Goal: Task Accomplishment & Management: Complete application form

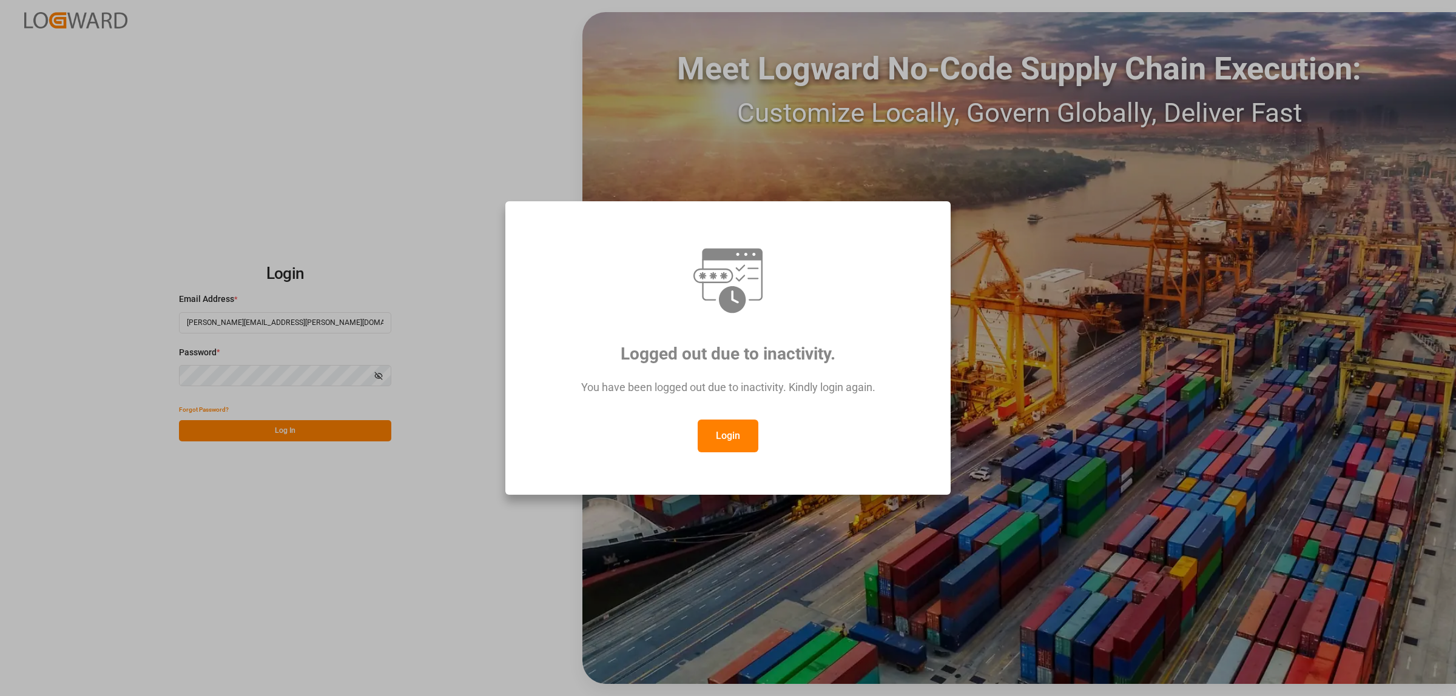
click at [747, 437] on button "Login" at bounding box center [728, 436] width 61 height 33
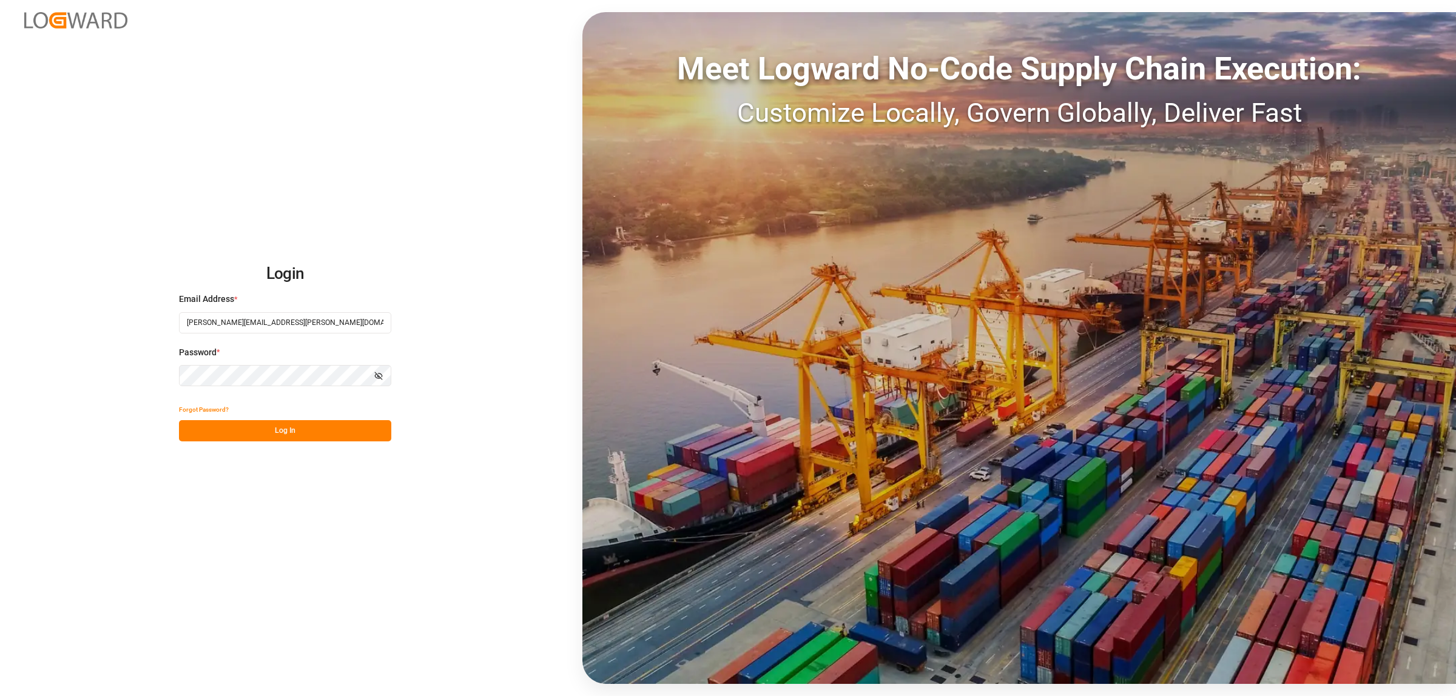
click at [305, 434] on button "Log In" at bounding box center [285, 430] width 212 height 21
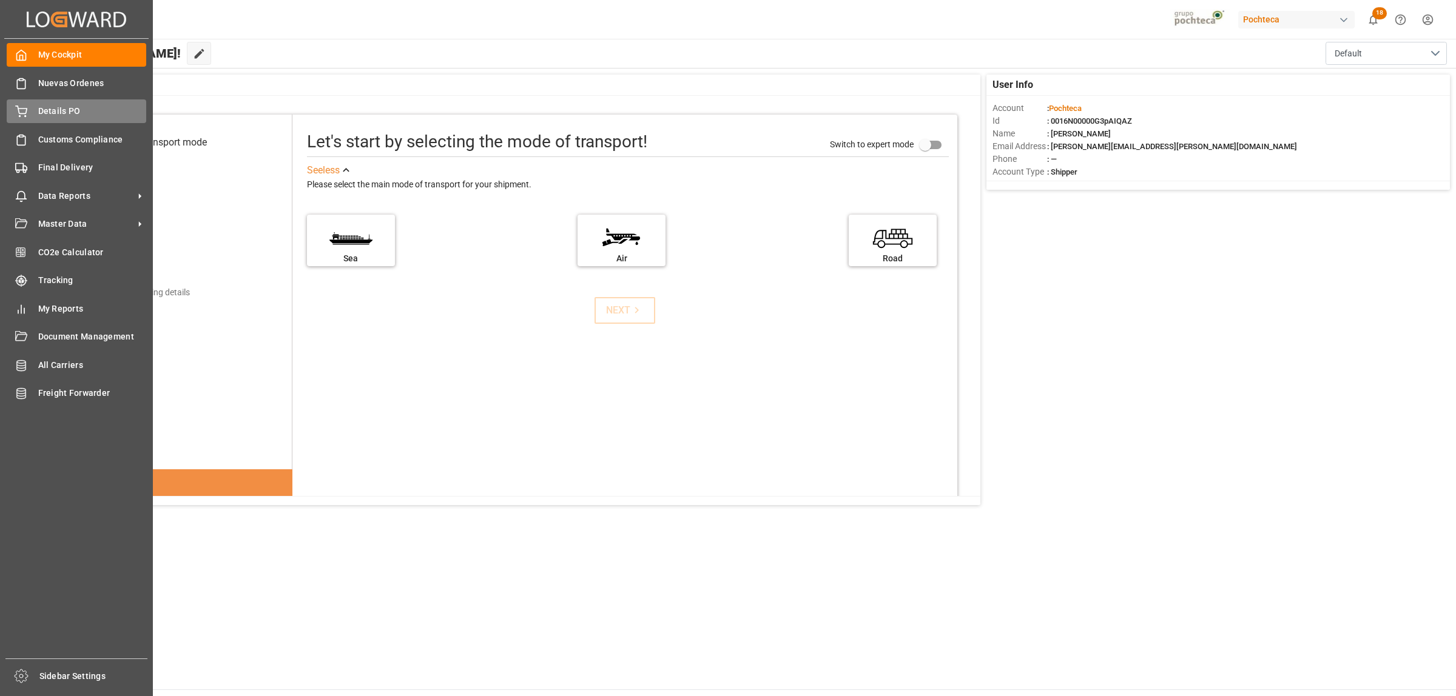
click at [55, 113] on span "Details PO" at bounding box center [92, 111] width 109 height 13
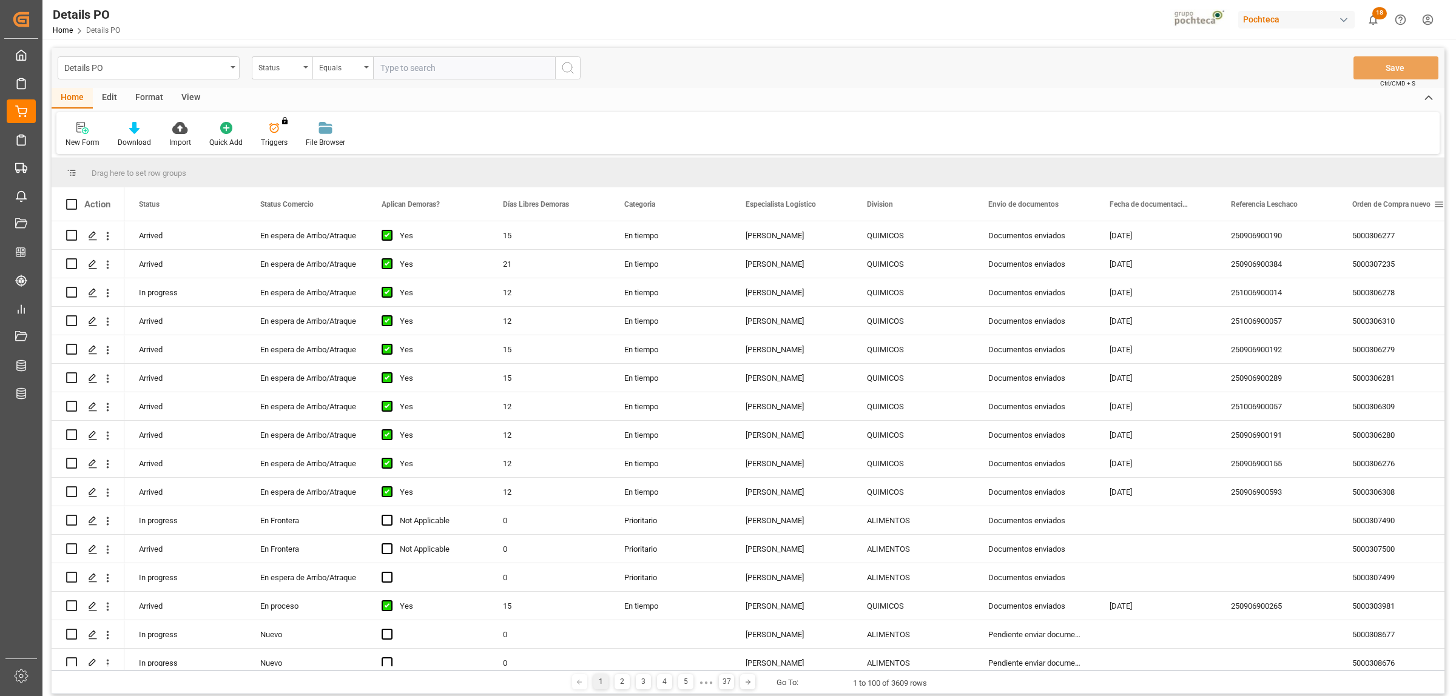
click at [1441, 204] on span at bounding box center [1439, 204] width 11 height 11
click at [1401, 211] on span "filter" at bounding box center [1398, 206] width 11 height 11
type input "5000307500"
click at [1382, 303] on button "Apply" at bounding box center [1393, 308] width 22 height 12
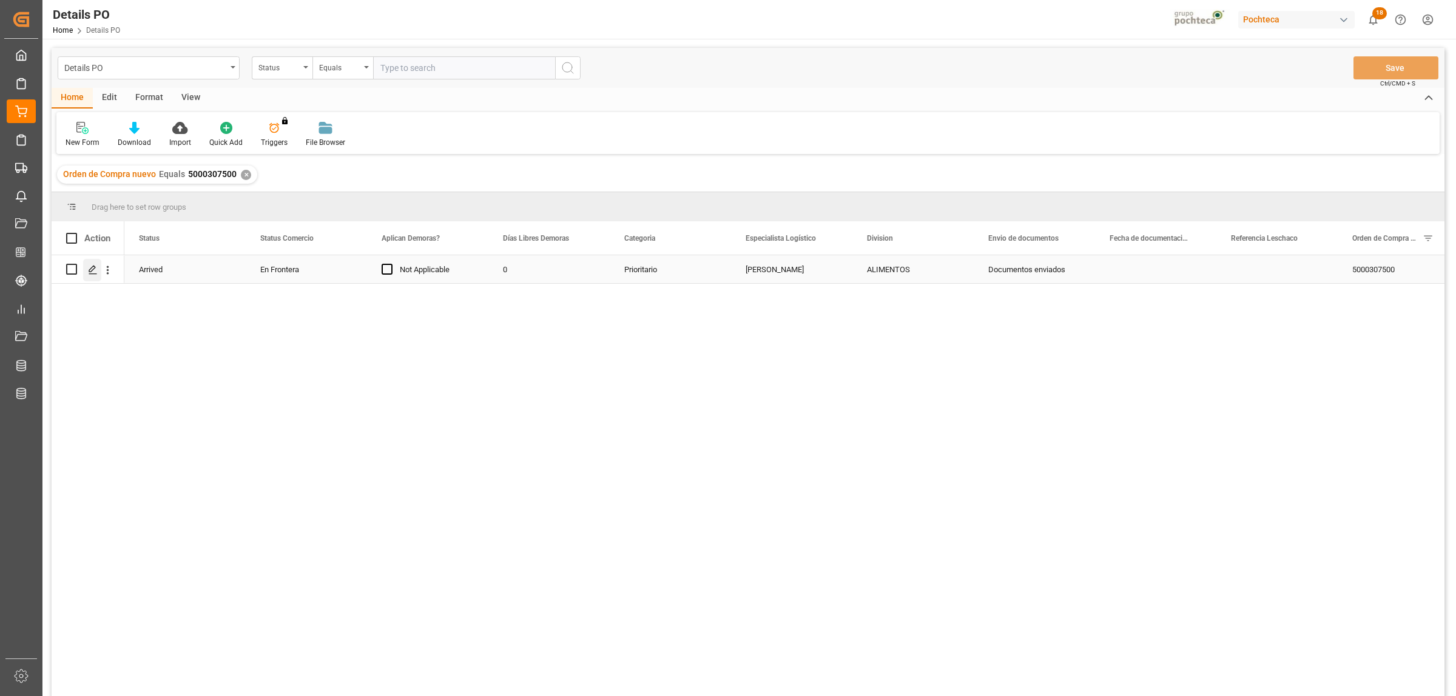
click at [92, 268] on icon "Press SPACE to select this row." at bounding box center [93, 270] width 10 height 10
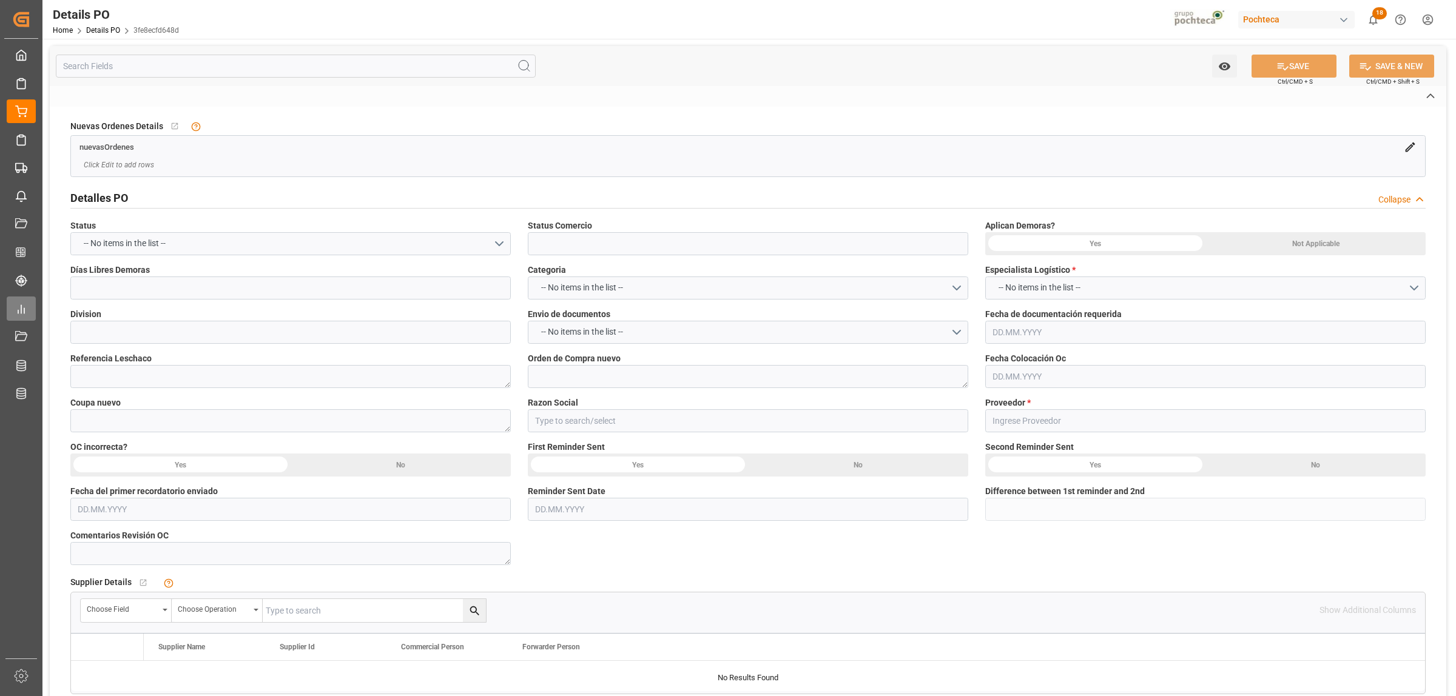
type input "En Frontera"
type input "ALIMENTOS"
type textarea "5000307500"
type textarea "196309"
type input "Materias Primas"
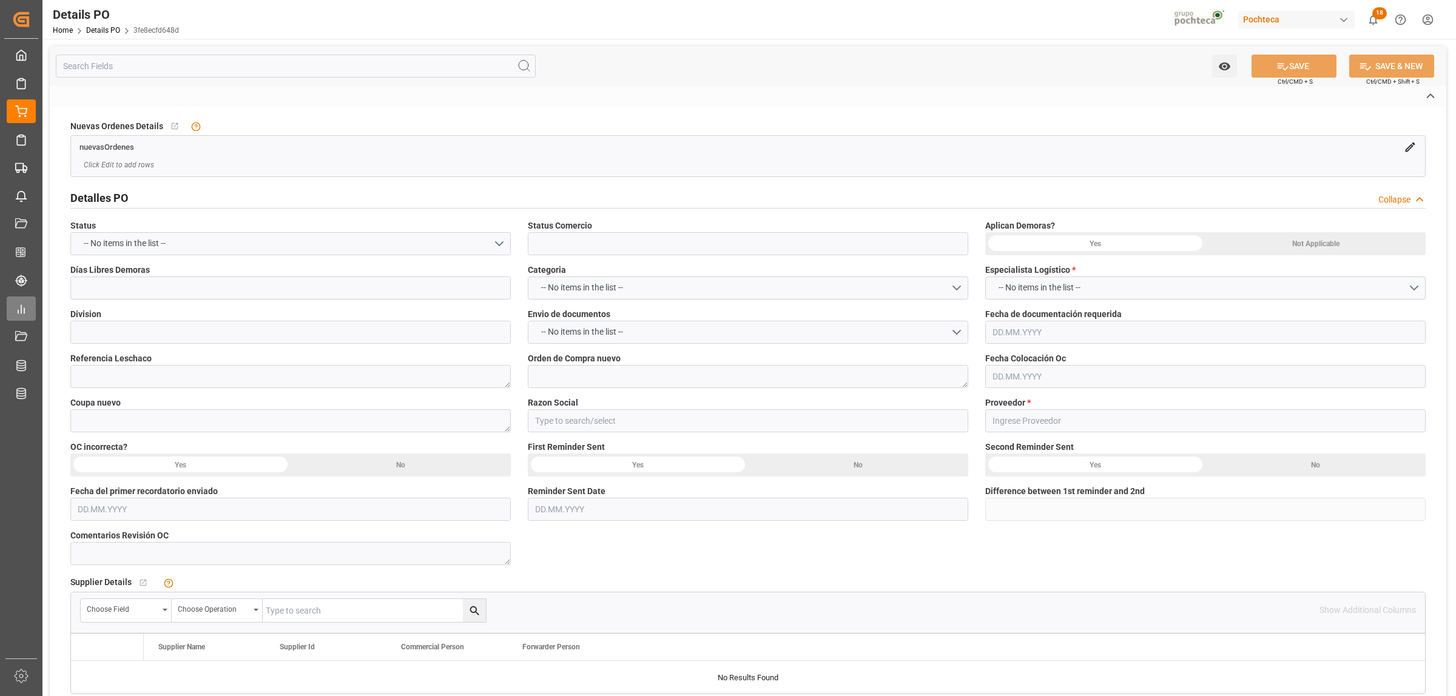
type input "MORTON SALT"
type textarea "5403722279"
type textarea "SEPTIEMBRE"
type textarea "CLORURO DE SODIO TFC PUREX S-22.68 IND T"
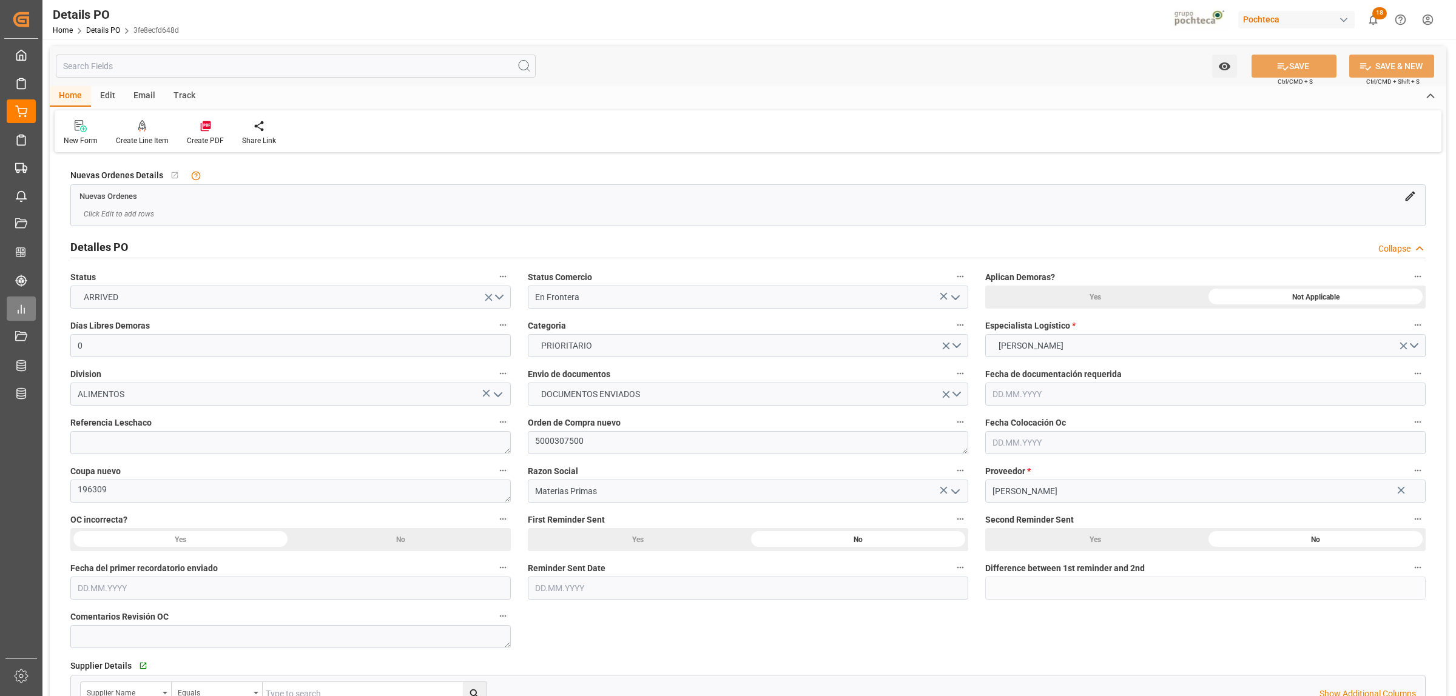
type input "0"
type input "USLRD"
type input "MXNLD"
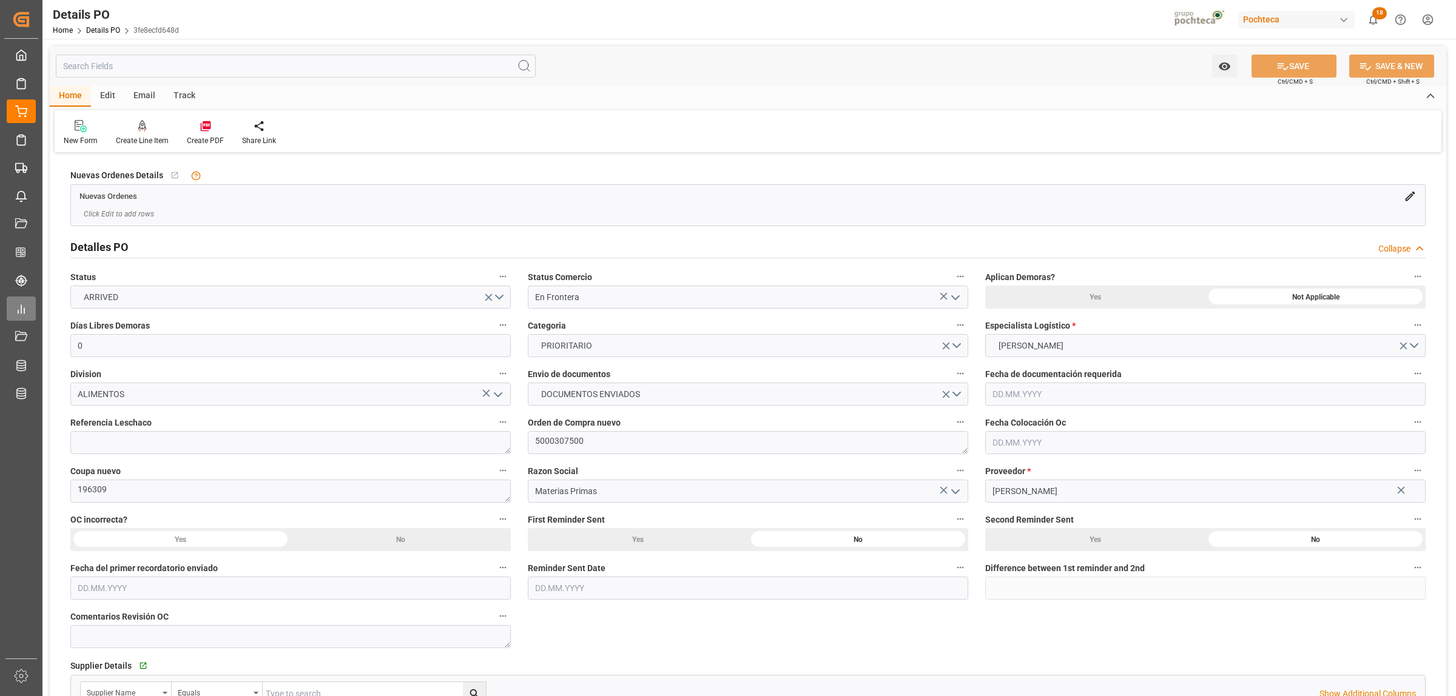
type input "39"
type input "[DATE]"
type input "22.09.2025 00:00"
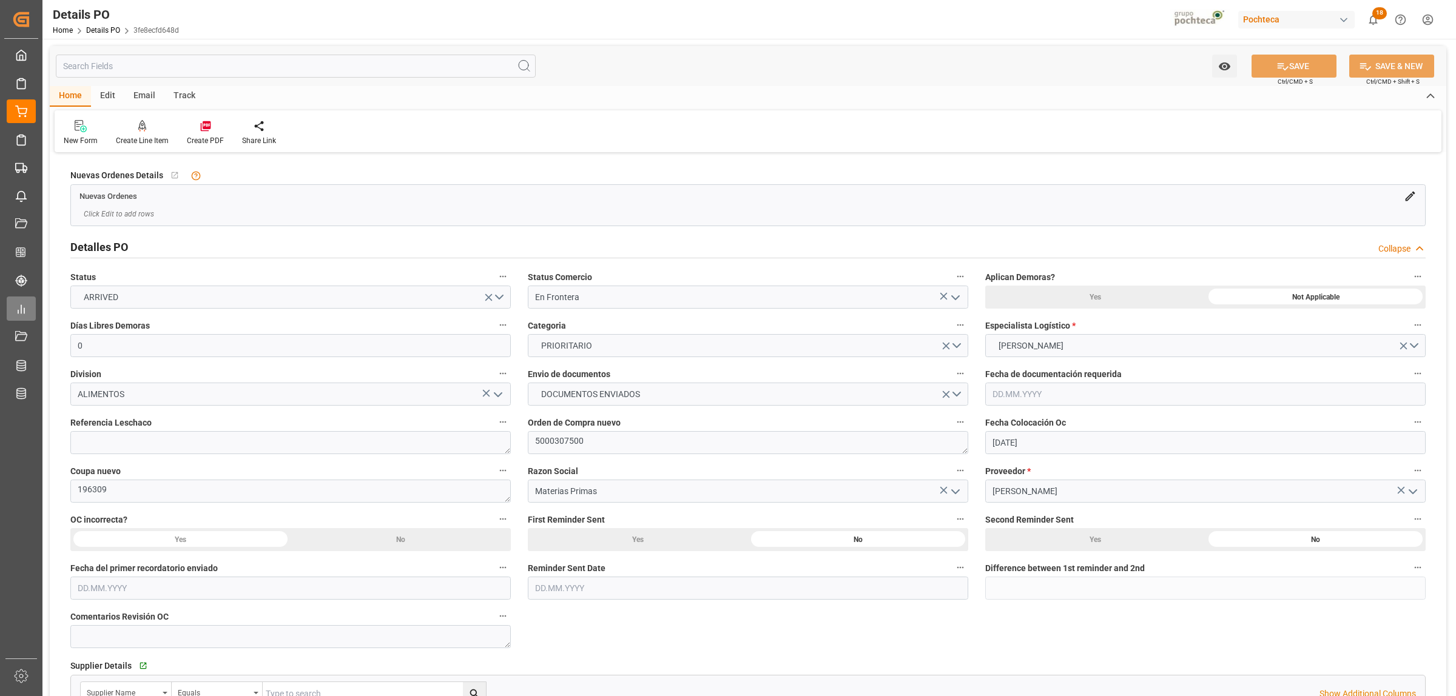
type input "08.09.2025 00:00"
type input "22.09.2025 00:00"
click at [204, 447] on textarea at bounding box center [290, 442] width 440 height 23
paste textarea "250906990231"
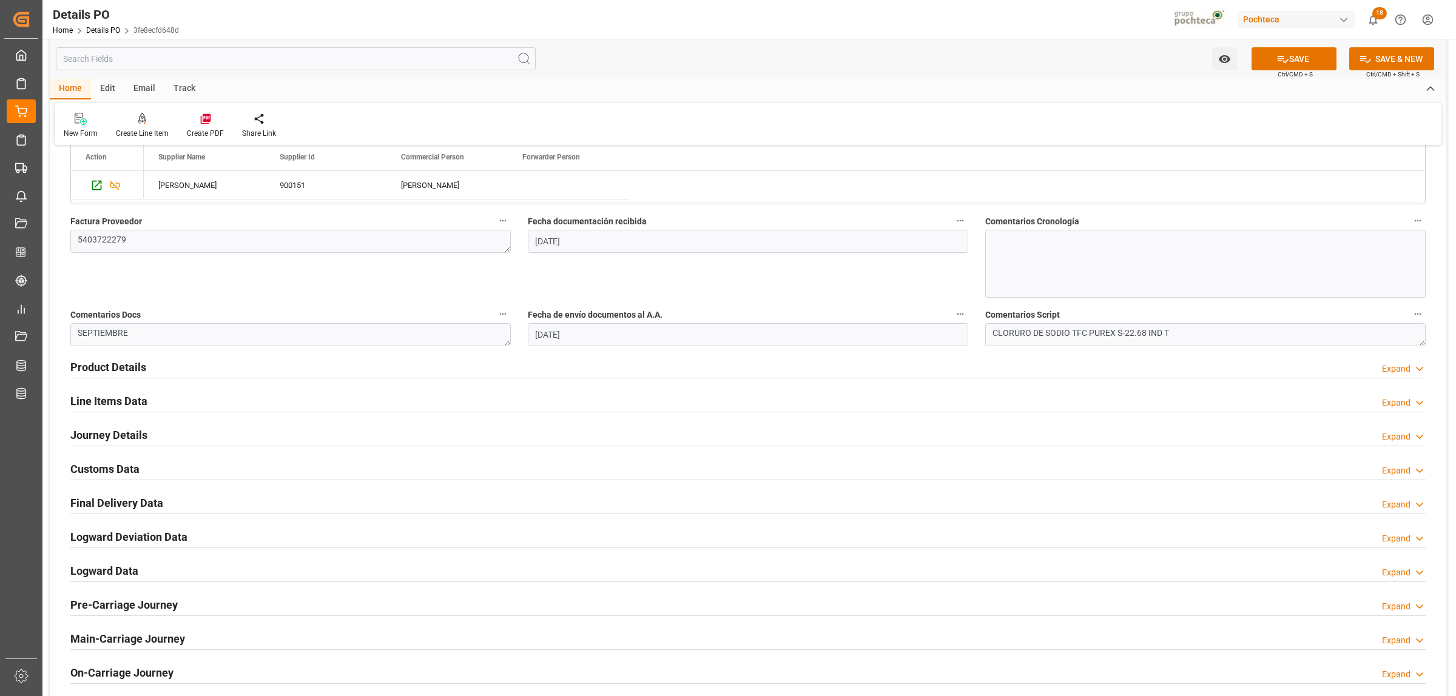
scroll to position [607, 0]
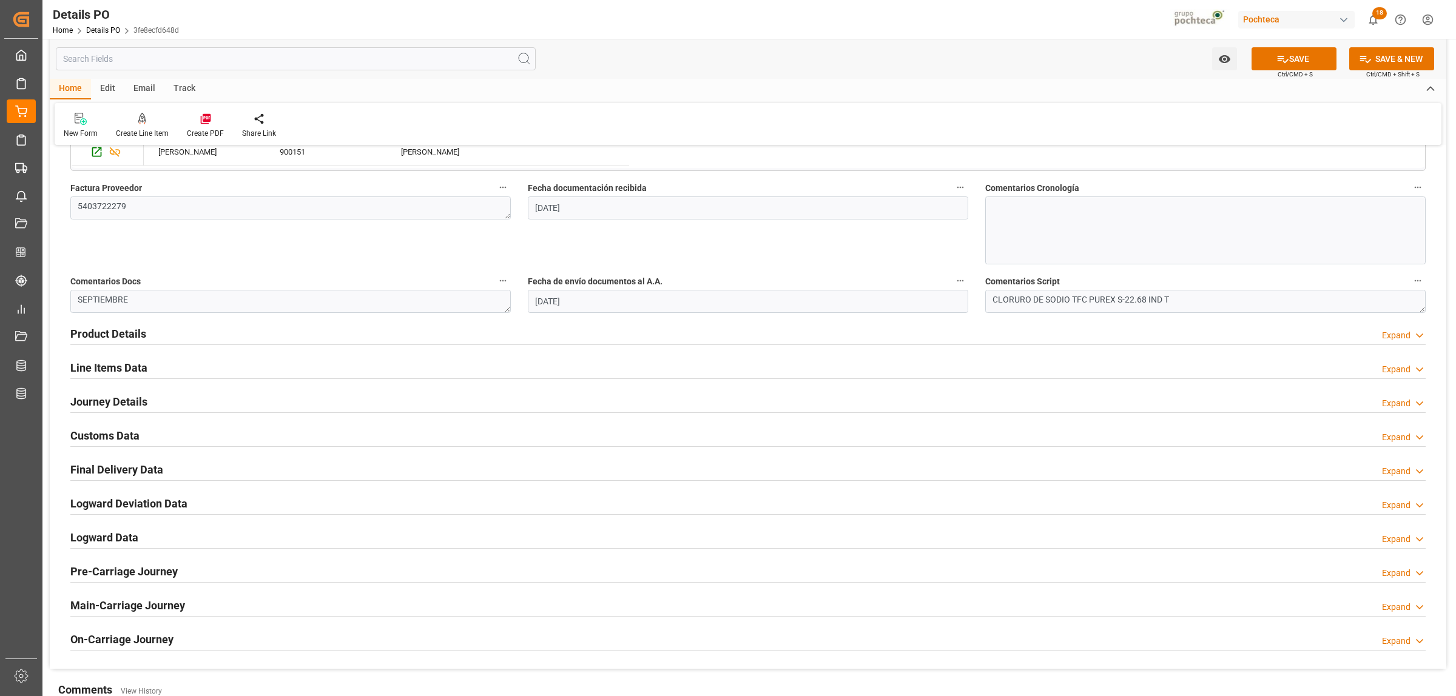
type textarea "250906990231"
click at [108, 408] on h2 "Journey Details" at bounding box center [108, 402] width 77 height 16
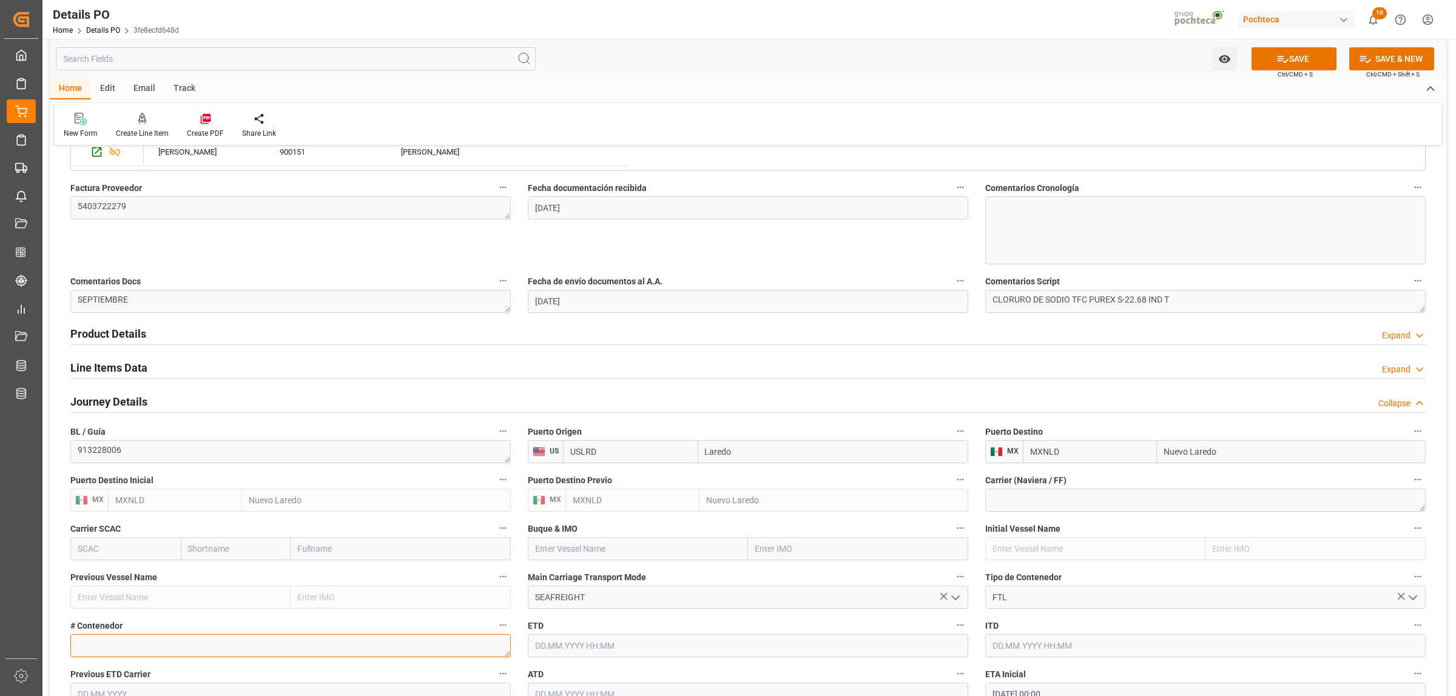
click at [164, 644] on textarea at bounding box center [290, 646] width 440 height 23
paste textarea "52301"
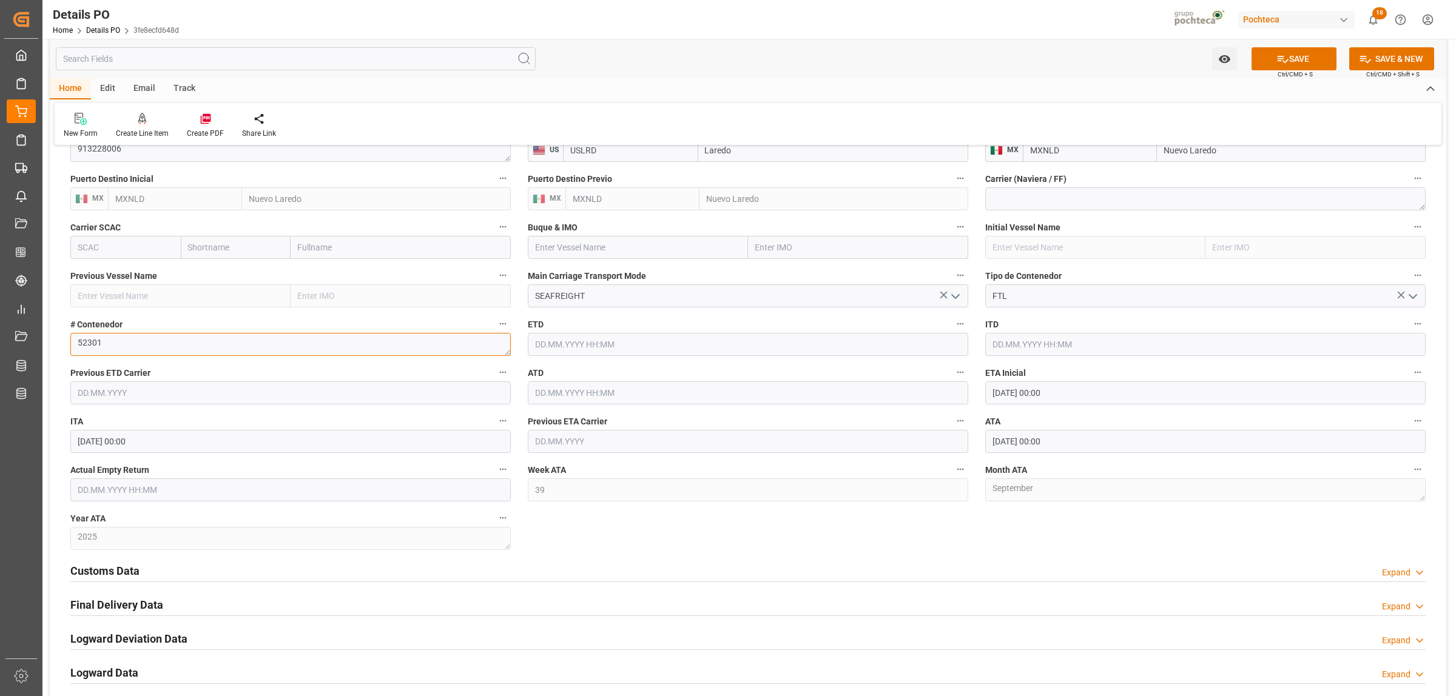
scroll to position [834, 0]
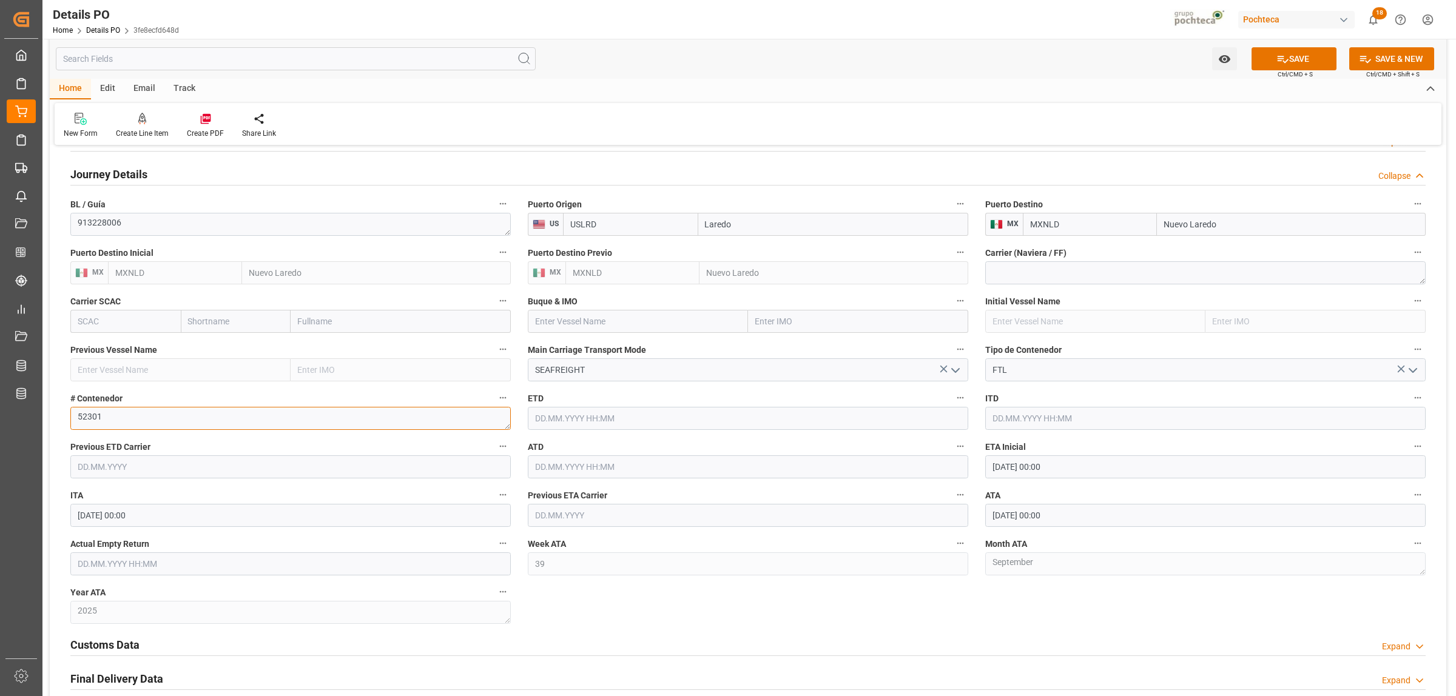
type textarea "52301"
click at [957, 373] on icon "open menu" at bounding box center [955, 370] width 15 height 15
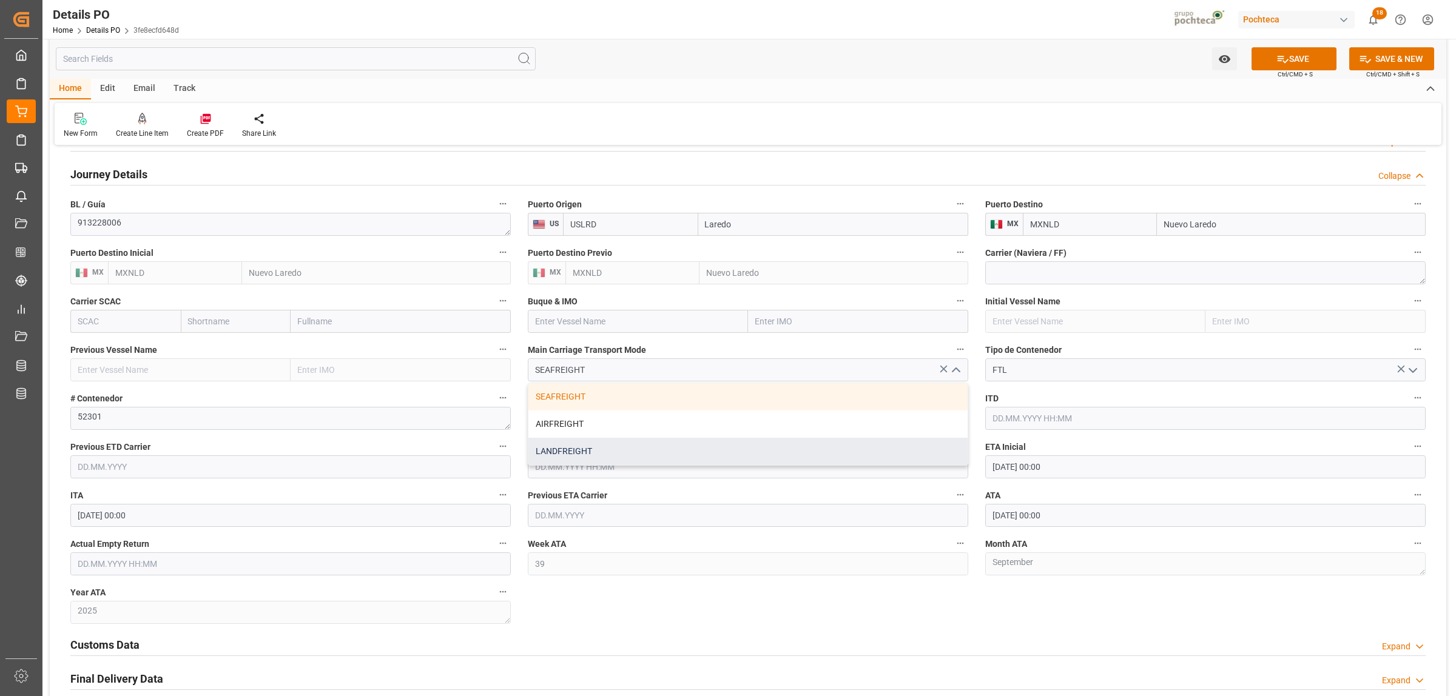
click at [599, 451] on div "LANDFREIGHT" at bounding box center [747, 451] width 439 height 27
type input "LANDFREIGHT"
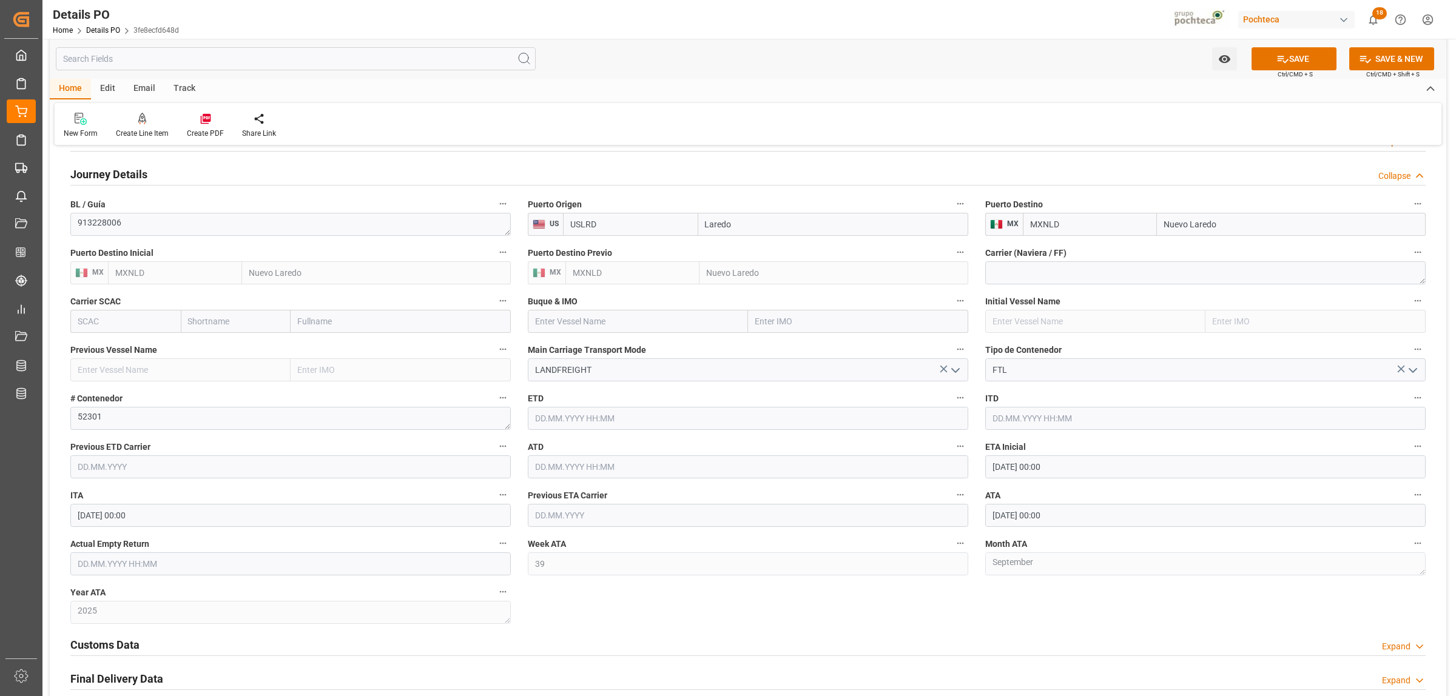
click at [135, 566] on input "text" at bounding box center [290, 564] width 440 height 23
click at [108, 505] on span "23" at bounding box center [110, 504] width 8 height 8
type input "23.09.2025 00:00"
click at [727, 608] on div "Nuevas Ordenes Details   No child Object linked Nuevas Ordenes Click Edit to ad…" at bounding box center [748, 100] width 1397 height 1557
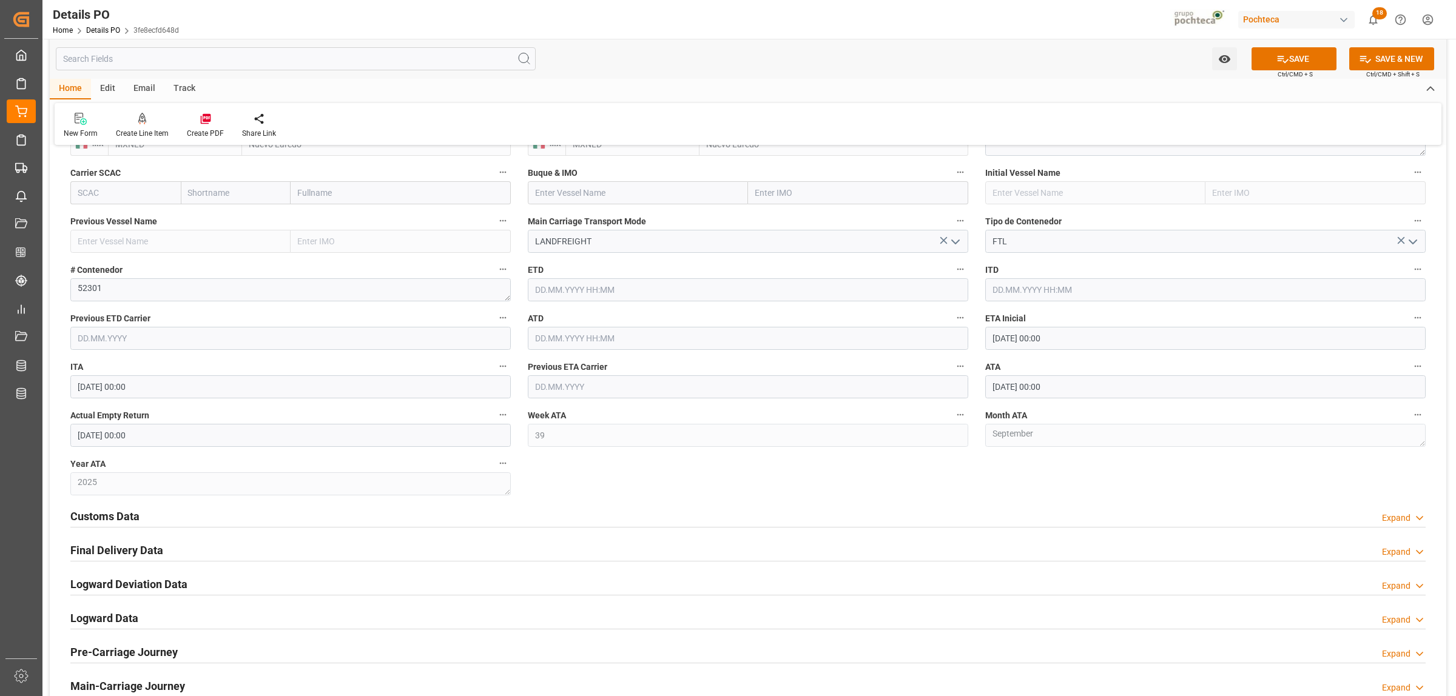
scroll to position [986, 0]
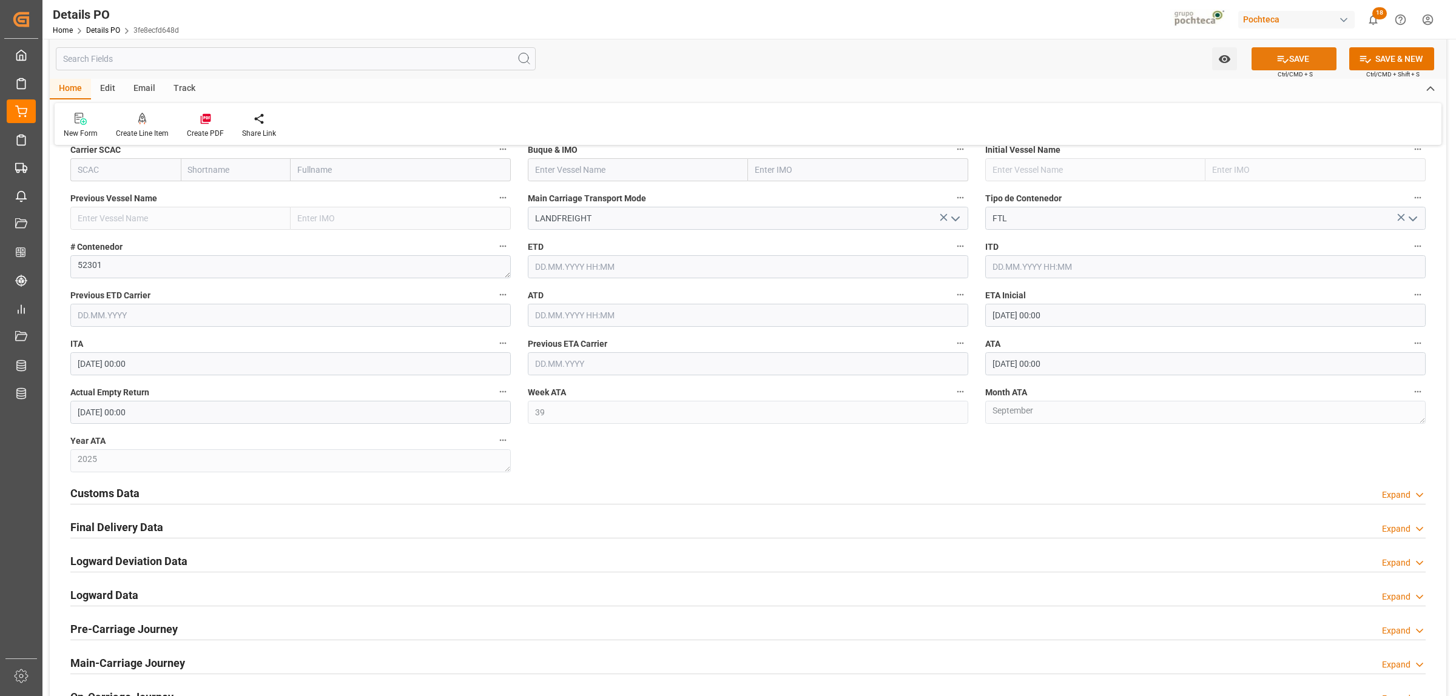
click at [1284, 59] on icon at bounding box center [1283, 59] width 11 height 7
click at [126, 526] on h2 "Final Delivery Data" at bounding box center [116, 527] width 93 height 16
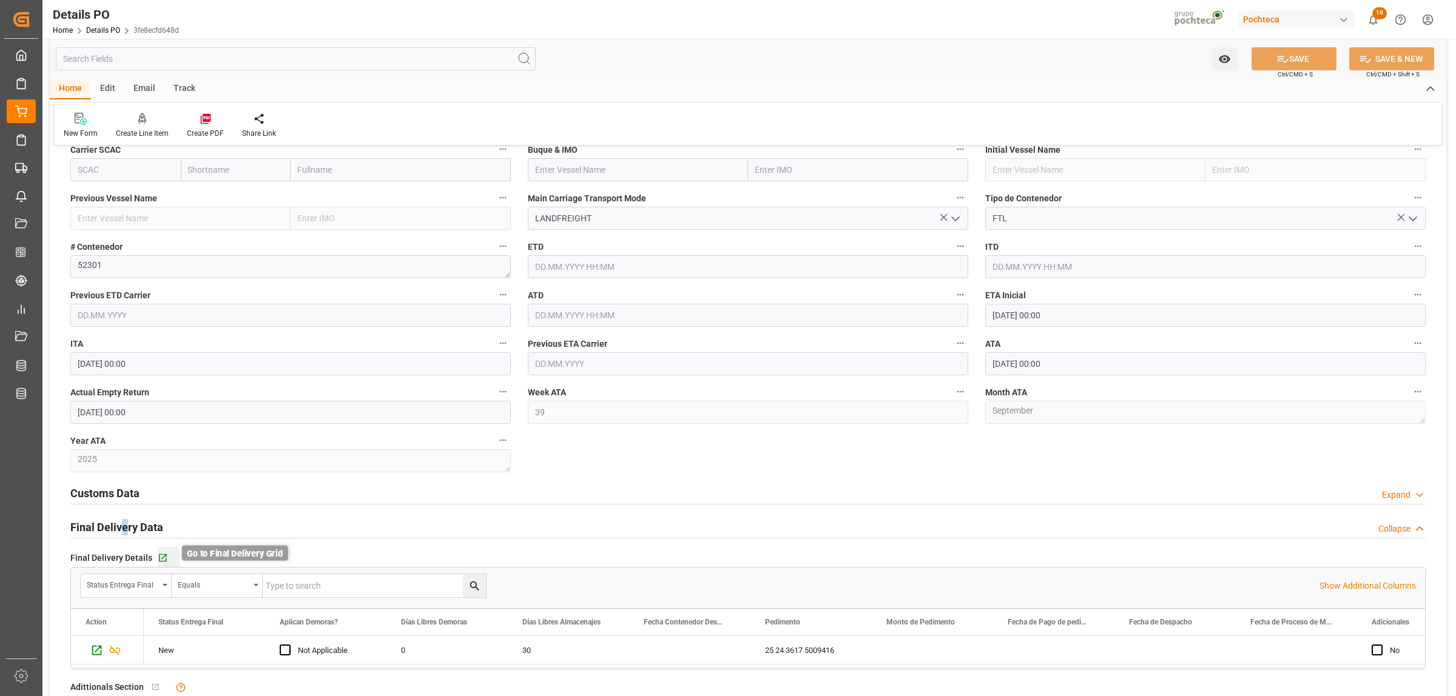
click at [158, 562] on icon "button" at bounding box center [163, 558] width 10 height 10
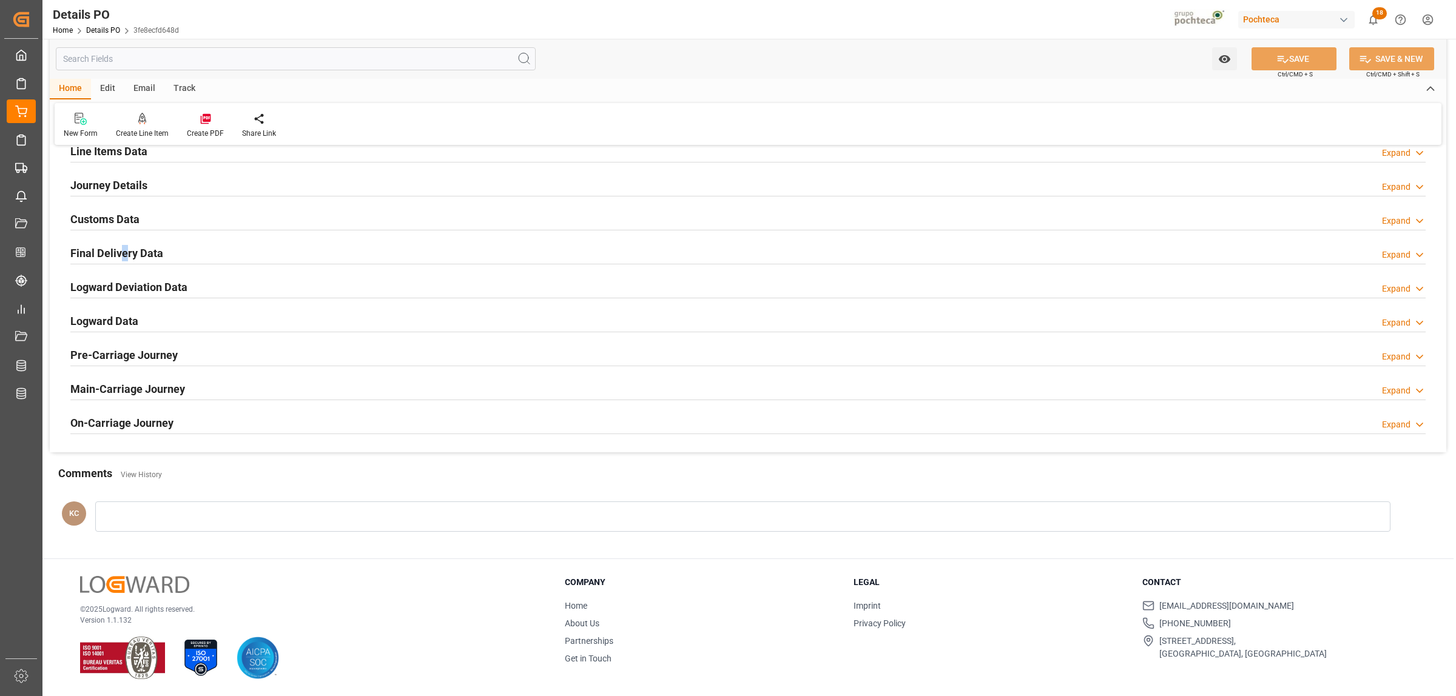
scroll to position [825, 0]
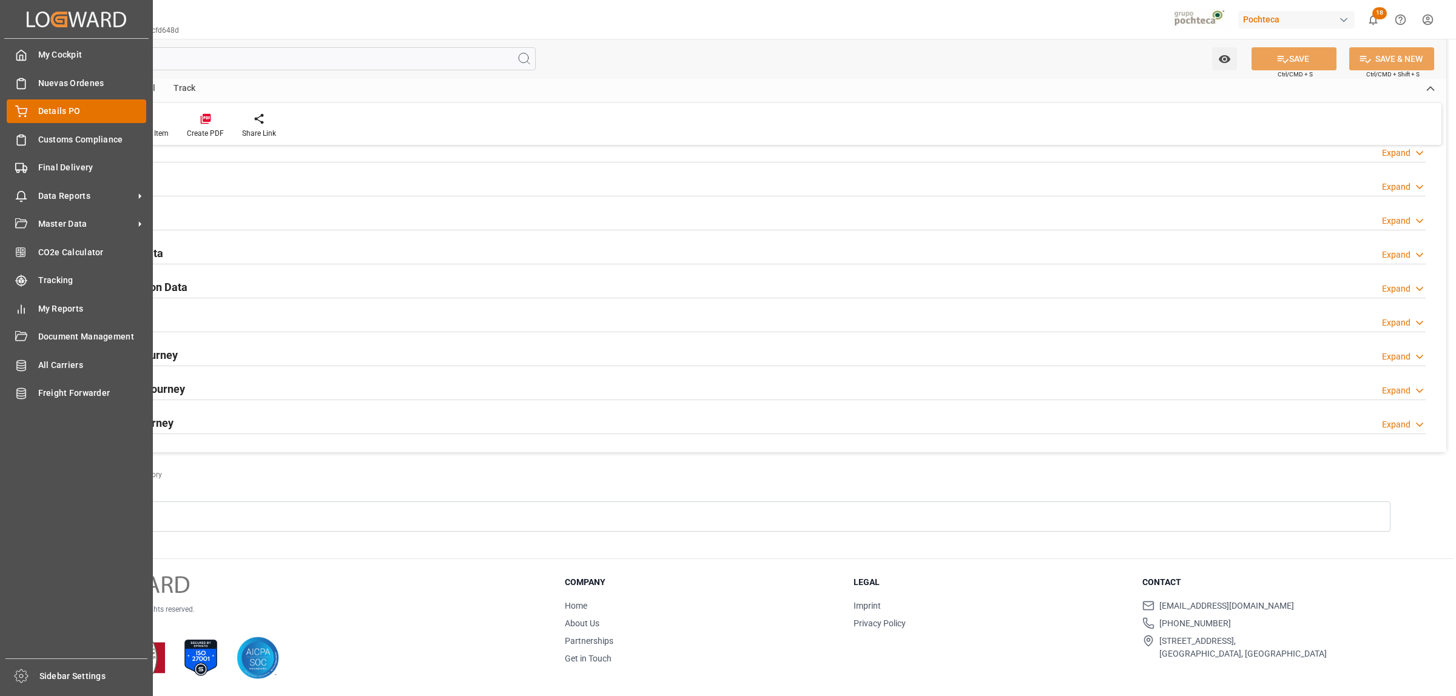
click at [32, 111] on div "Details PO Details PO" at bounding box center [77, 111] width 140 height 24
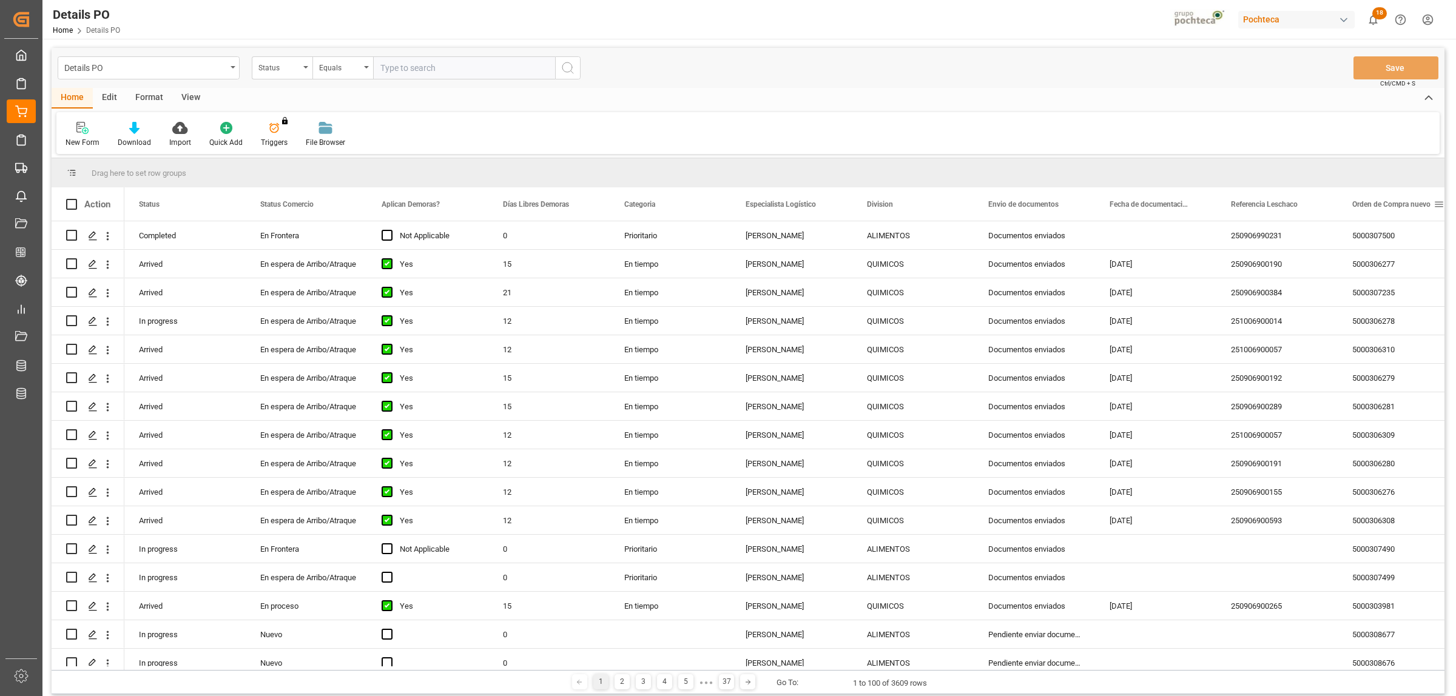
click at [1439, 201] on span at bounding box center [1439, 204] width 11 height 11
click at [1399, 204] on span "filter" at bounding box center [1398, 206] width 11 height 11
type input "5000307490"
click at [1390, 311] on button "Apply" at bounding box center [1393, 308] width 22 height 12
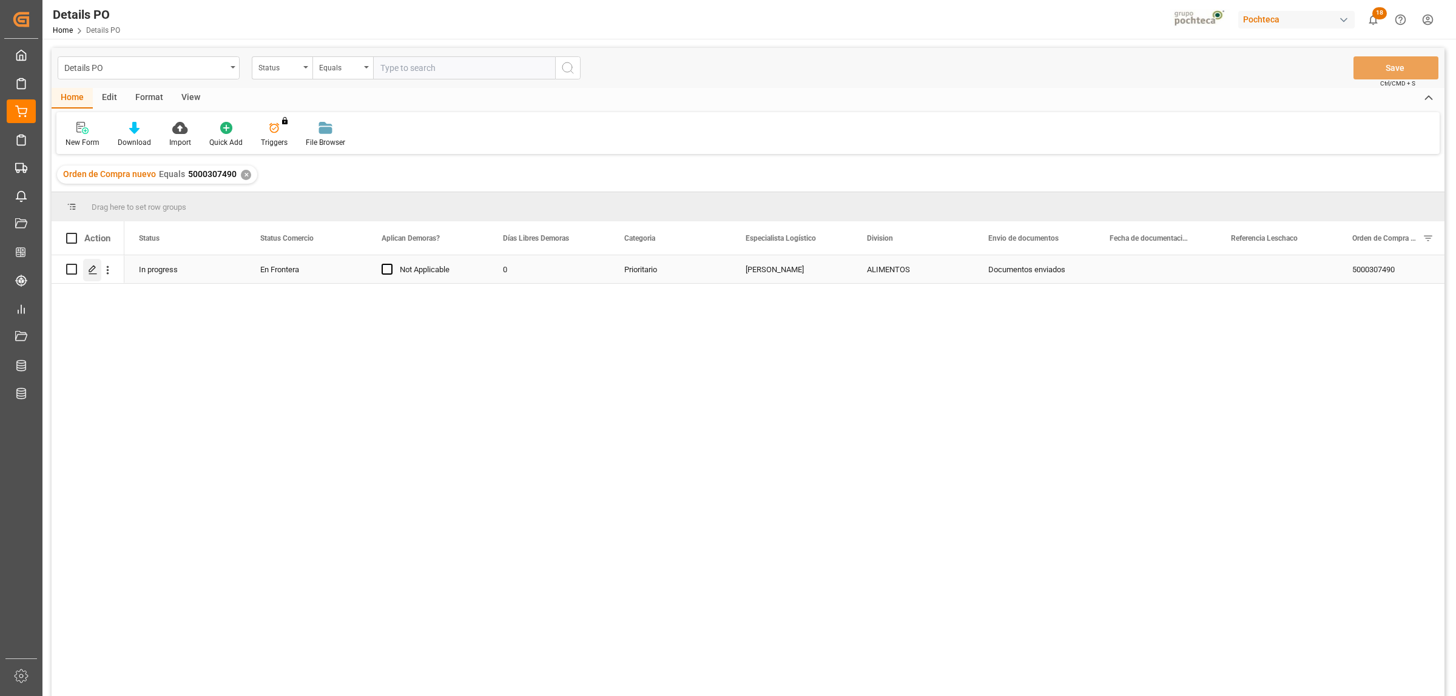
click at [89, 268] on icon "Press SPACE to select this row." at bounding box center [93, 270] width 10 height 10
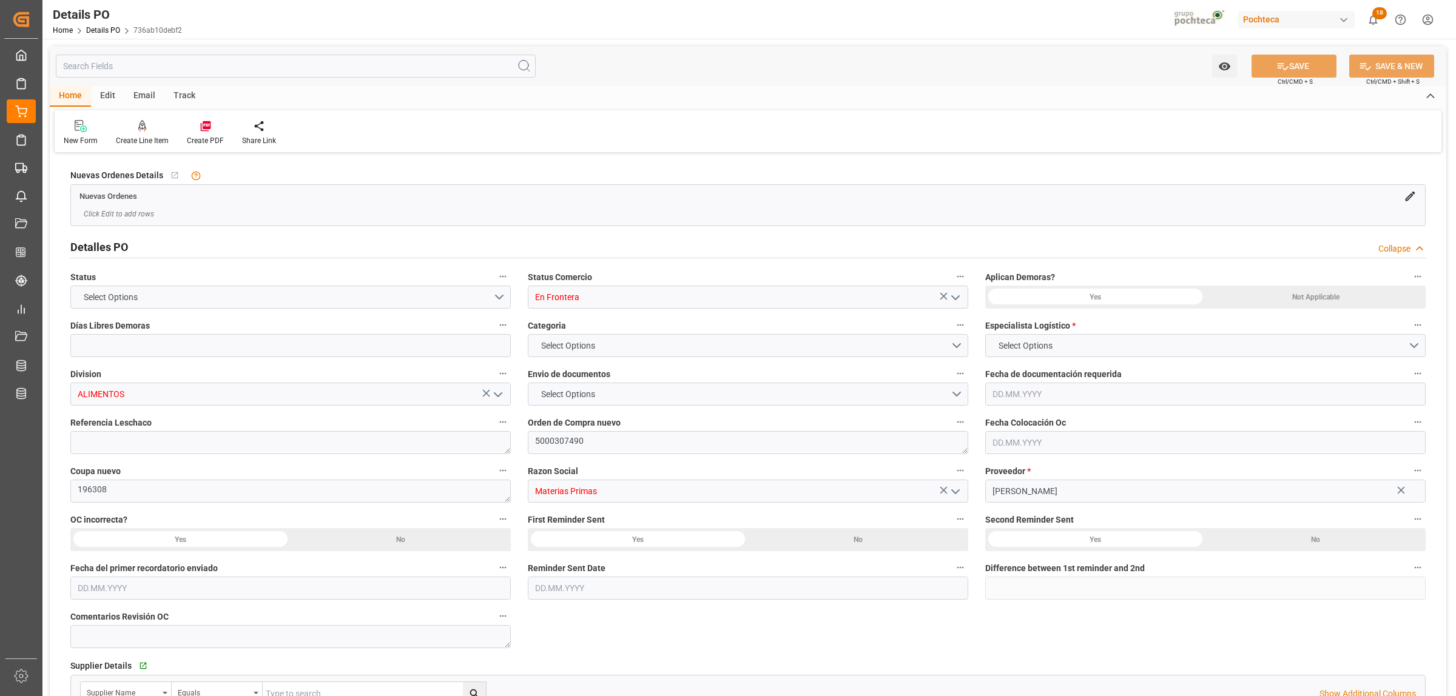
type input "0"
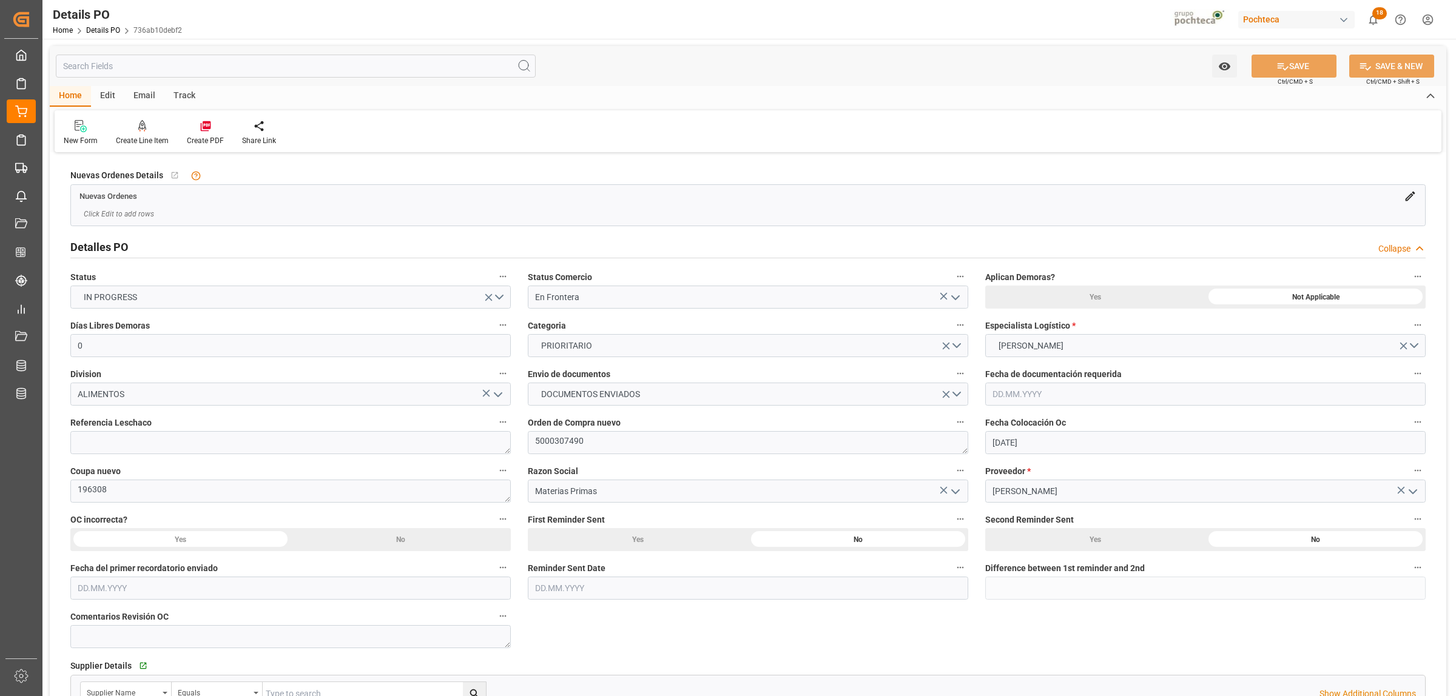
type input "[DATE]"
click at [134, 439] on textarea at bounding box center [290, 442] width 440 height 23
paste textarea "250906990230"
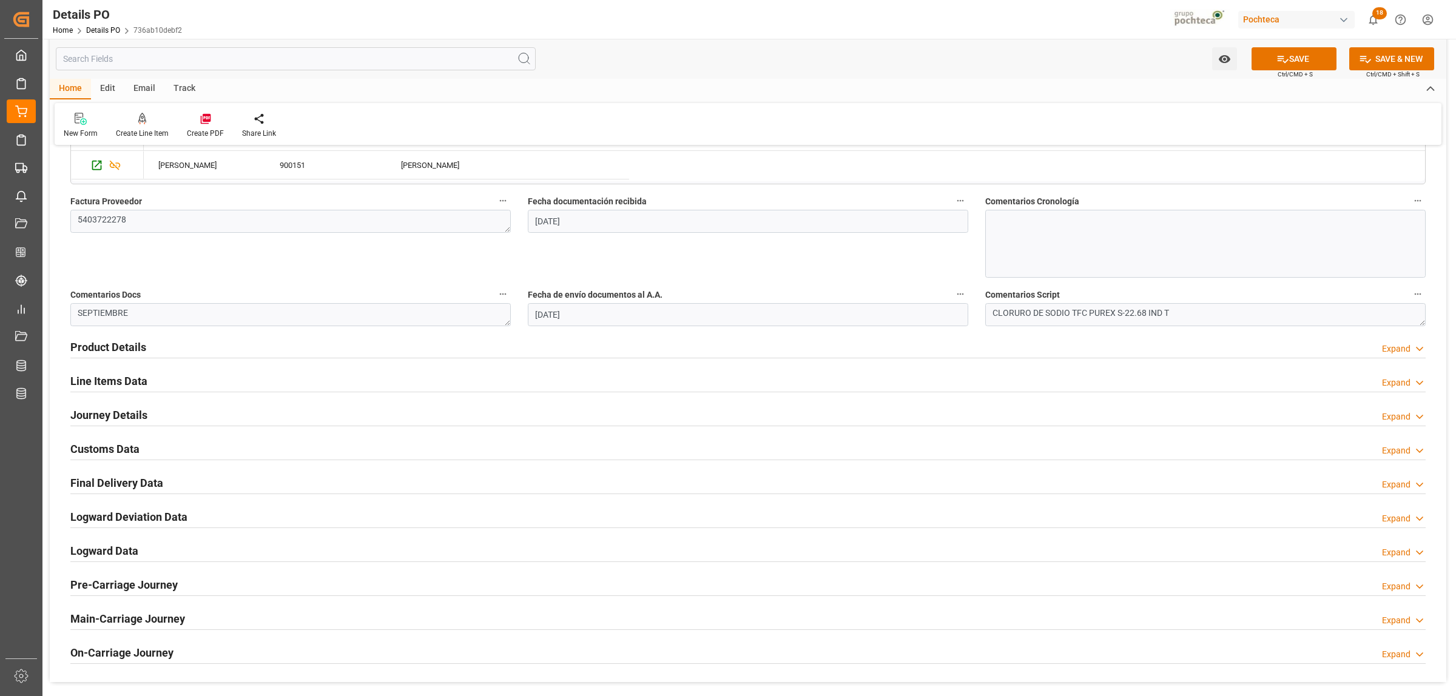
scroll to position [607, 0]
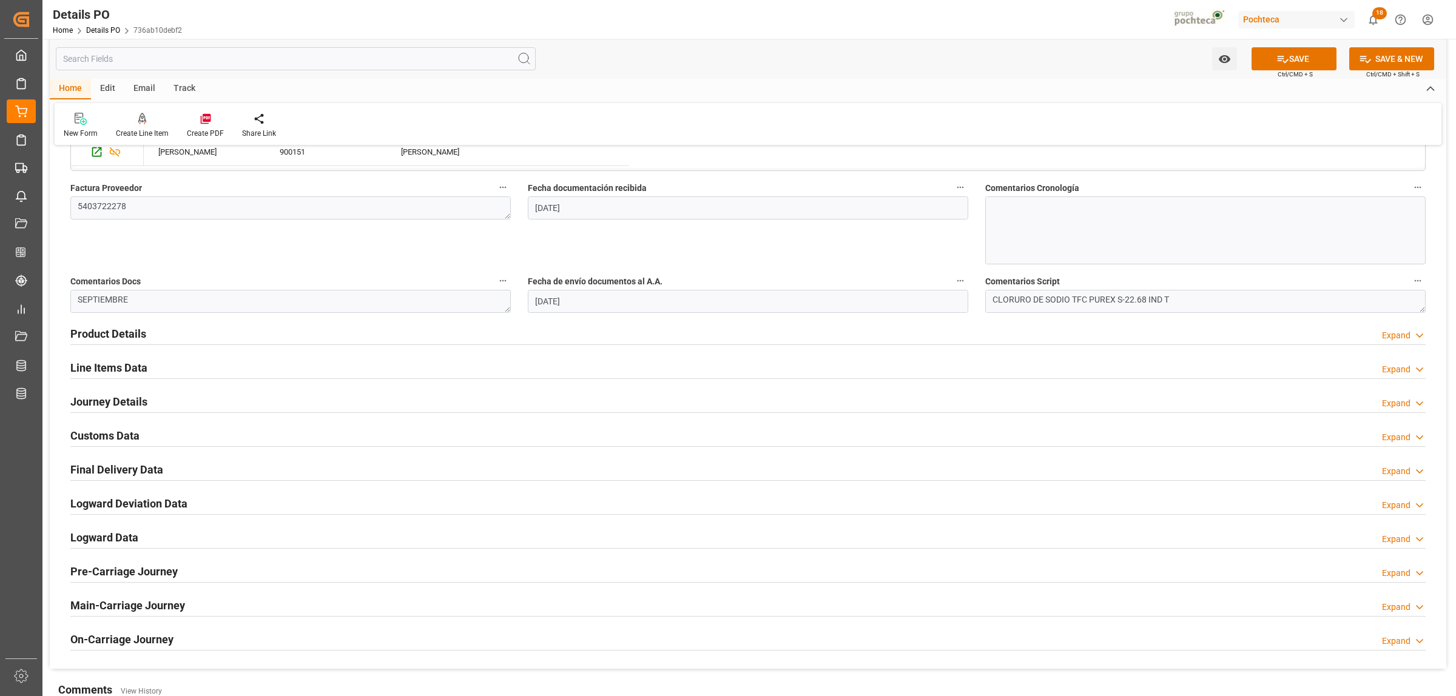
type textarea "250906990230"
click at [107, 404] on h2 "Journey Details" at bounding box center [108, 402] width 77 height 16
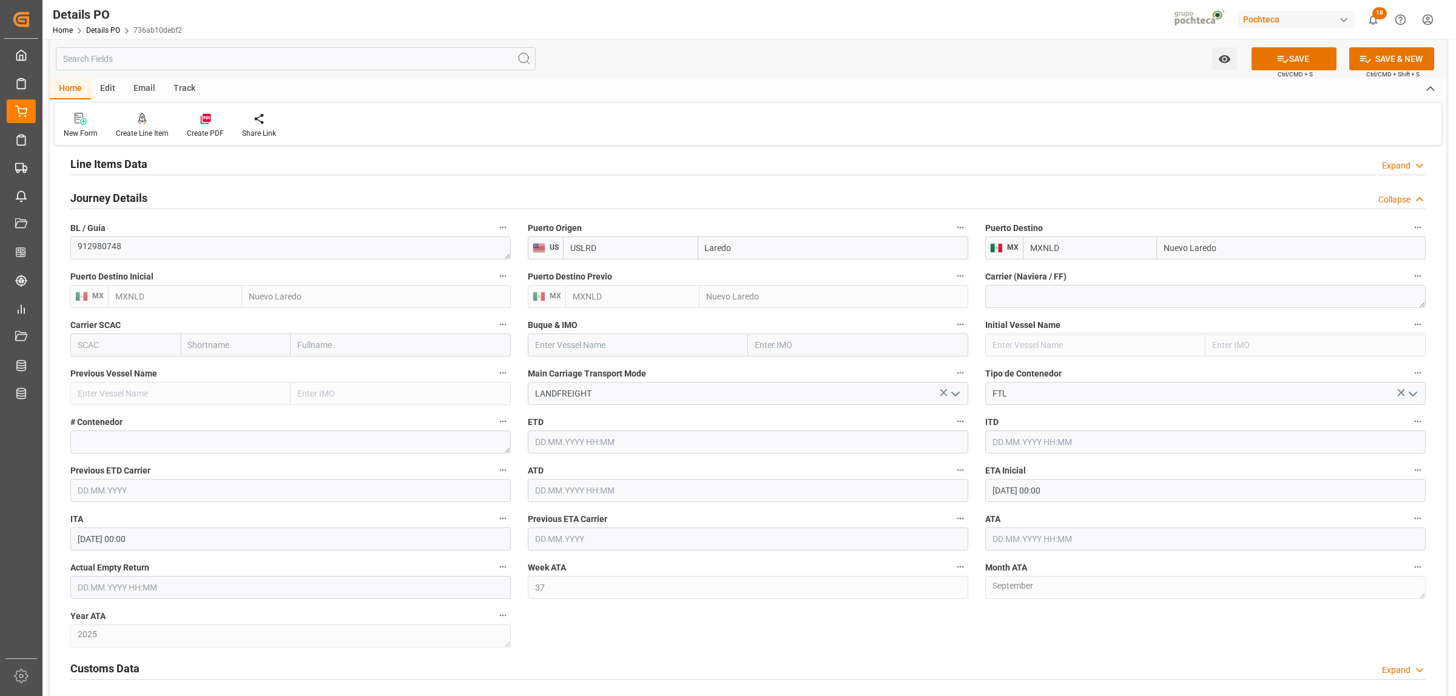
scroll to position [834, 0]
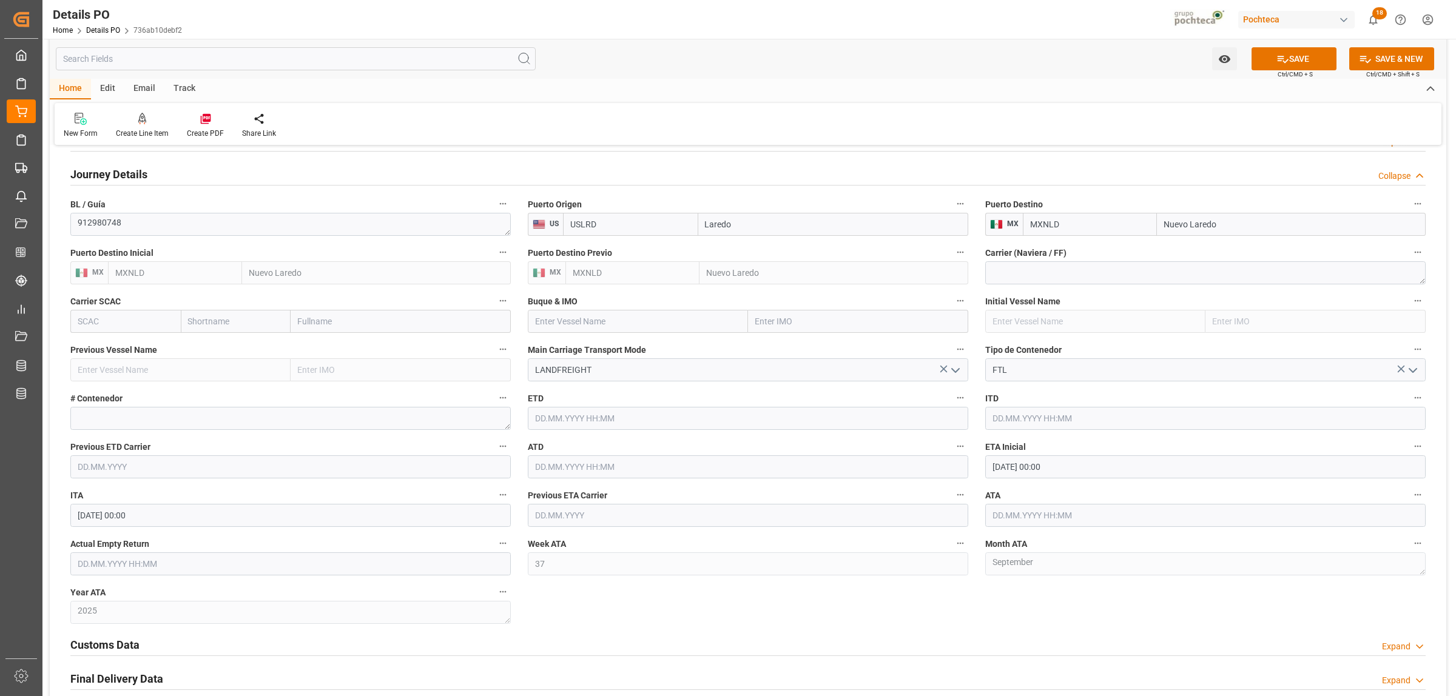
click at [168, 407] on label "# Contenedor" at bounding box center [290, 398] width 440 height 17
click at [495, 406] on button "# Contenedor" at bounding box center [503, 398] width 16 height 16
click at [169, 413] on div at bounding box center [728, 348] width 1456 height 696
click at [168, 420] on textarea at bounding box center [290, 418] width 440 height 23
paste textarea "52638"
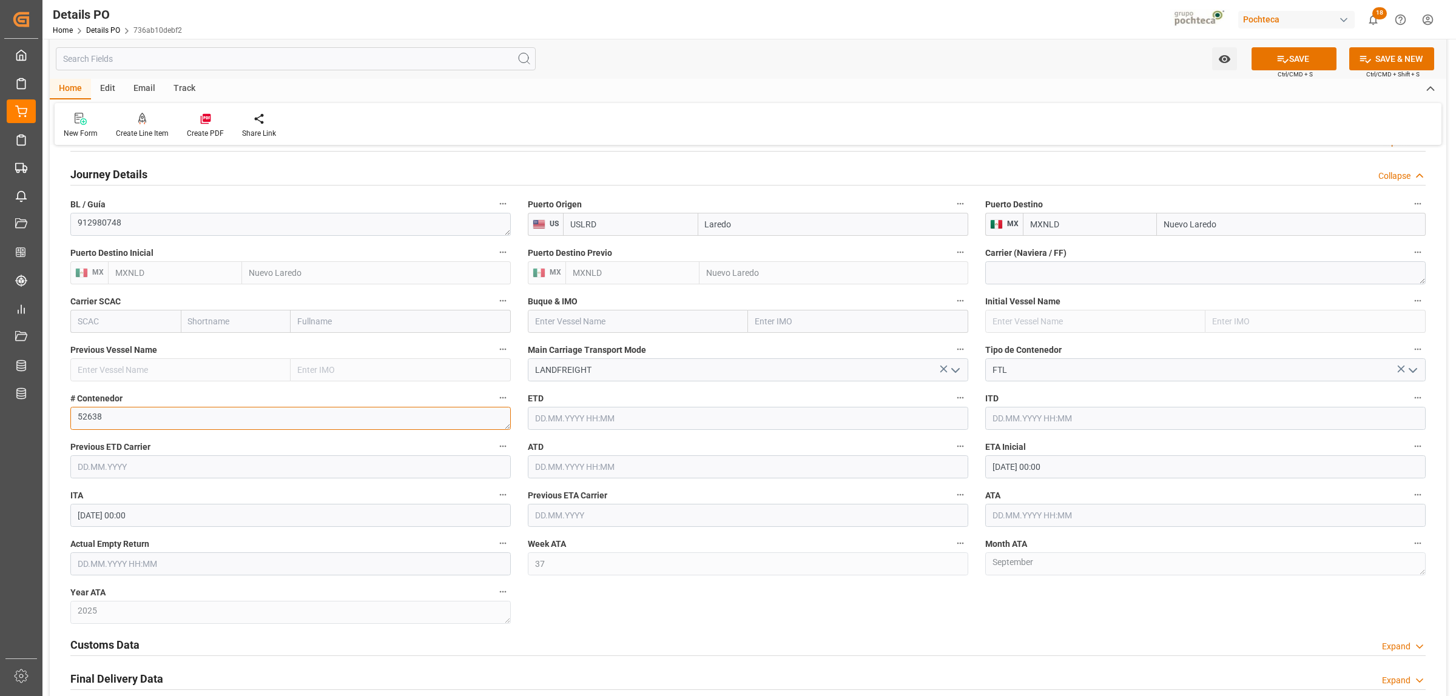
scroll to position [910, 0]
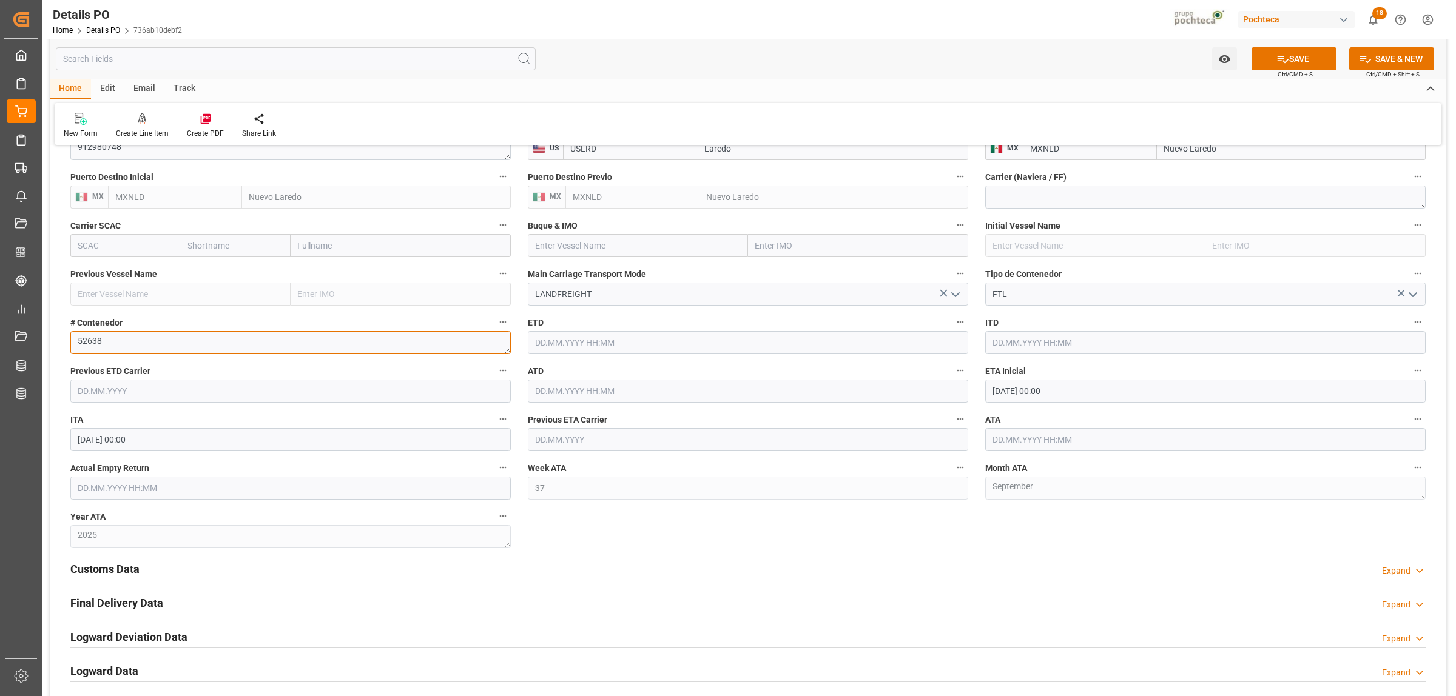
type textarea "52638"
click at [162, 490] on input "text" at bounding box center [290, 488] width 440 height 23
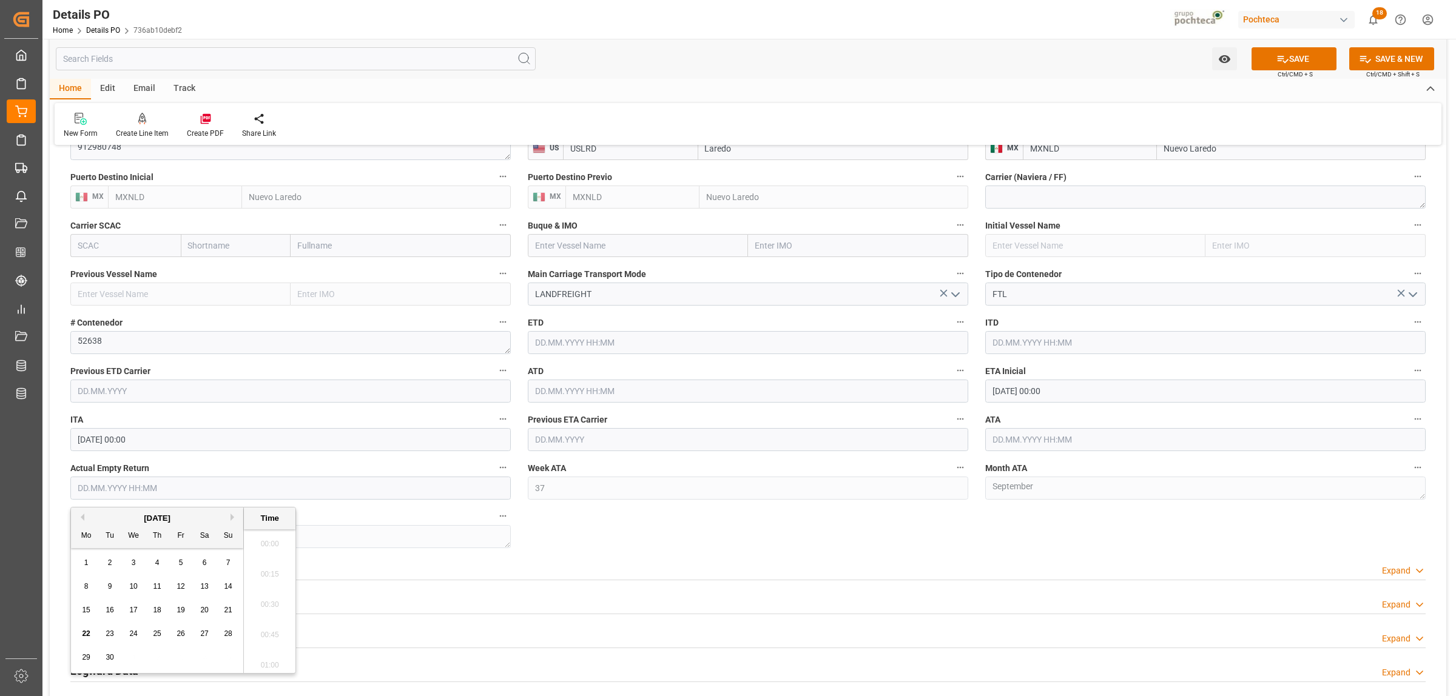
scroll to position [1884, 0]
click at [108, 634] on span "23" at bounding box center [110, 634] width 8 height 8
type input "23.09.2025 00:00"
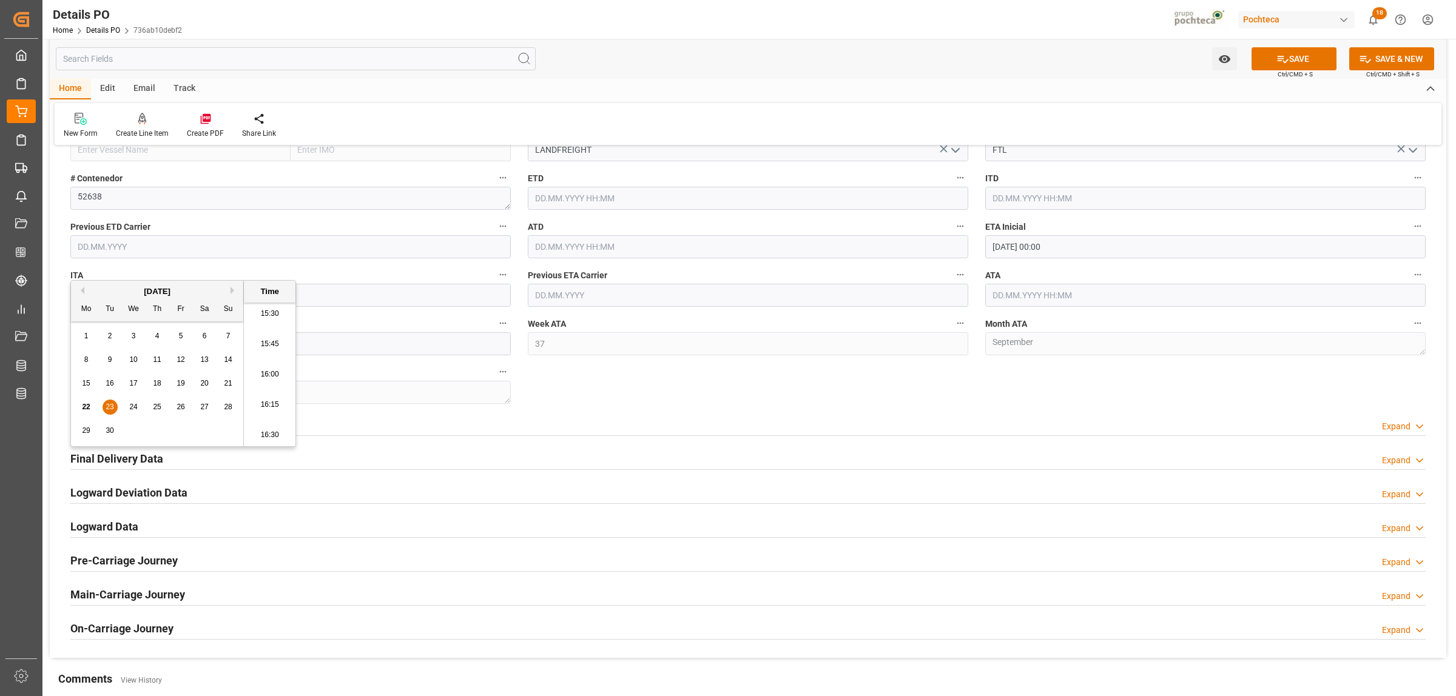
scroll to position [1137, 0]
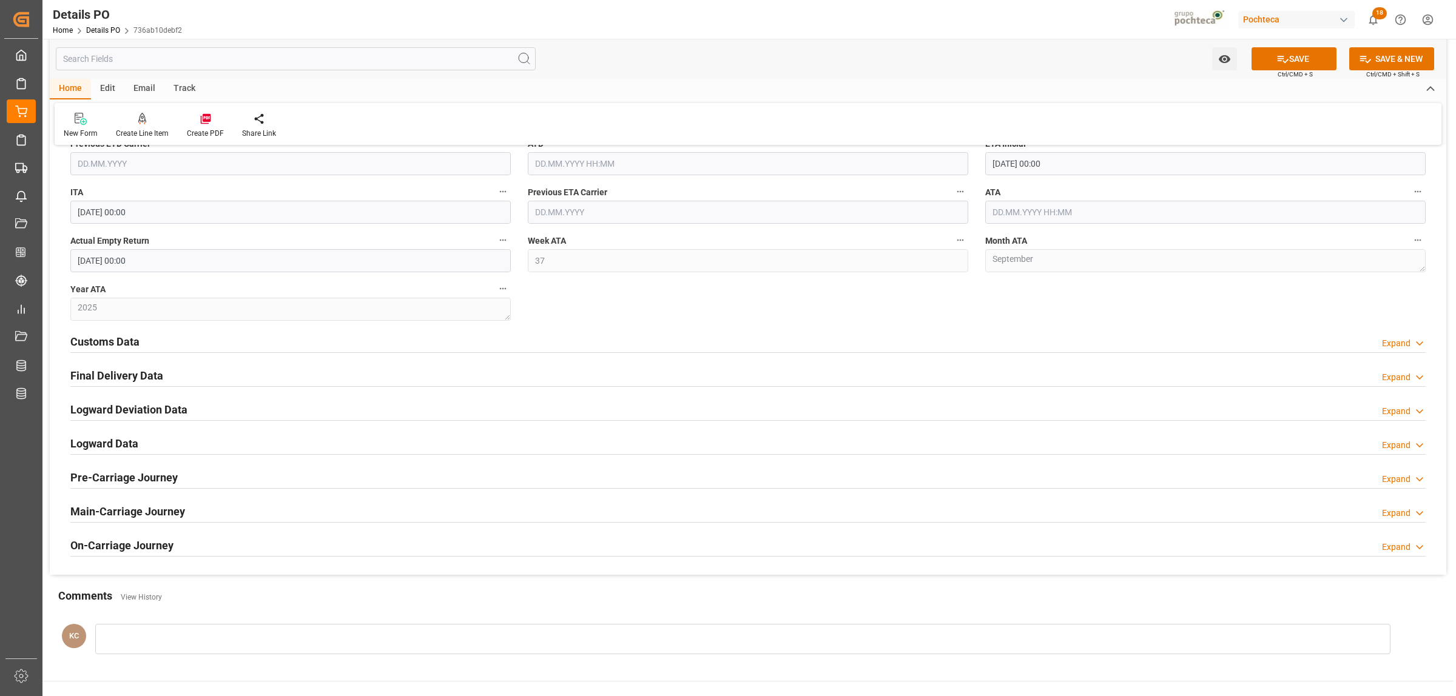
click at [1276, 55] on icon at bounding box center [1282, 59] width 13 height 13
click at [116, 376] on h2 "Final Delivery Data" at bounding box center [116, 376] width 93 height 16
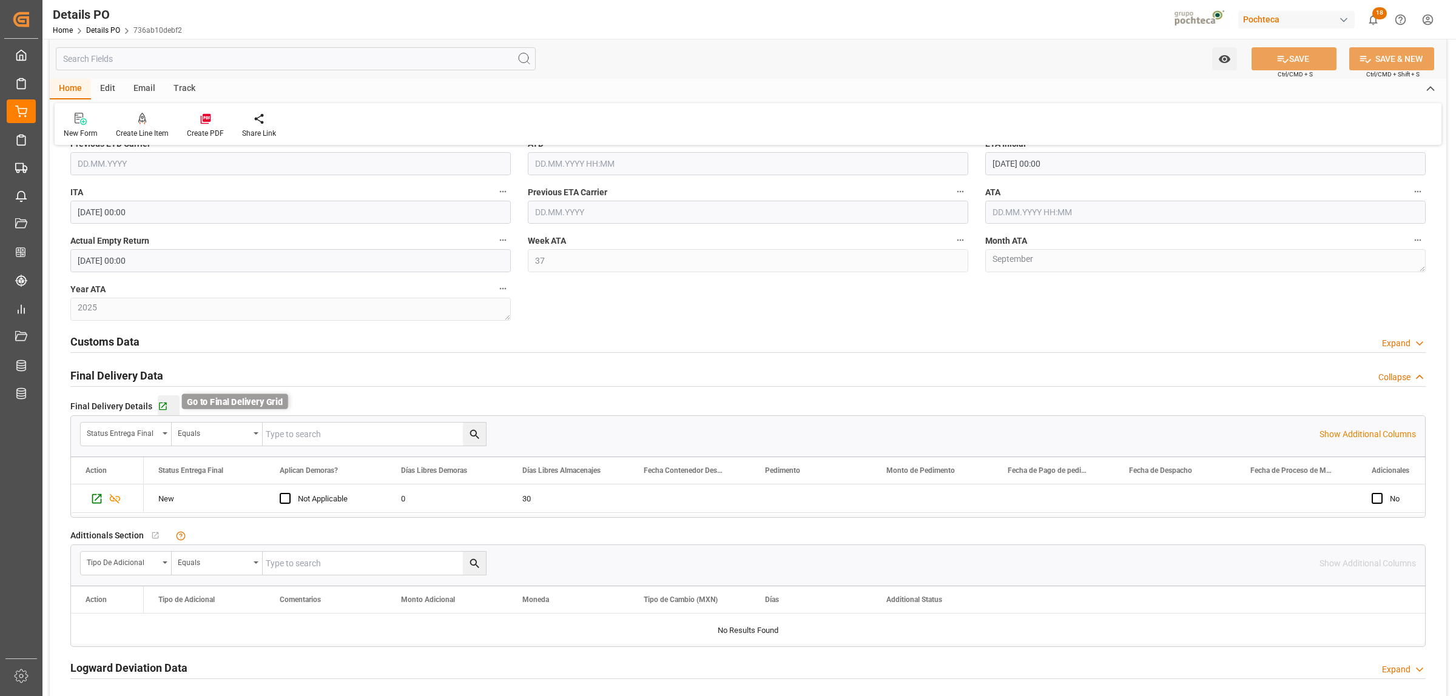
click at [162, 406] on icon "button" at bounding box center [163, 407] width 8 height 8
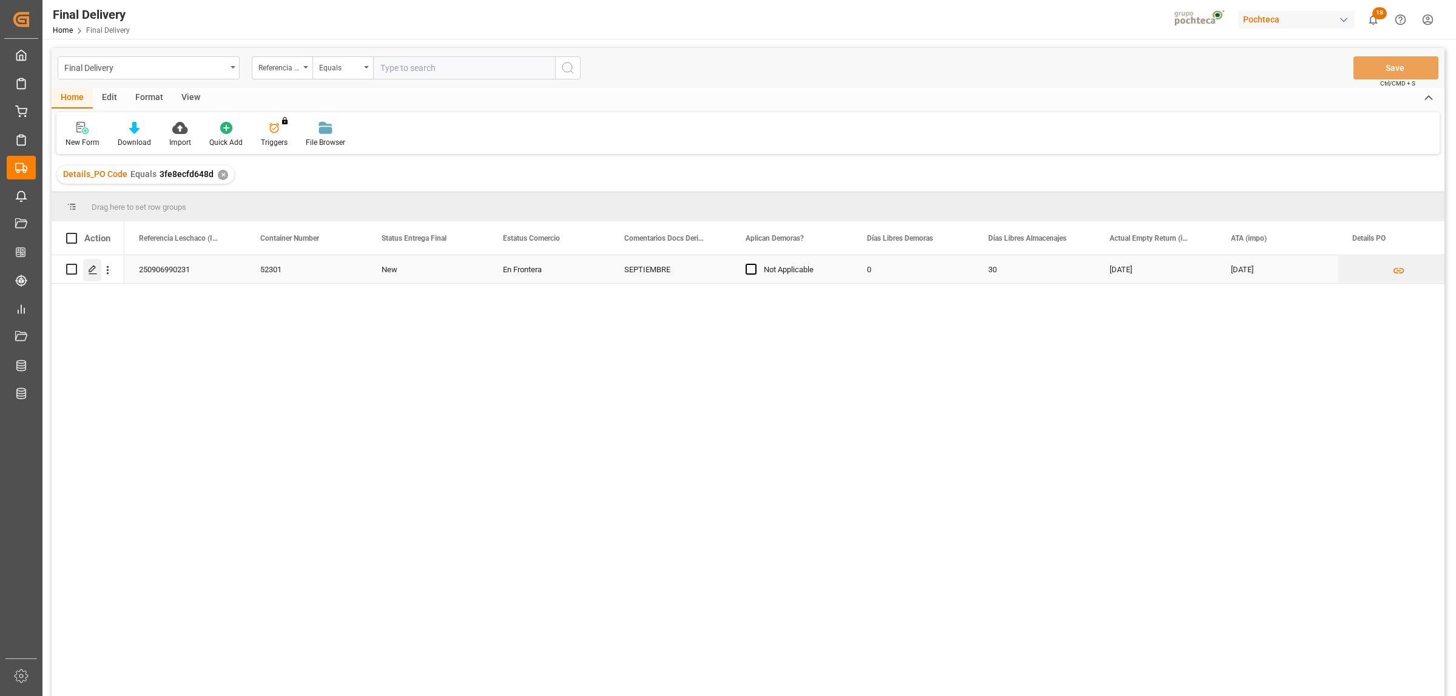
click at [86, 274] on div "Press SPACE to select this row." at bounding box center [92, 270] width 18 height 22
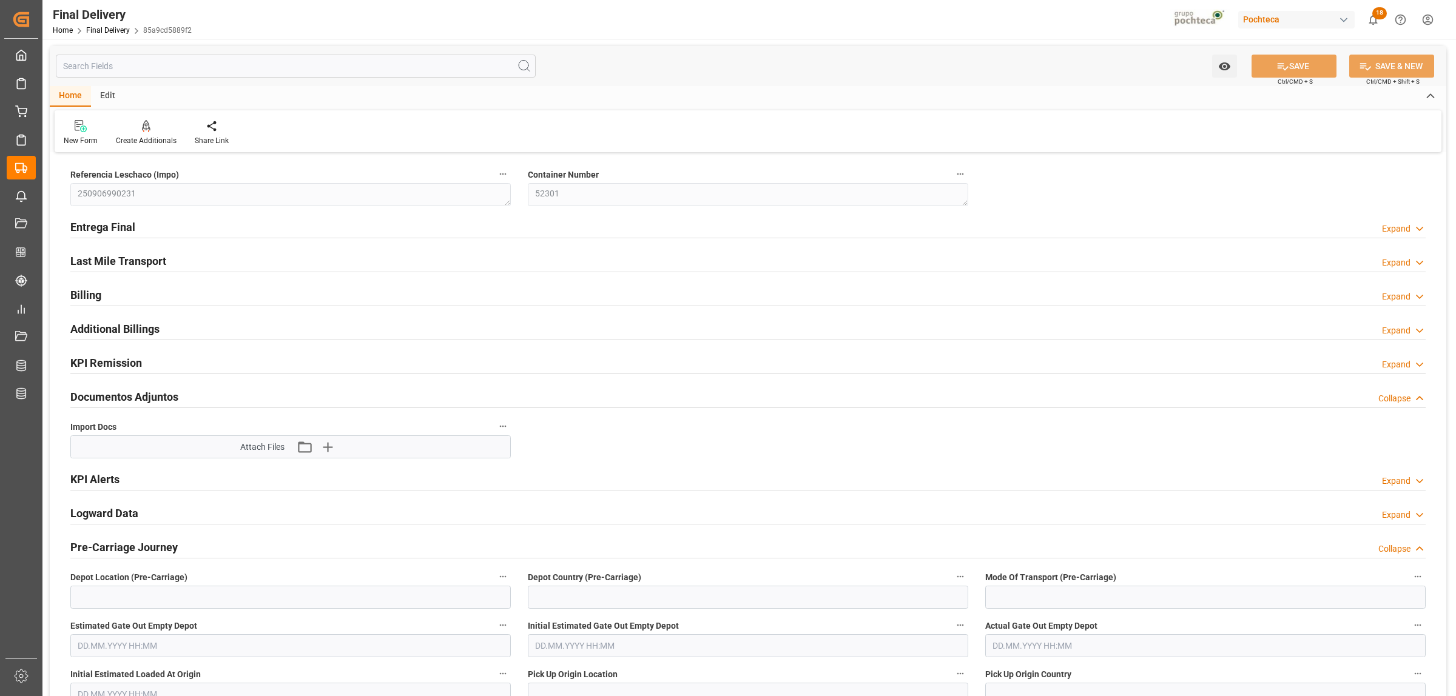
type input "0"
type input "30"
type input "23.09.2025"
type input "[DATE]"
type input "[DATE] 00:00"
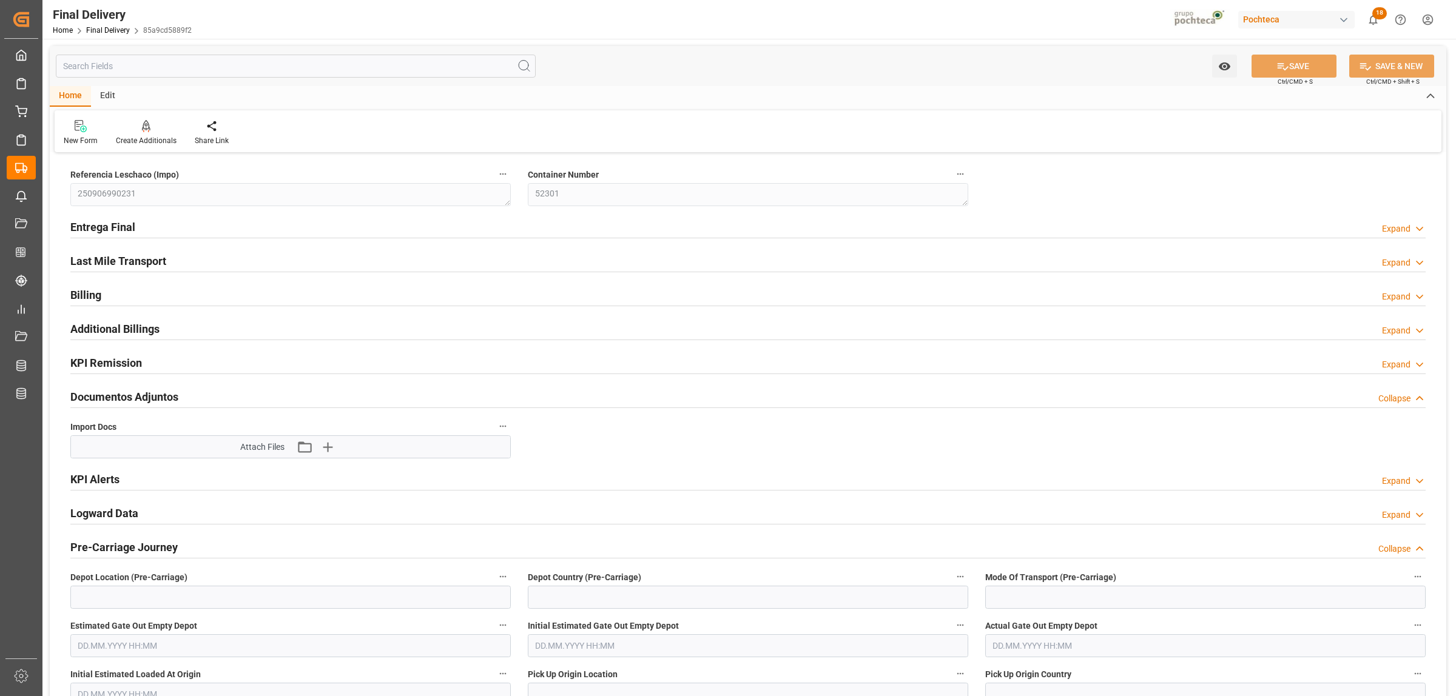
type input "[DATE] 00:00"
click at [107, 224] on h2 "Entrega Final" at bounding box center [102, 227] width 65 height 16
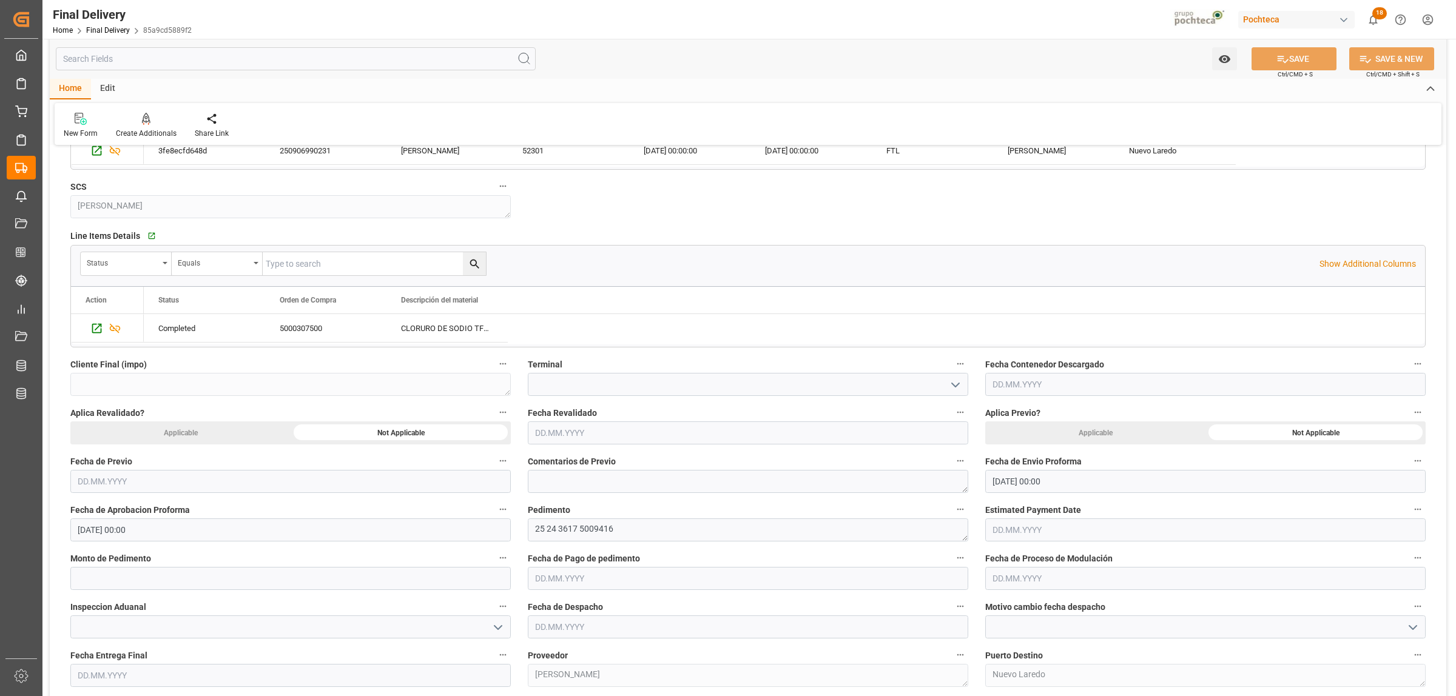
scroll to position [379, 0]
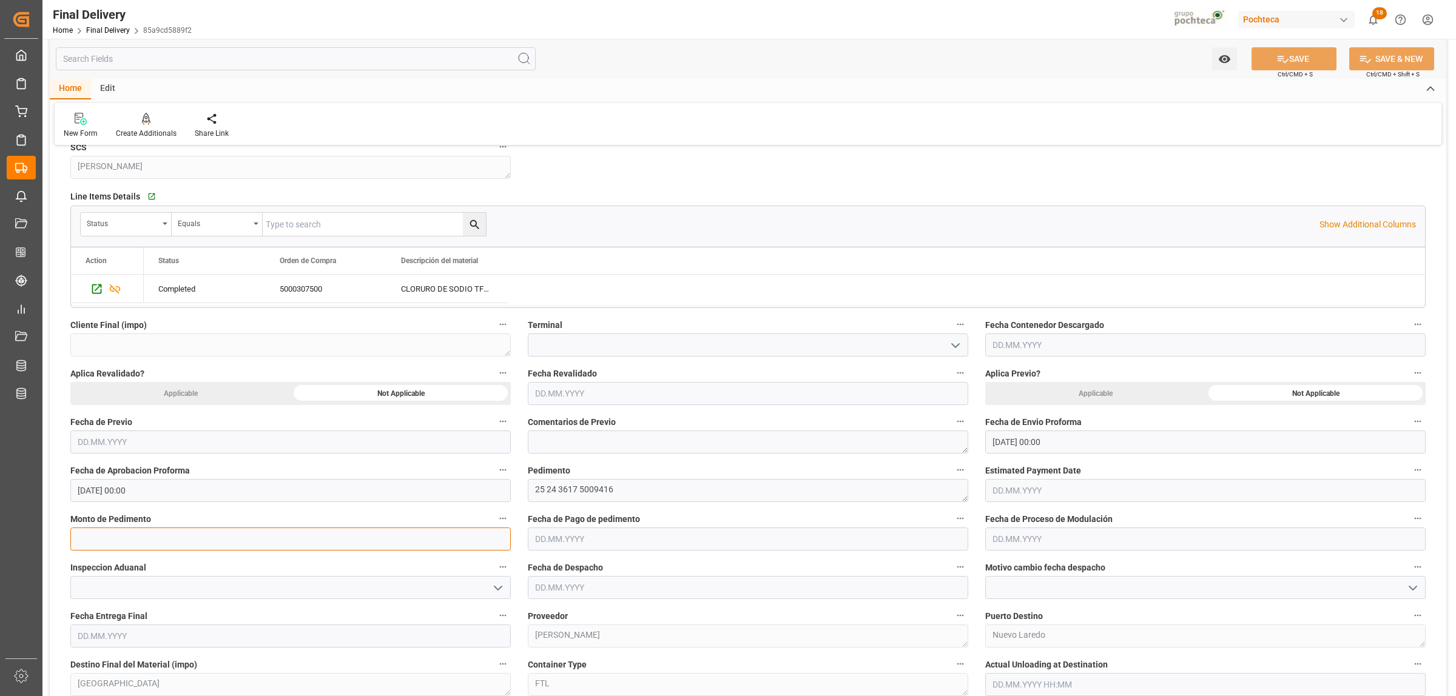
click at [138, 539] on input "text" at bounding box center [290, 539] width 440 height 23
type input "19041"
click at [604, 544] on input "text" at bounding box center [748, 539] width 440 height 23
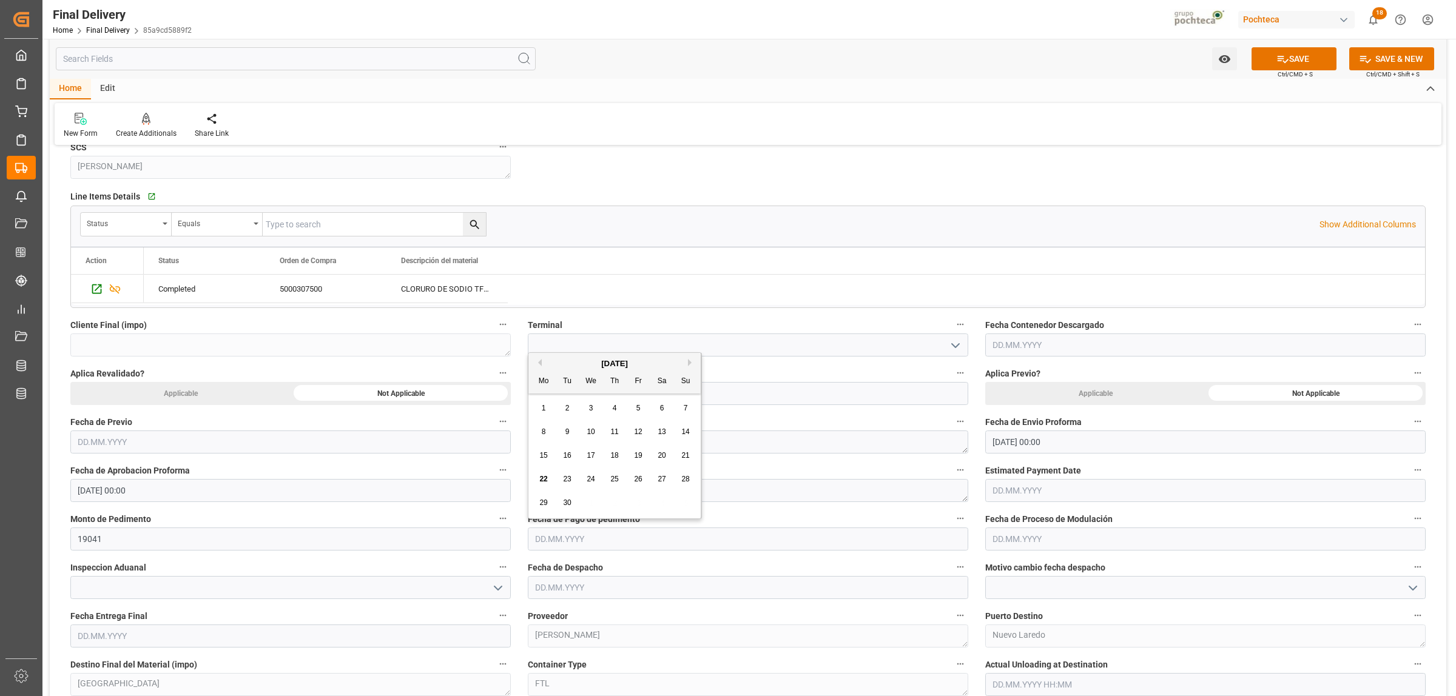
click at [547, 480] on span "22" at bounding box center [543, 479] width 8 height 8
type input "[DATE]"
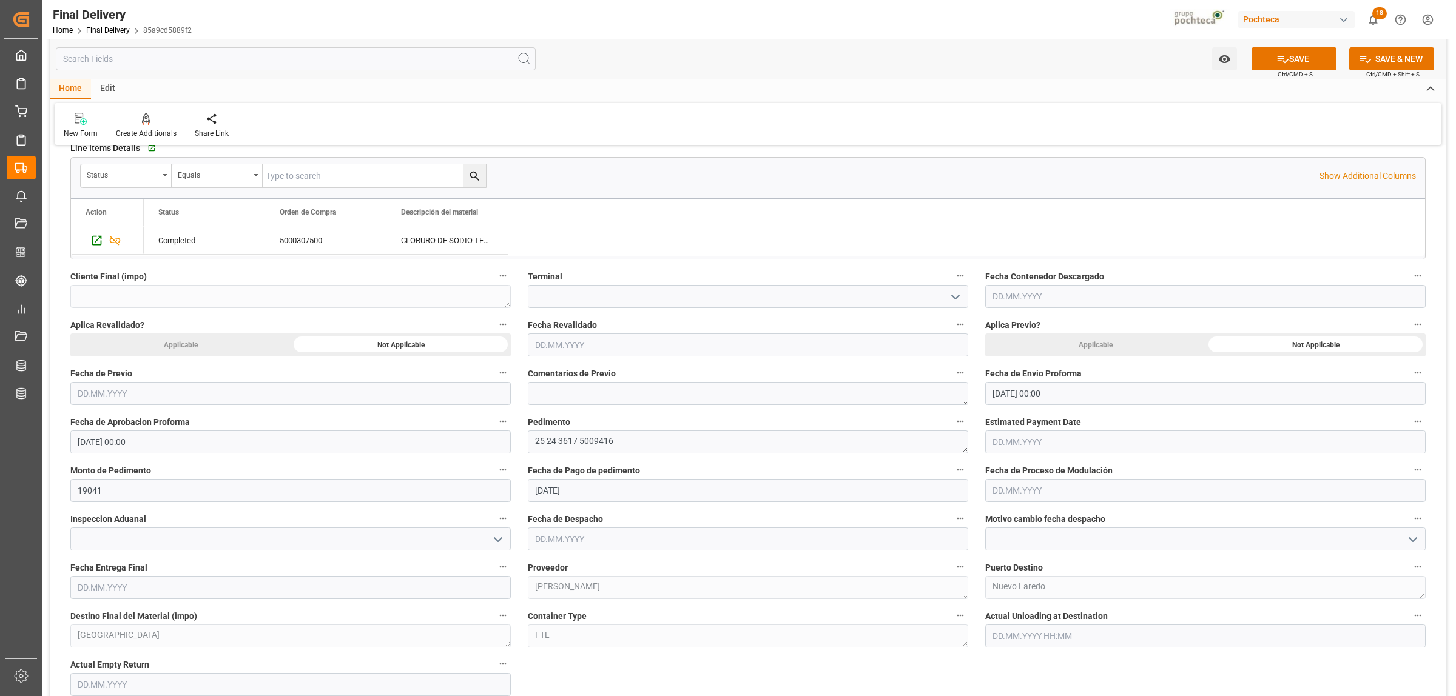
scroll to position [455, 0]
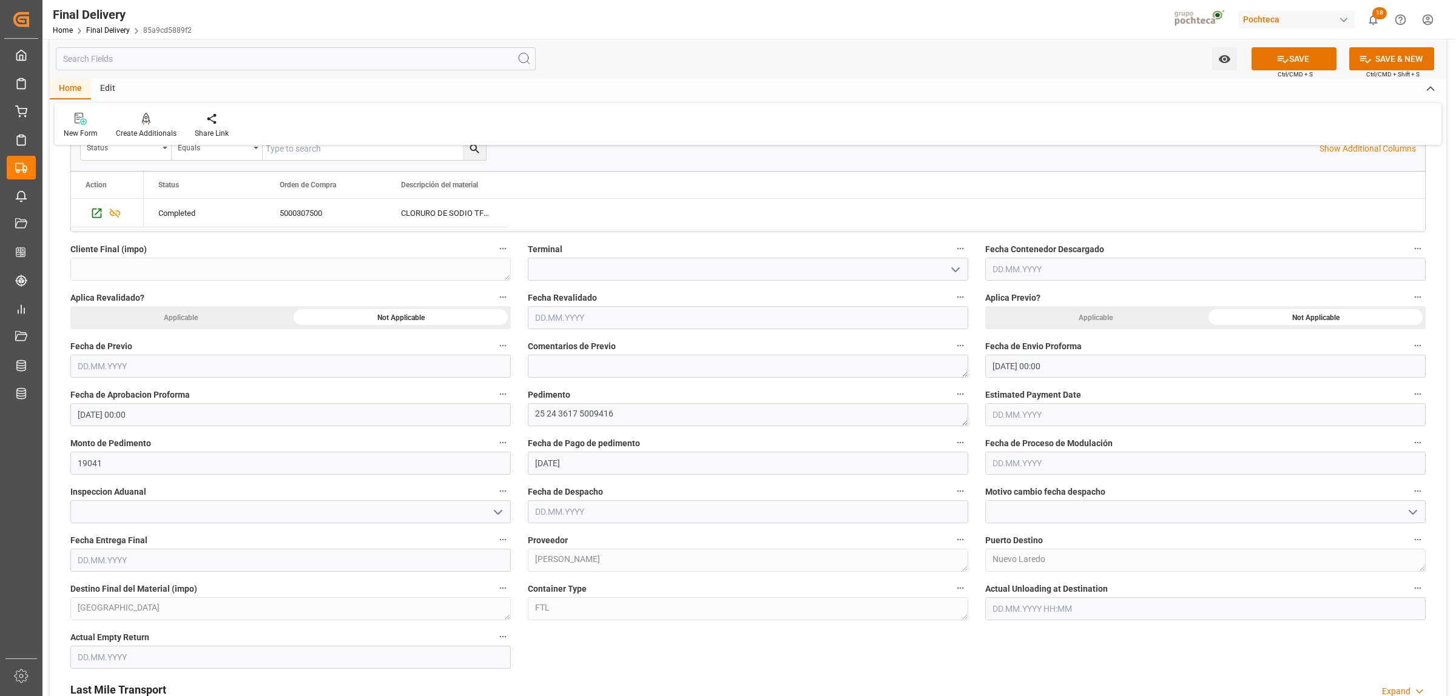
click at [666, 508] on input "text" at bounding box center [748, 511] width 440 height 23
click at [541, 452] on span "22" at bounding box center [543, 452] width 8 height 8
type input "[DATE]"
click at [329, 559] on input "text" at bounding box center [290, 560] width 440 height 23
click at [108, 504] on span "23" at bounding box center [110, 500] width 8 height 8
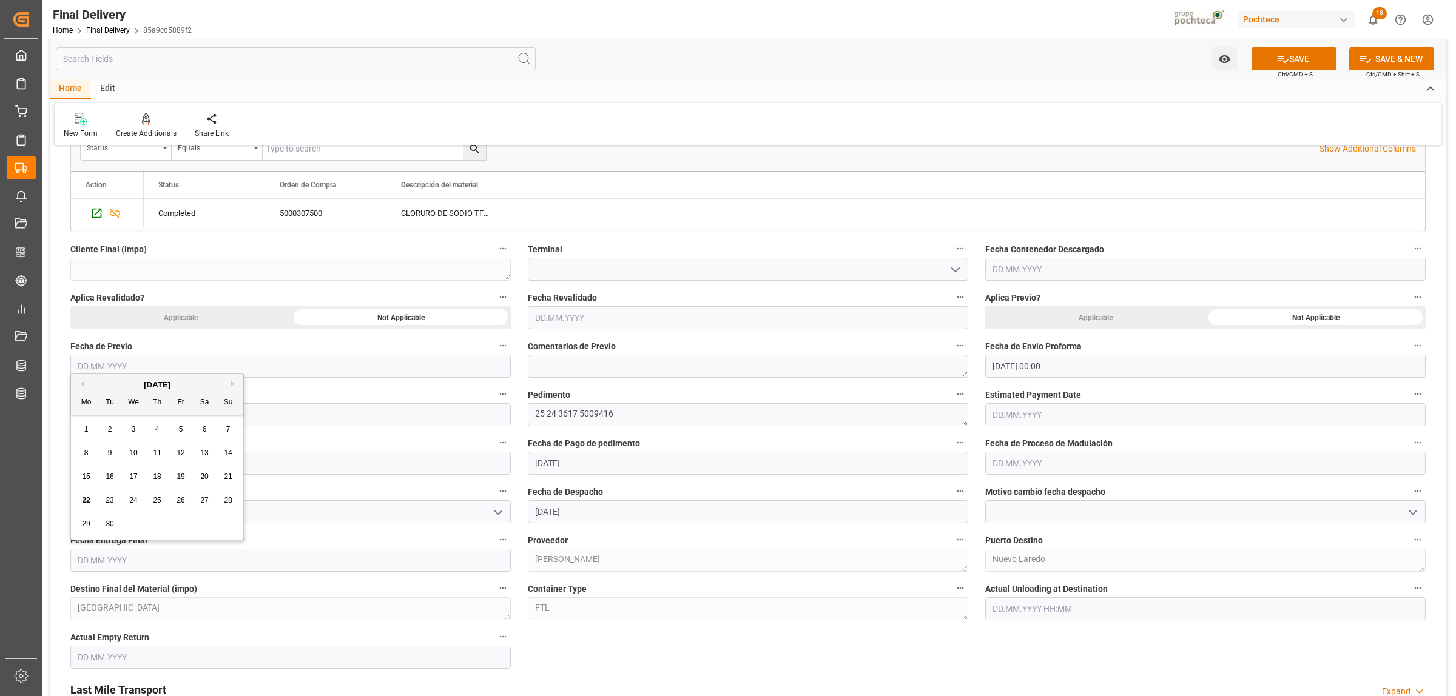
type input "23.09.2025"
click at [140, 651] on input "text" at bounding box center [290, 657] width 440 height 23
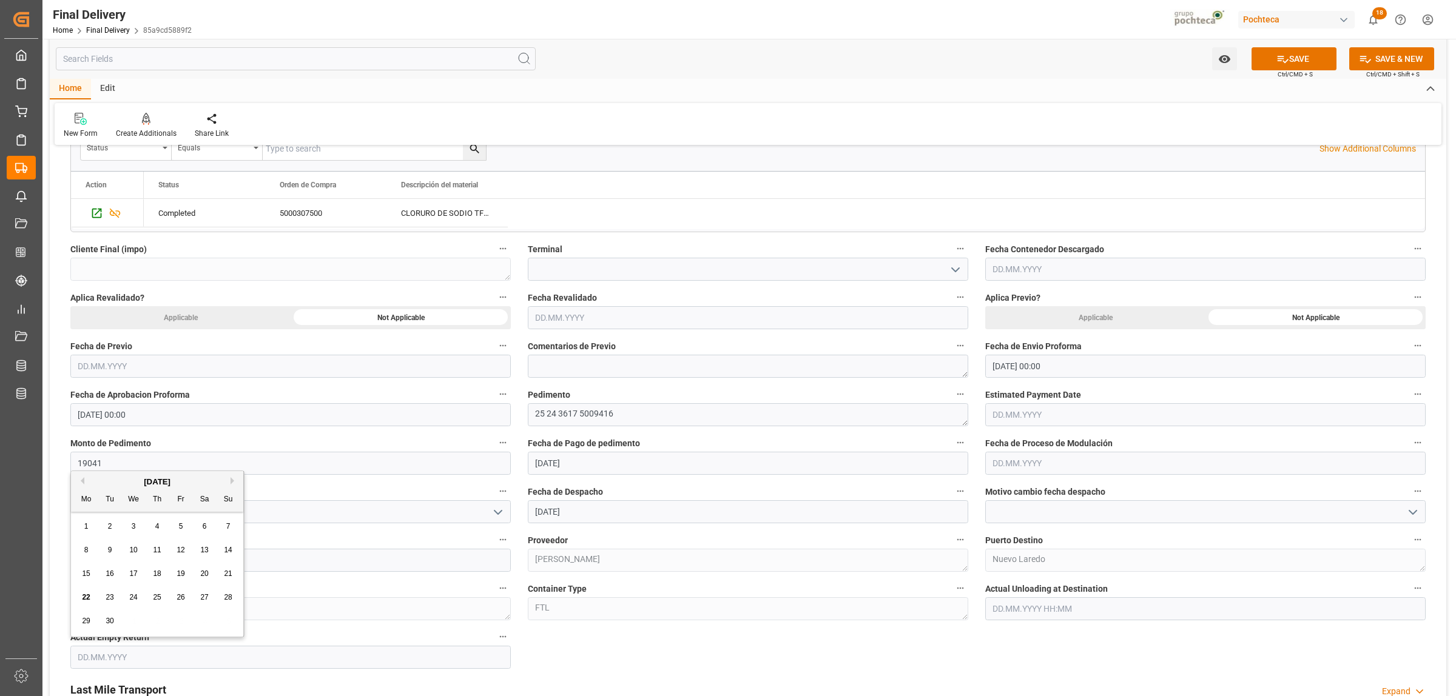
click at [113, 593] on div "23" at bounding box center [110, 598] width 15 height 15
type input "23.09.2025"
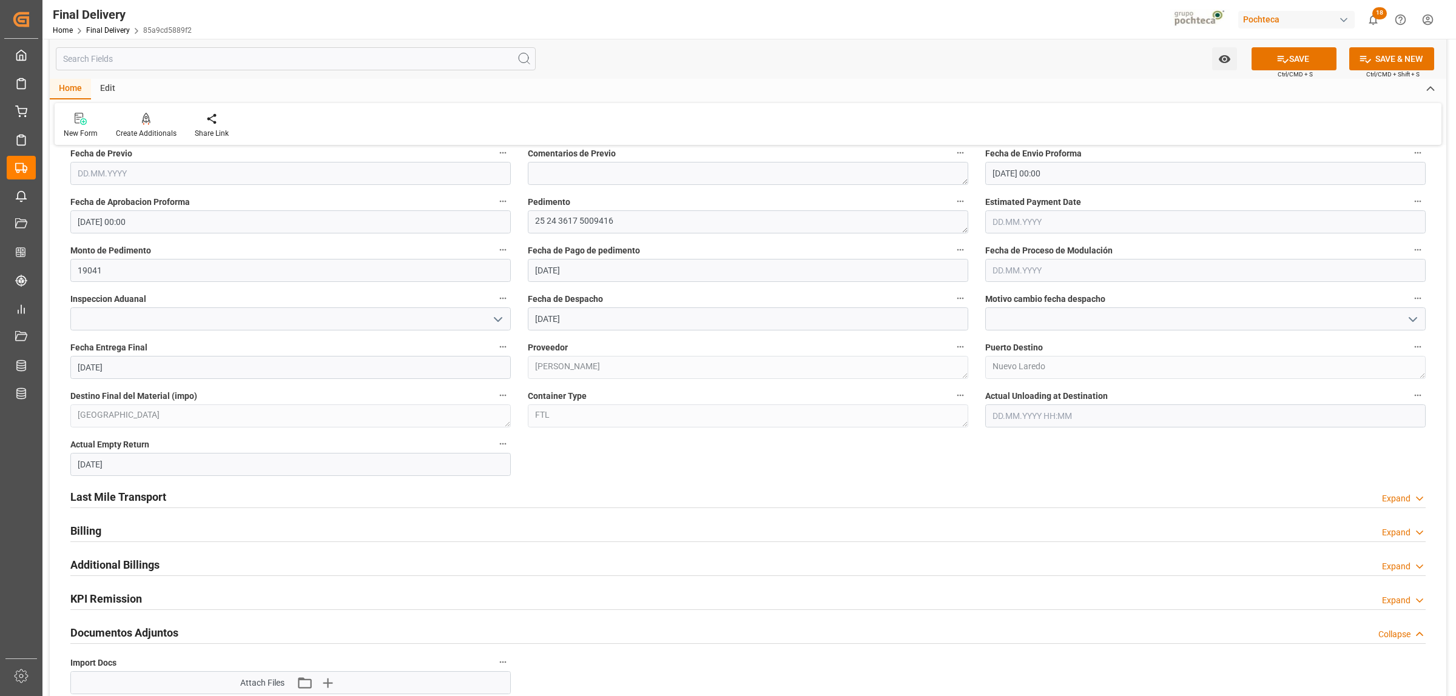
scroll to position [682, 0]
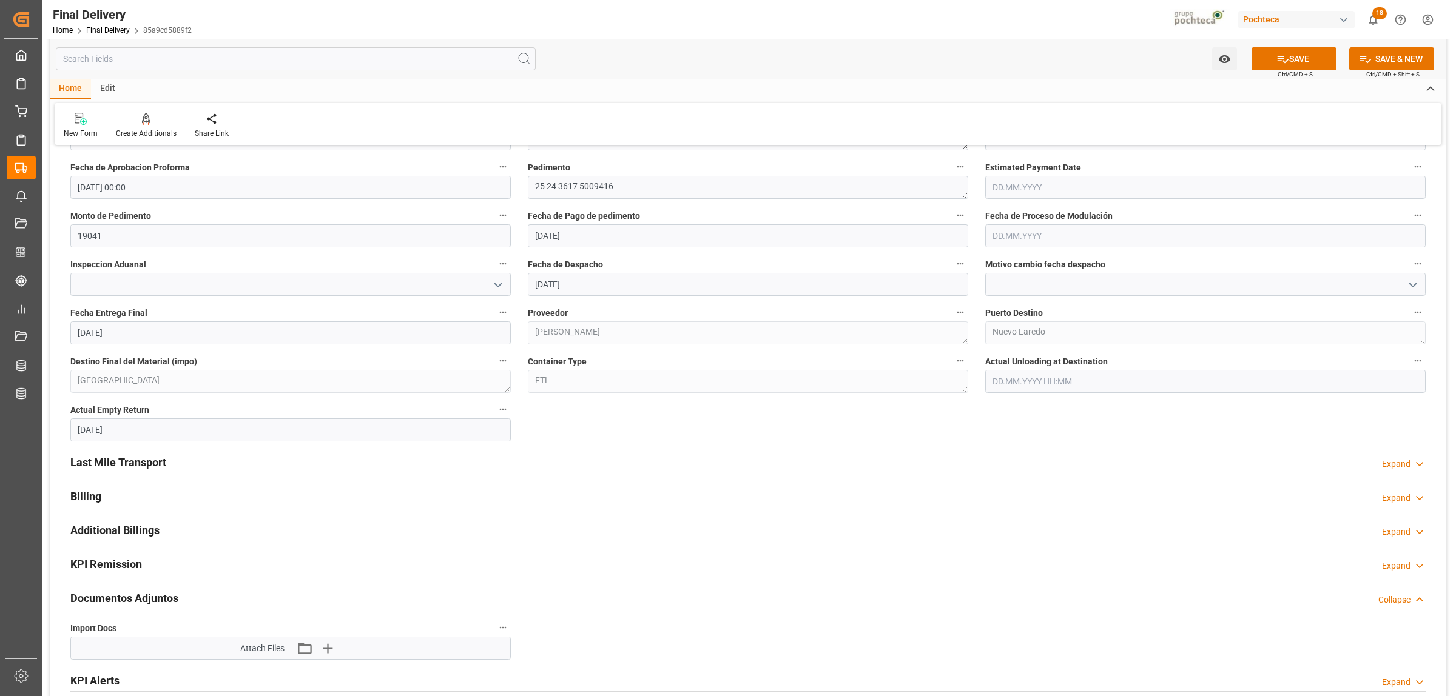
click at [158, 458] on h2 "Last Mile Transport" at bounding box center [118, 462] width 96 height 16
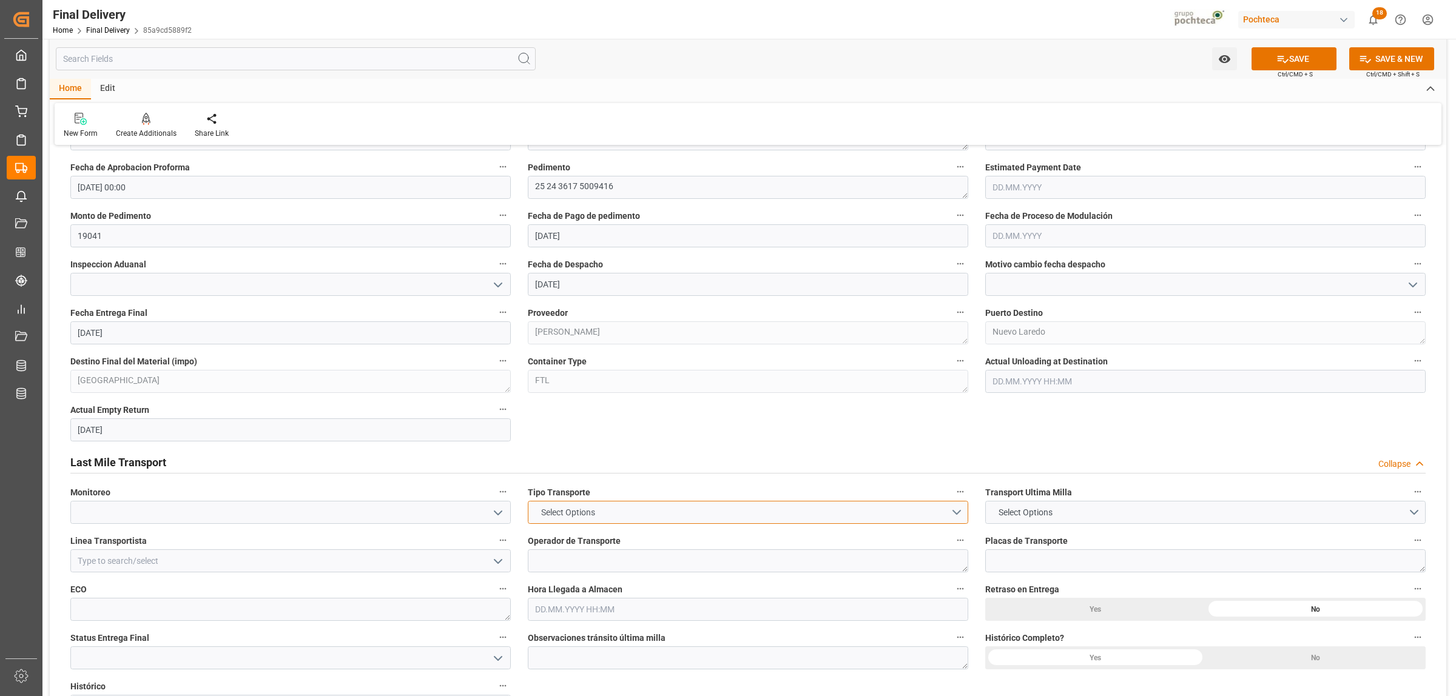
click at [952, 517] on button "Select Options" at bounding box center [748, 512] width 440 height 23
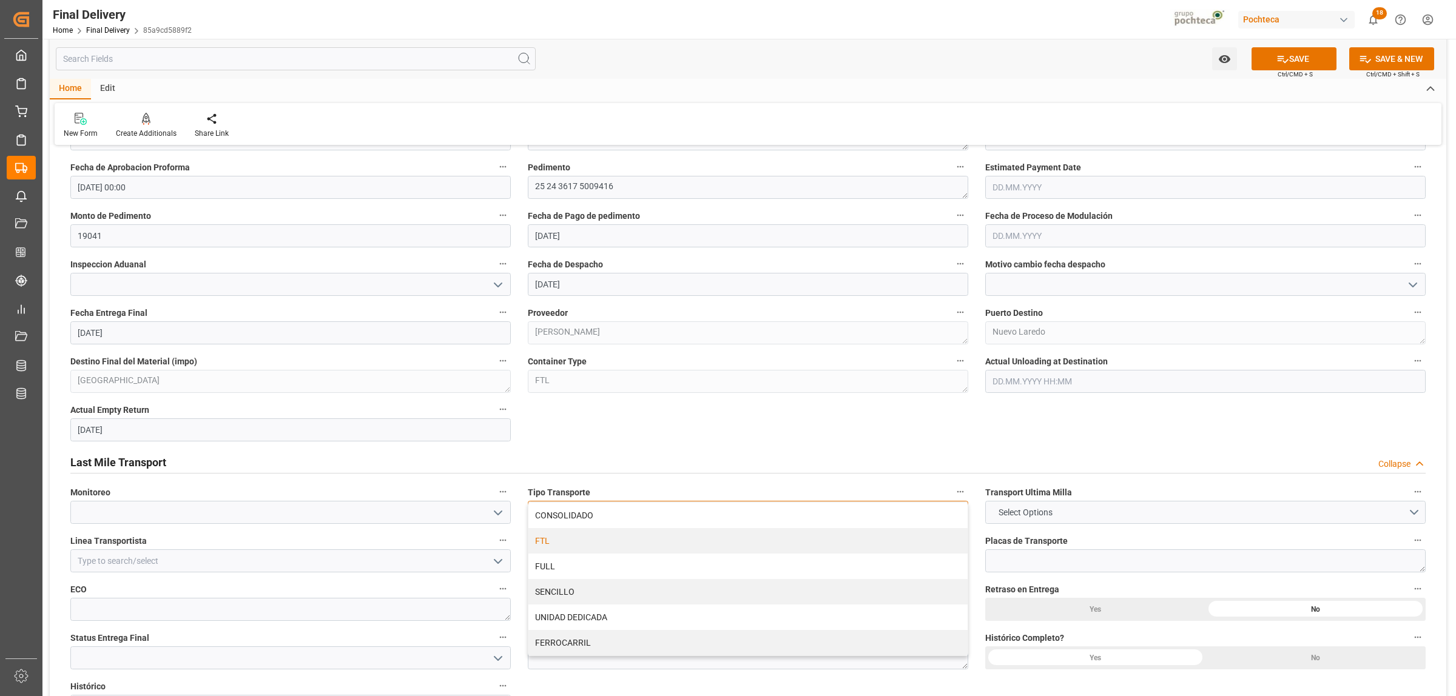
click at [544, 547] on div "FTL" at bounding box center [747, 540] width 439 height 25
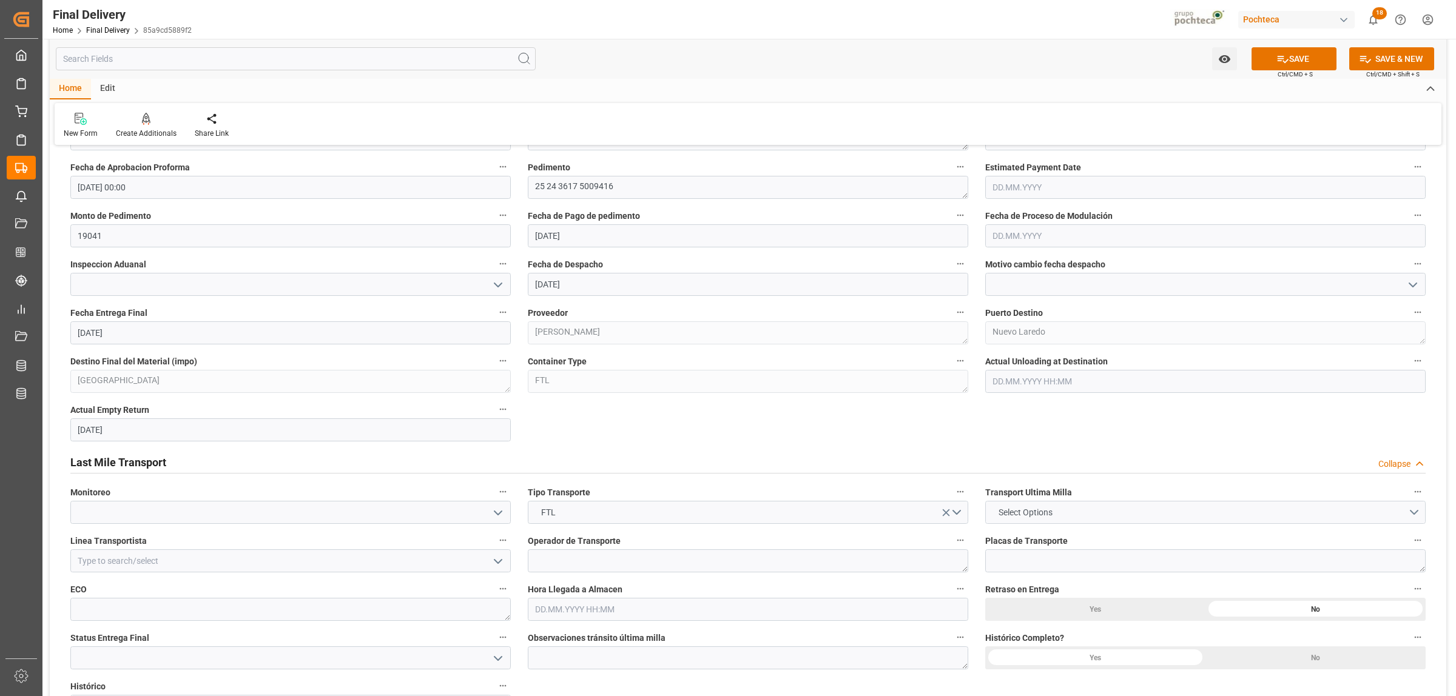
click at [1417, 517] on button "Select Options" at bounding box center [1205, 512] width 440 height 23
click at [1034, 541] on div "POCHTECA" at bounding box center [1205, 540] width 439 height 25
click at [393, 557] on input at bounding box center [290, 561] width 440 height 23
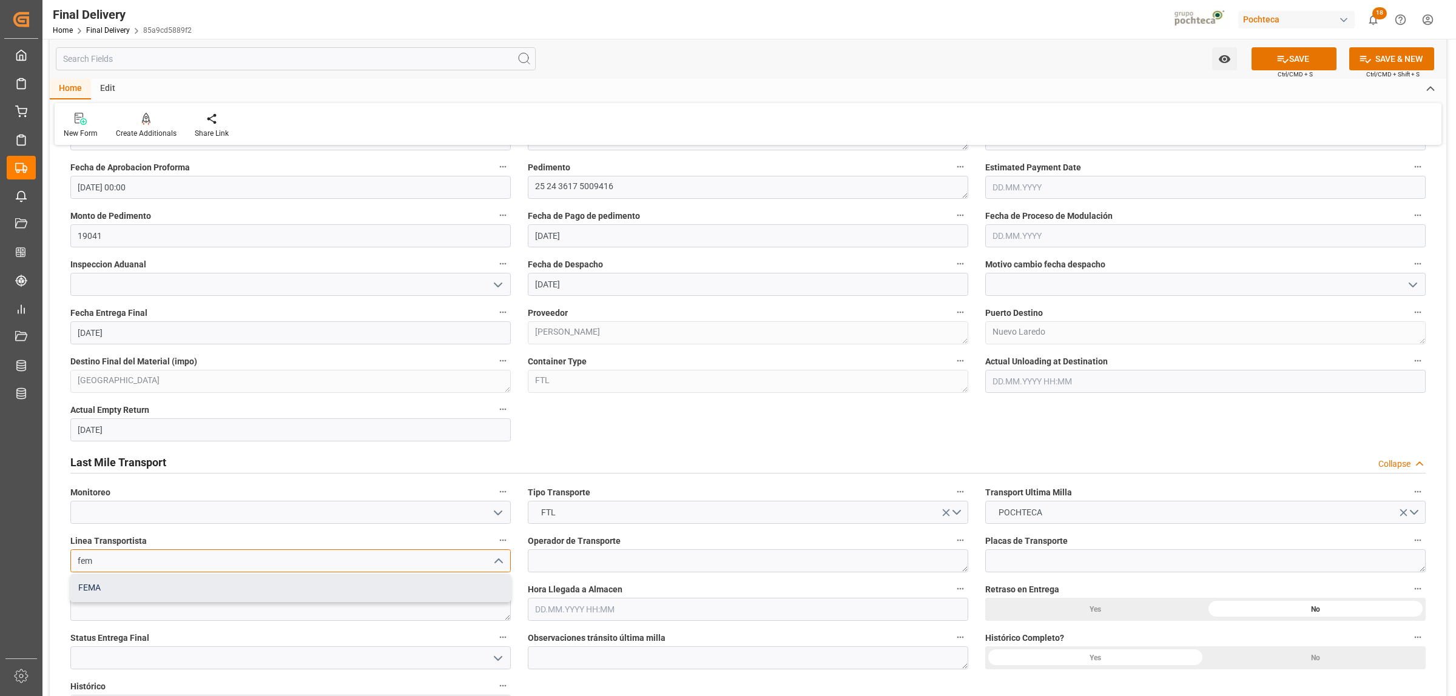
click at [140, 589] on div "FEMA" at bounding box center [290, 588] width 439 height 27
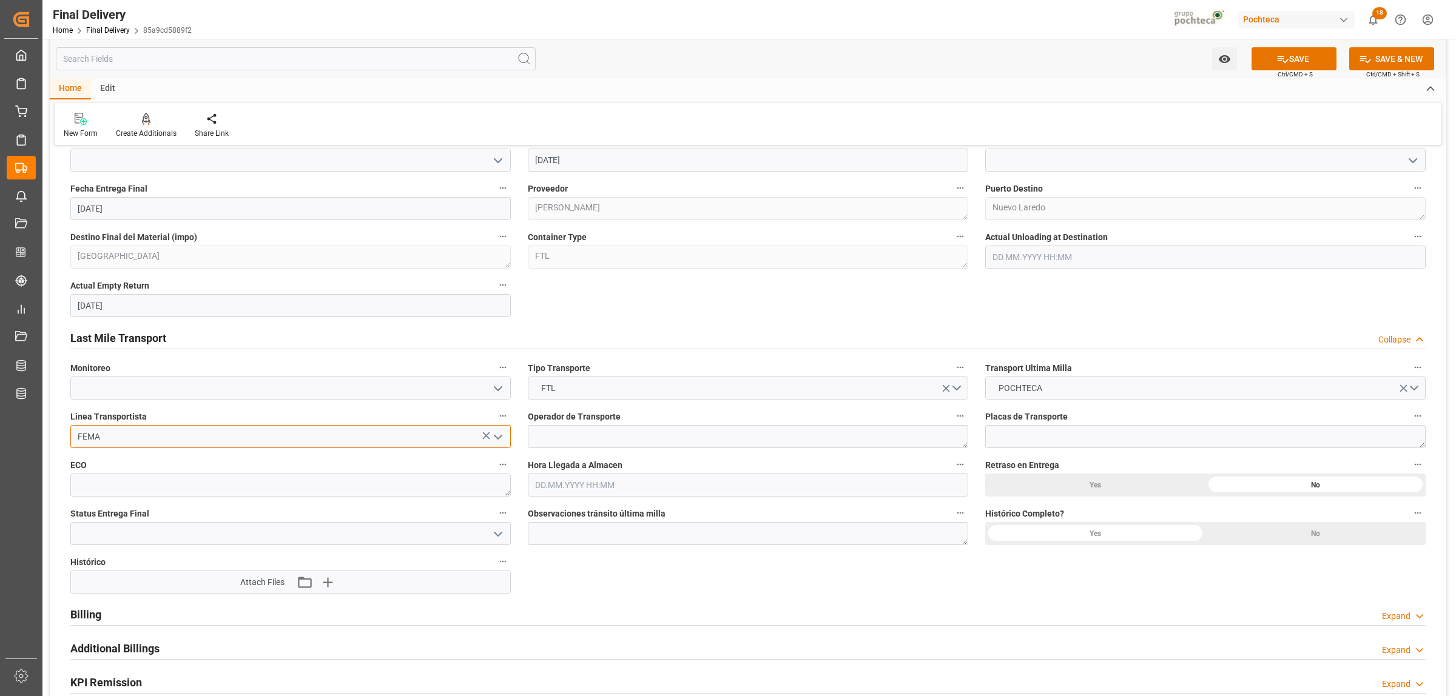
scroll to position [834, 0]
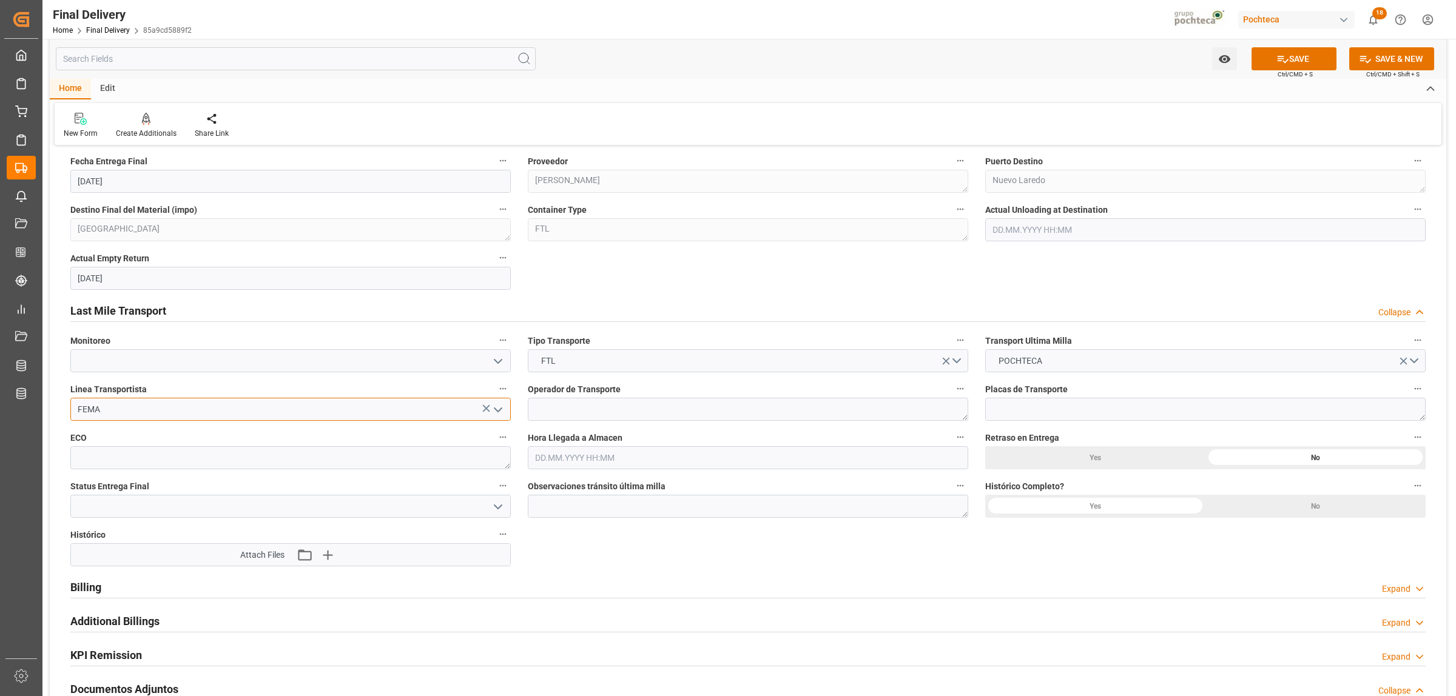
type input "FEMA"
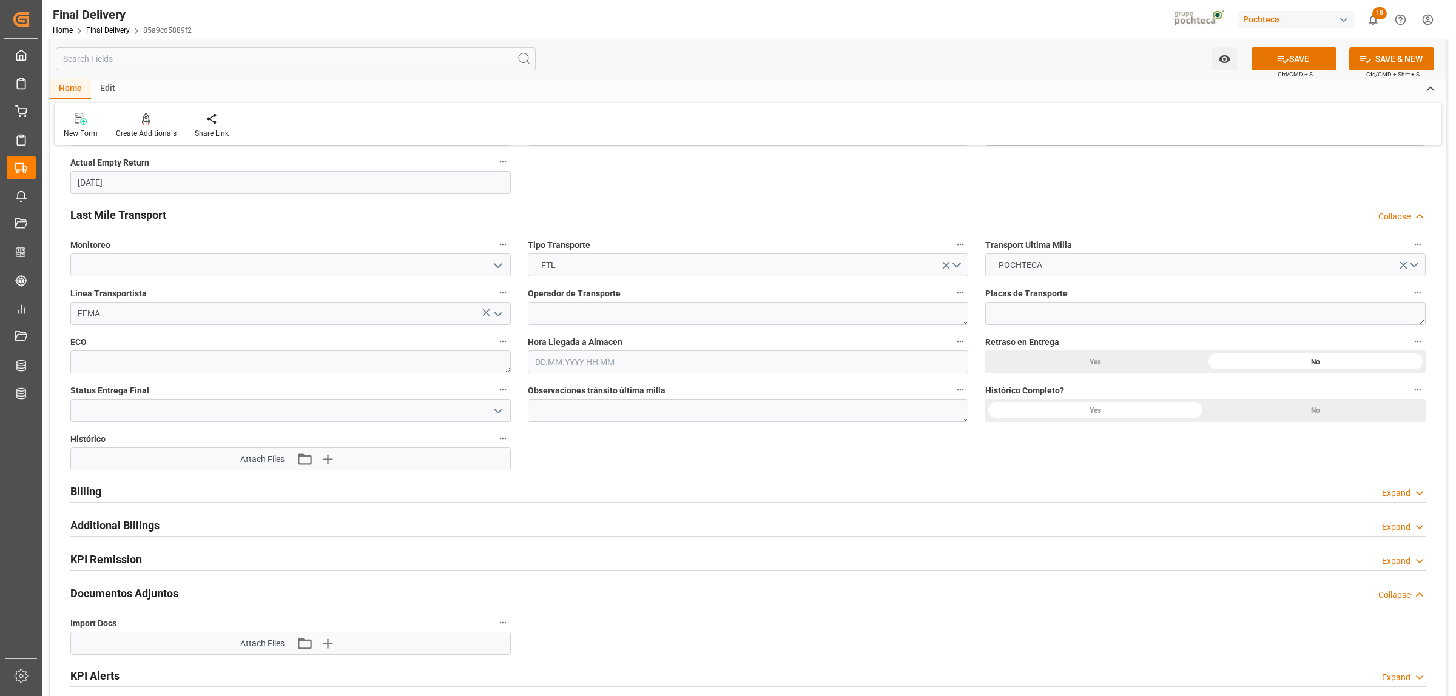
scroll to position [1137, 0]
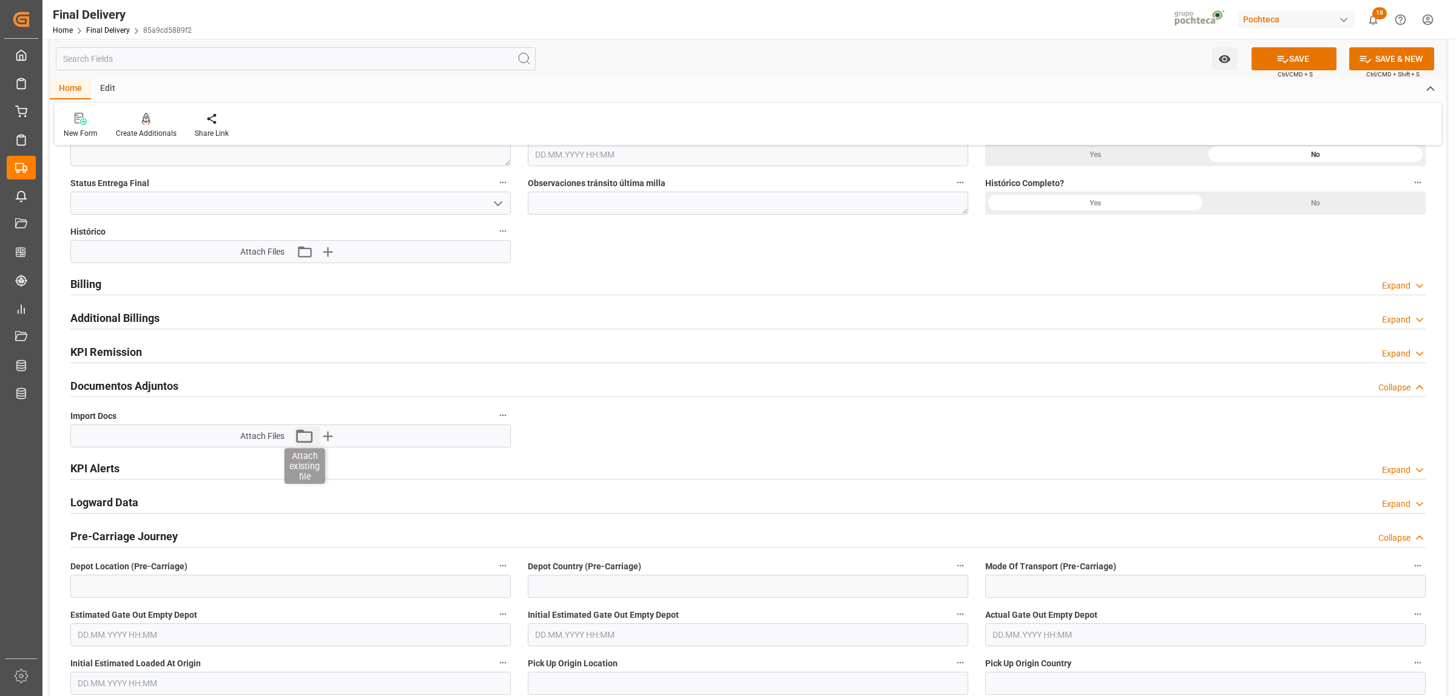
click at [308, 439] on icon "button" at bounding box center [304, 435] width 19 height 19
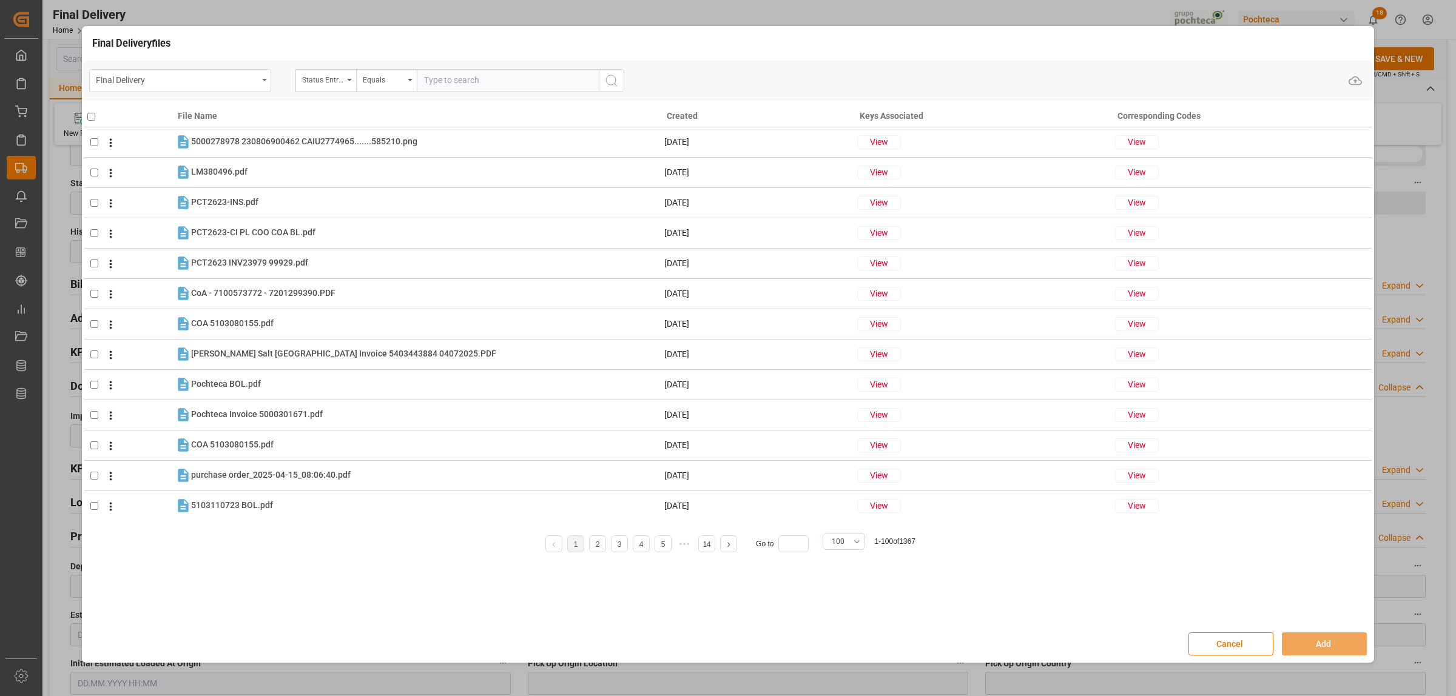
click at [261, 83] on div "Final Delivery" at bounding box center [180, 80] width 182 height 23
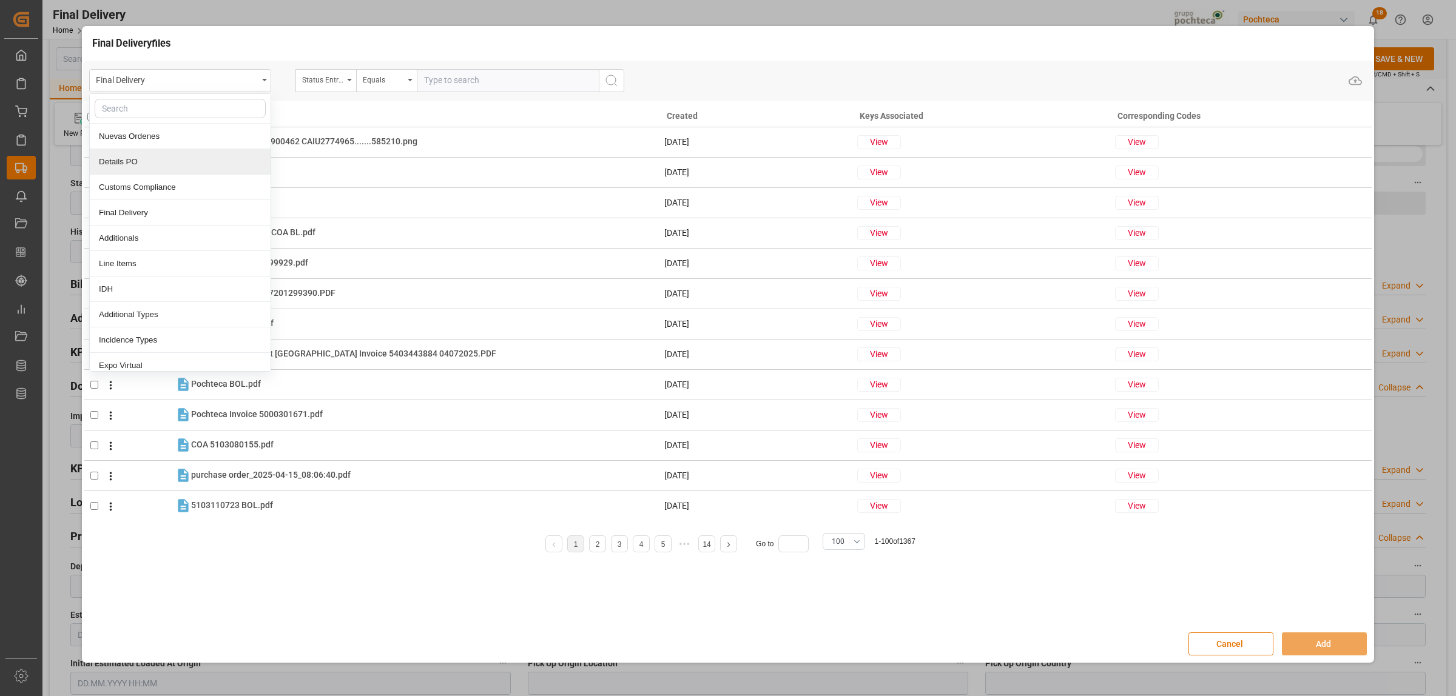
click at [116, 160] on div "Details PO" at bounding box center [180, 161] width 181 height 25
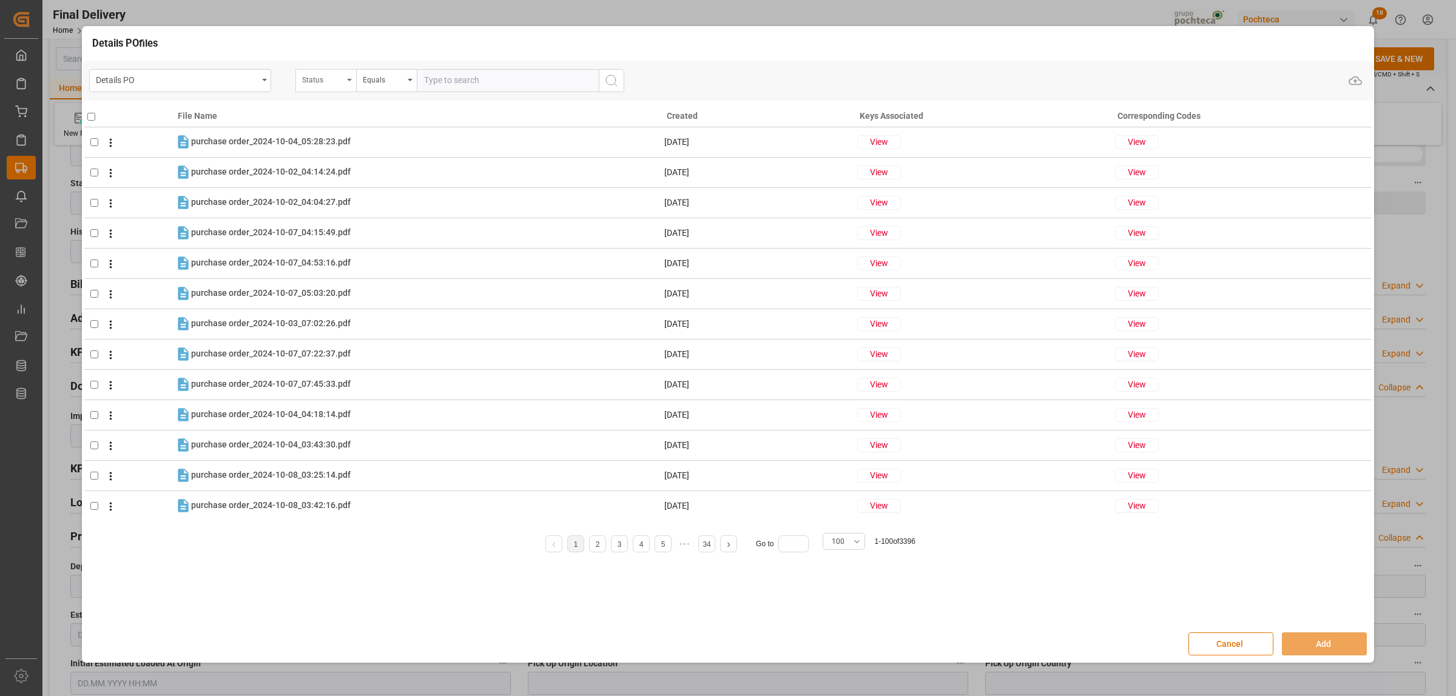
click at [349, 84] on div "Status" at bounding box center [325, 80] width 61 height 23
type input "orde"
click at [363, 135] on div "Orden de Compra nuevo" at bounding box center [386, 136] width 181 height 25
click at [449, 79] on input "text" at bounding box center [508, 80] width 182 height 23
paste input "5000307500"
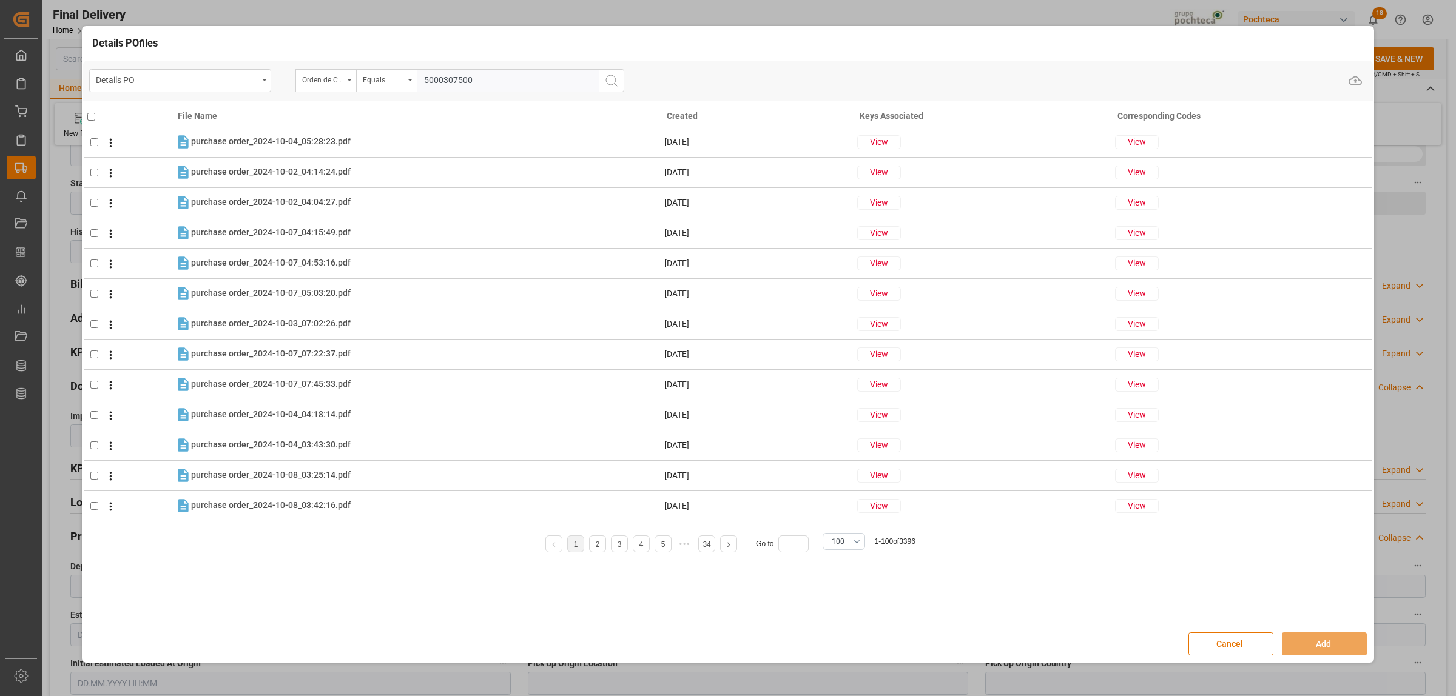
type input "5000307500"
click at [602, 80] on button "search button" at bounding box center [611, 80] width 25 height 23
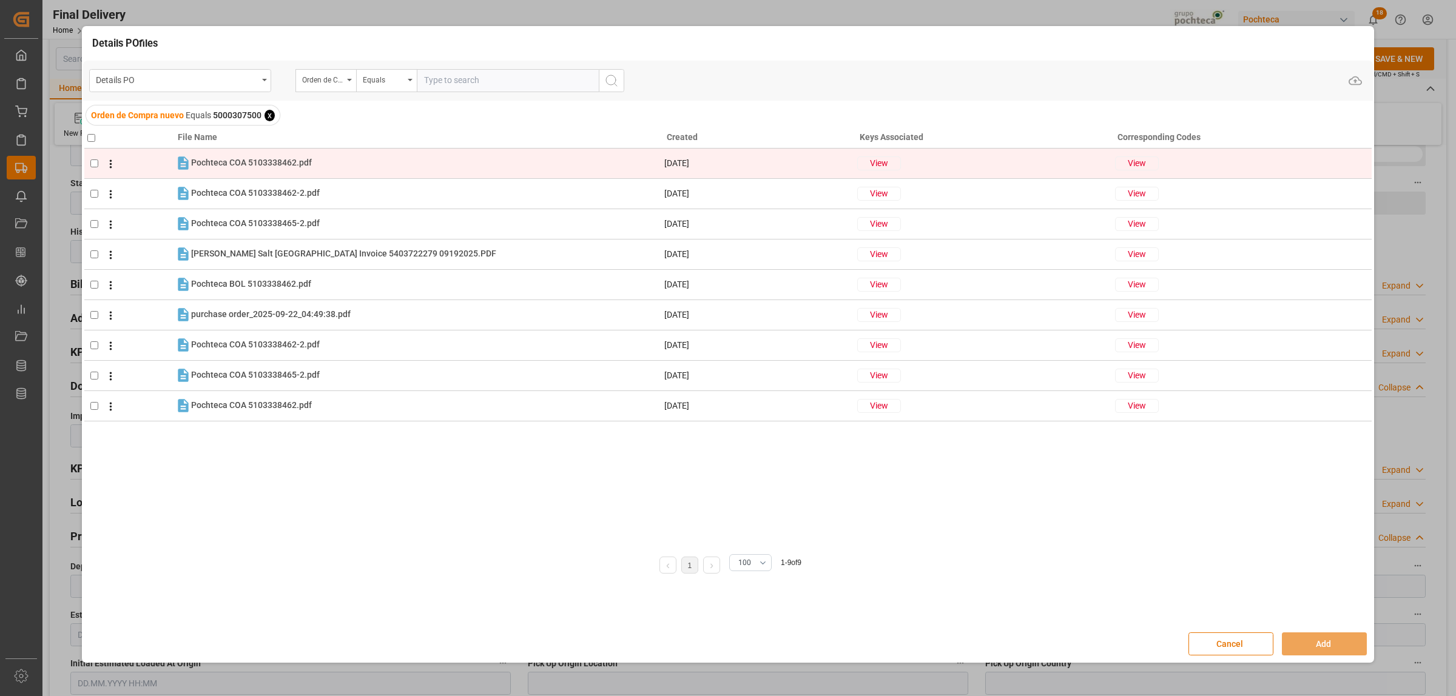
click at [93, 161] on input "checkbox" at bounding box center [94, 164] width 8 height 8
checkbox input "true"
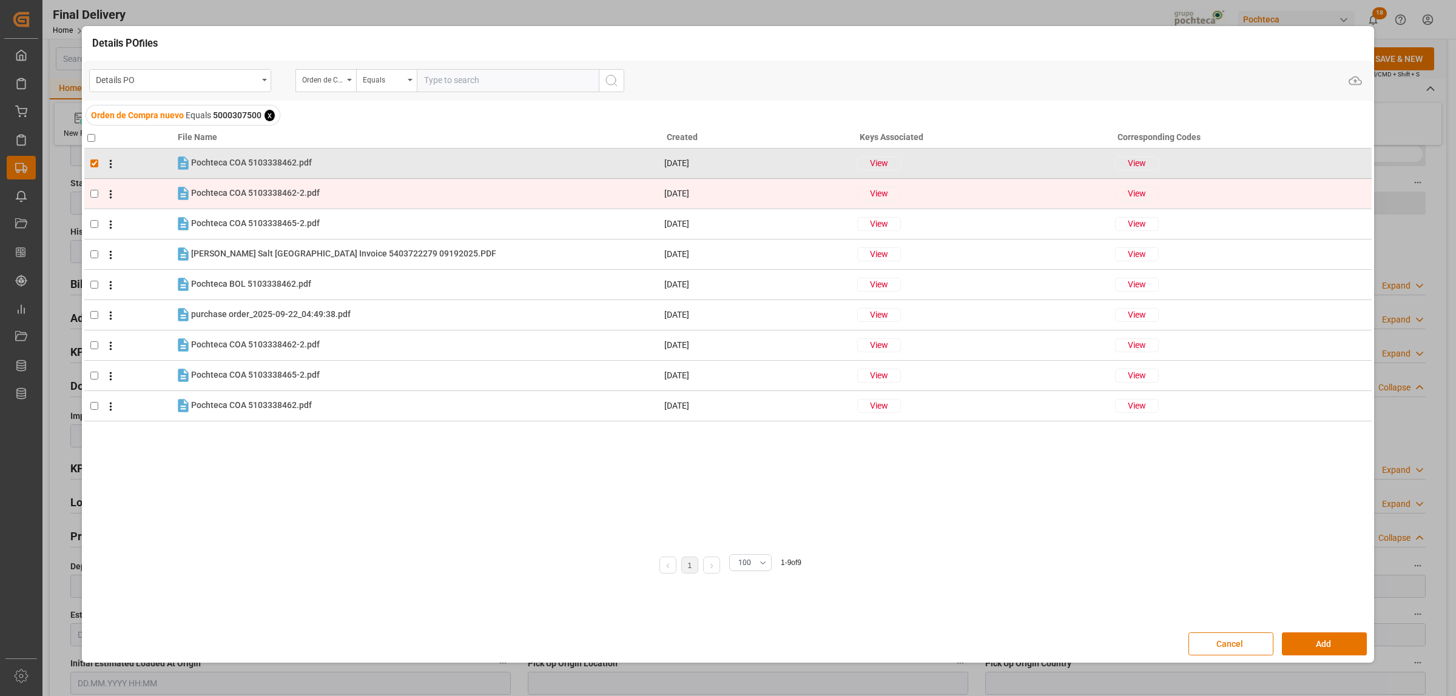
click at [96, 196] on input "checkbox" at bounding box center [94, 194] width 8 height 8
checkbox input "true"
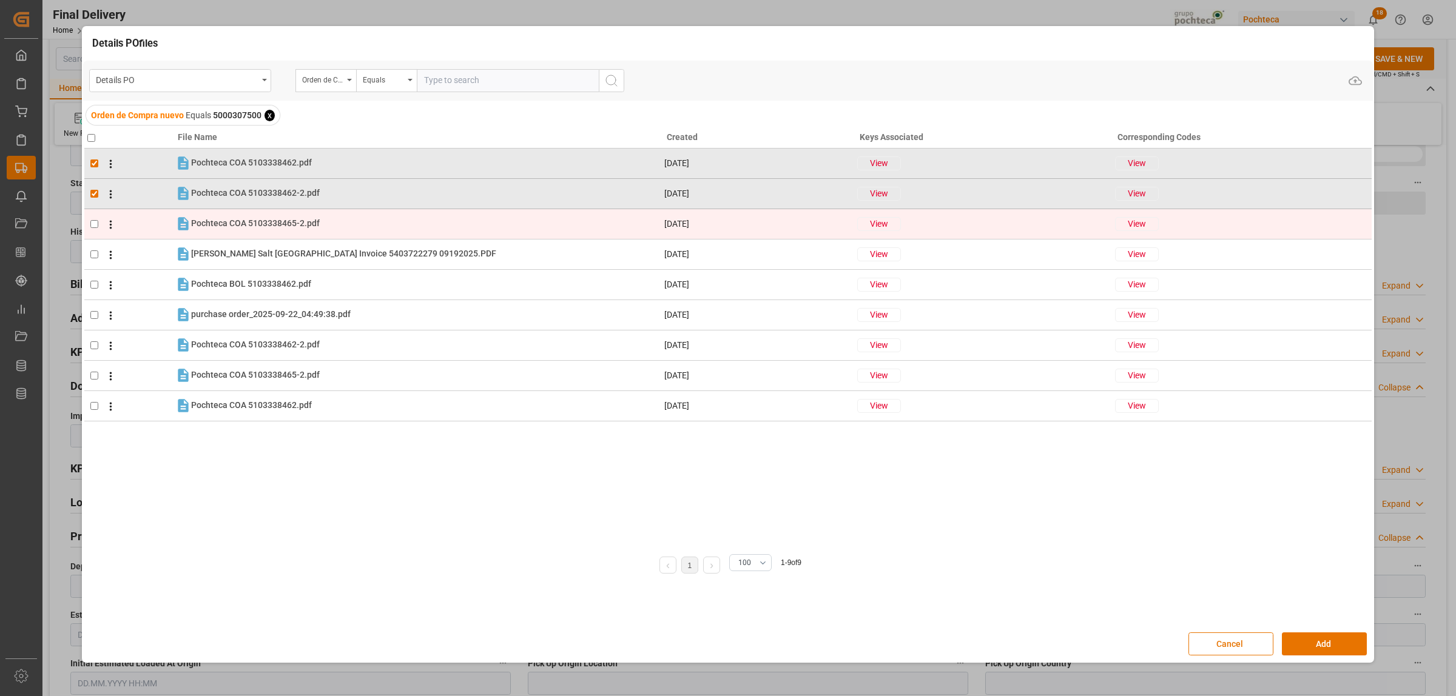
click at [93, 219] on td at bounding box center [129, 224] width 90 height 30
checkbox input "true"
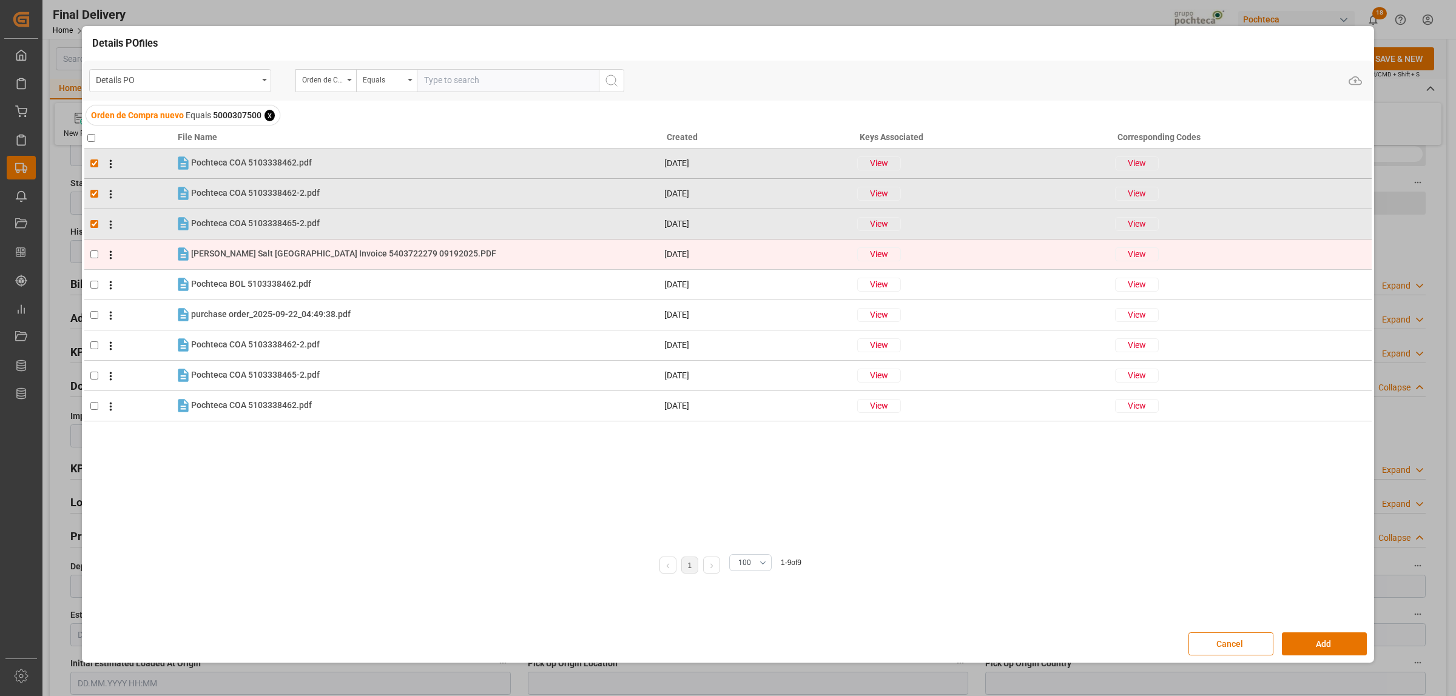
click at [92, 252] on input "checkbox" at bounding box center [94, 255] width 8 height 8
checkbox input "true"
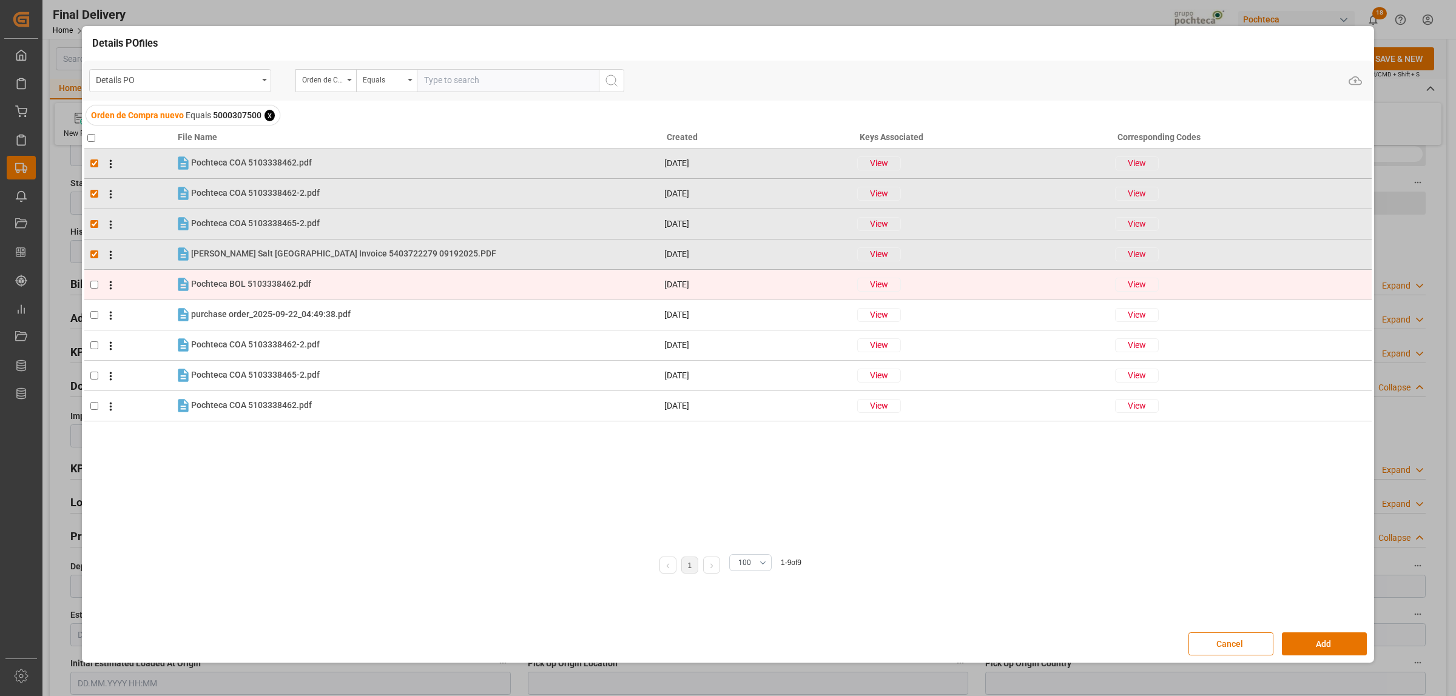
click at [94, 282] on input "checkbox" at bounding box center [94, 285] width 8 height 8
checkbox input "true"
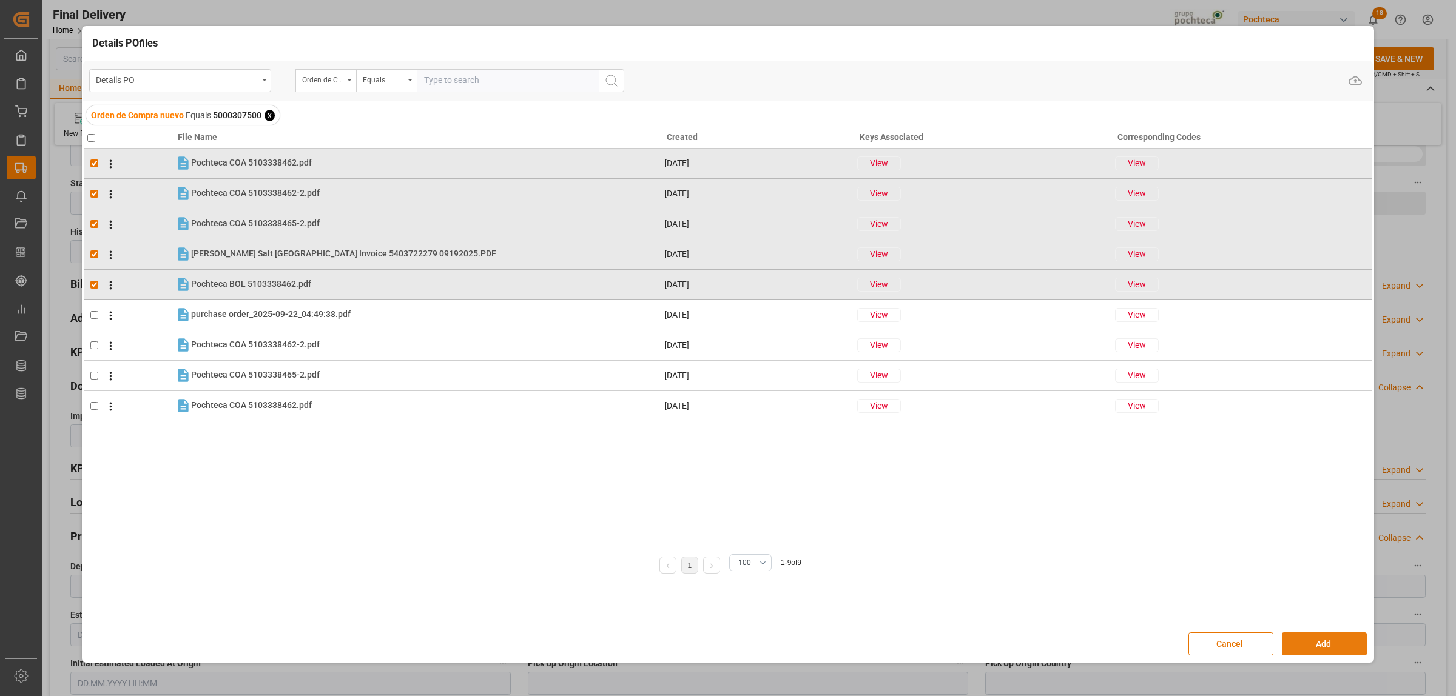
click at [1329, 638] on button "Add" at bounding box center [1324, 644] width 85 height 23
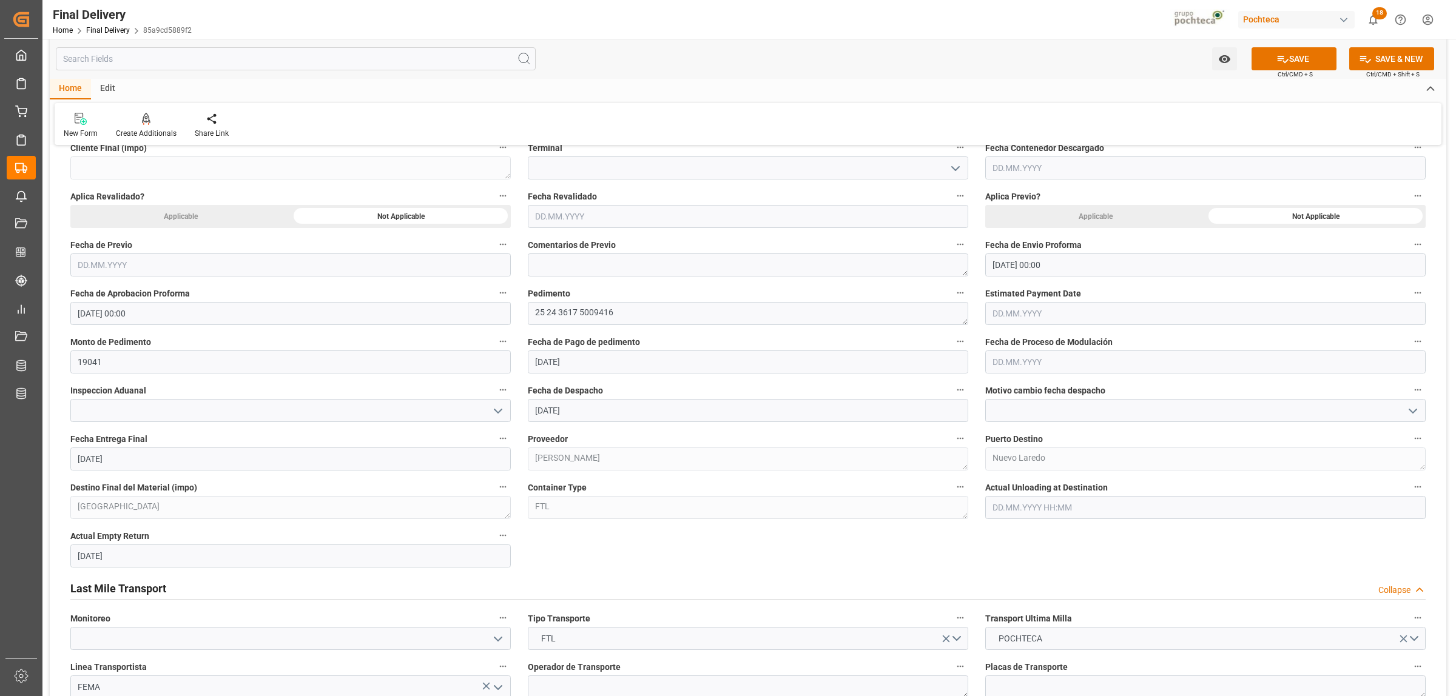
scroll to position [531, 0]
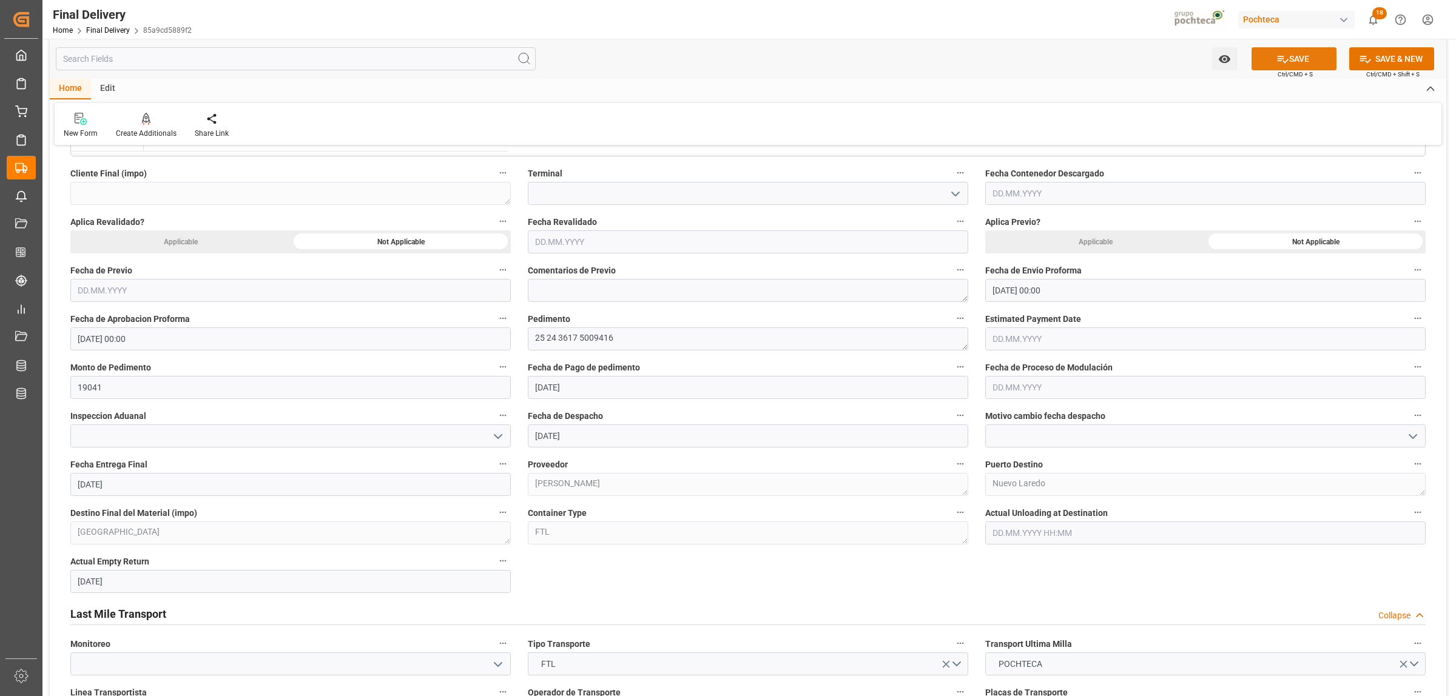
click at [1303, 58] on button "SAVE" at bounding box center [1294, 58] width 85 height 23
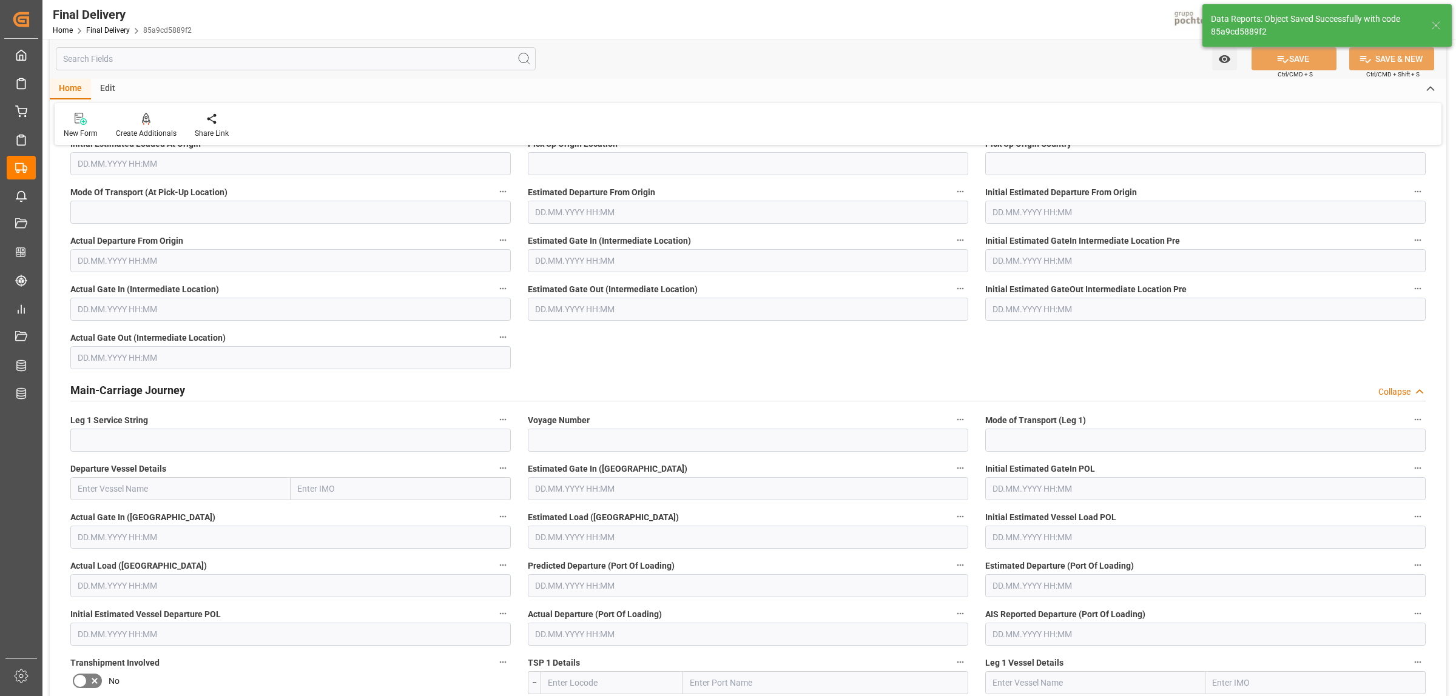
scroll to position [0, 0]
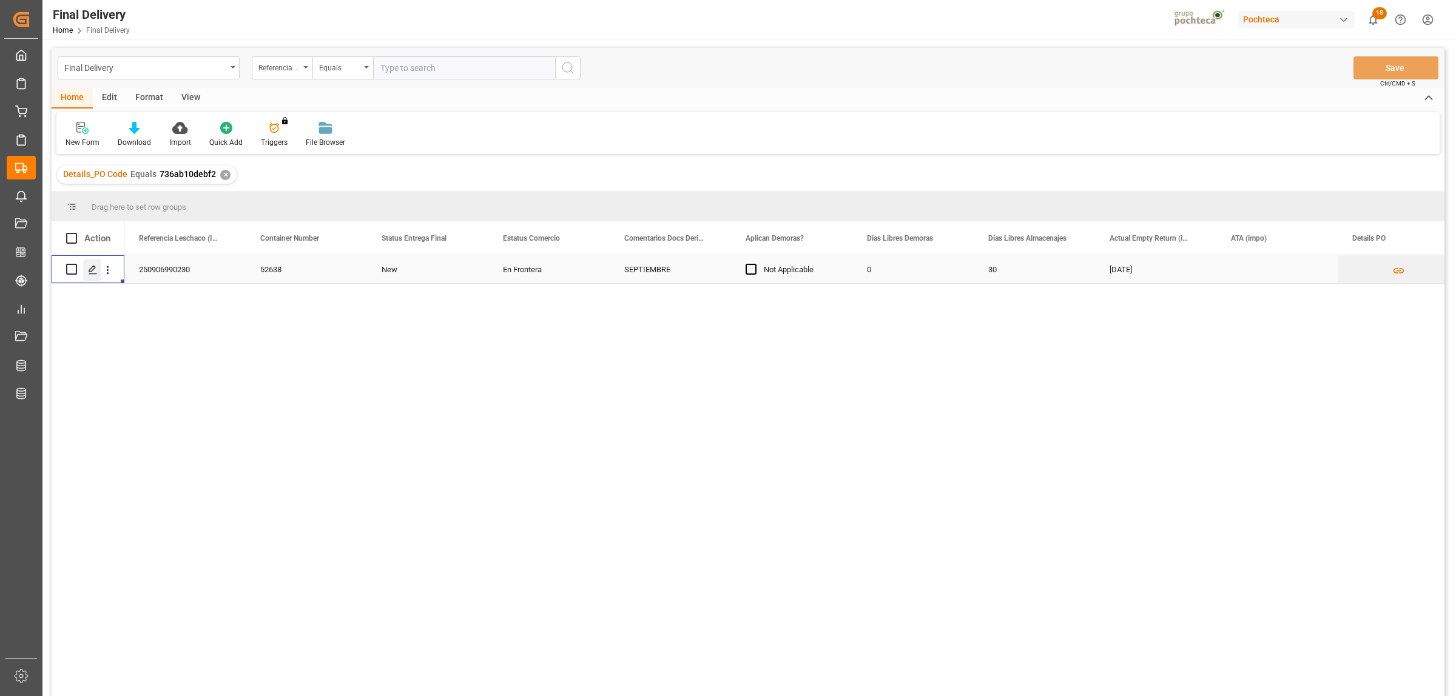
click at [89, 268] on icon "Press SPACE to select this row." at bounding box center [93, 270] width 10 height 10
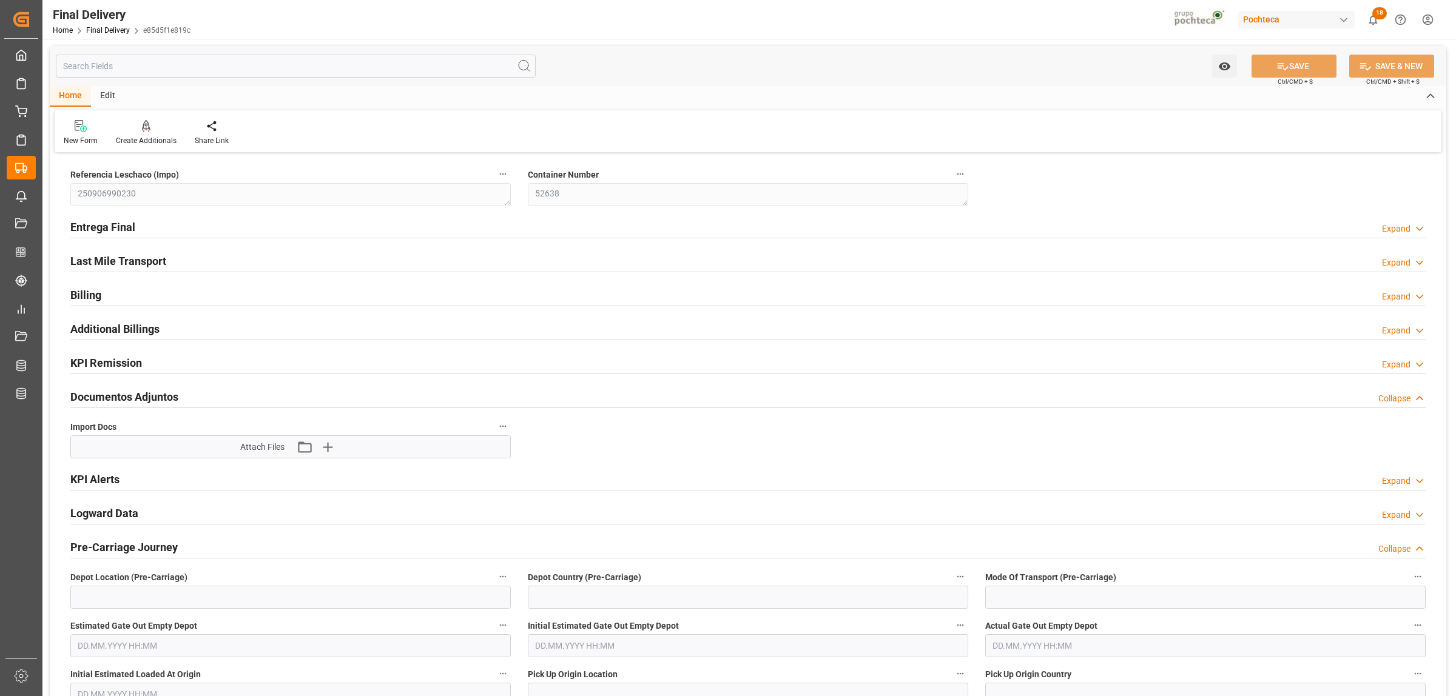
type input "0"
type input "30"
type input "23.09.2025"
click at [114, 228] on h2 "Entrega Final" at bounding box center [102, 227] width 65 height 16
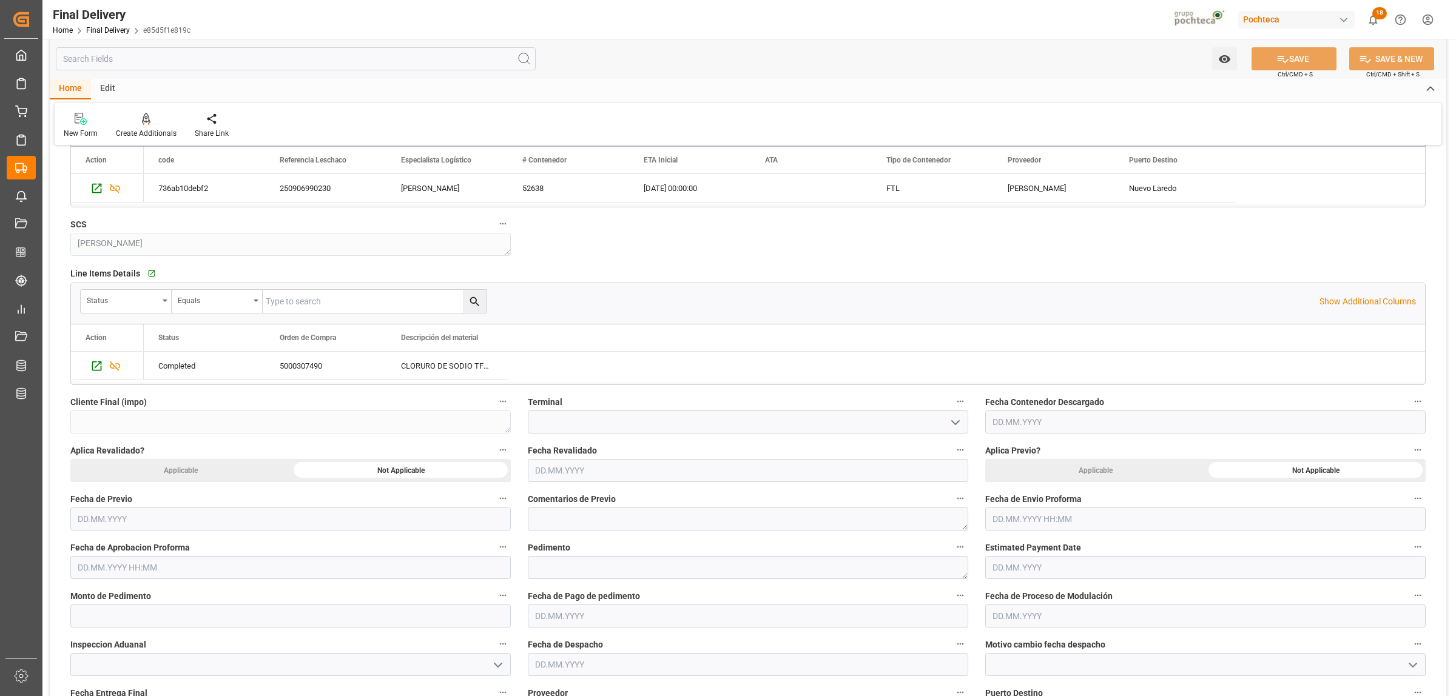
scroll to position [303, 0]
click at [999, 516] on input "text" at bounding box center [1205, 518] width 440 height 23
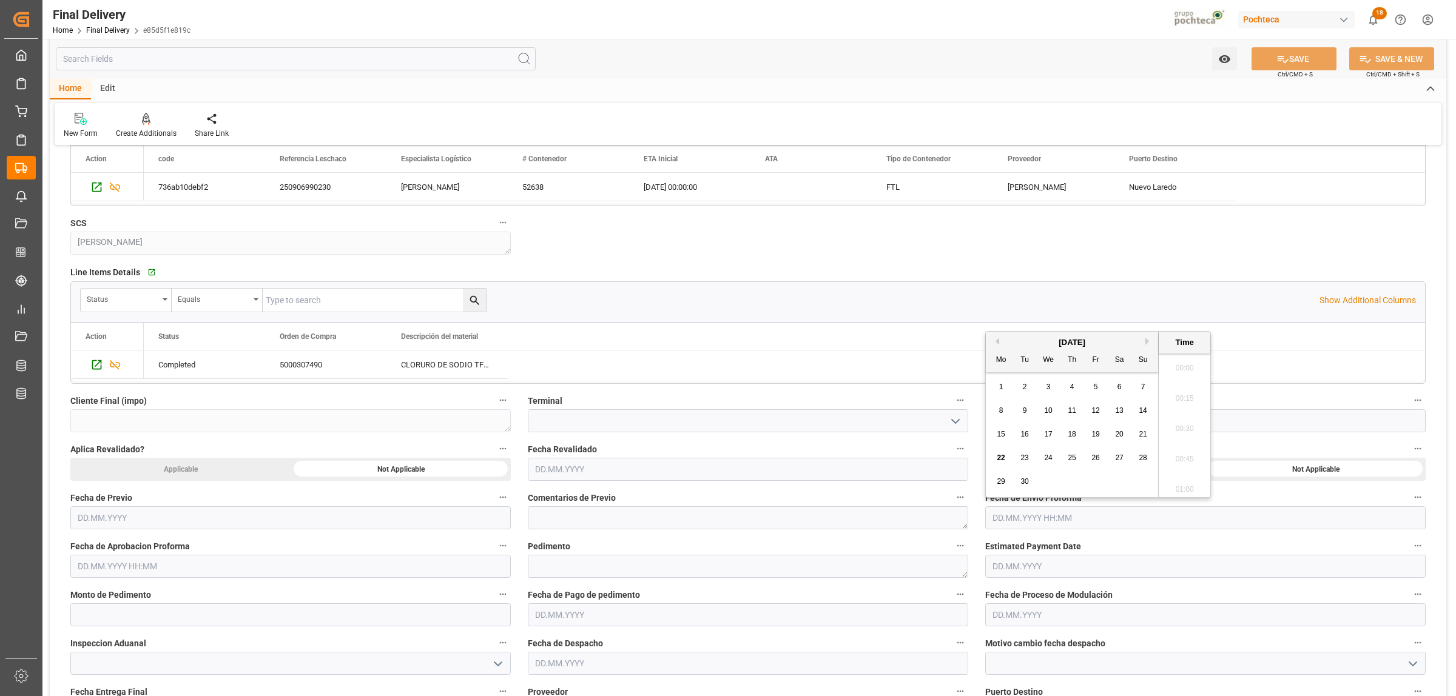
scroll to position [1884, 0]
click at [1002, 462] on span "22" at bounding box center [1001, 458] width 8 height 8
type input "22.09.2025 00:00"
click at [221, 571] on input "text" at bounding box center [290, 566] width 440 height 23
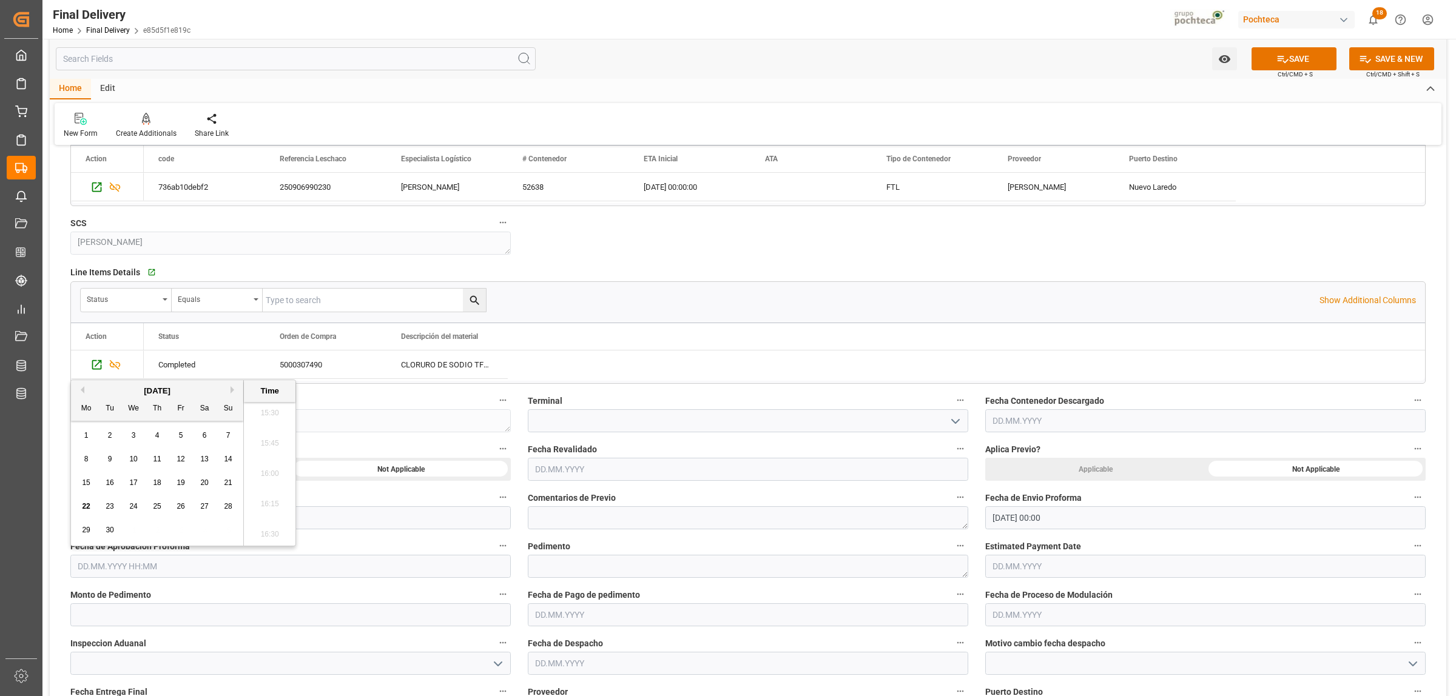
click at [86, 507] on span "22" at bounding box center [86, 506] width 8 height 8
type input "22.09.2025 00:00"
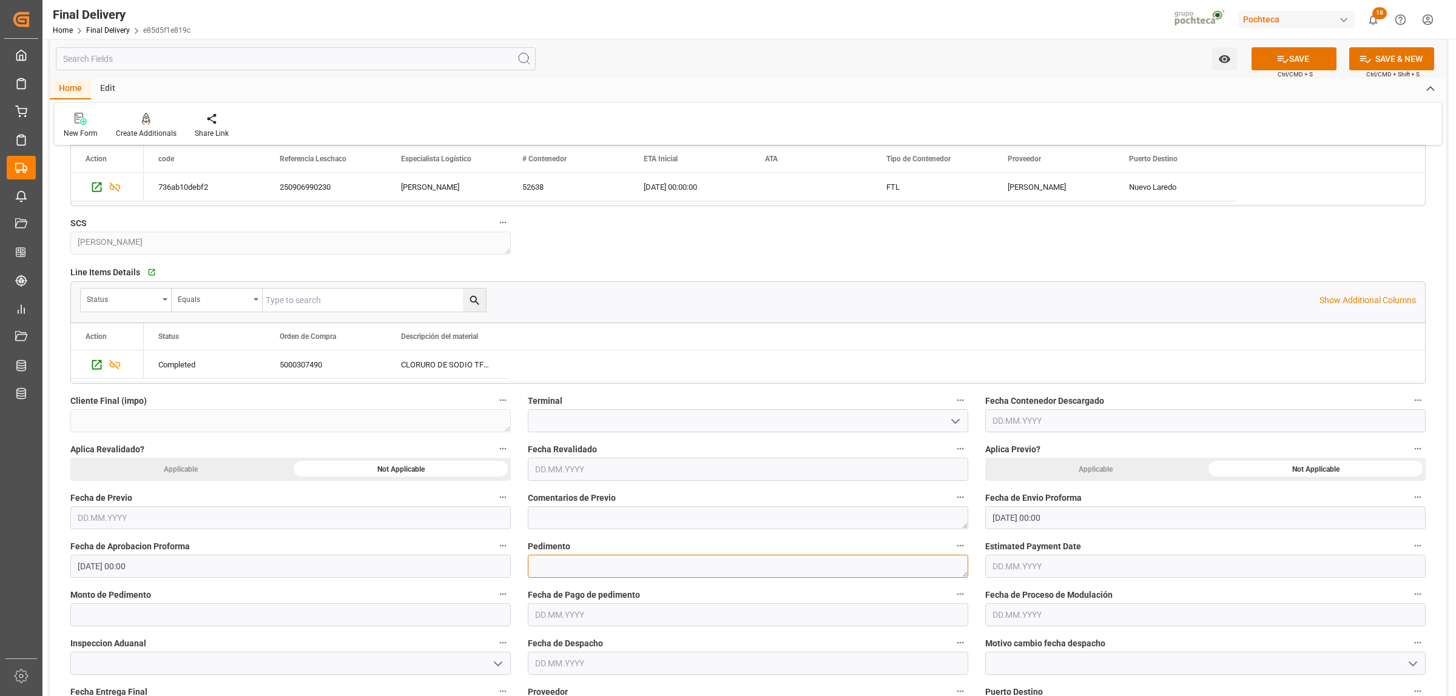
click at [599, 565] on textarea at bounding box center [748, 566] width 440 height 23
paste textarea "25 24 3617 5009422"
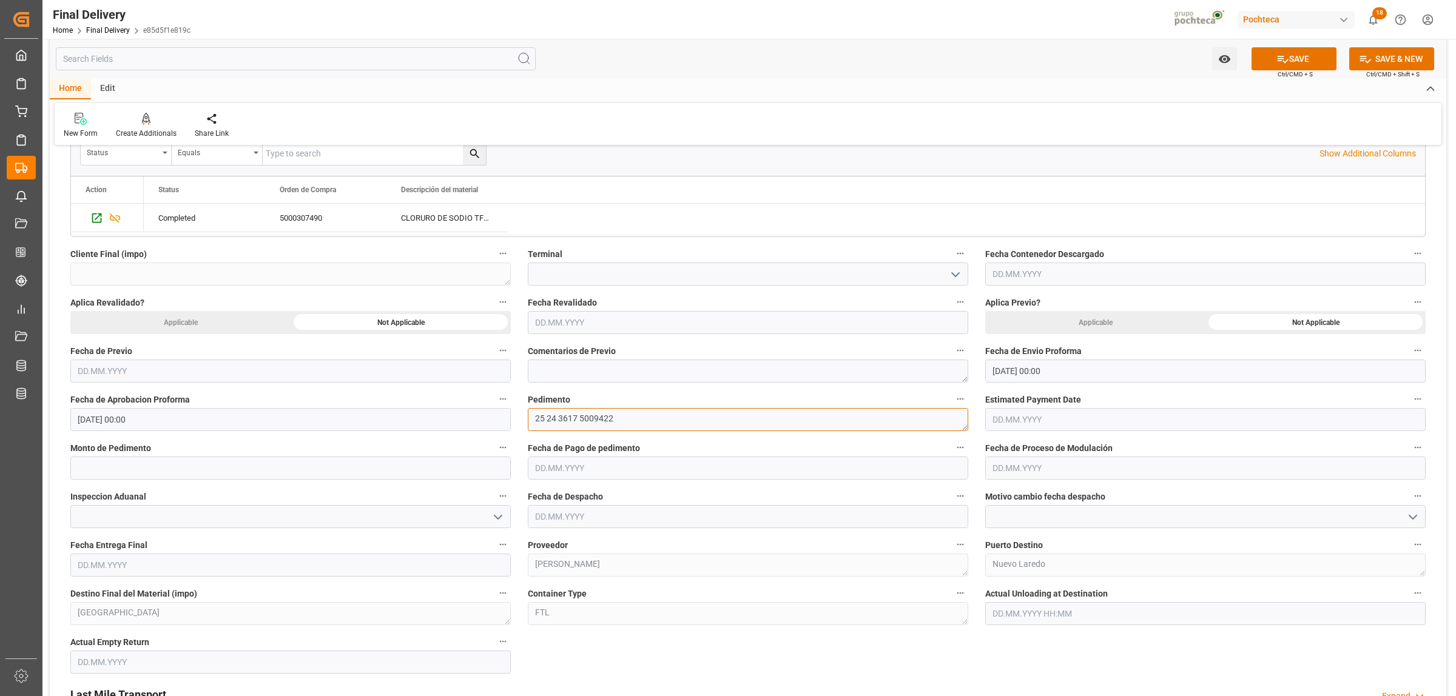
scroll to position [455, 0]
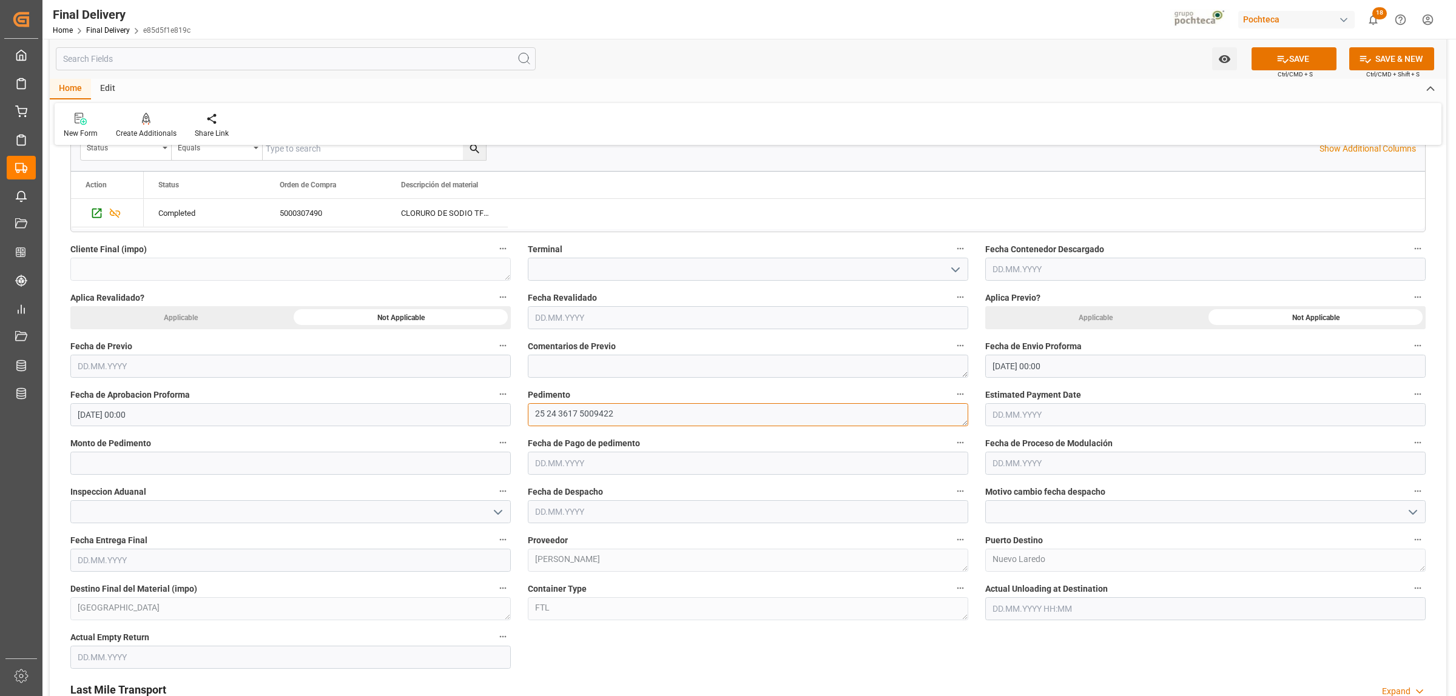
type textarea "25 24 3617 5009422"
click at [107, 455] on input "text" at bounding box center [290, 463] width 440 height 23
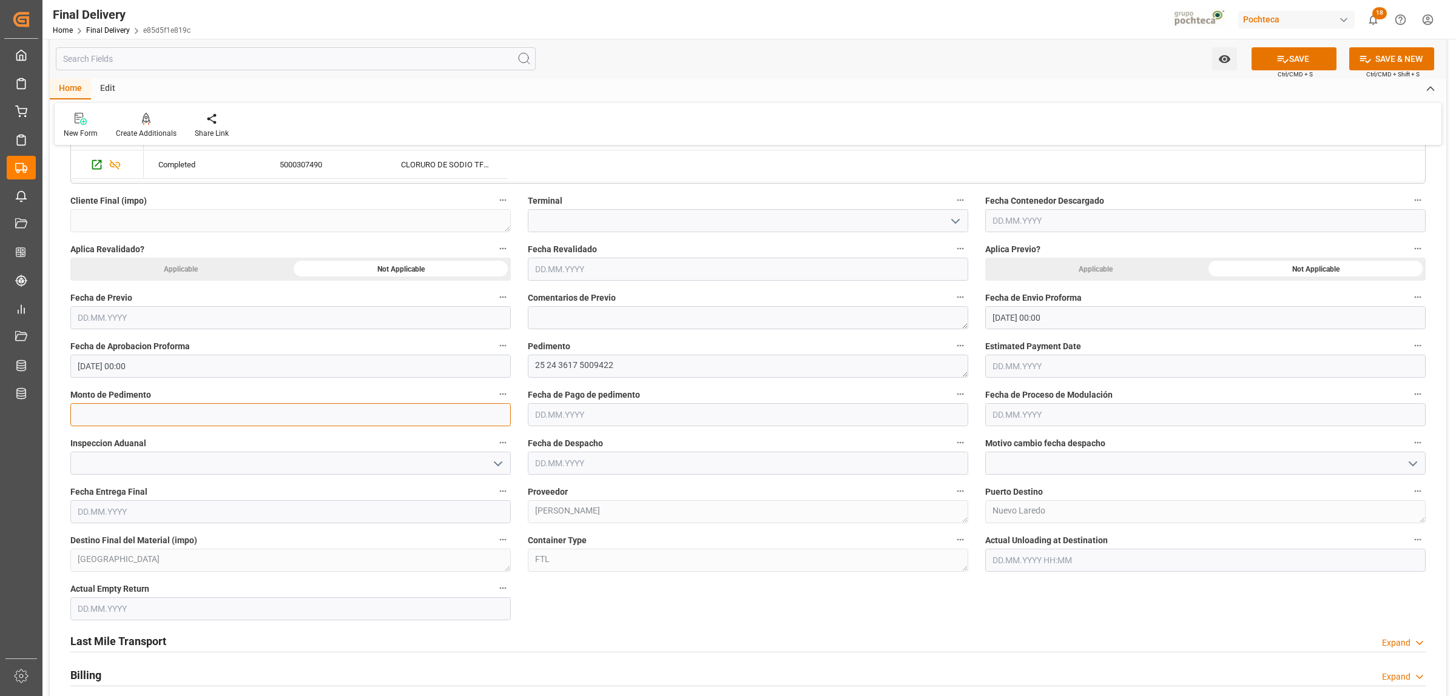
scroll to position [531, 0]
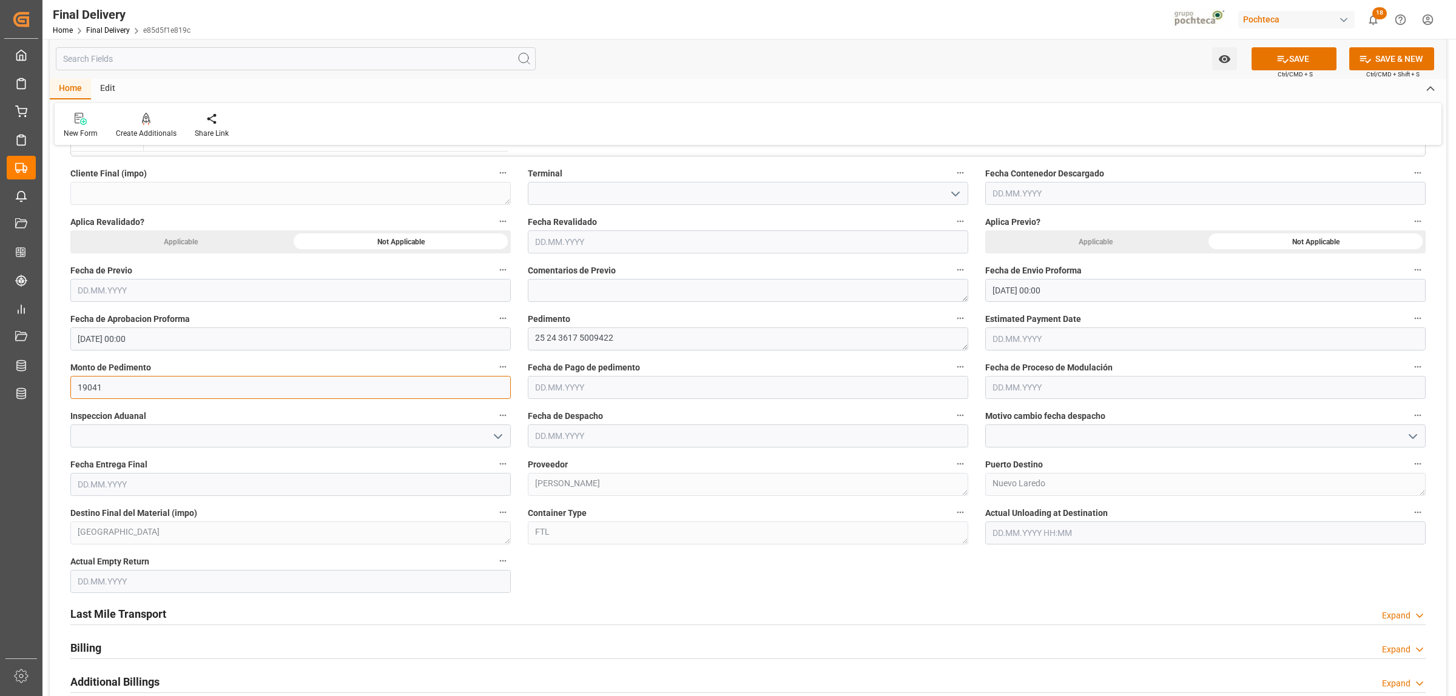
type input "19041"
click at [539, 386] on input "text" at bounding box center [748, 387] width 440 height 23
click at [544, 534] on span "22" at bounding box center [543, 533] width 8 height 8
type input "[DATE]"
click at [610, 443] on input "text" at bounding box center [748, 436] width 440 height 23
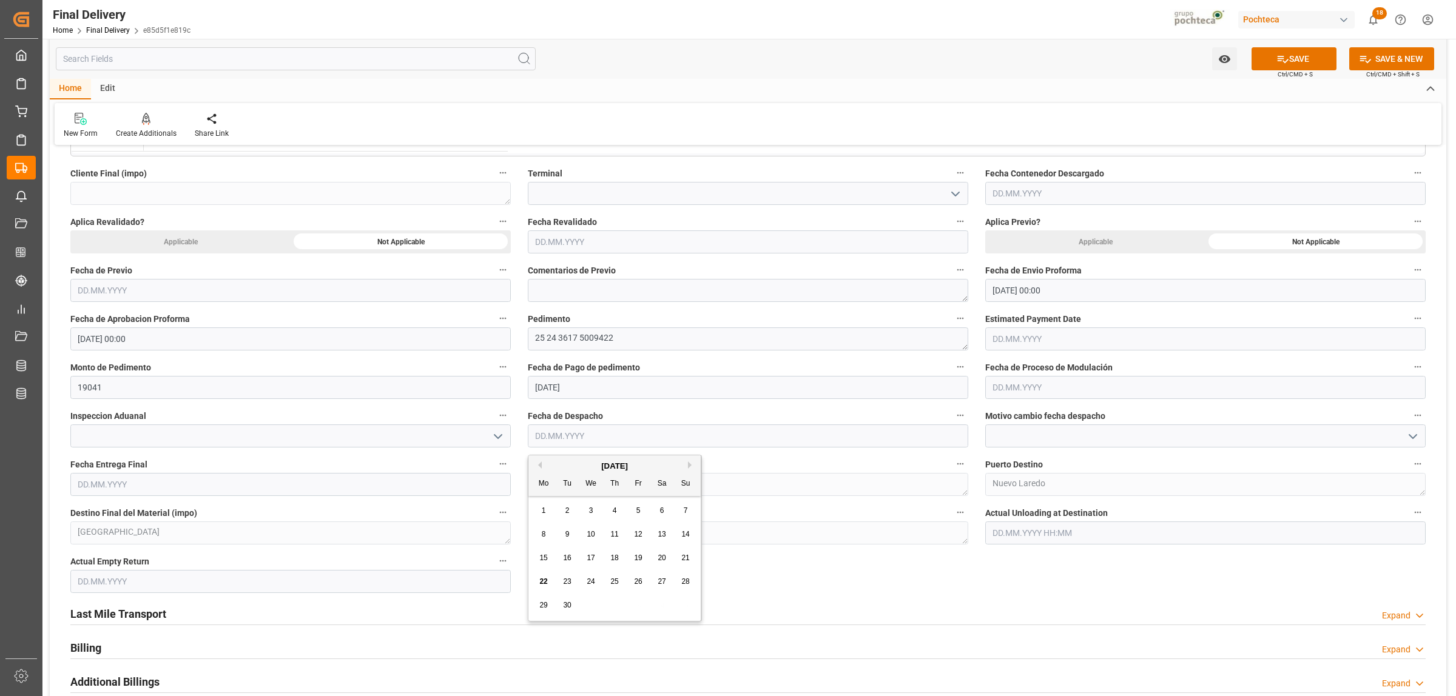
click at [543, 583] on span "22" at bounding box center [543, 582] width 8 height 8
type input "[DATE]"
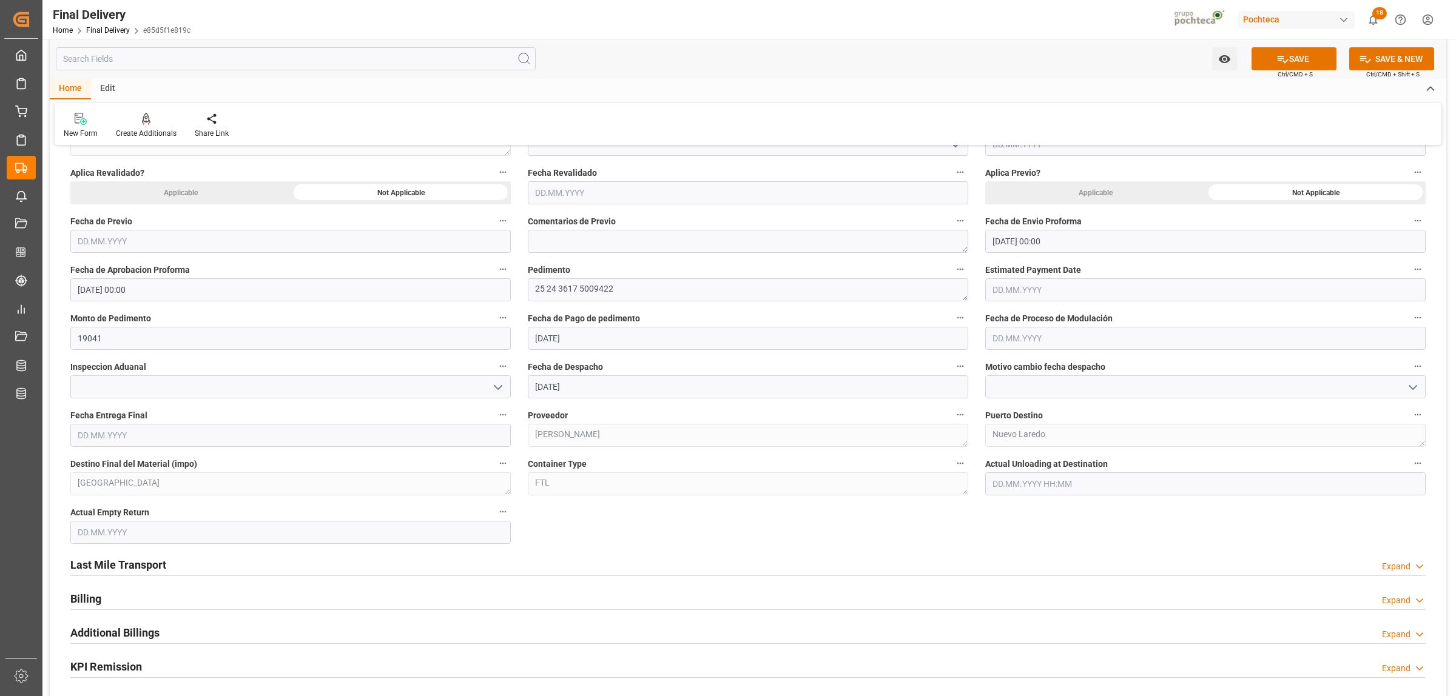
scroll to position [607, 0]
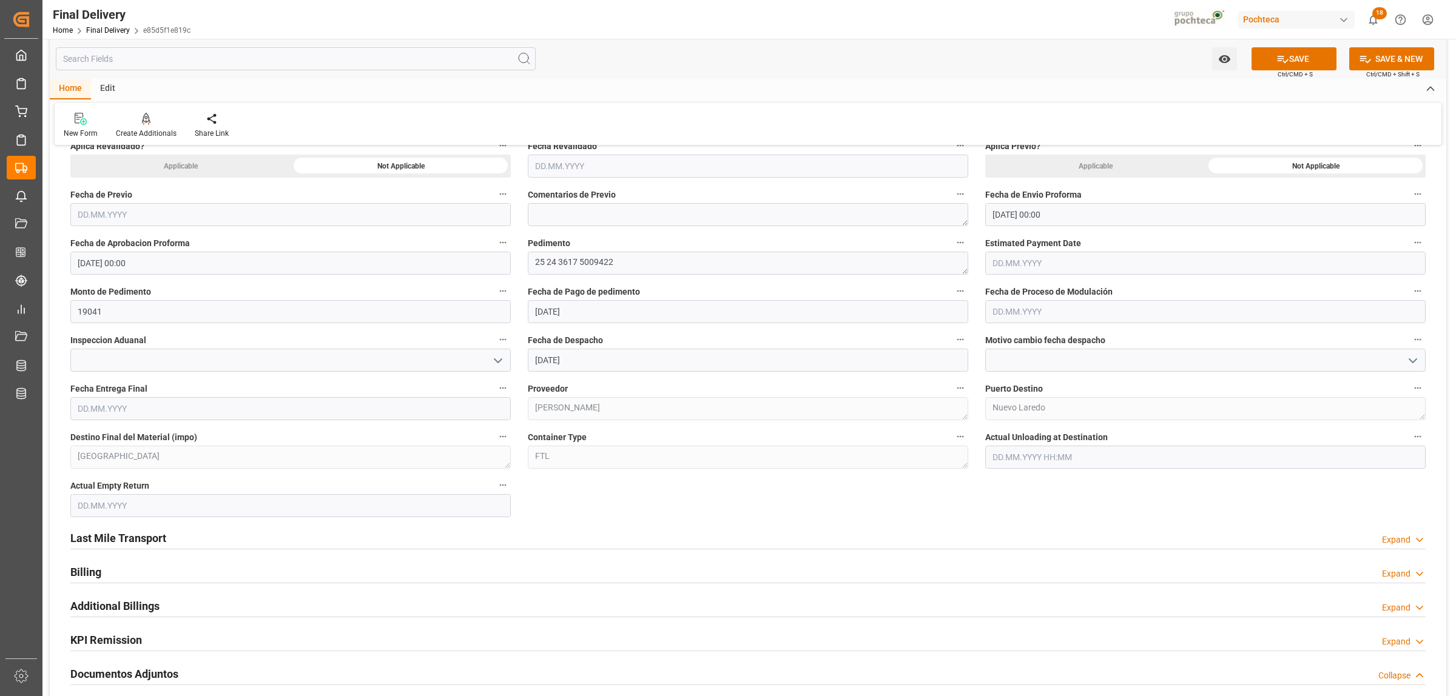
click at [156, 539] on h2 "Last Mile Transport" at bounding box center [118, 538] width 96 height 16
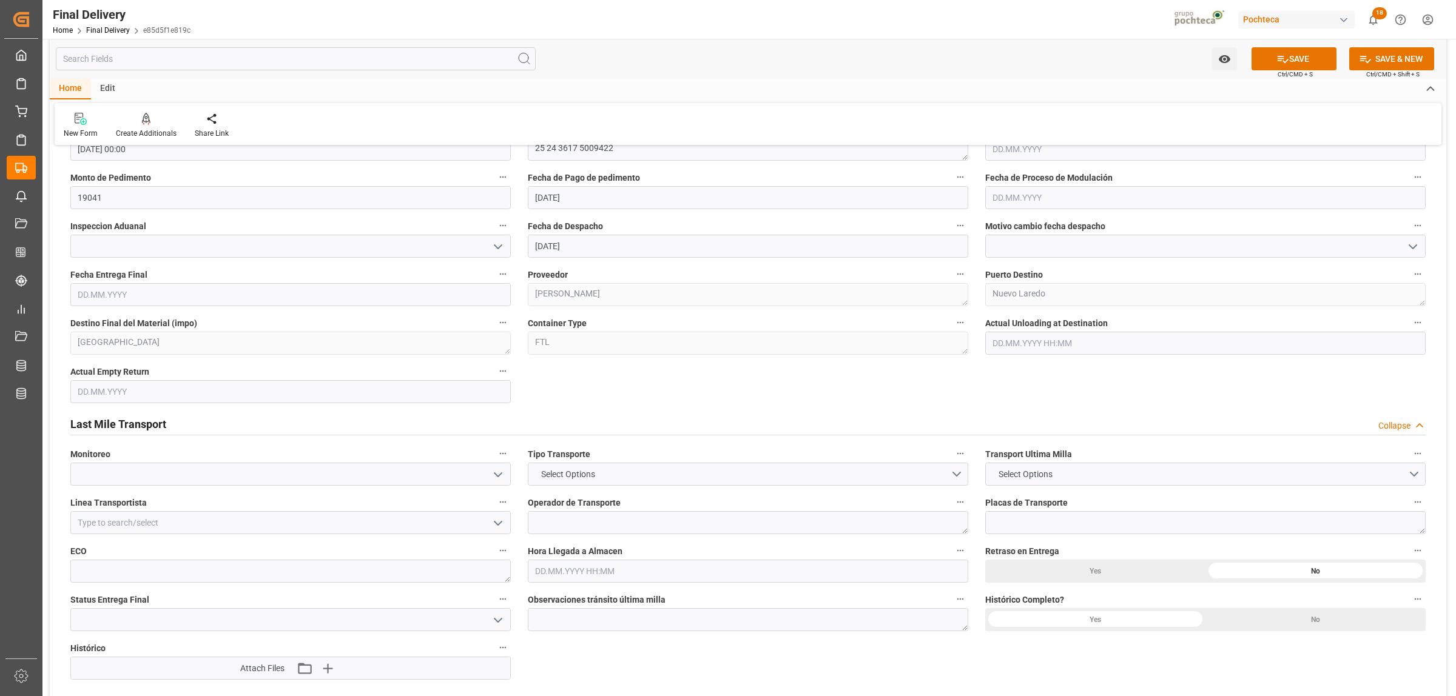
scroll to position [758, 0]
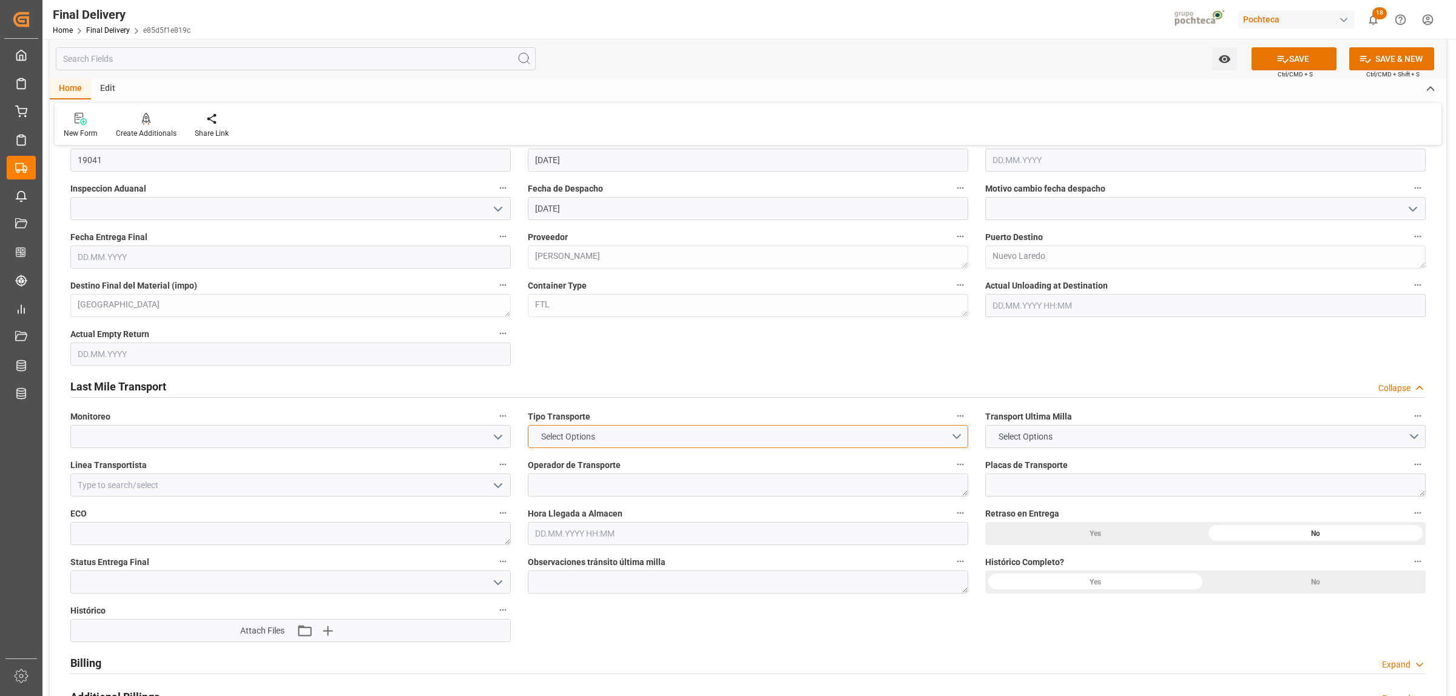
click at [960, 439] on button "Select Options" at bounding box center [748, 436] width 440 height 23
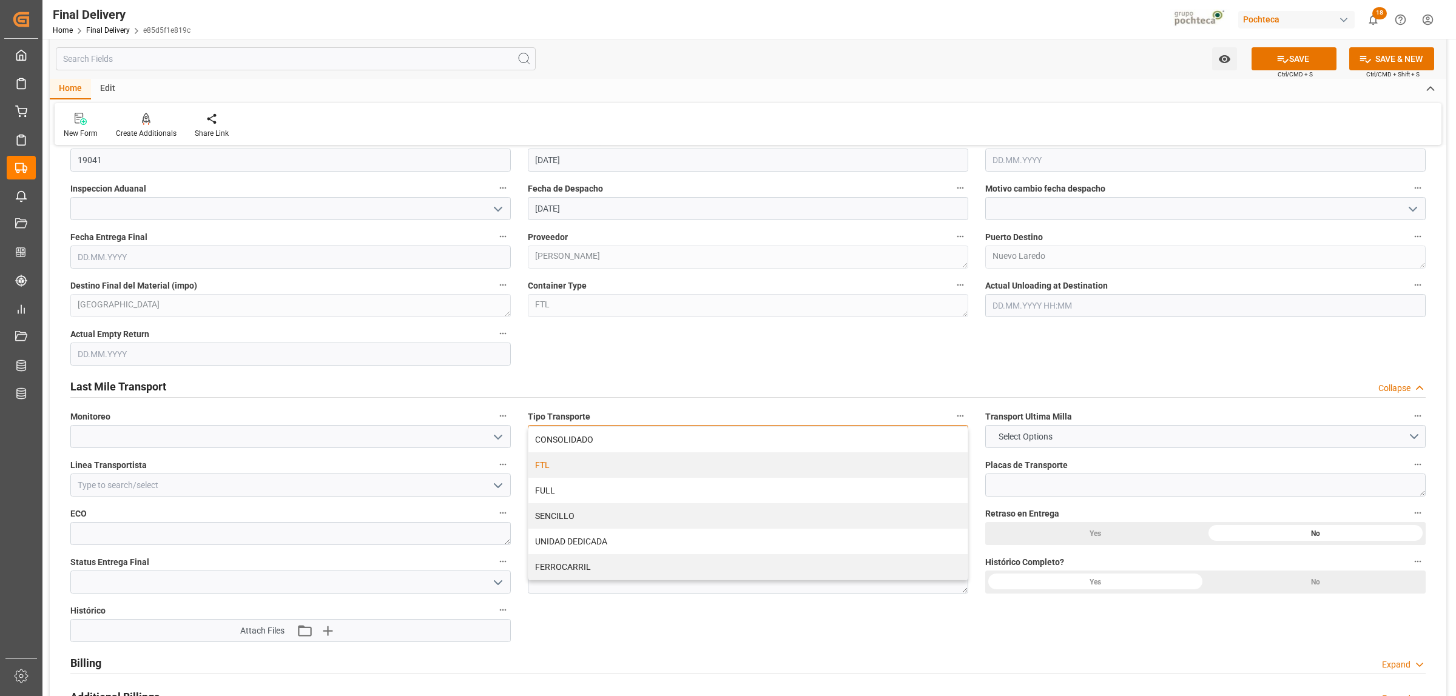
click at [534, 469] on div "FTL" at bounding box center [747, 465] width 439 height 25
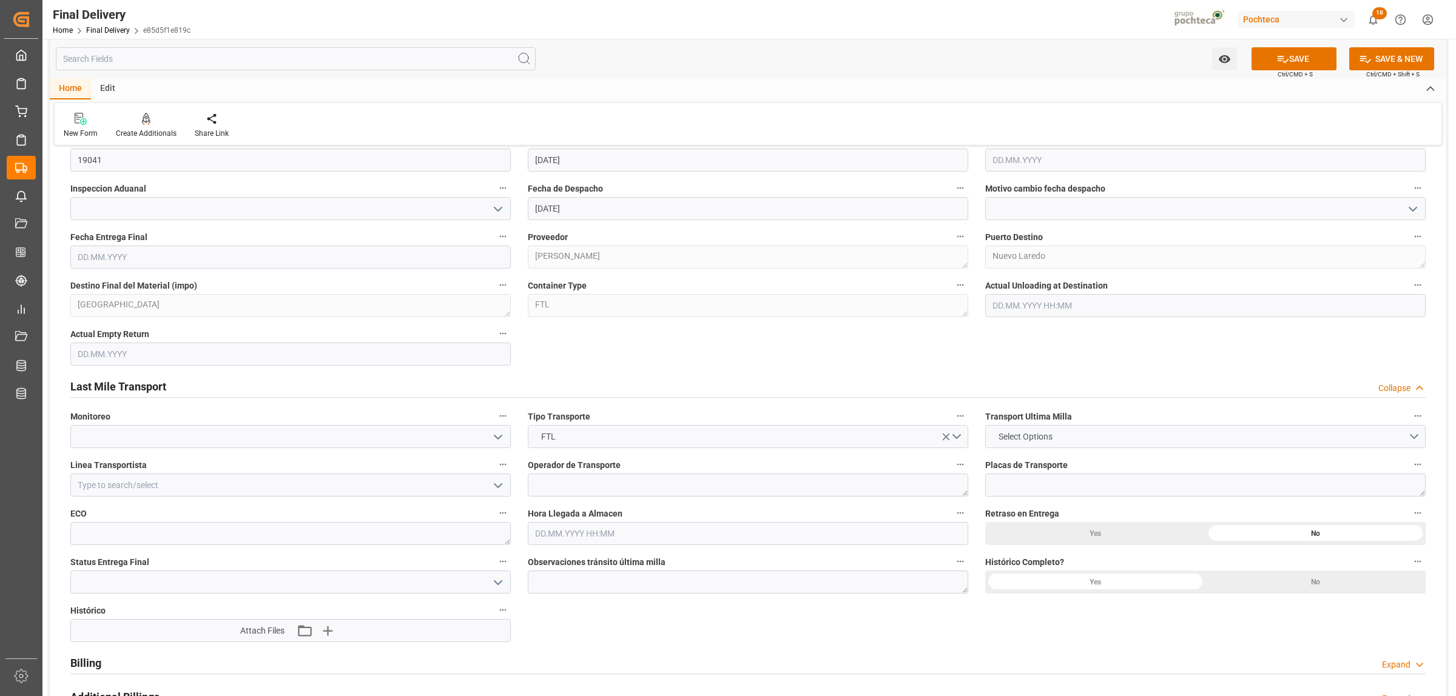
click at [1057, 437] on span "Select Options" at bounding box center [1025, 437] width 66 height 13
click at [1014, 443] on div "LESCHACO" at bounding box center [1205, 439] width 439 height 25
click at [201, 490] on input at bounding box center [290, 485] width 440 height 23
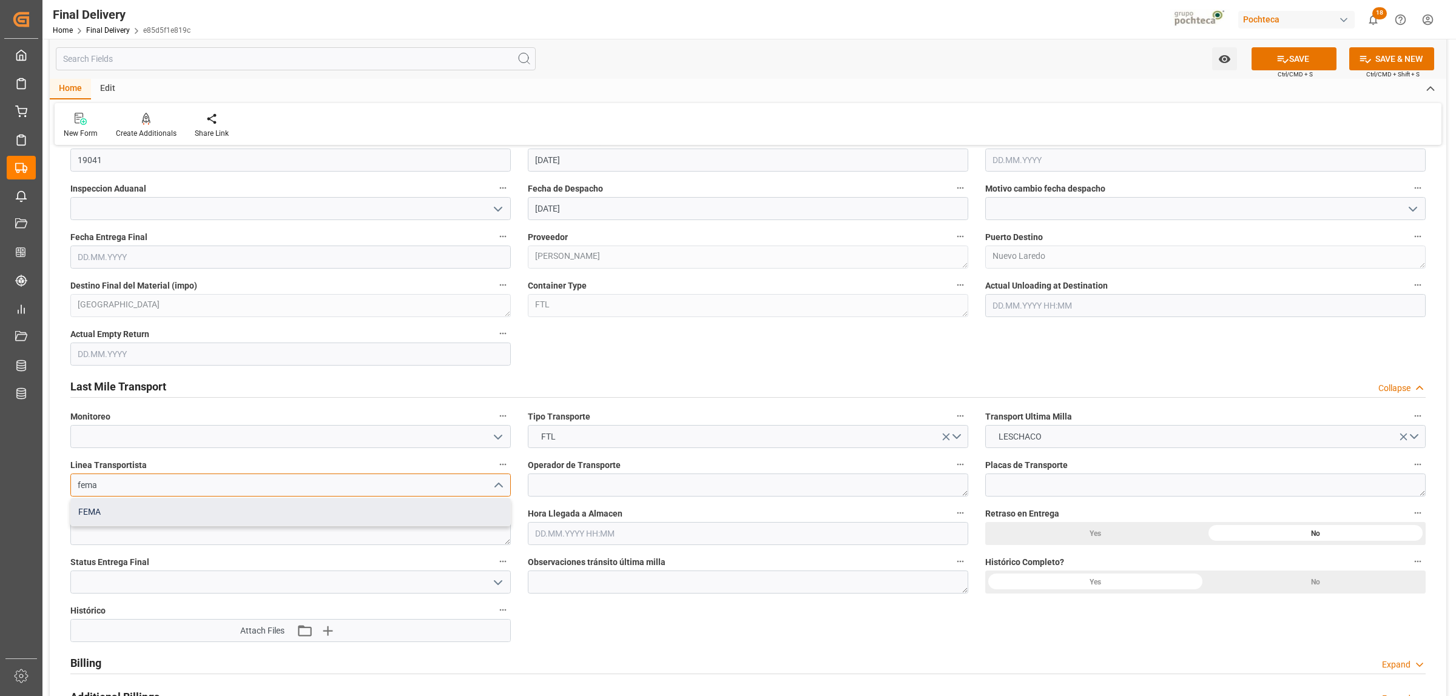
click at [207, 516] on div "FEMA" at bounding box center [290, 512] width 439 height 27
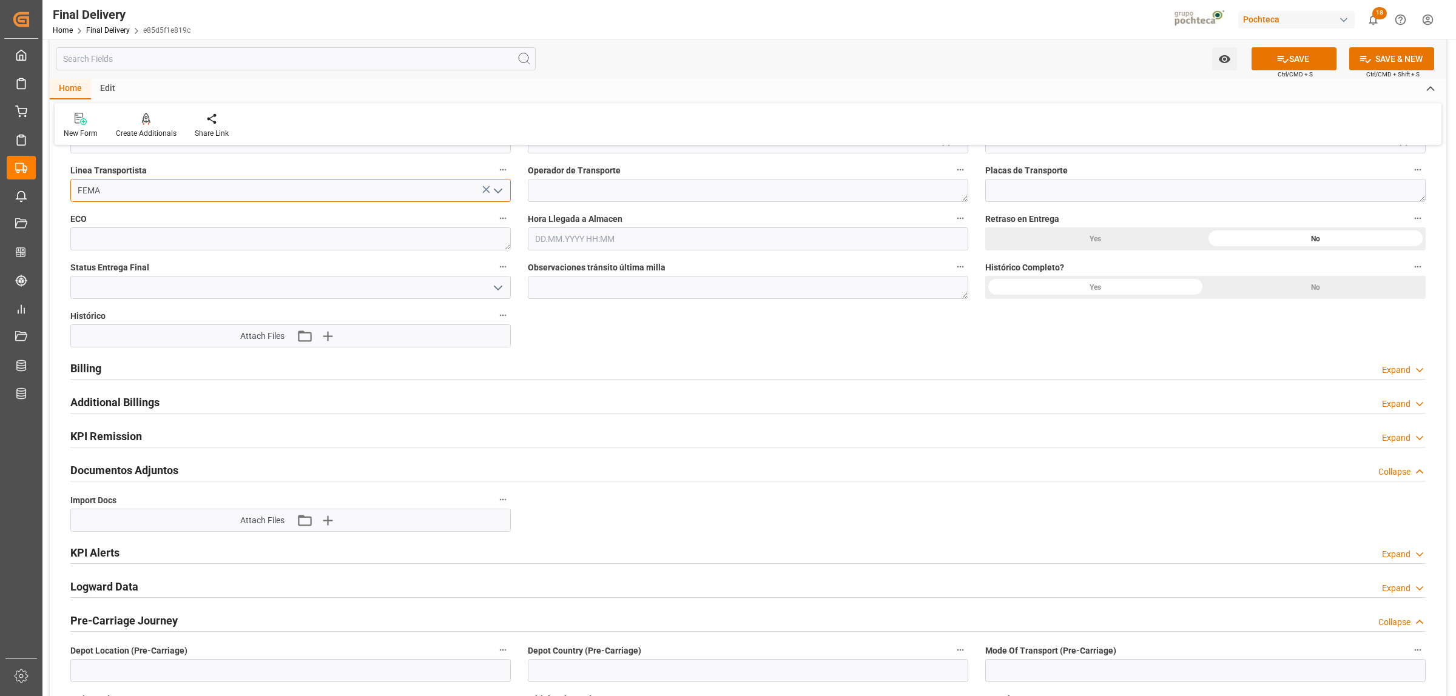
scroll to position [1062, 0]
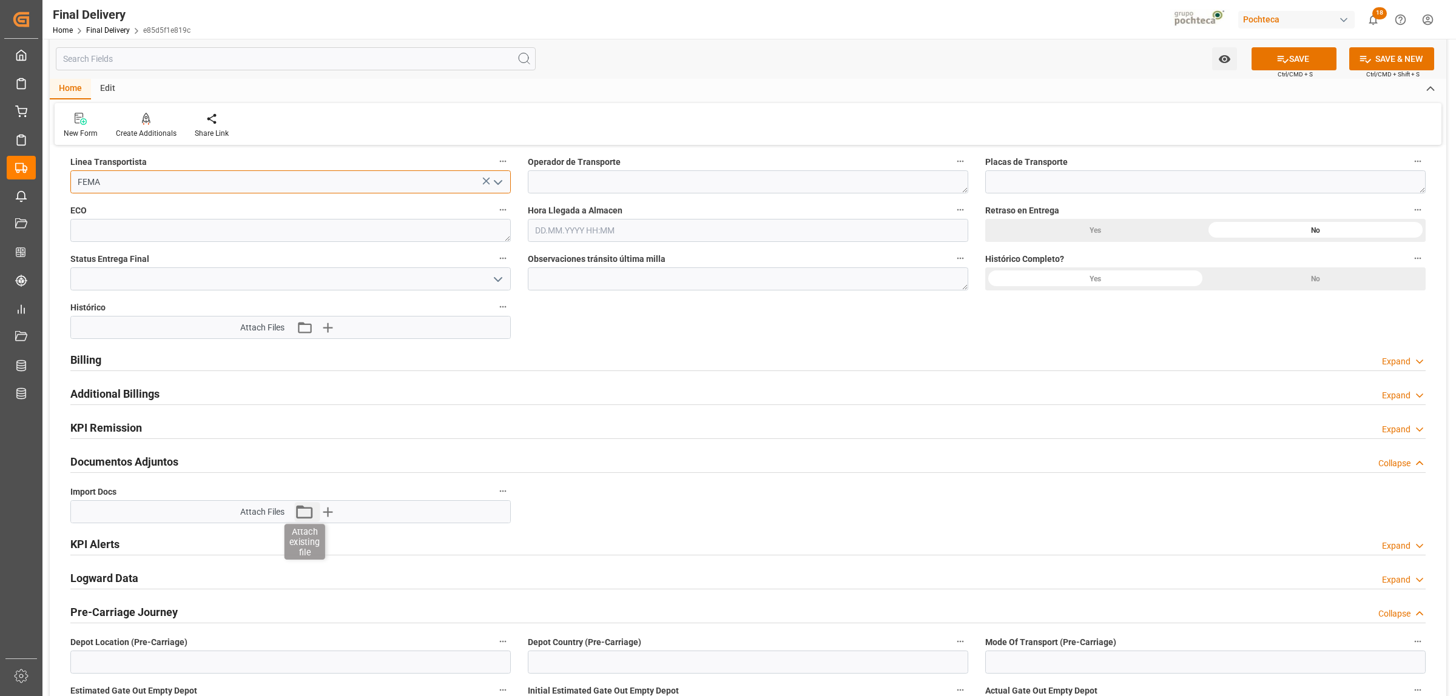
type input "FEMA"
click at [307, 516] on icon "button" at bounding box center [304, 511] width 19 height 19
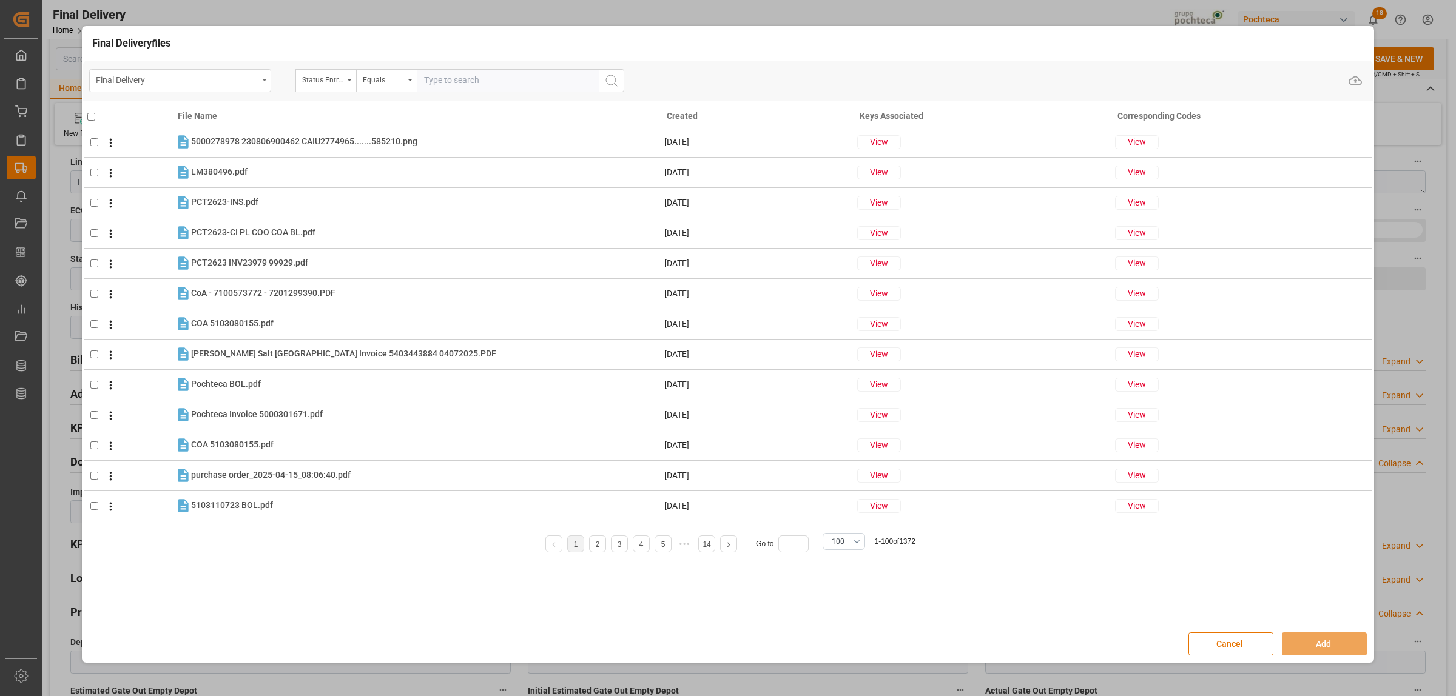
click at [258, 82] on div "Final Delivery" at bounding box center [180, 80] width 182 height 23
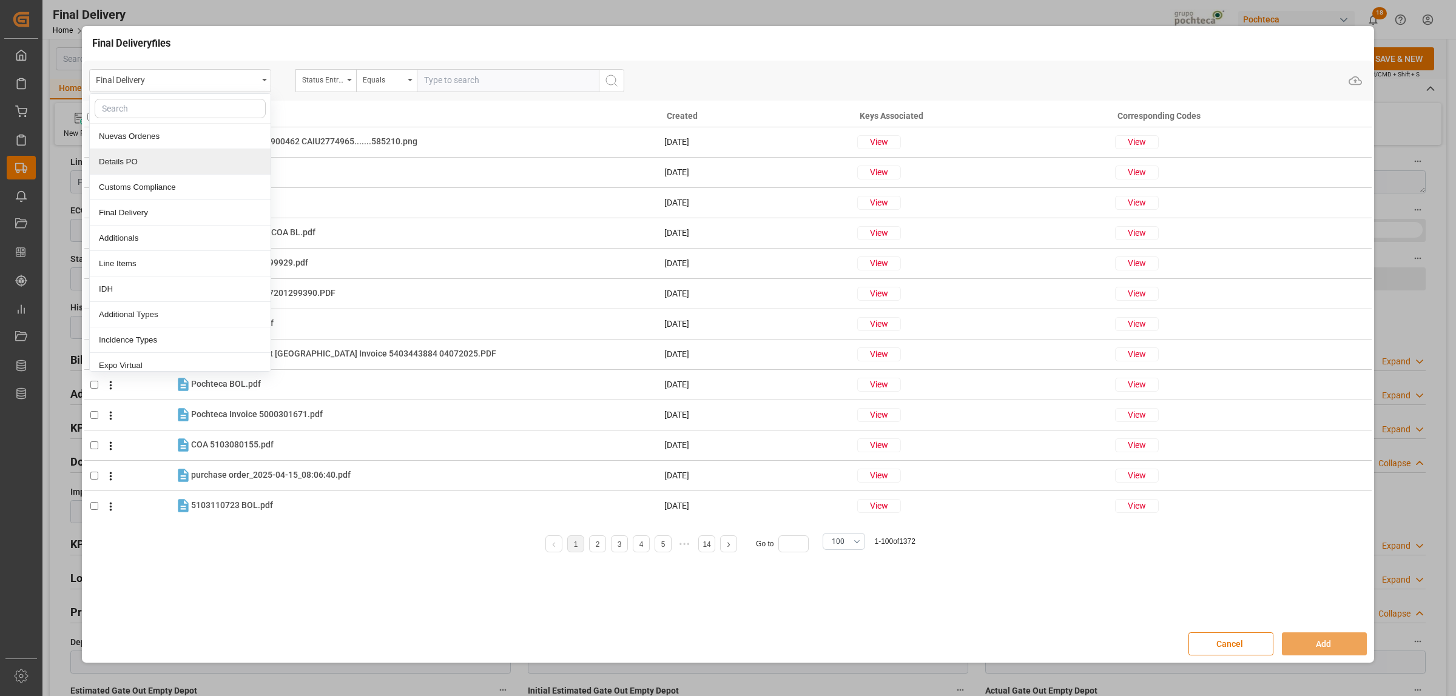
click at [137, 165] on div "Details PO" at bounding box center [180, 161] width 181 height 25
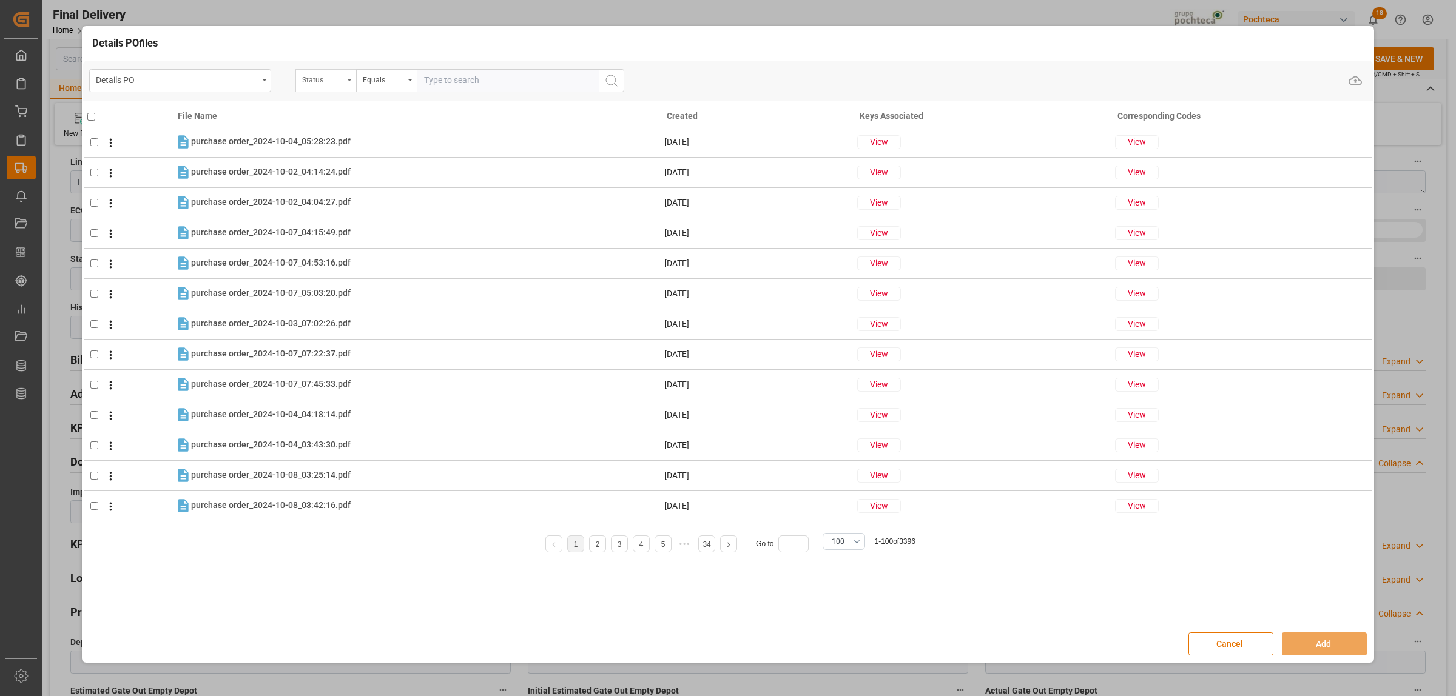
click at [348, 82] on div "Status" at bounding box center [325, 80] width 61 height 23
type input "orde"
click at [394, 132] on div "Orden de Compra nuevo" at bounding box center [386, 136] width 181 height 25
click at [439, 80] on input "text" at bounding box center [508, 80] width 182 height 23
paste input ":5000307490"
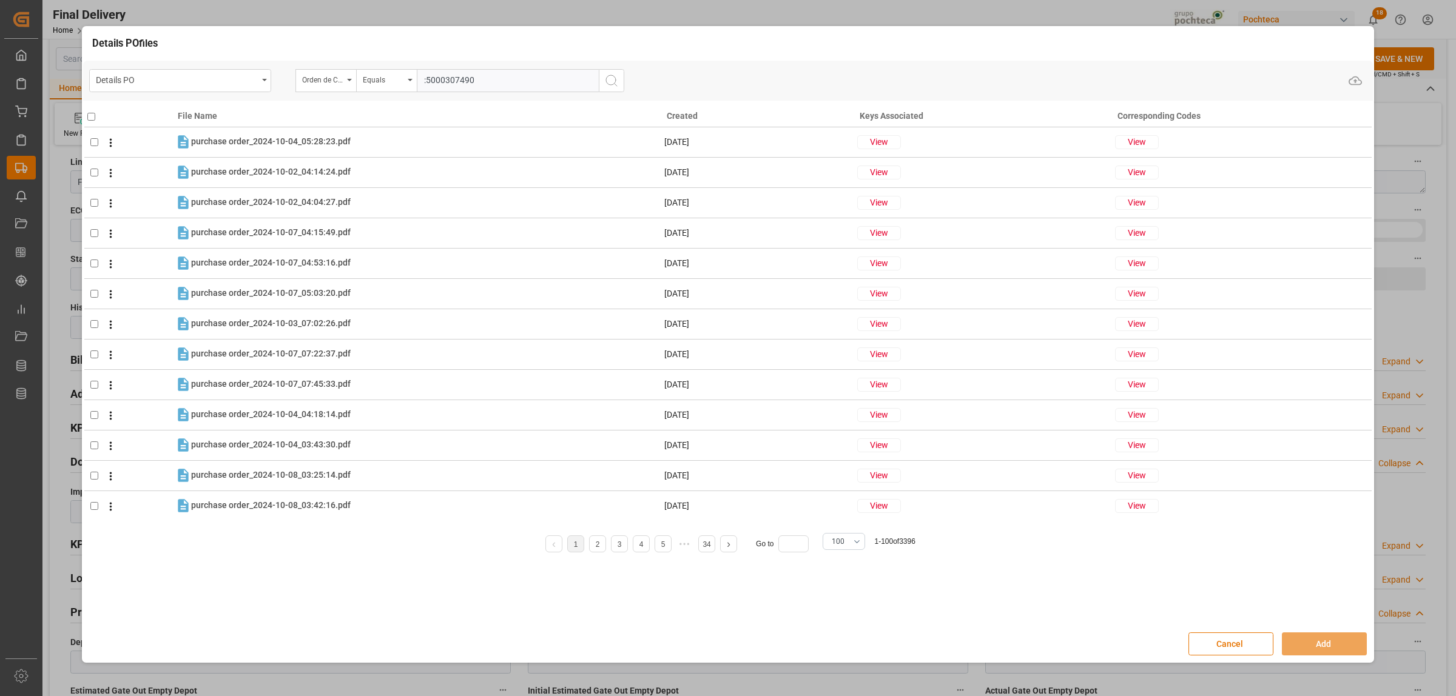
click at [429, 86] on input ":5000307490" at bounding box center [508, 80] width 182 height 23
type input "5000307490"
click at [612, 78] on icon "search button" at bounding box center [611, 80] width 15 height 15
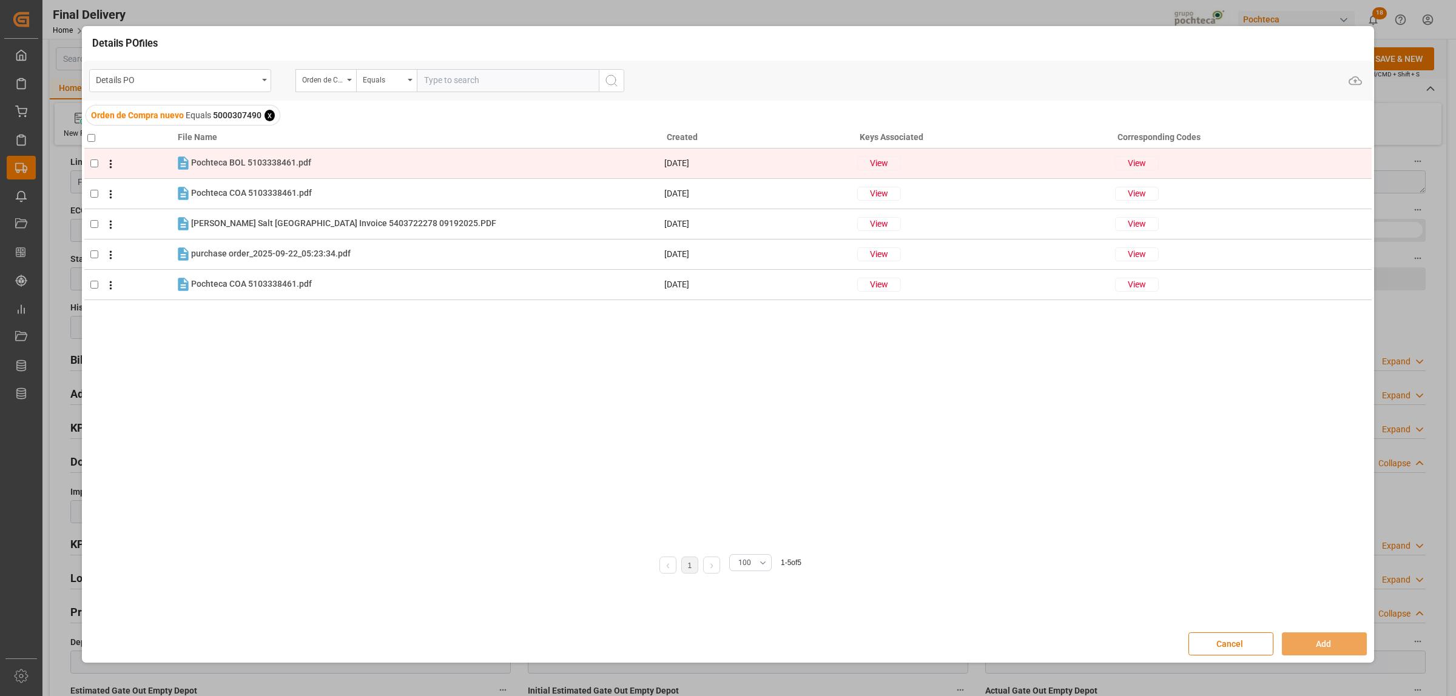
click at [92, 161] on input "checkbox" at bounding box center [94, 164] width 8 height 8
checkbox input "true"
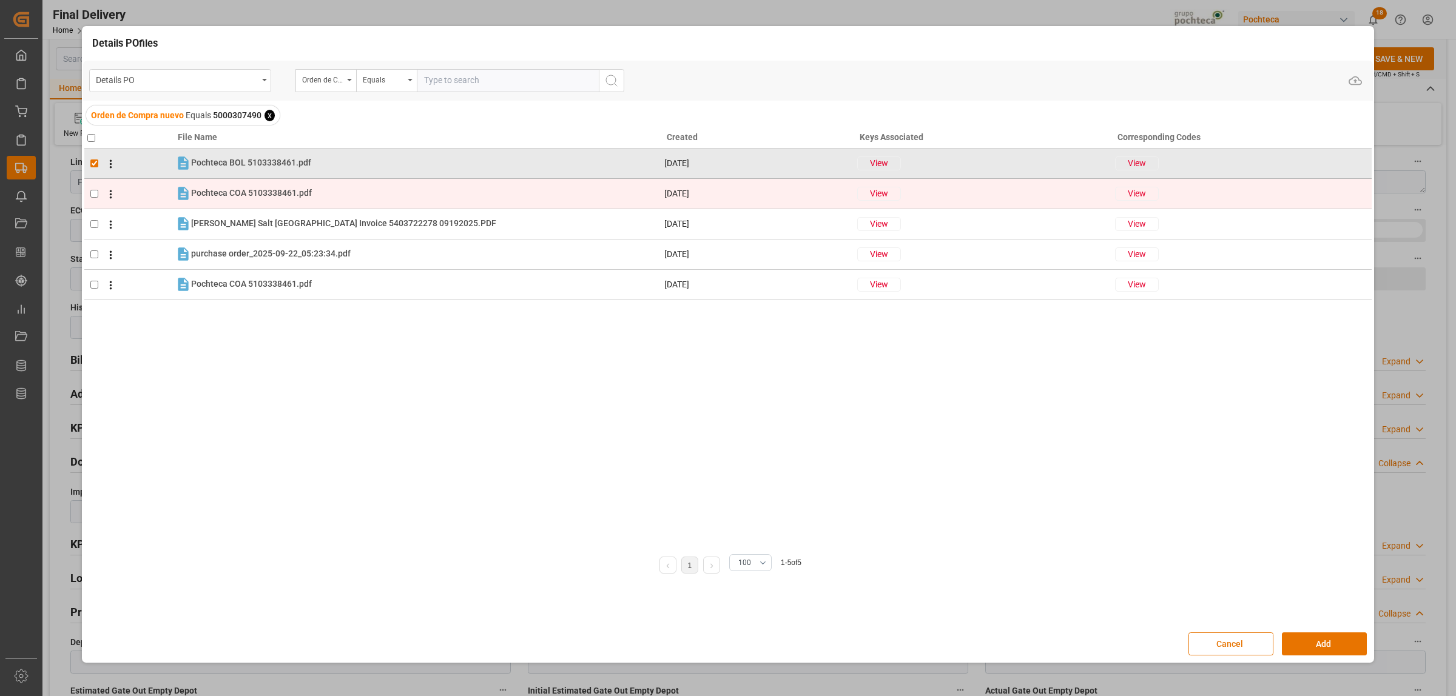
click at [95, 199] on td at bounding box center [129, 193] width 90 height 30
checkbox input "true"
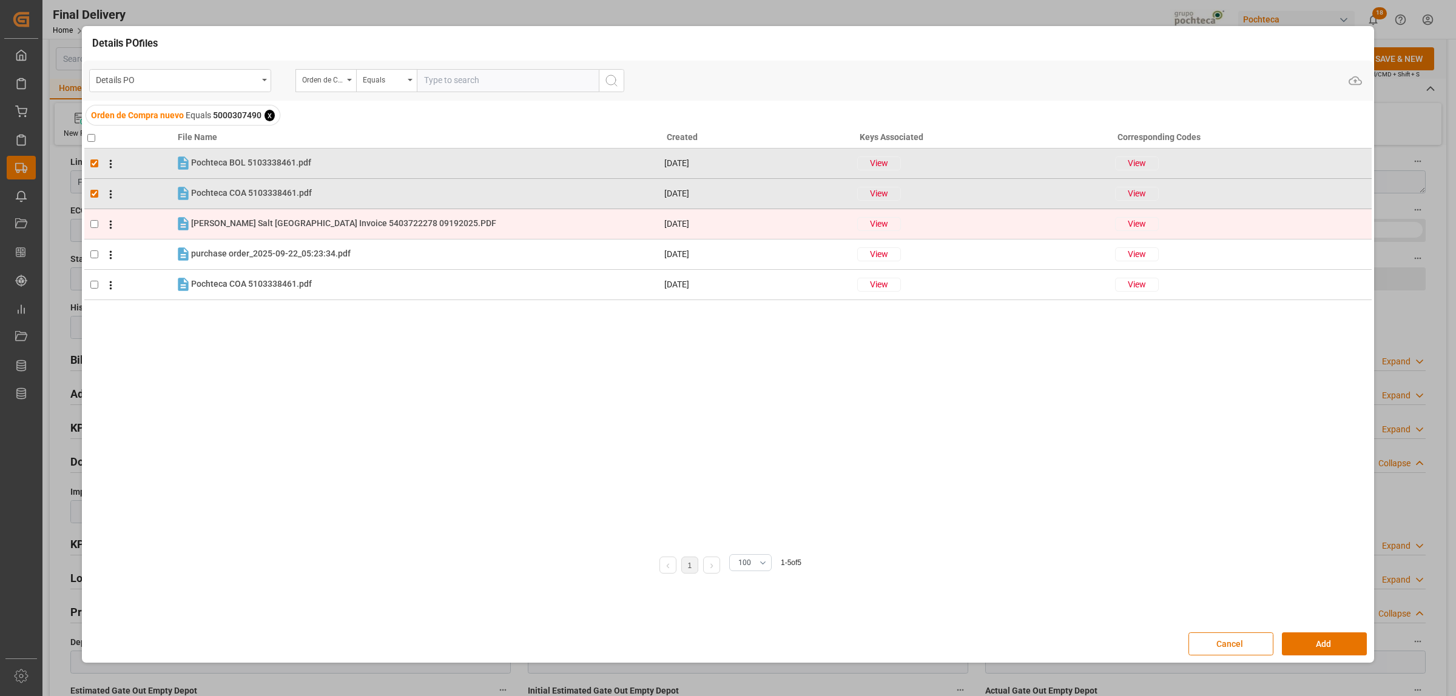
click at [98, 220] on span at bounding box center [107, 224] width 19 height 15
checkbox input "true"
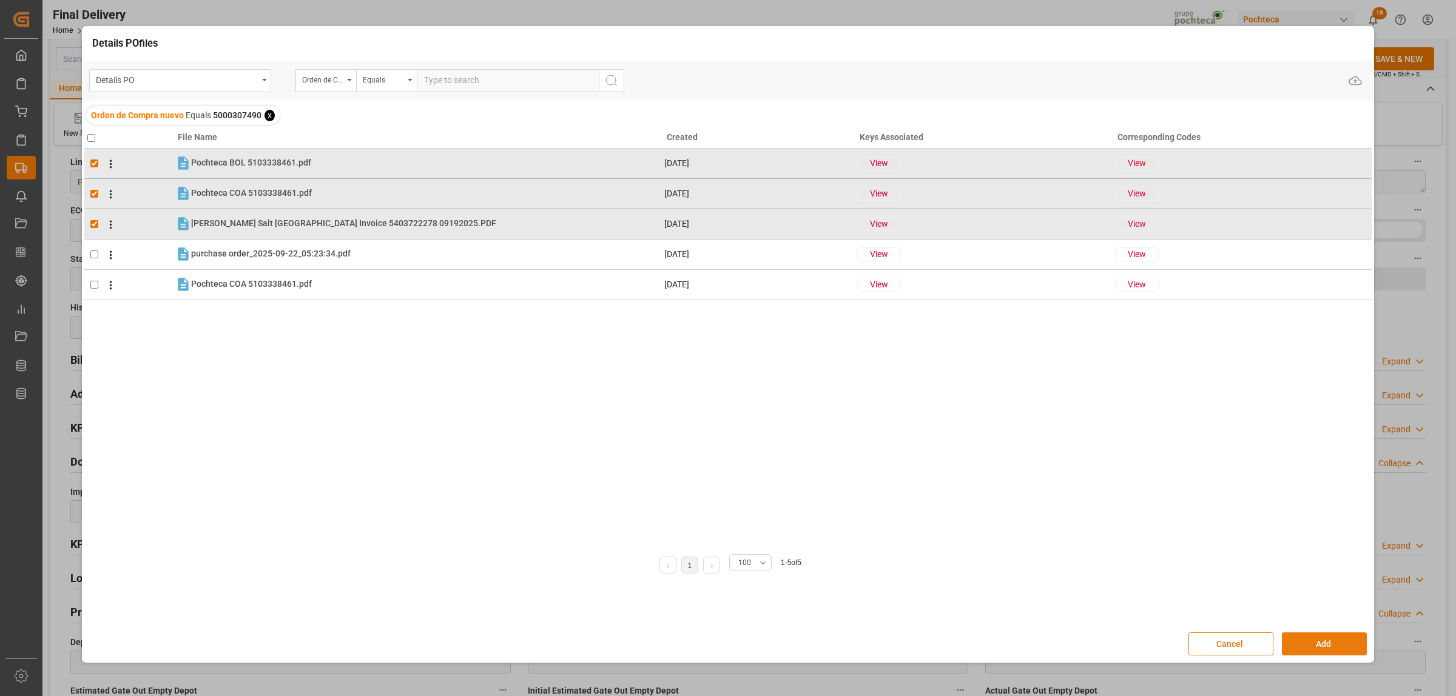
click at [1323, 647] on button "Add" at bounding box center [1324, 644] width 85 height 23
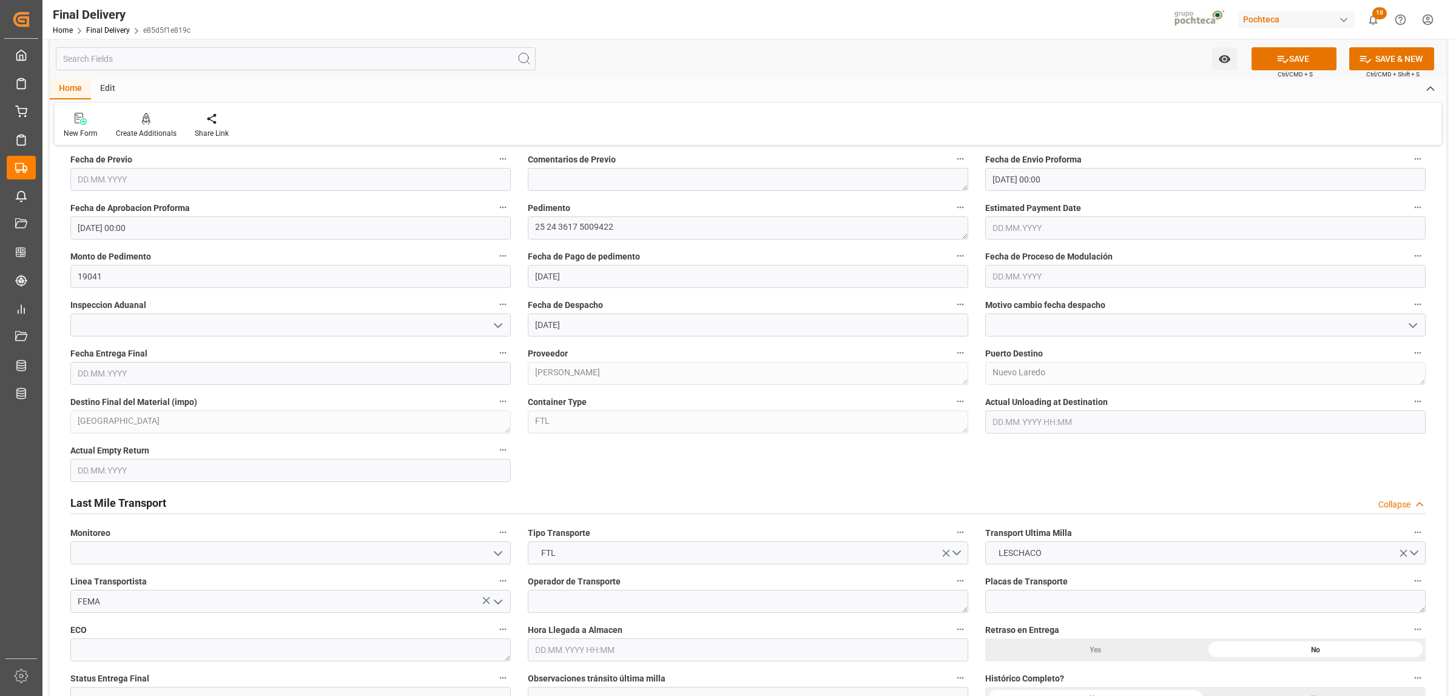
scroll to position [607, 0]
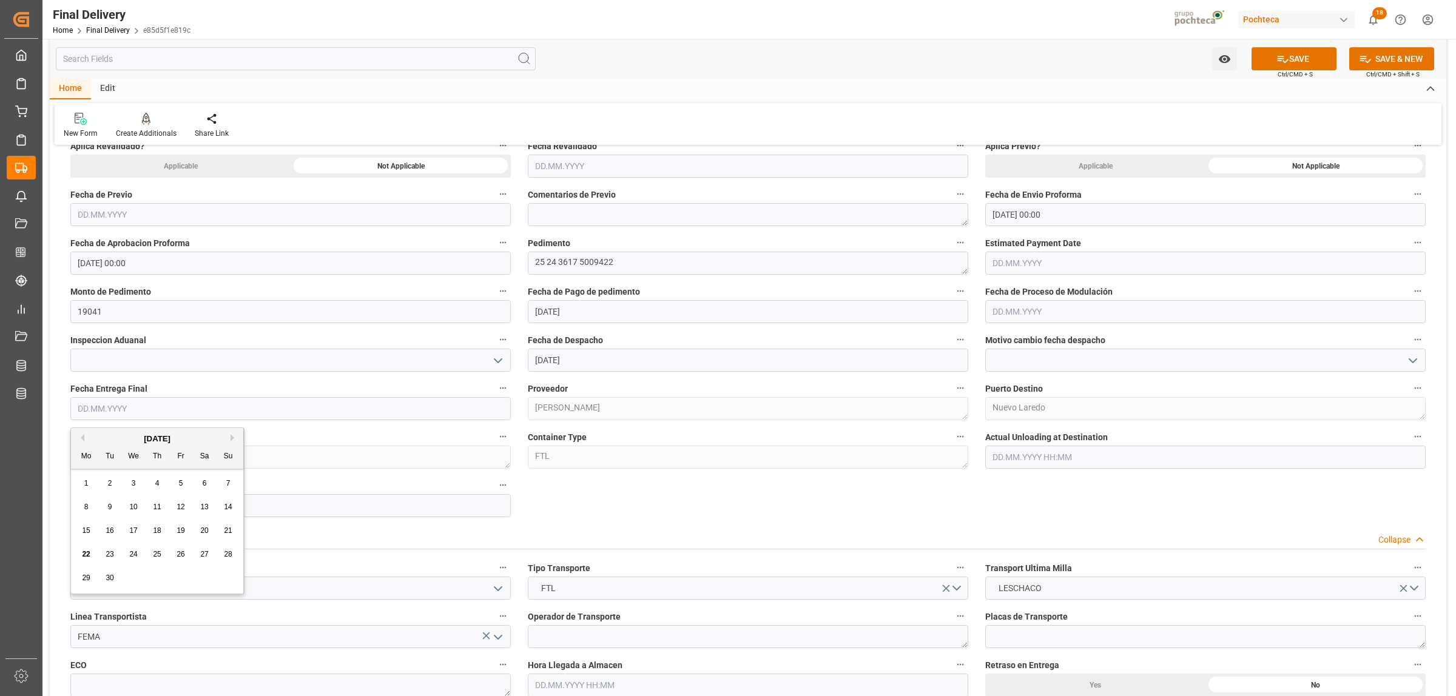
click at [137, 411] on input "text" at bounding box center [290, 408] width 440 height 23
click at [109, 559] on div "23" at bounding box center [110, 555] width 15 height 15
type input "23.09.2025"
click at [112, 505] on input "text" at bounding box center [290, 505] width 440 height 23
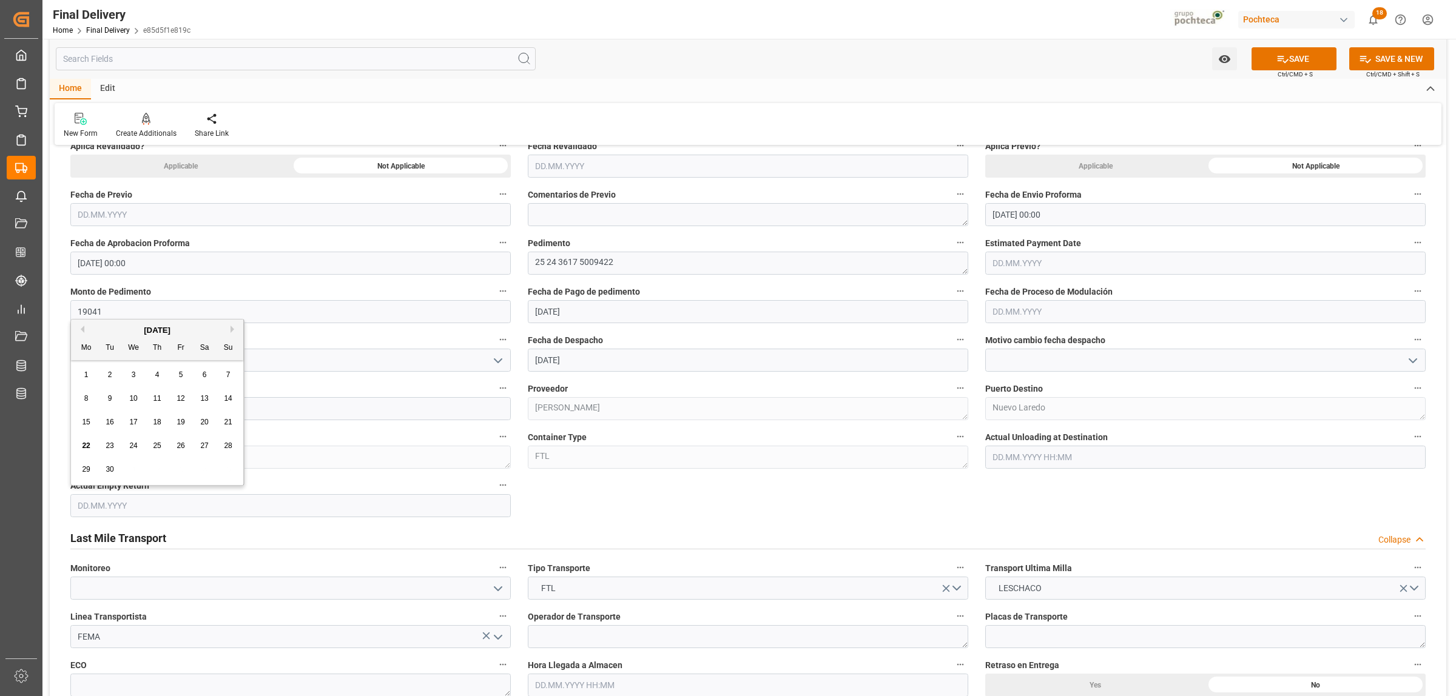
click at [110, 443] on span "23" at bounding box center [110, 446] width 8 height 8
type input "23.09.2025"
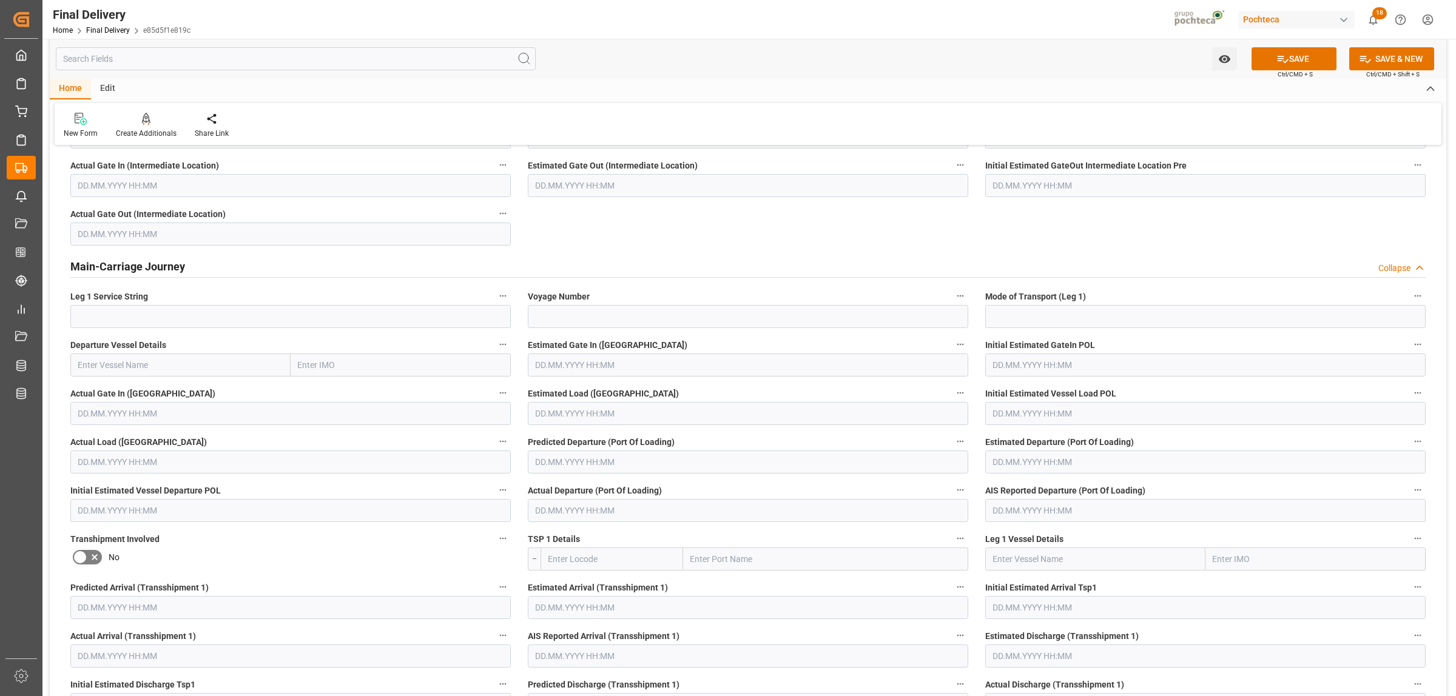
scroll to position [1820, 0]
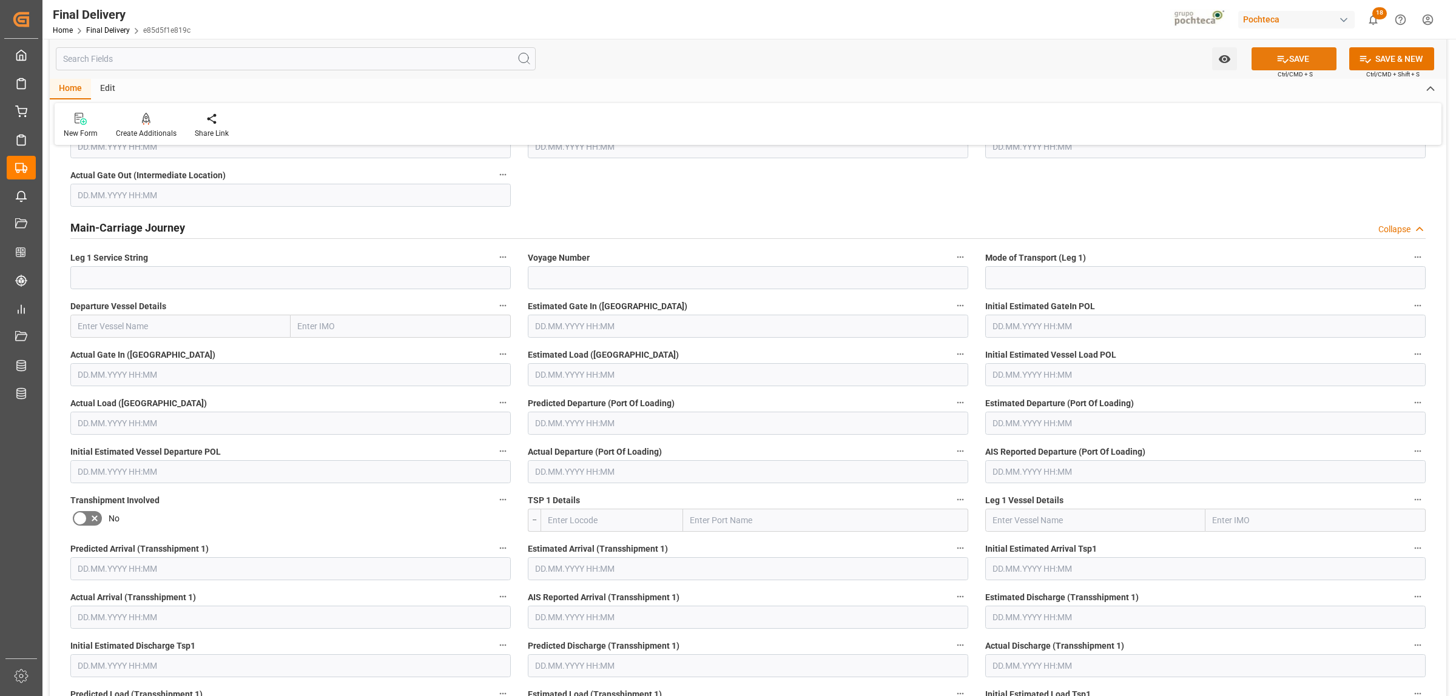
click at [1293, 59] on button "SAVE" at bounding box center [1294, 58] width 85 height 23
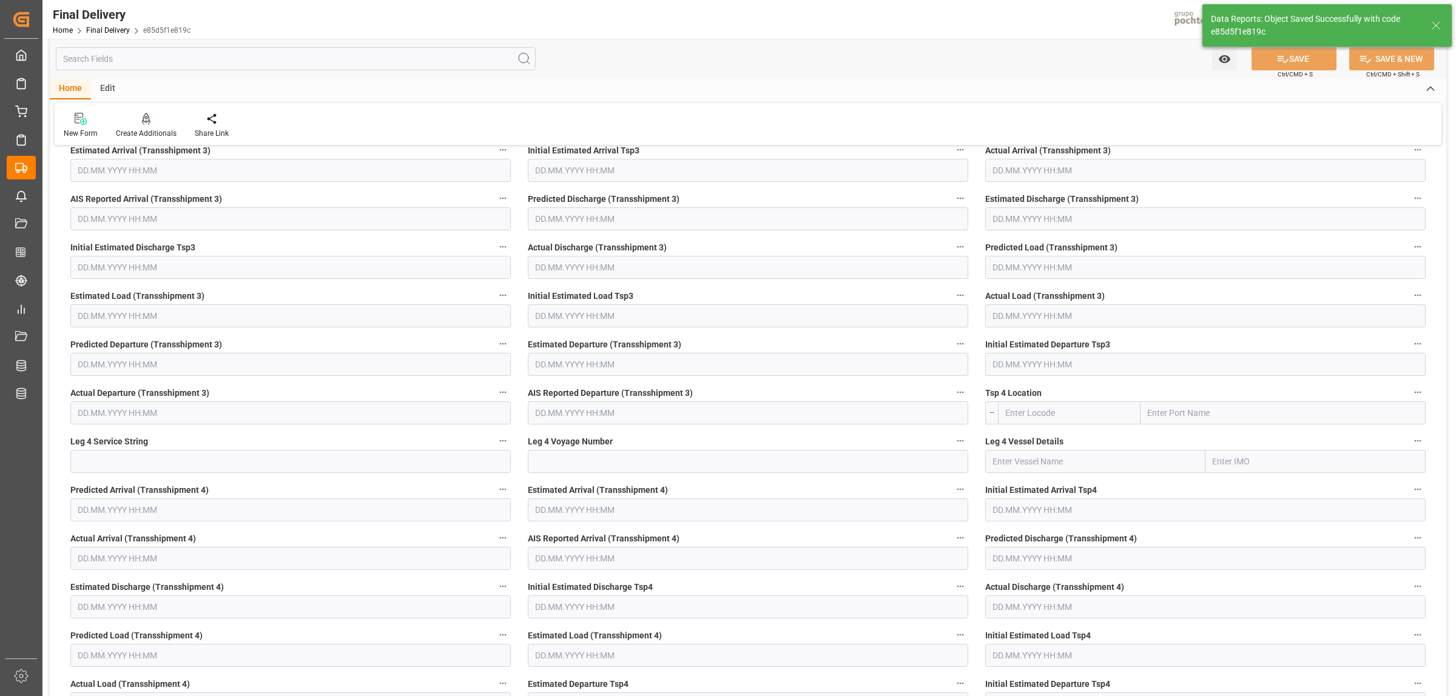
scroll to position [692, 0]
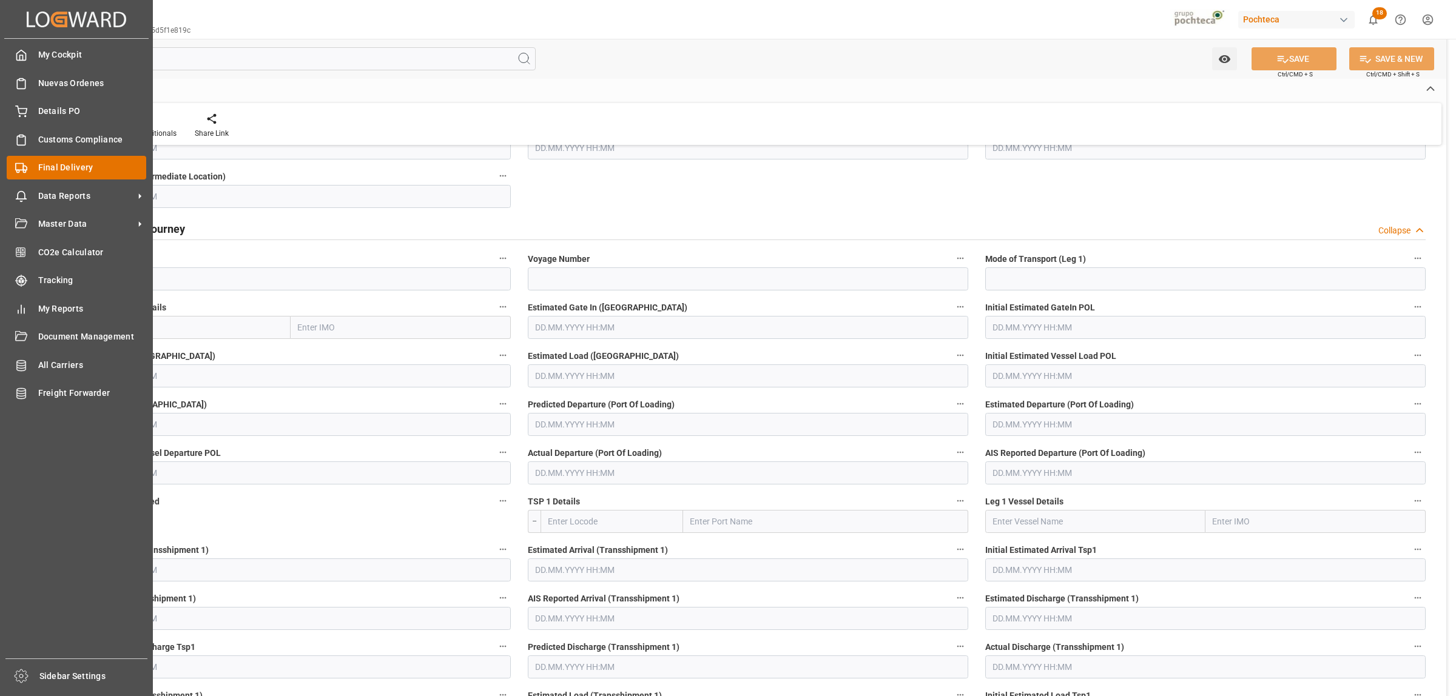
click at [32, 168] on div "Final Delivery Final Delivery" at bounding box center [77, 168] width 140 height 24
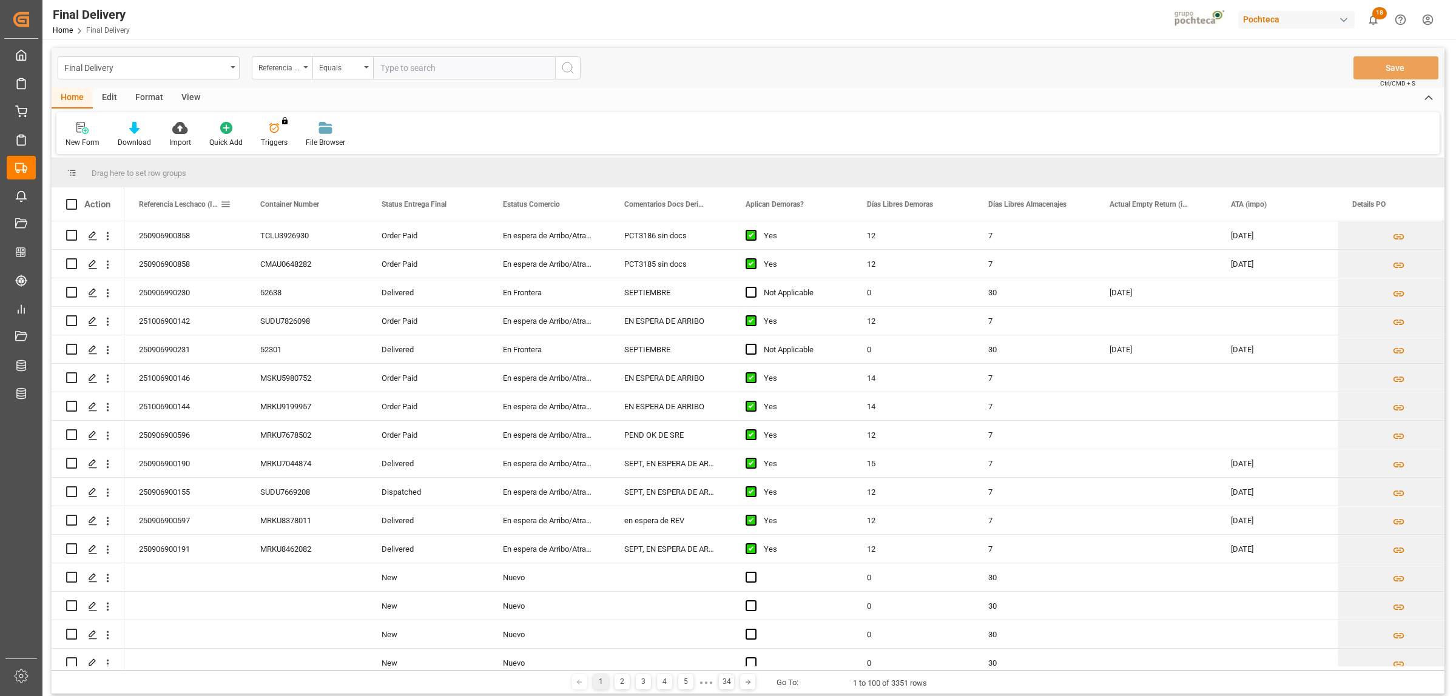
click at [226, 201] on span at bounding box center [225, 204] width 11 height 11
click at [309, 207] on span "filter" at bounding box center [310, 206] width 11 height 11
type input "250906990231"
click at [291, 309] on button "Apply" at bounding box center [297, 308] width 22 height 12
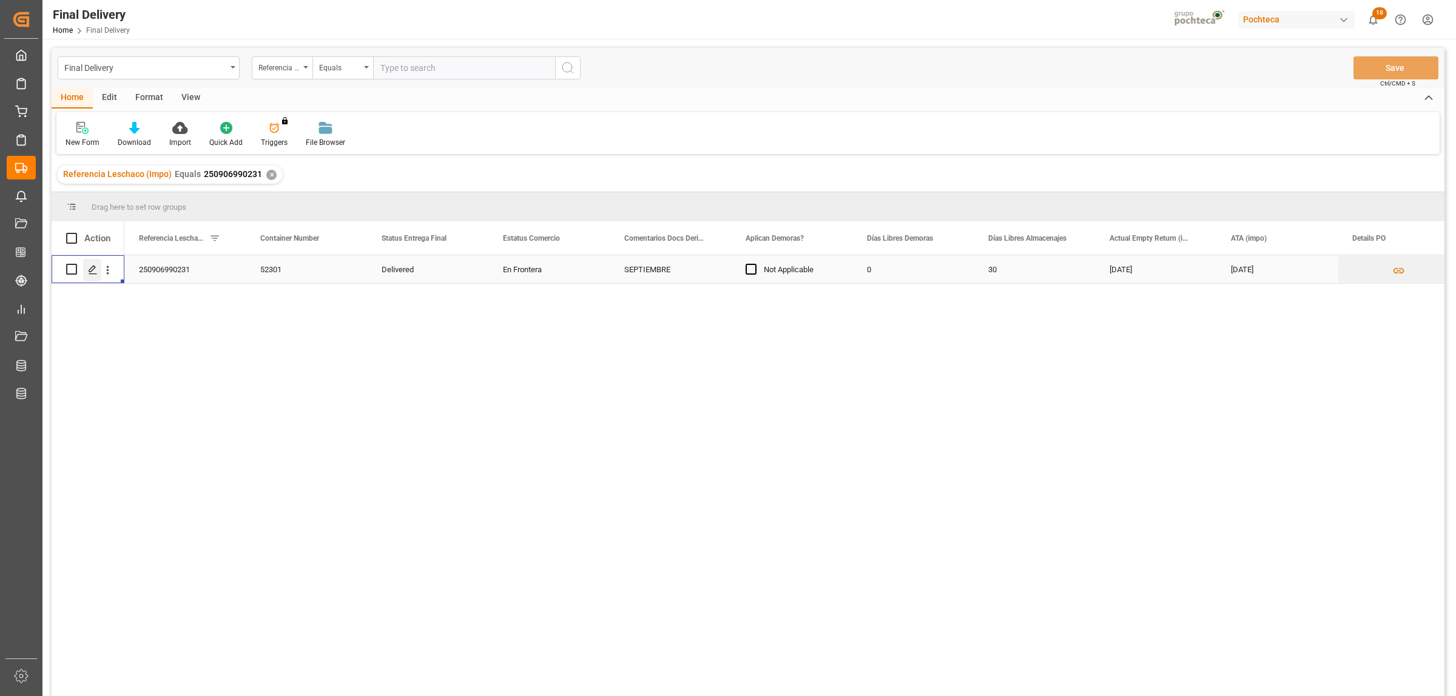
click at [90, 268] on icon "Press SPACE to select this row." at bounding box center [93, 270] width 10 height 10
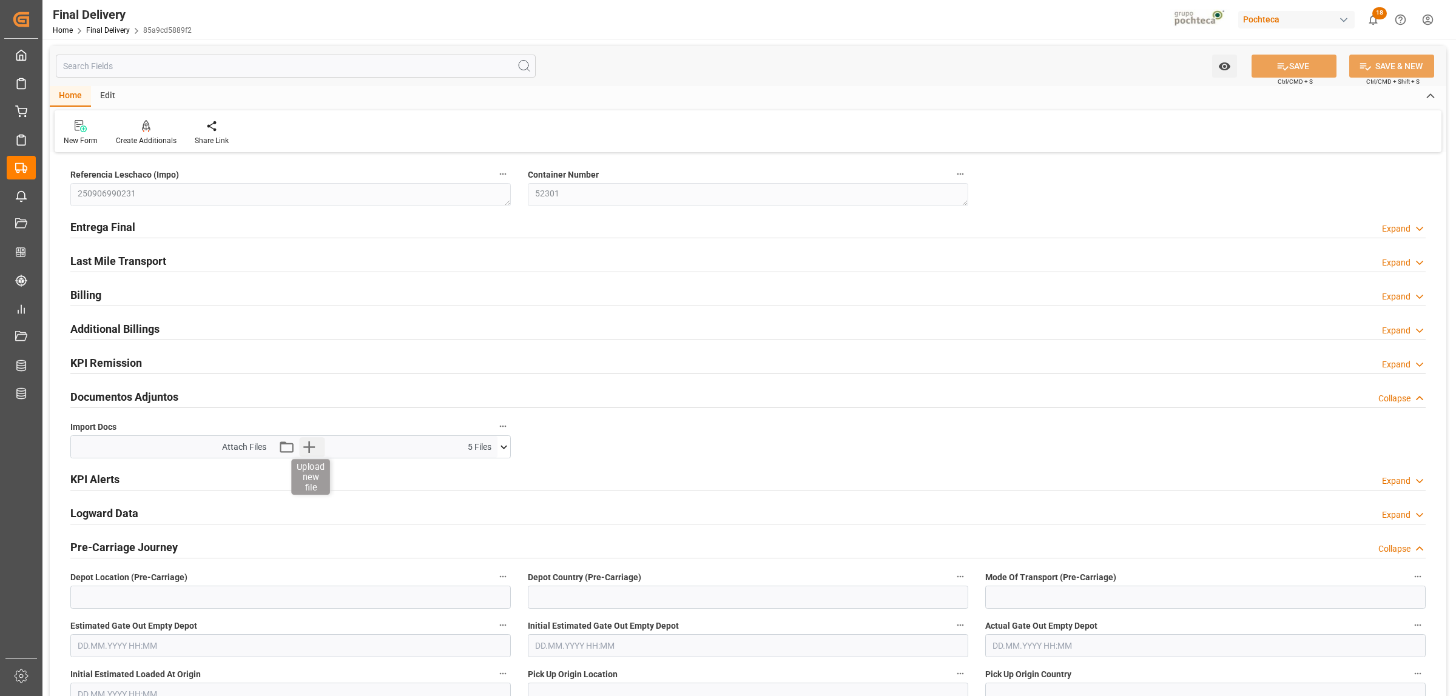
click at [308, 450] on icon "button" at bounding box center [309, 448] width 12 height 12
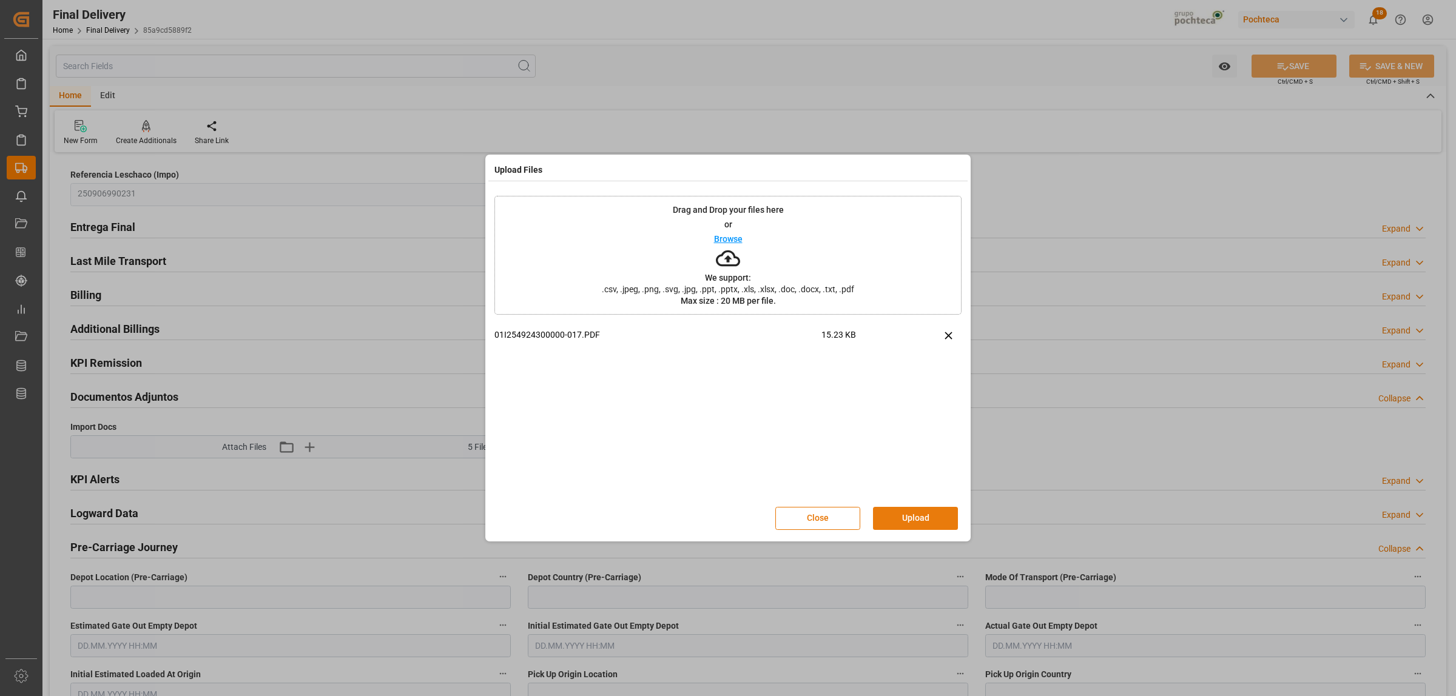
click at [939, 514] on button "Upload" at bounding box center [915, 518] width 85 height 23
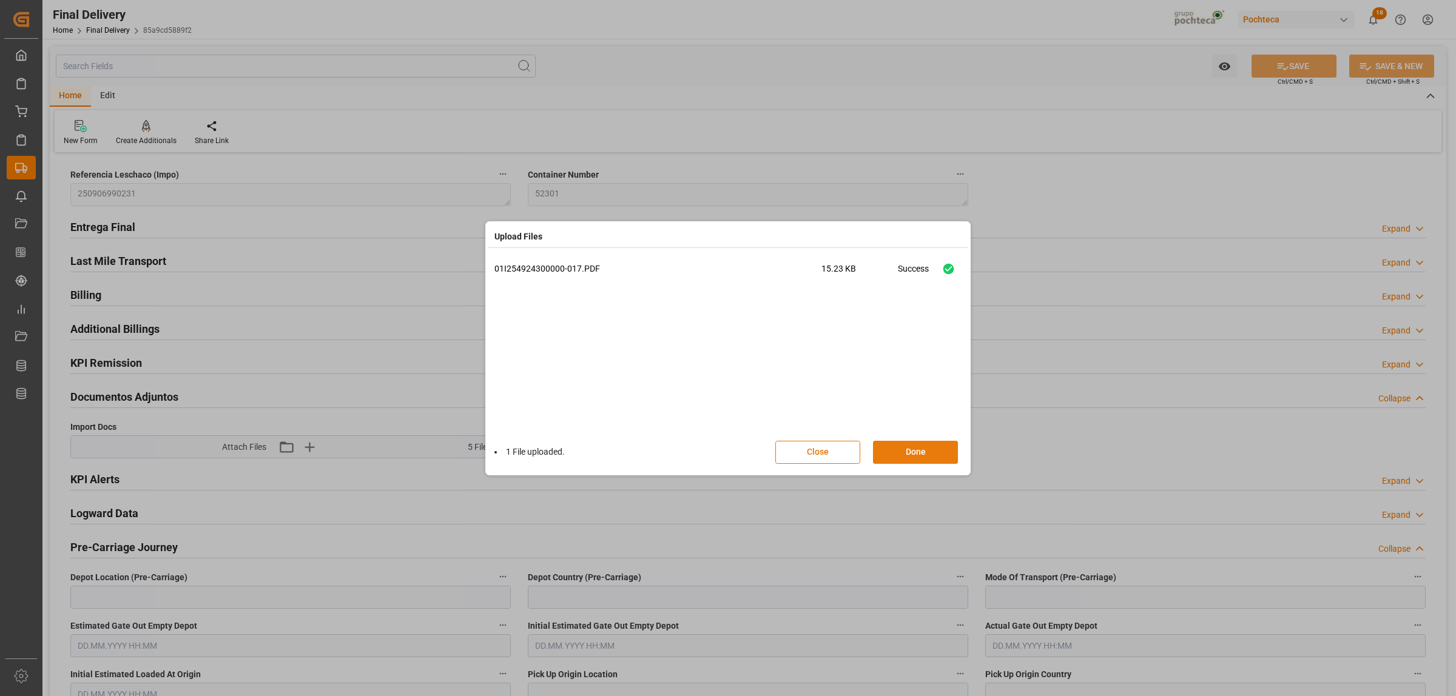
click at [909, 453] on button "Done" at bounding box center [915, 452] width 85 height 23
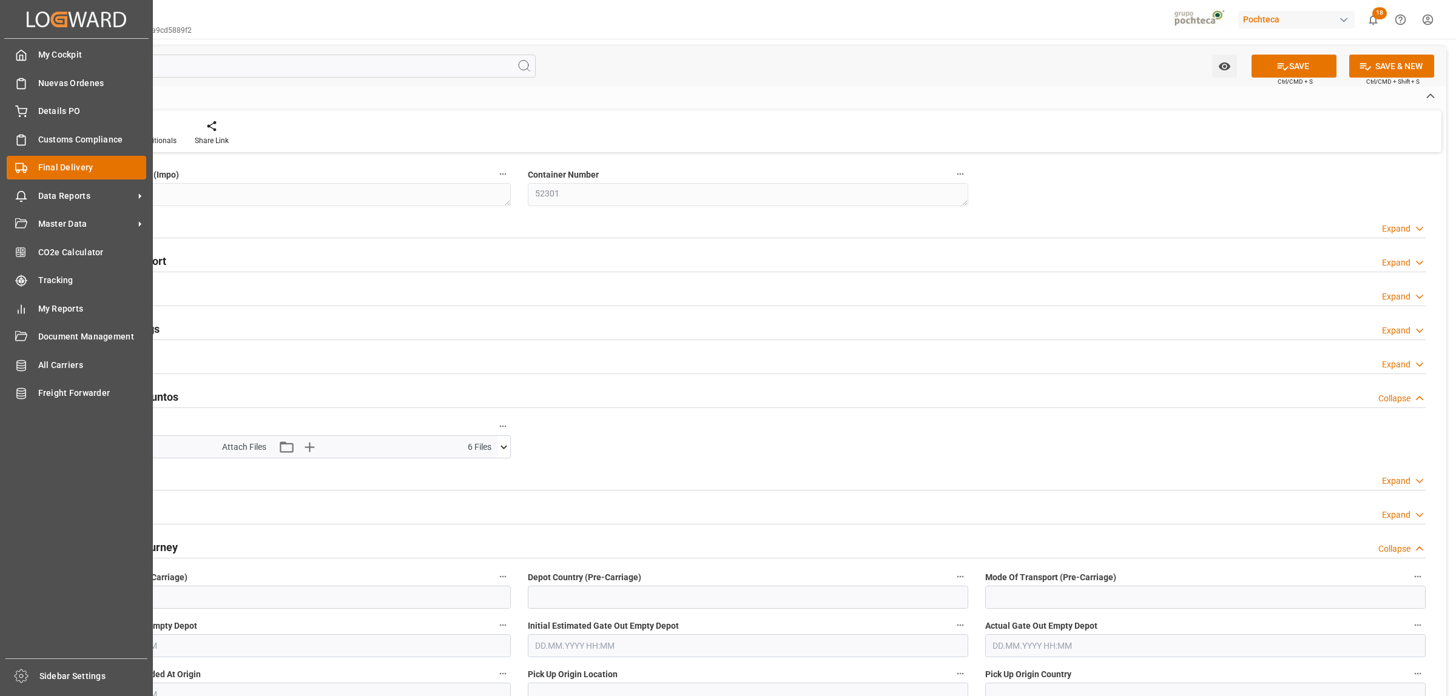
click at [47, 162] on span "Final Delivery" at bounding box center [92, 167] width 109 height 13
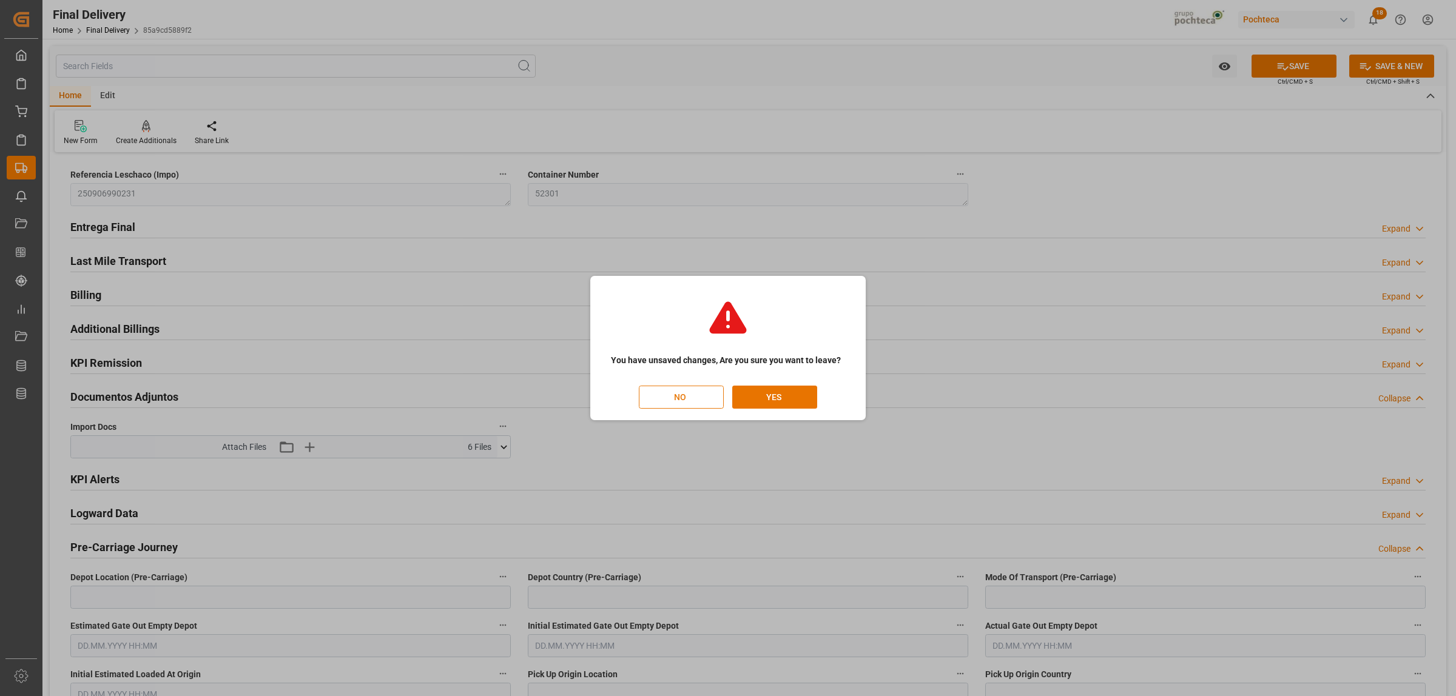
click at [695, 406] on button "NO" at bounding box center [681, 397] width 85 height 23
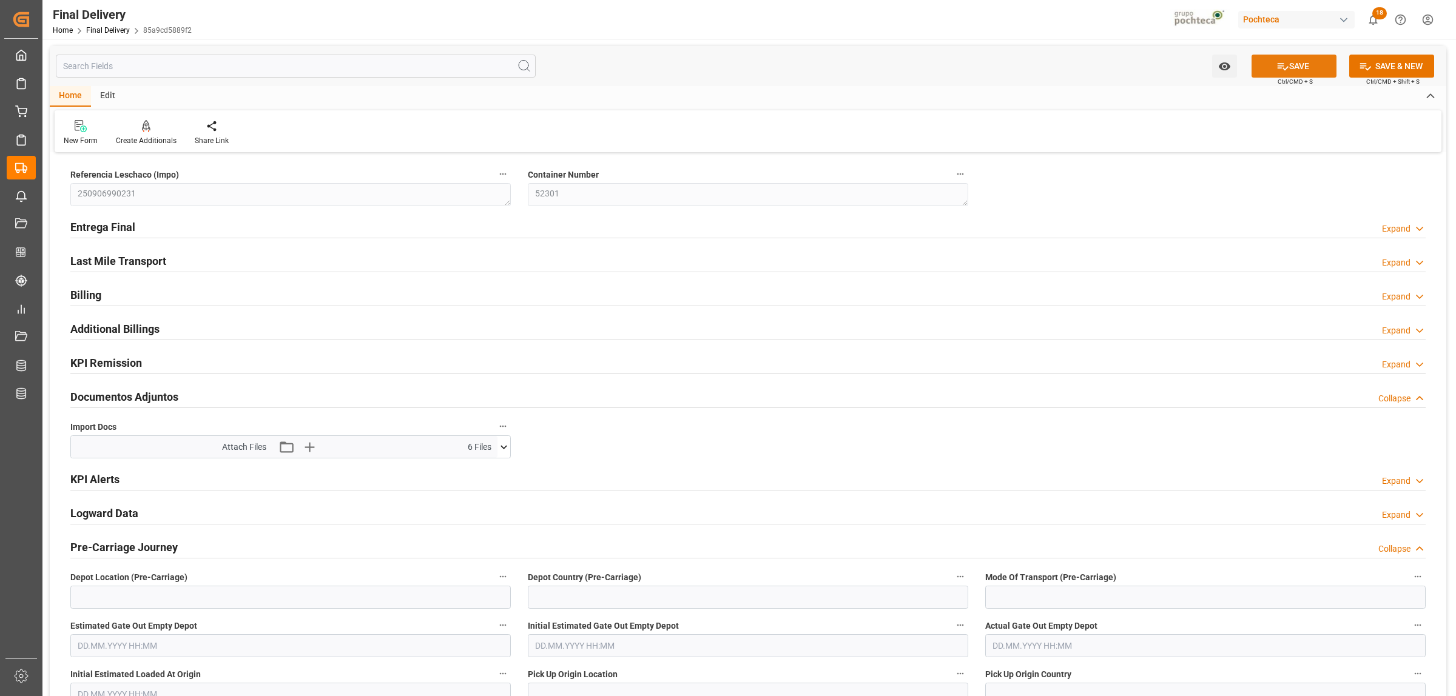
click at [1309, 69] on button "SAVE" at bounding box center [1294, 66] width 85 height 23
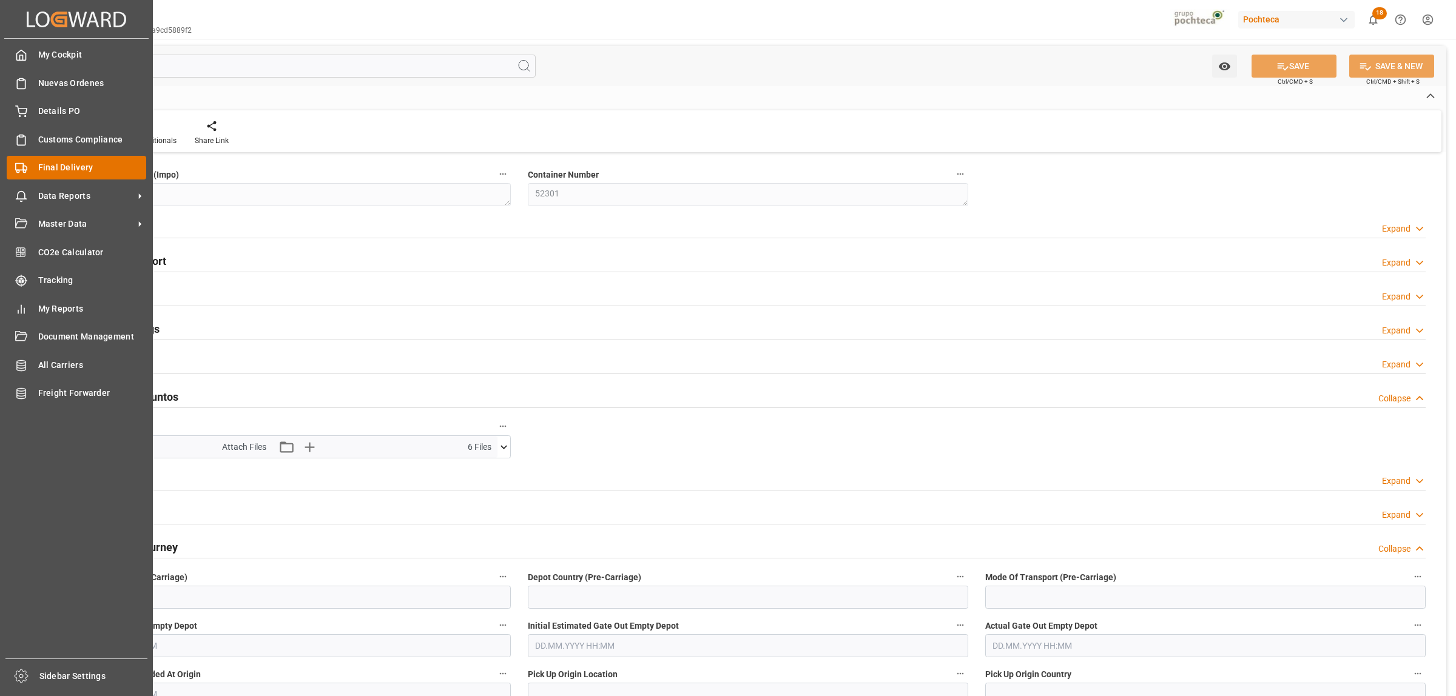
click at [46, 169] on span "Final Delivery" at bounding box center [92, 167] width 109 height 13
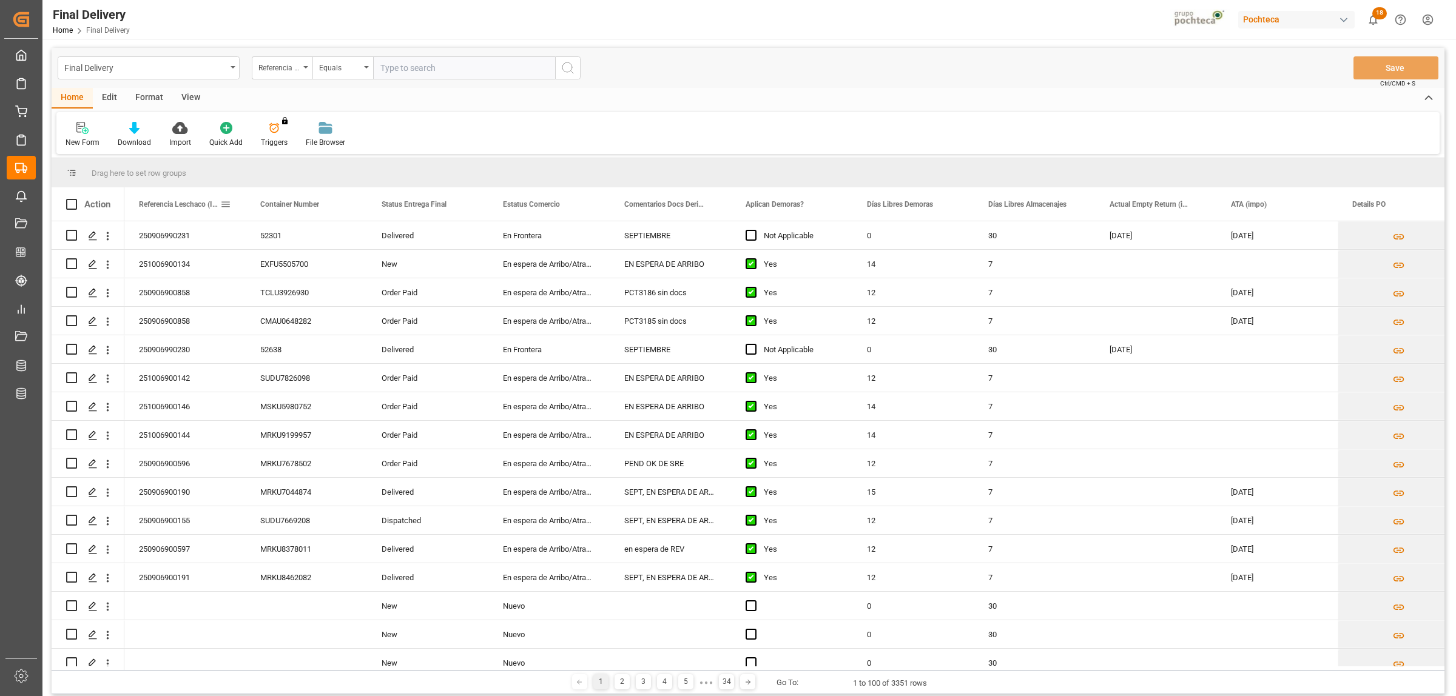
click at [232, 202] on div "Referencia Leschaco (Impo)" at bounding box center [184, 203] width 121 height 33
click at [227, 203] on span at bounding box center [225, 204] width 11 height 11
click at [313, 209] on span "filter" at bounding box center [310, 206] width 11 height 11
type input "250906990230"
click at [303, 307] on button "Apply" at bounding box center [297, 308] width 22 height 12
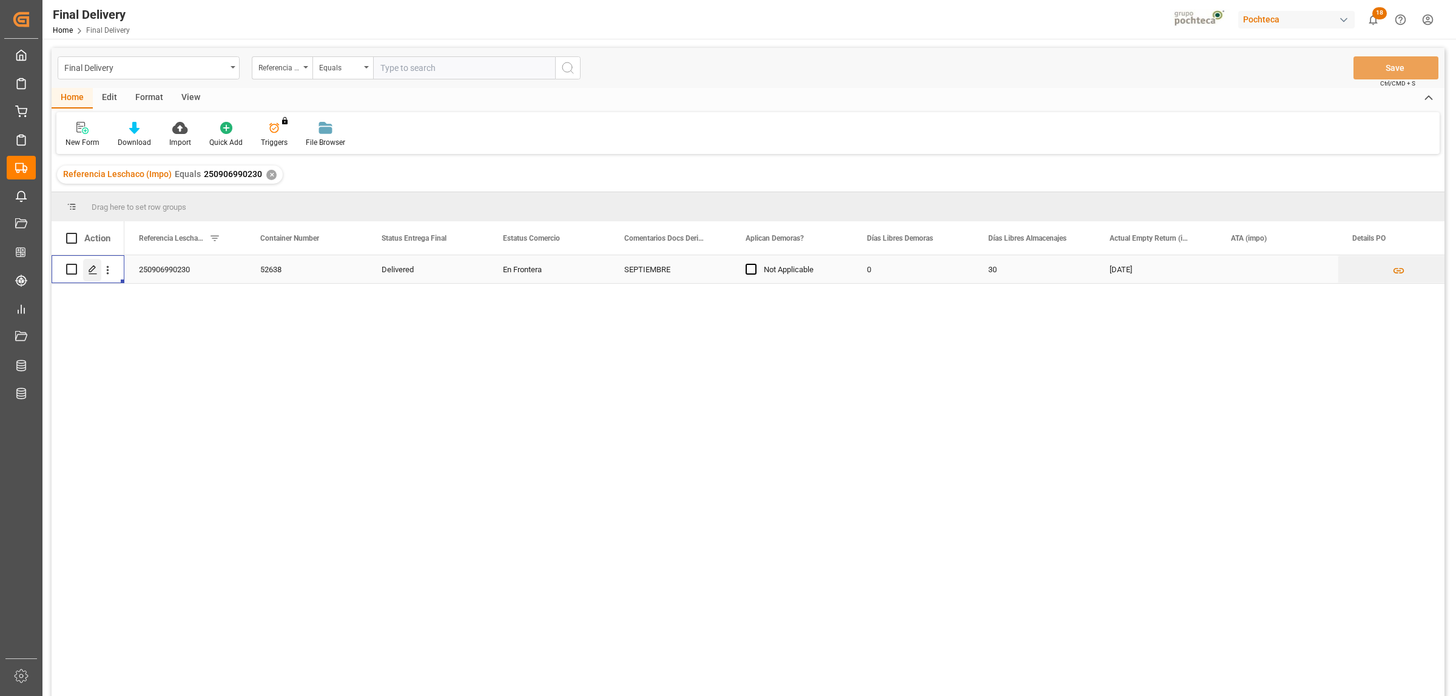
click at [86, 271] on div "Press SPACE to select this row." at bounding box center [92, 270] width 18 height 22
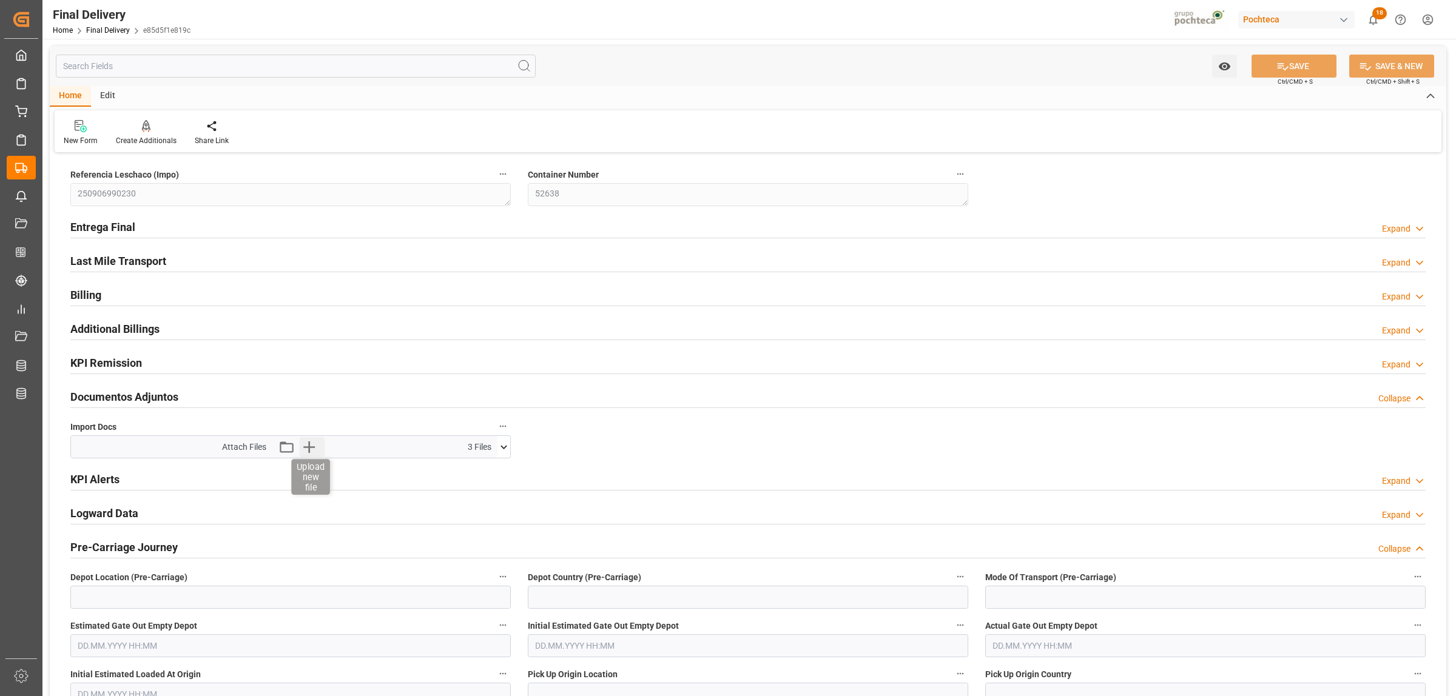
click at [308, 451] on icon "button" at bounding box center [309, 448] width 12 height 12
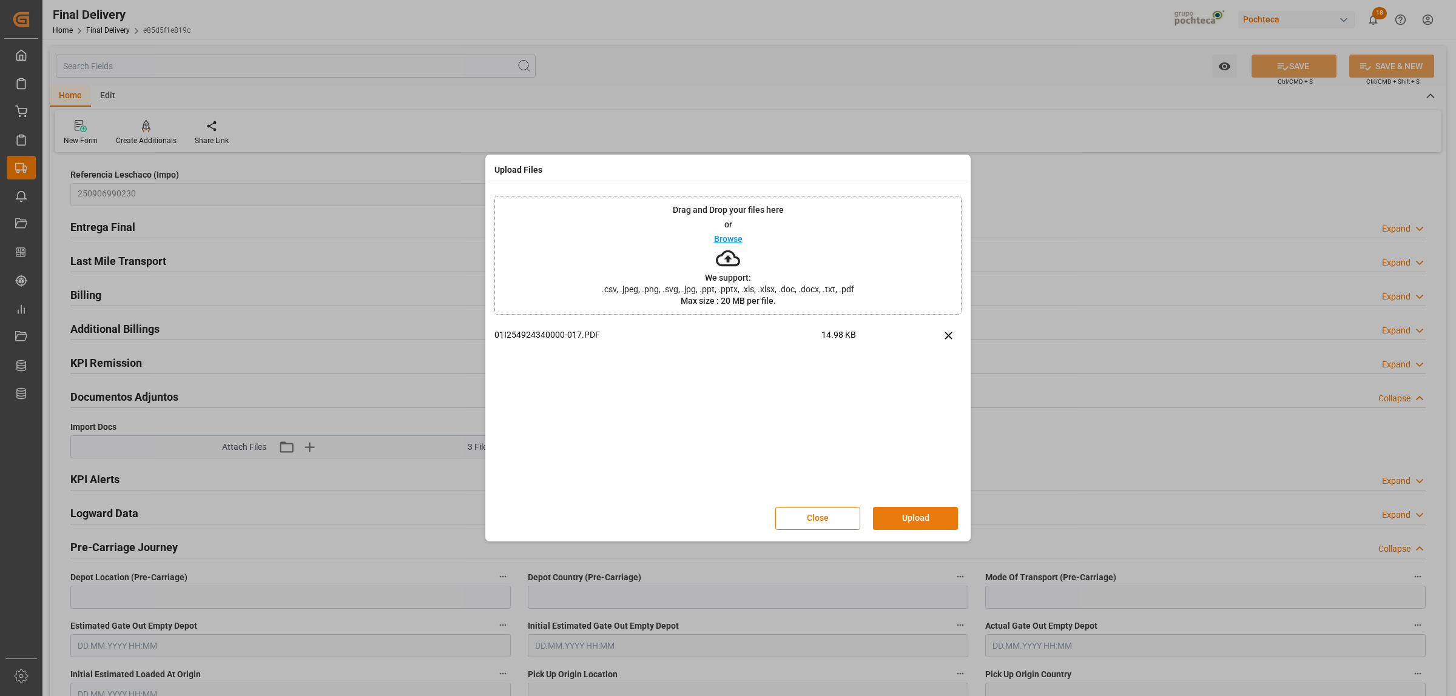
click at [926, 514] on button "Upload" at bounding box center [915, 518] width 85 height 23
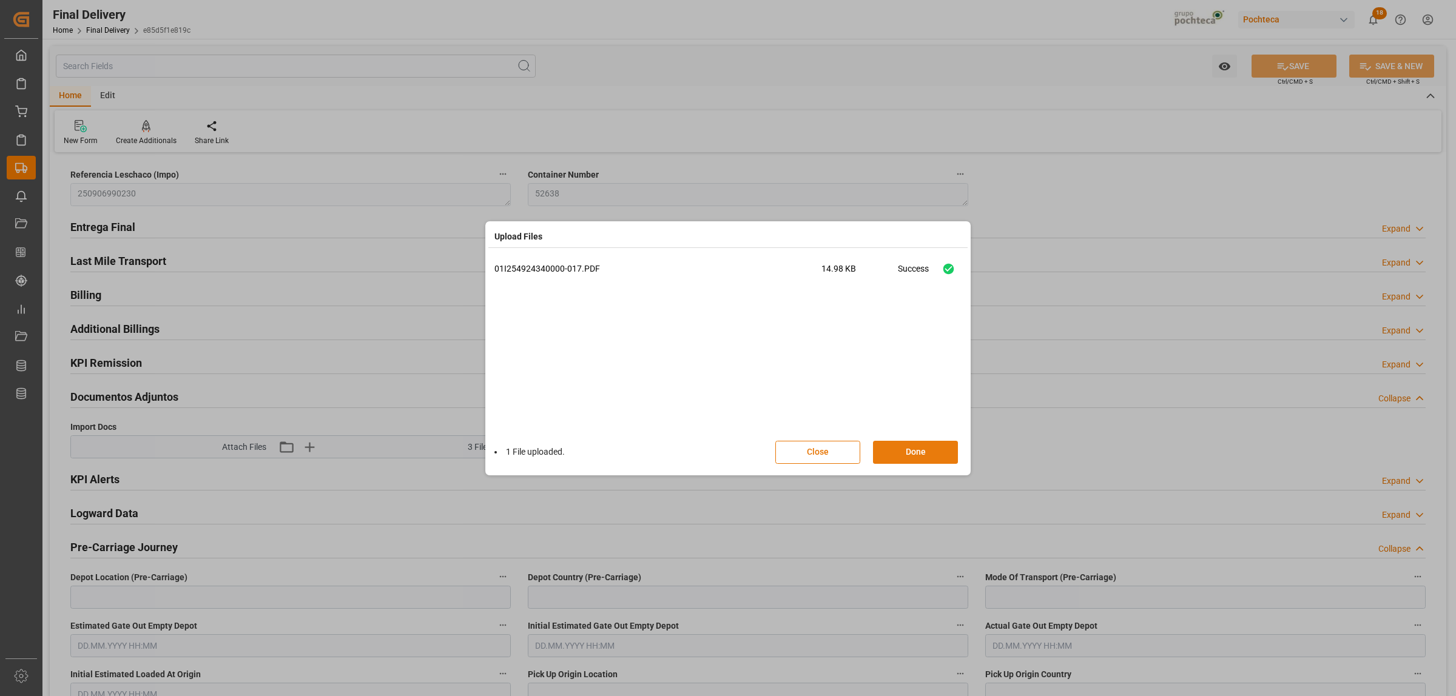
click at [923, 448] on button "Done" at bounding box center [915, 452] width 85 height 23
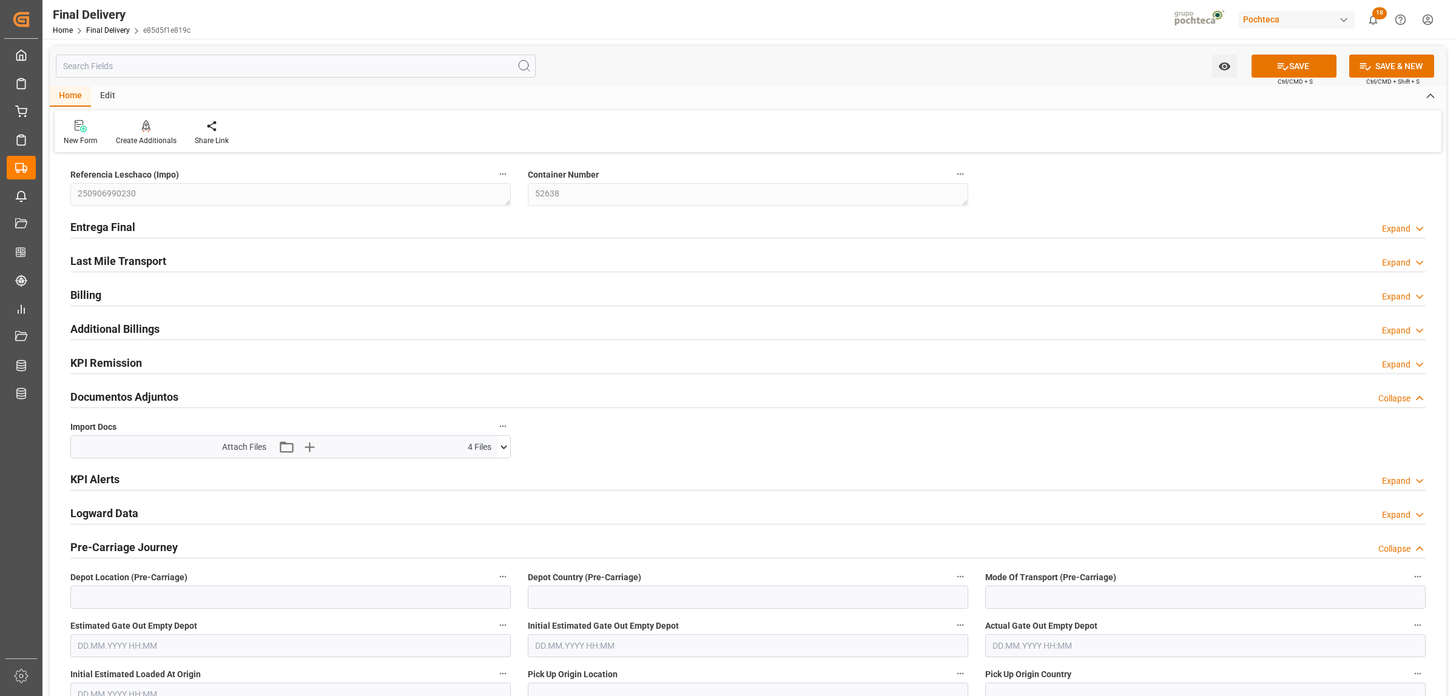
click at [107, 223] on h2 "Entrega Final" at bounding box center [102, 227] width 65 height 16
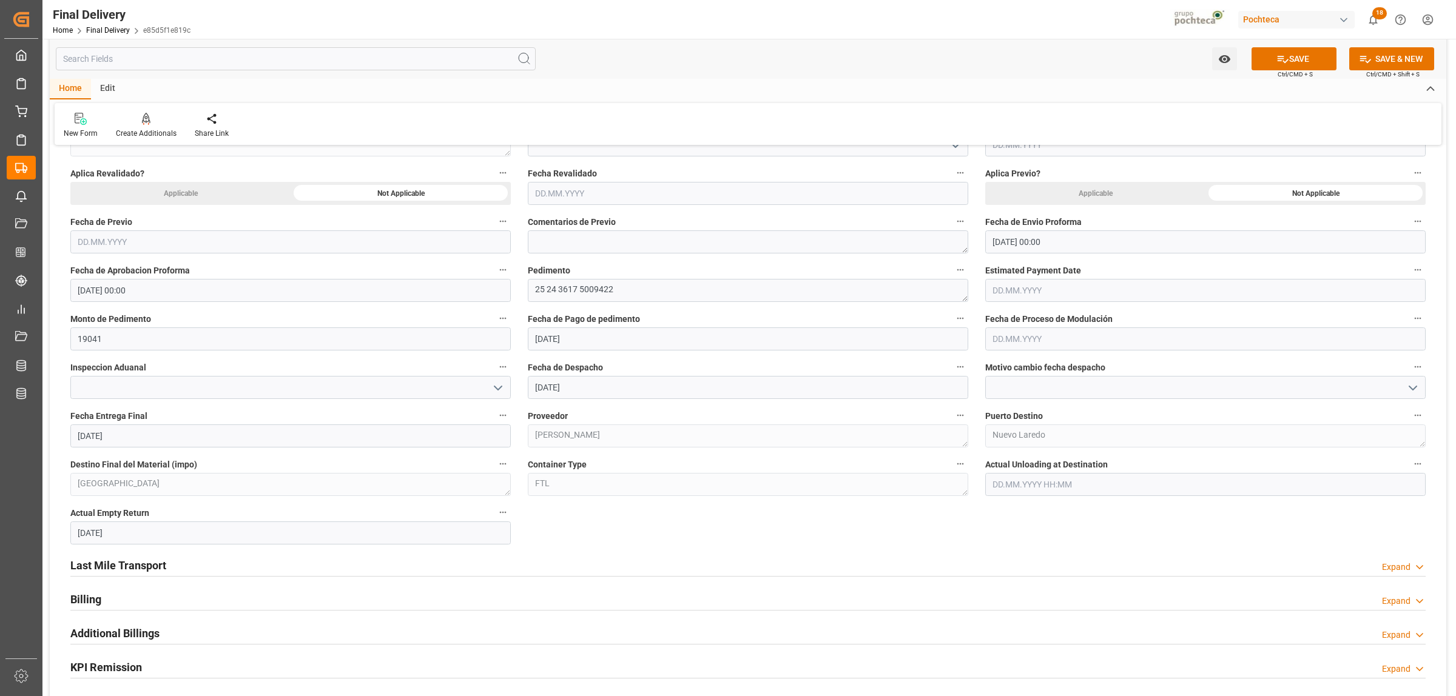
scroll to position [607, 0]
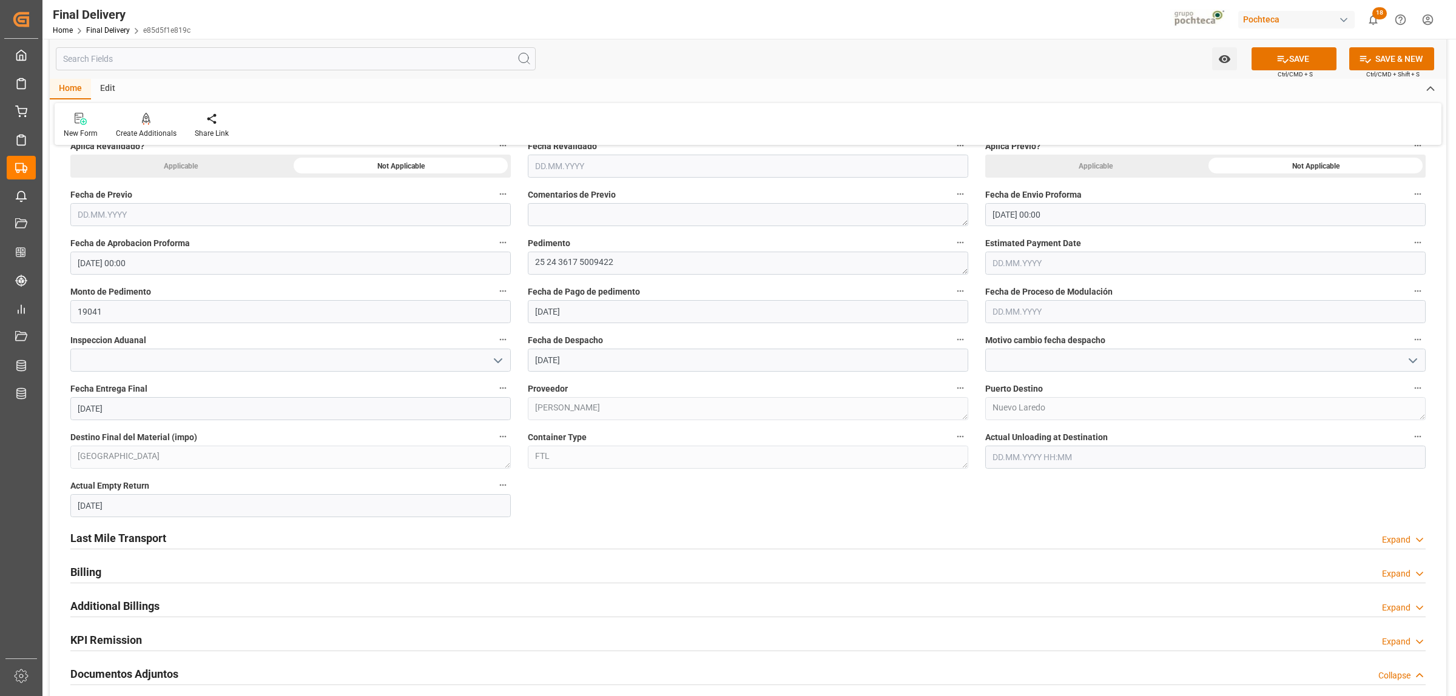
click at [97, 533] on h2 "Last Mile Transport" at bounding box center [118, 538] width 96 height 16
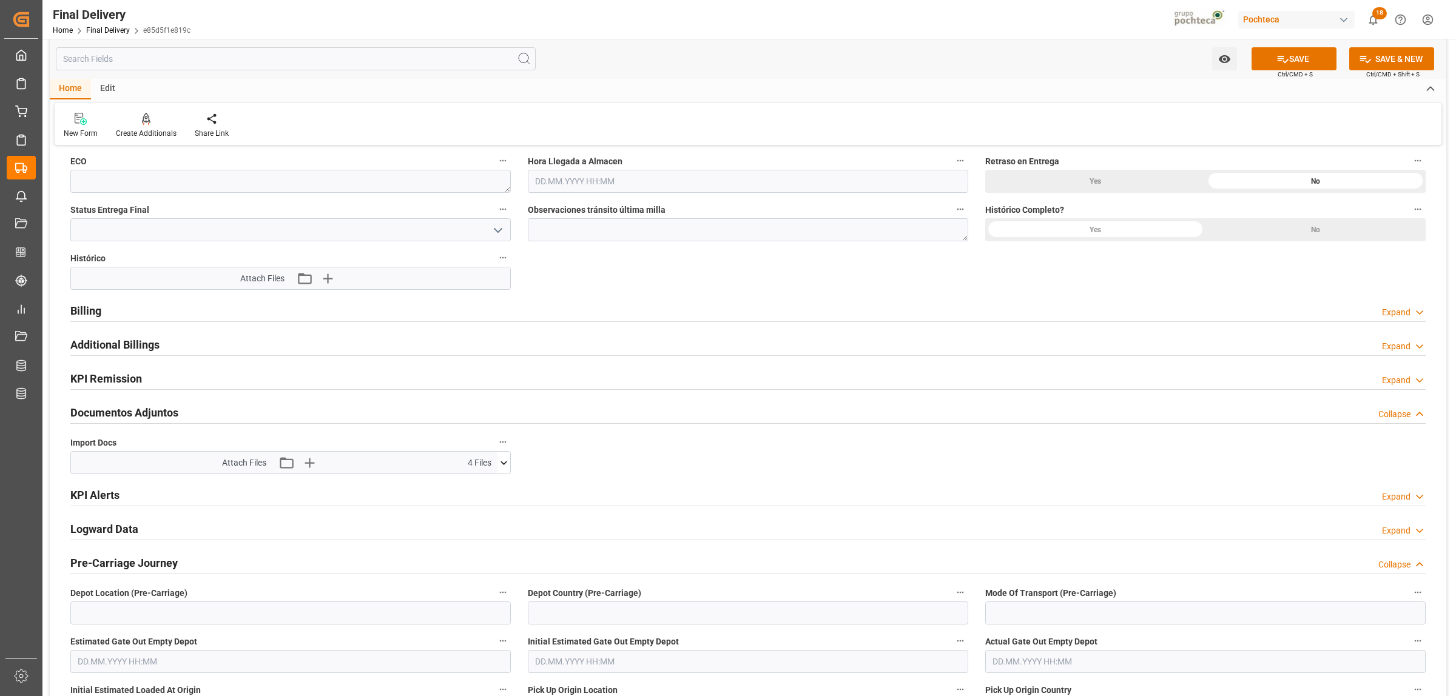
scroll to position [1137, 0]
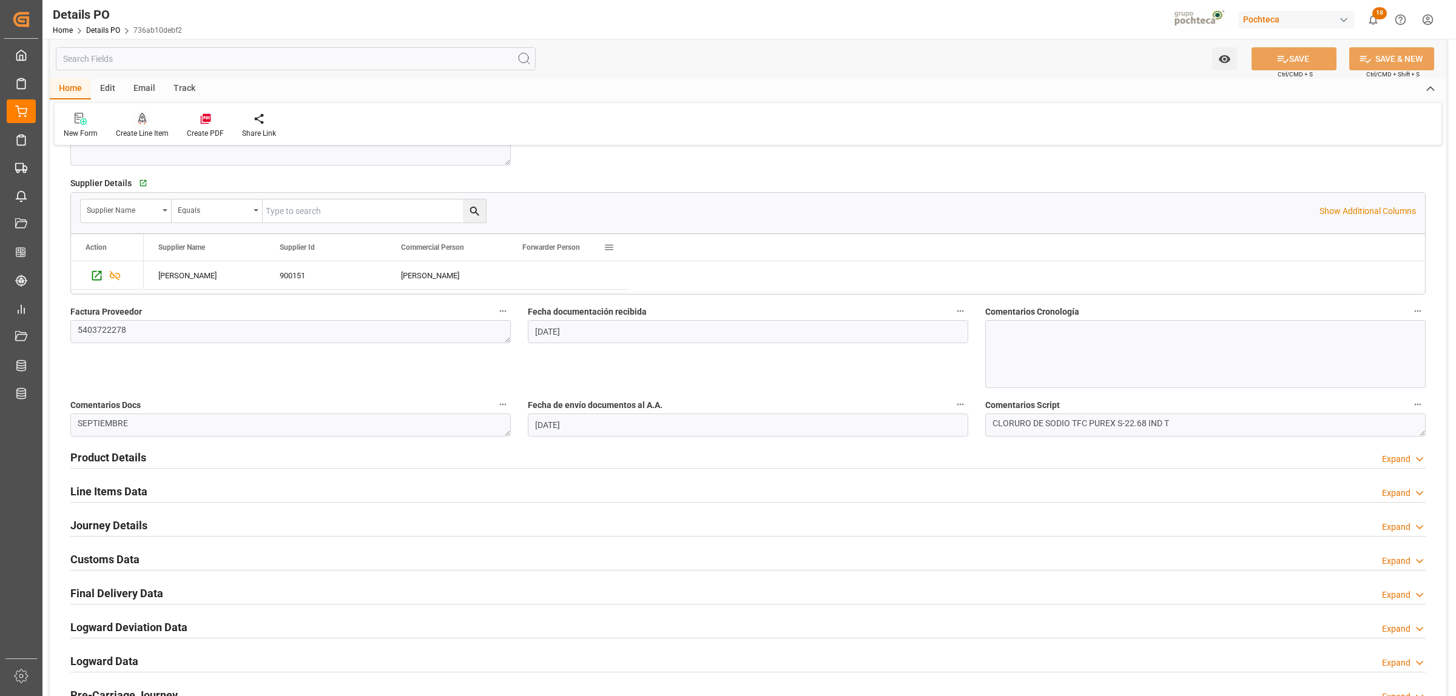
scroll to position [473, 0]
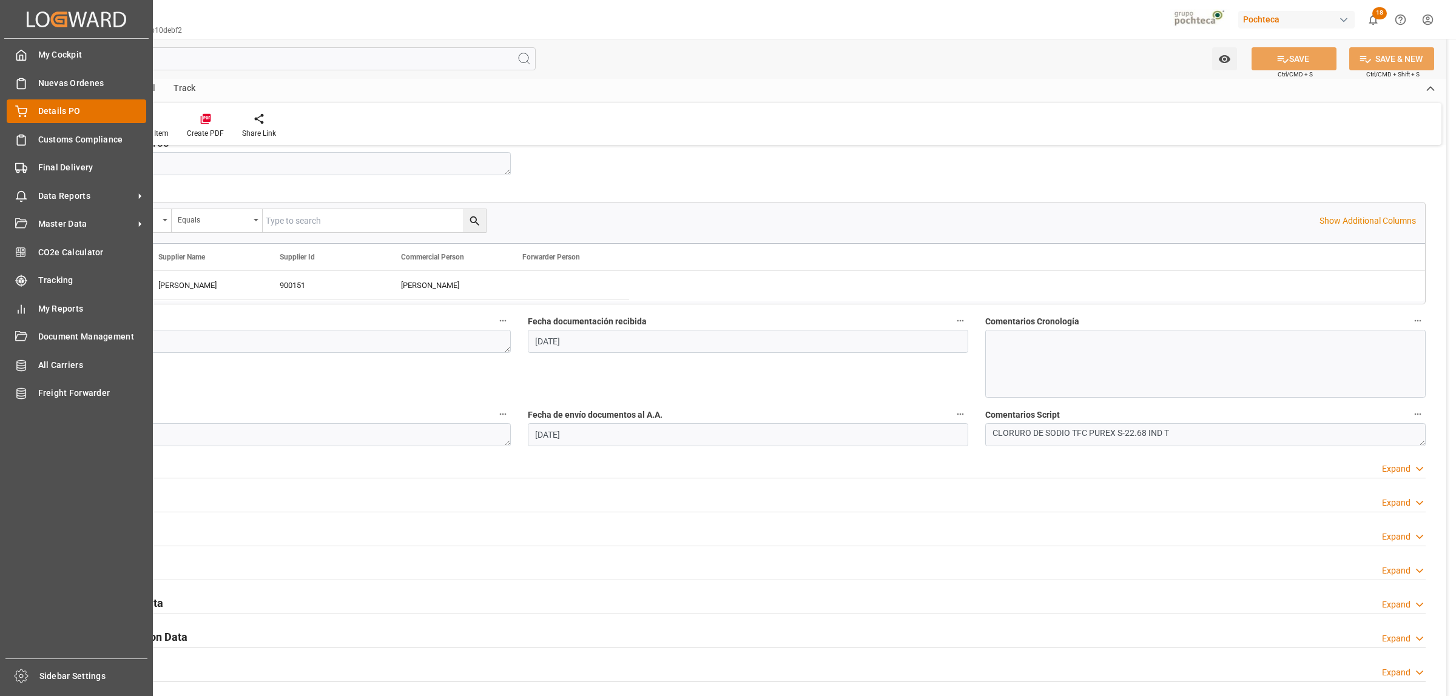
click at [44, 118] on div "Details PO Details PO" at bounding box center [77, 111] width 140 height 24
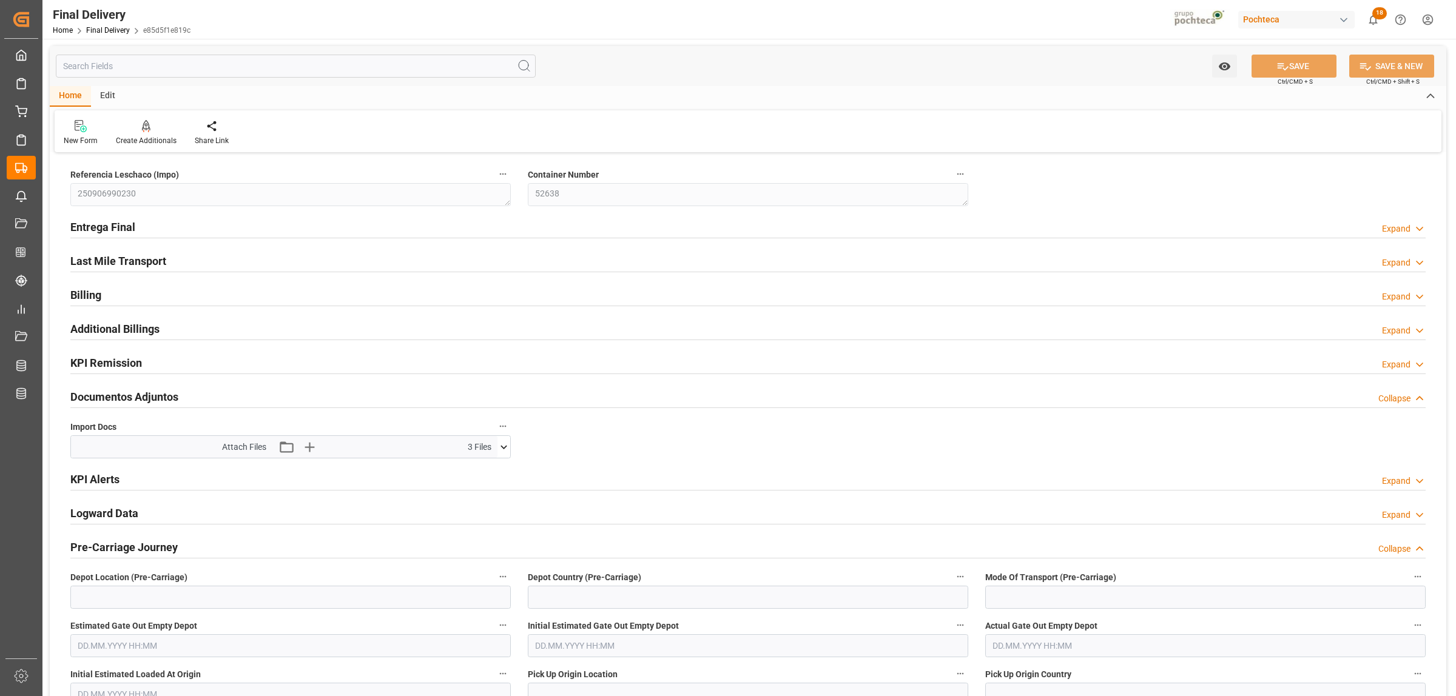
type textarea "250906990230"
type textarea "52638"
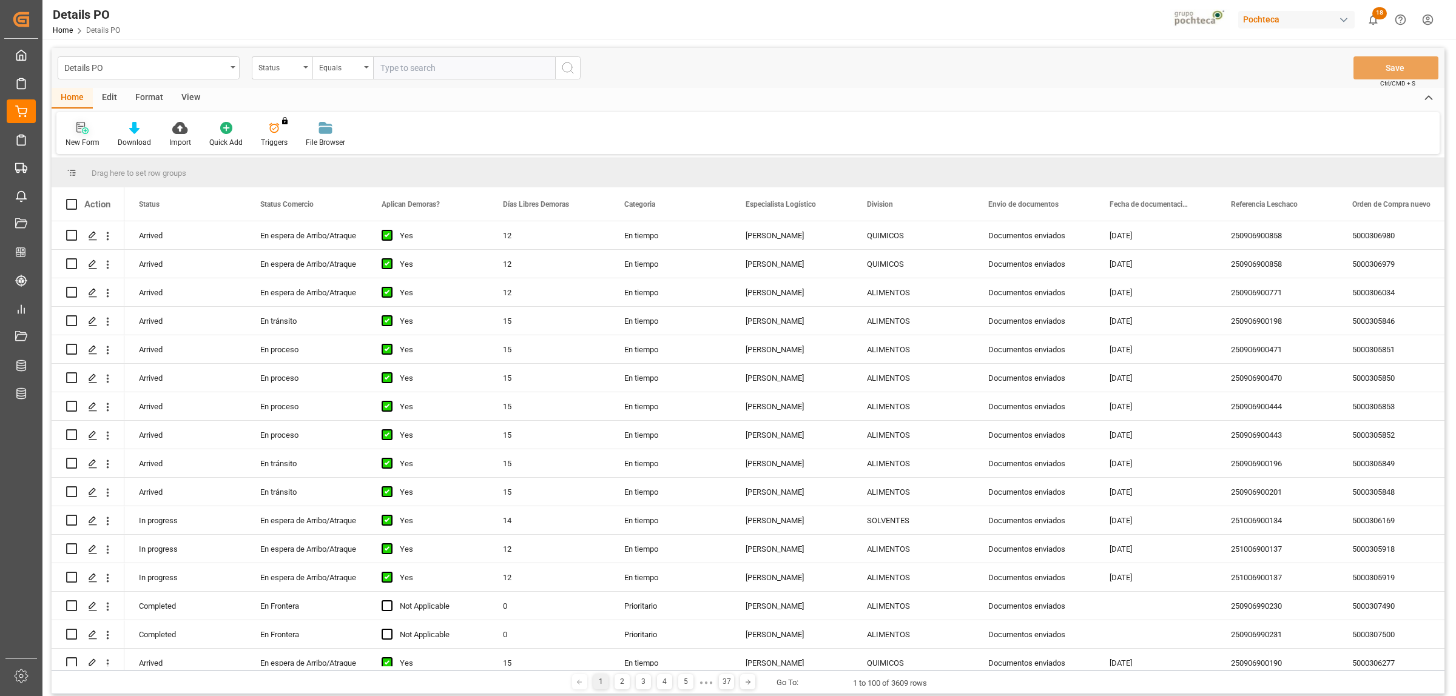
click at [83, 129] on icon at bounding box center [85, 130] width 7 height 7
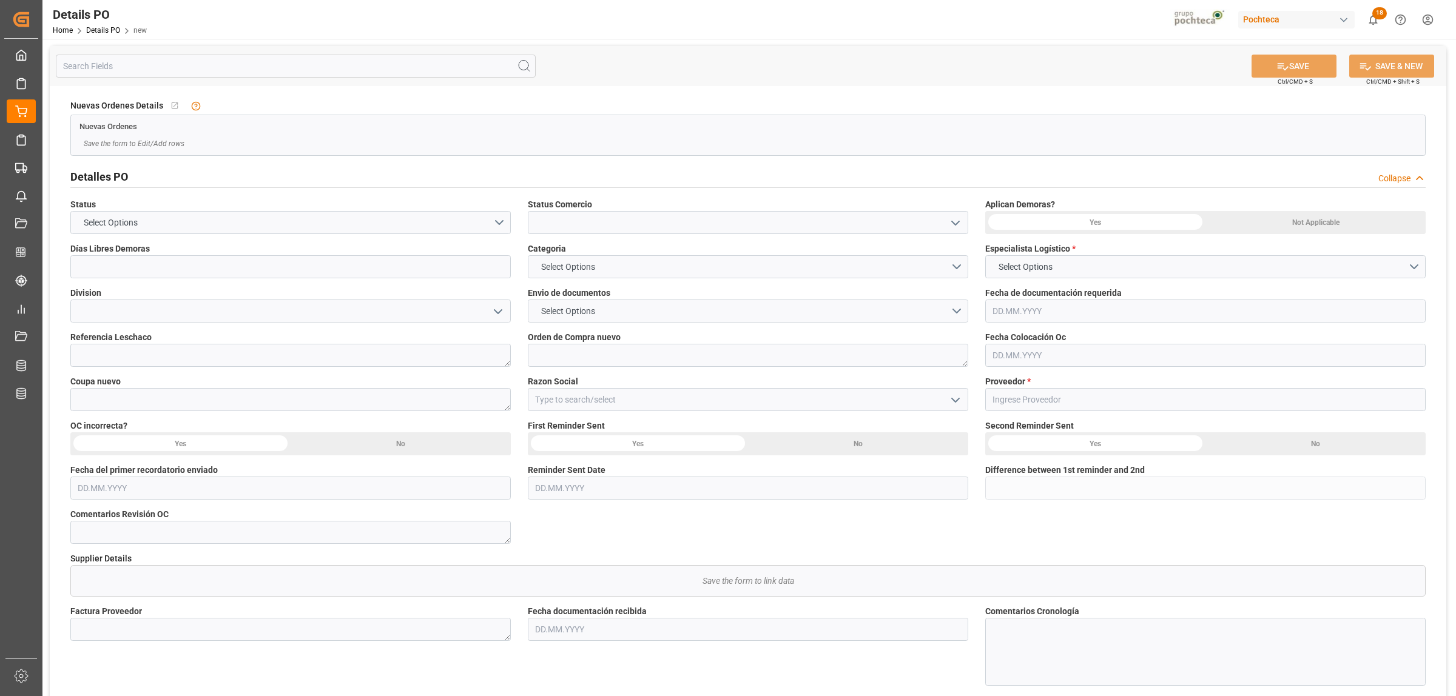
type input "0"
click at [942, 219] on input at bounding box center [748, 222] width 440 height 23
click at [952, 222] on polyline "open menu" at bounding box center [955, 223] width 7 height 4
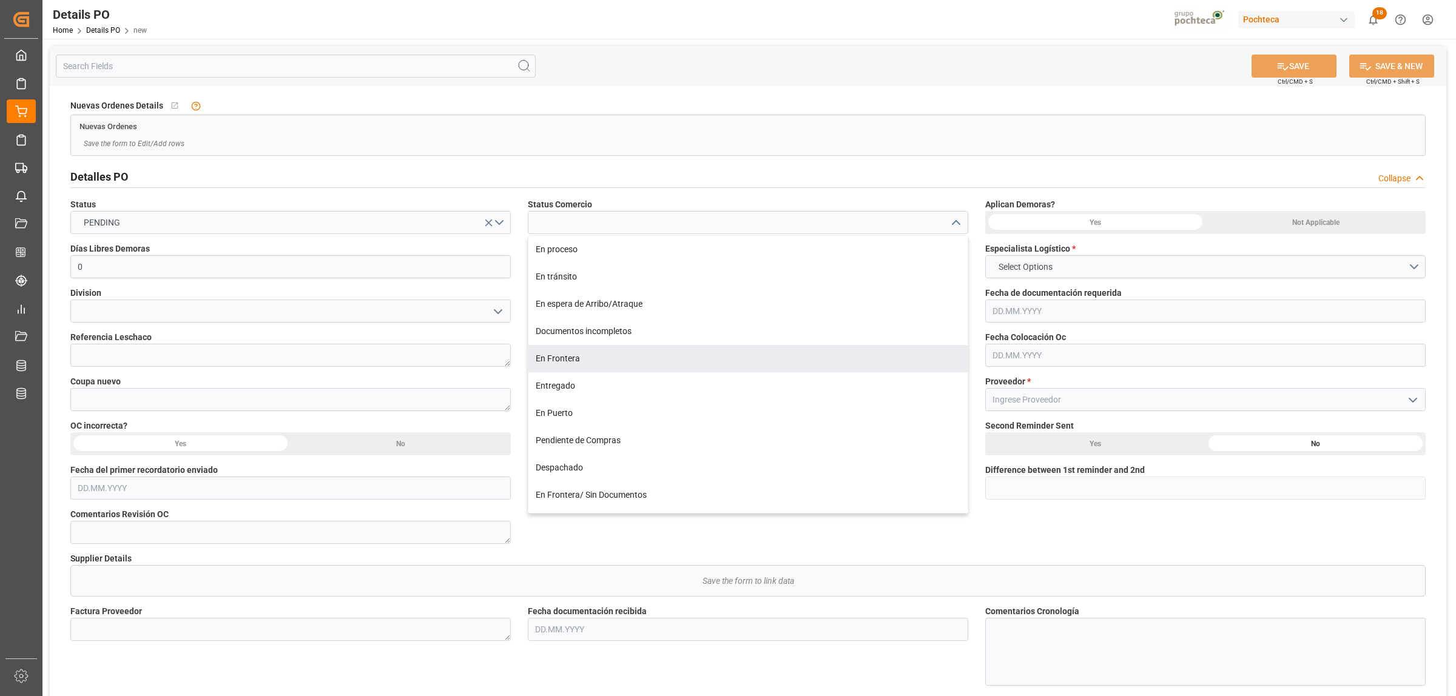
click at [589, 359] on div "En Frontera" at bounding box center [747, 358] width 439 height 27
type input "En Frontera"
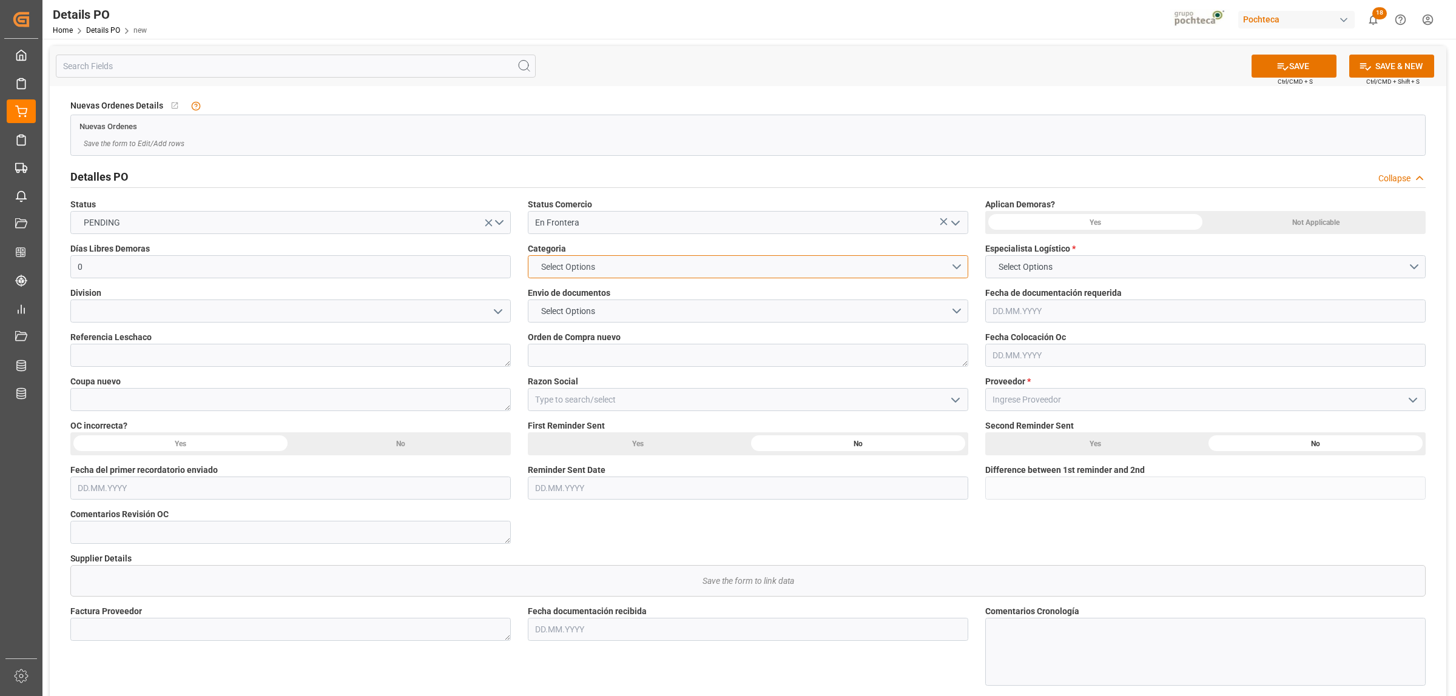
click at [949, 265] on button "Select Options" at bounding box center [748, 266] width 440 height 23
click at [588, 295] on div "EN TIEMPO" at bounding box center [747, 295] width 439 height 25
click at [959, 317] on button "Select Options" at bounding box center [748, 311] width 440 height 23
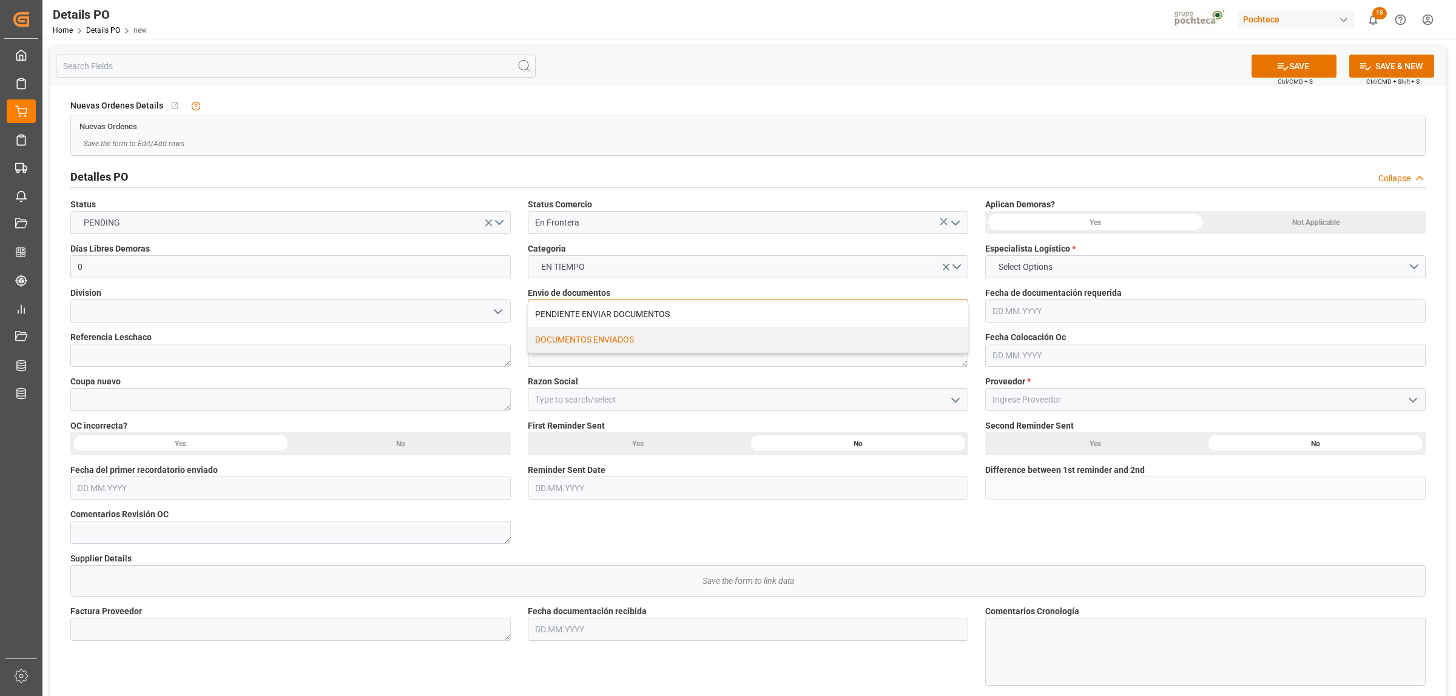
click at [613, 337] on div "DOCUMENTOS ENVIADOS" at bounding box center [747, 339] width 439 height 25
click at [494, 309] on icon "open menu" at bounding box center [498, 312] width 15 height 15
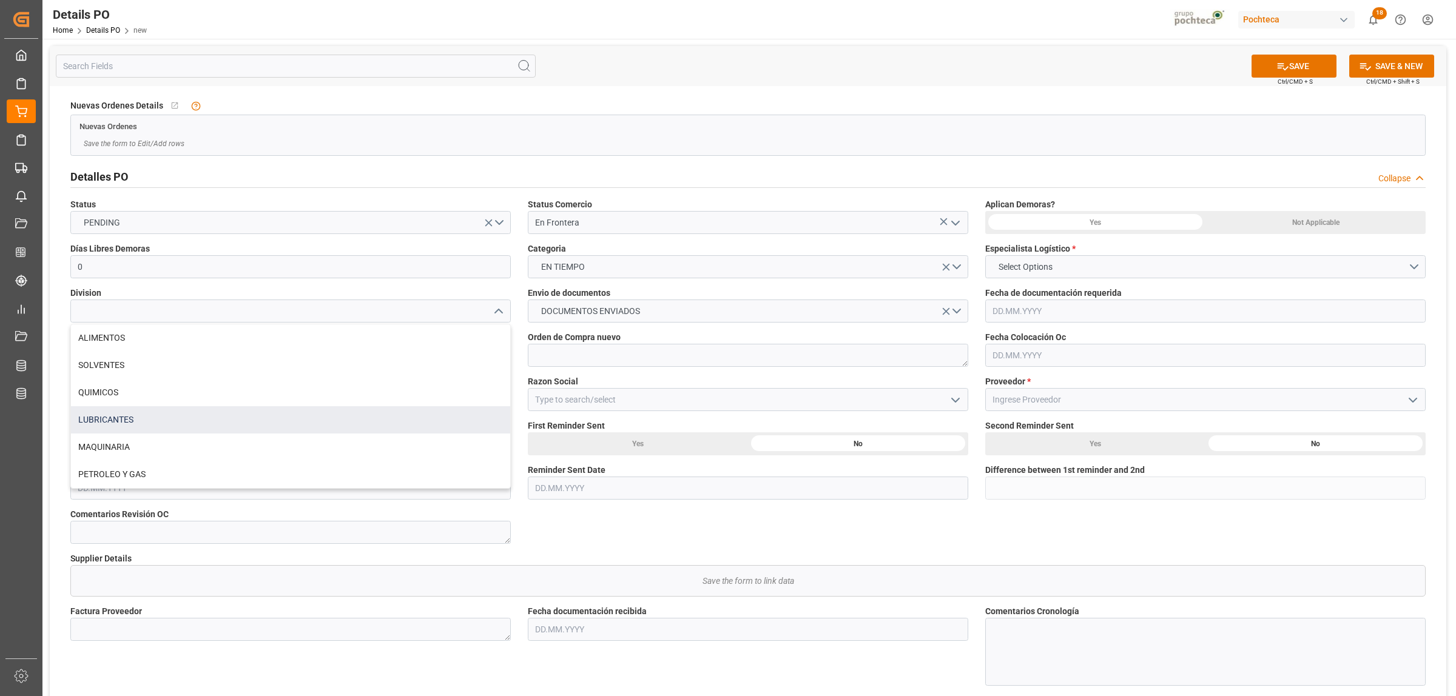
click at [202, 416] on div "LUBRICANTES" at bounding box center [290, 419] width 439 height 27
type input "LUBRICANTES"
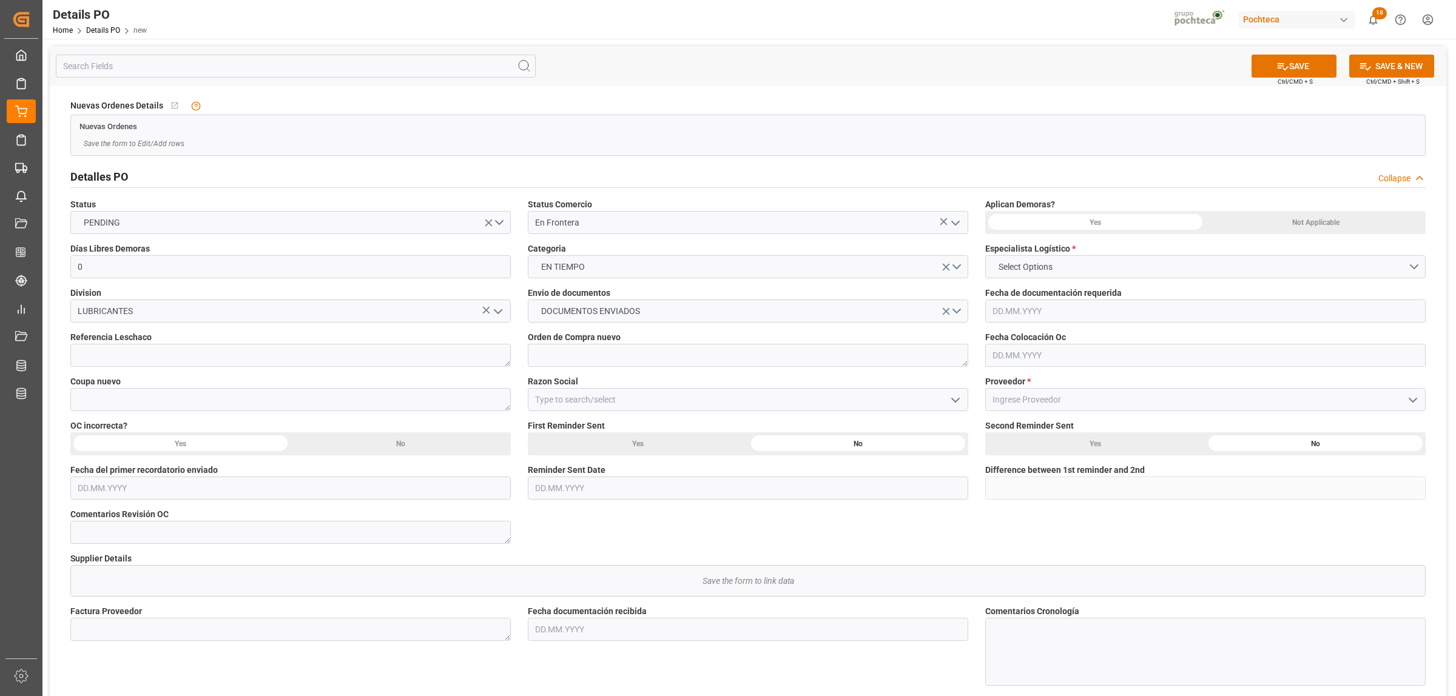
click at [1347, 222] on div "Not Applicable" at bounding box center [1315, 222] width 220 height 23
click at [1412, 266] on button "Select Options" at bounding box center [1205, 266] width 440 height 23
click at [1053, 317] on div "[PERSON_NAME]" at bounding box center [1205, 320] width 439 height 25
click at [1344, 400] on input at bounding box center [1205, 399] width 440 height 23
type input "BP LUBRICANTS USA, INC."
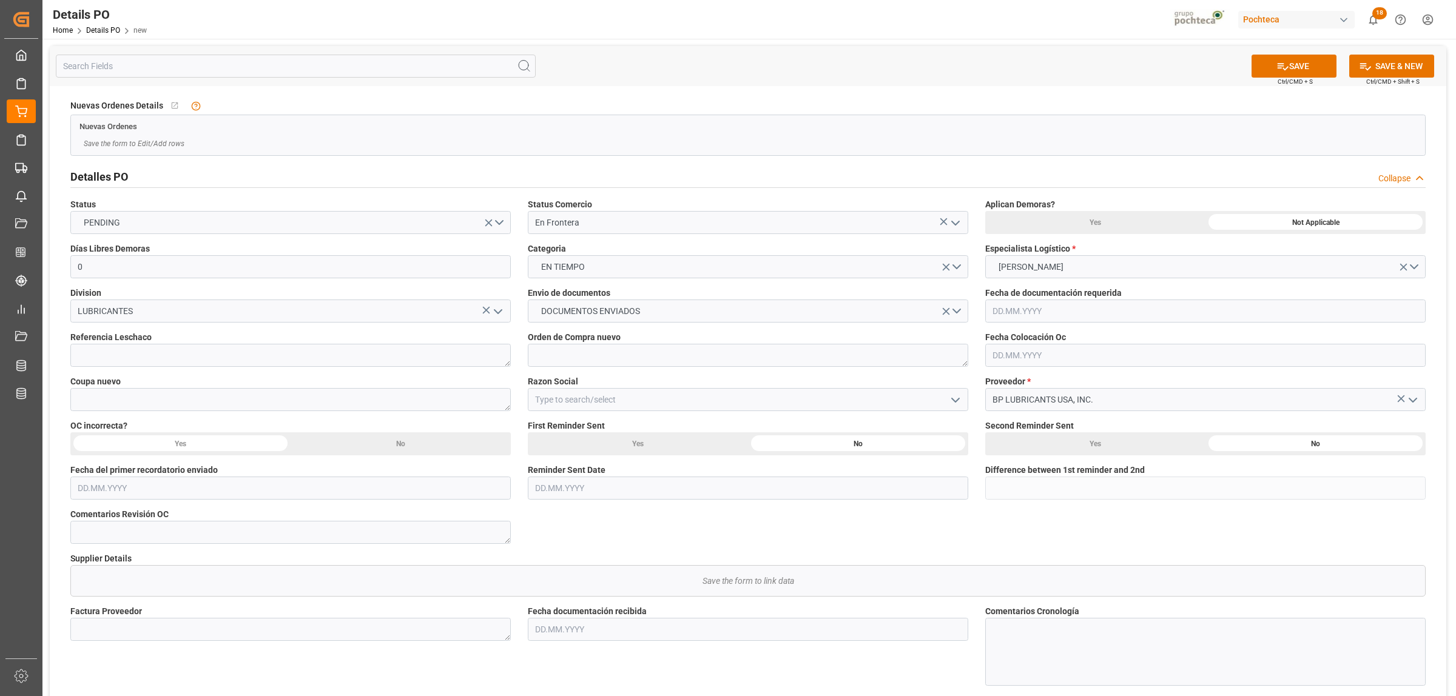
click at [955, 397] on icon "open menu" at bounding box center [955, 400] width 15 height 15
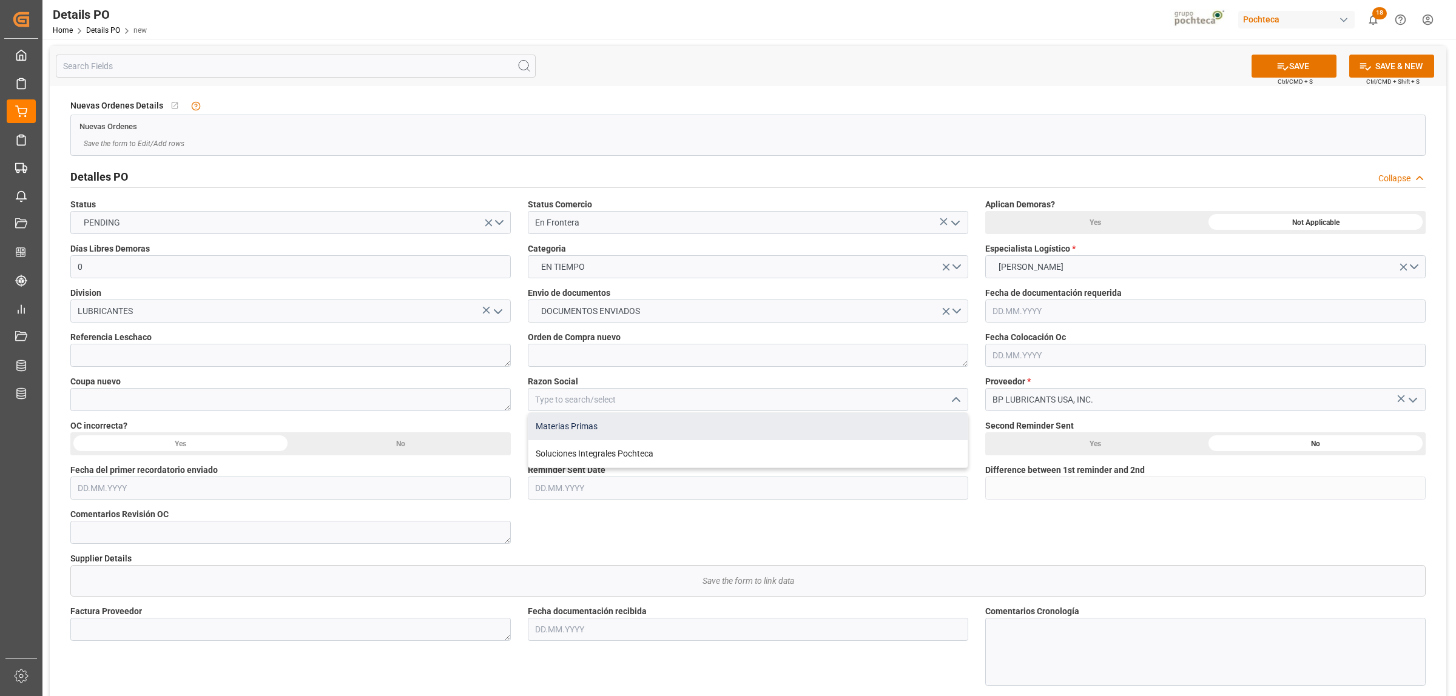
click at [656, 430] on div "Materias Primas" at bounding box center [747, 426] width 439 height 27
type input "Materias Primas"
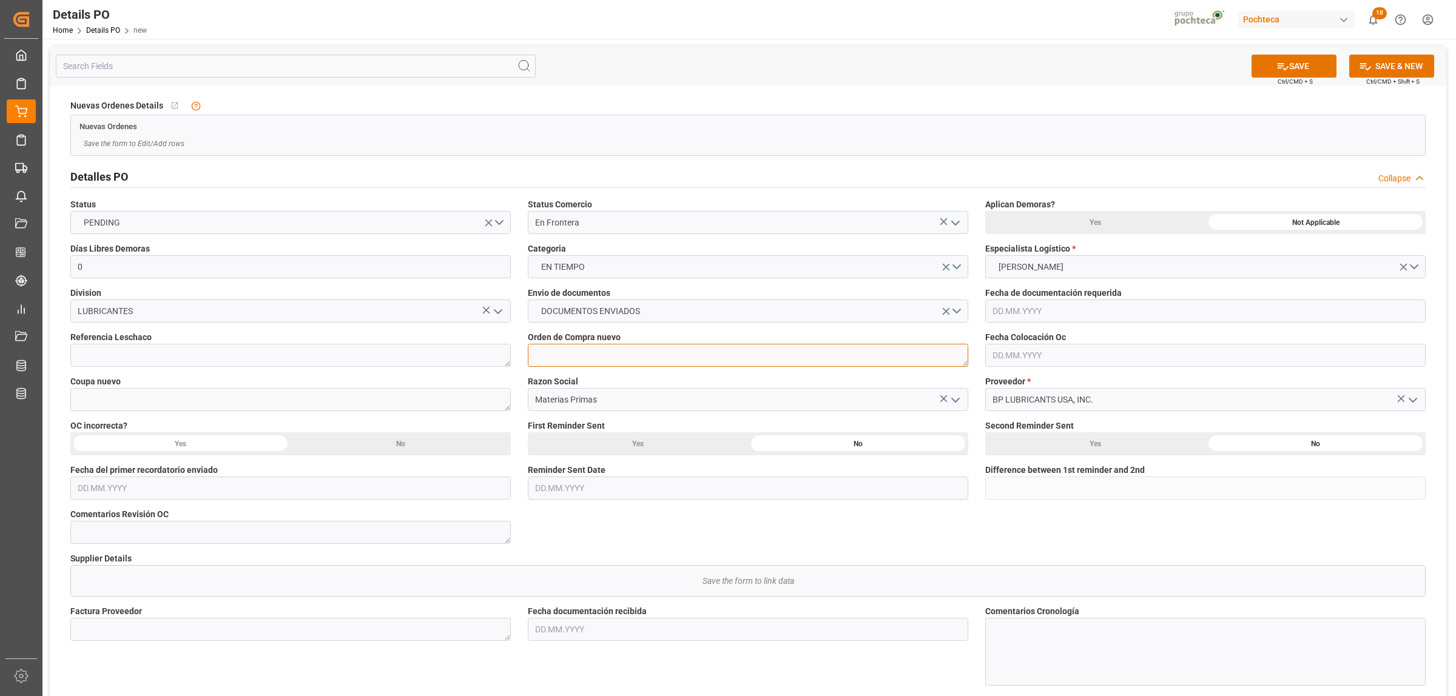
click at [551, 360] on textarea at bounding box center [748, 355] width 440 height 23
paste textarea "5000307046"
type textarea "5000307046"
drag, startPoint x: 534, startPoint y: 353, endPoint x: 501, endPoint y: 352, distance: 32.8
click at [501, 352] on div "Nuevas Ordenes Details   No child Object linked Nuevas Ordenes Save the form to…" at bounding box center [748, 586] width 1397 height 1000
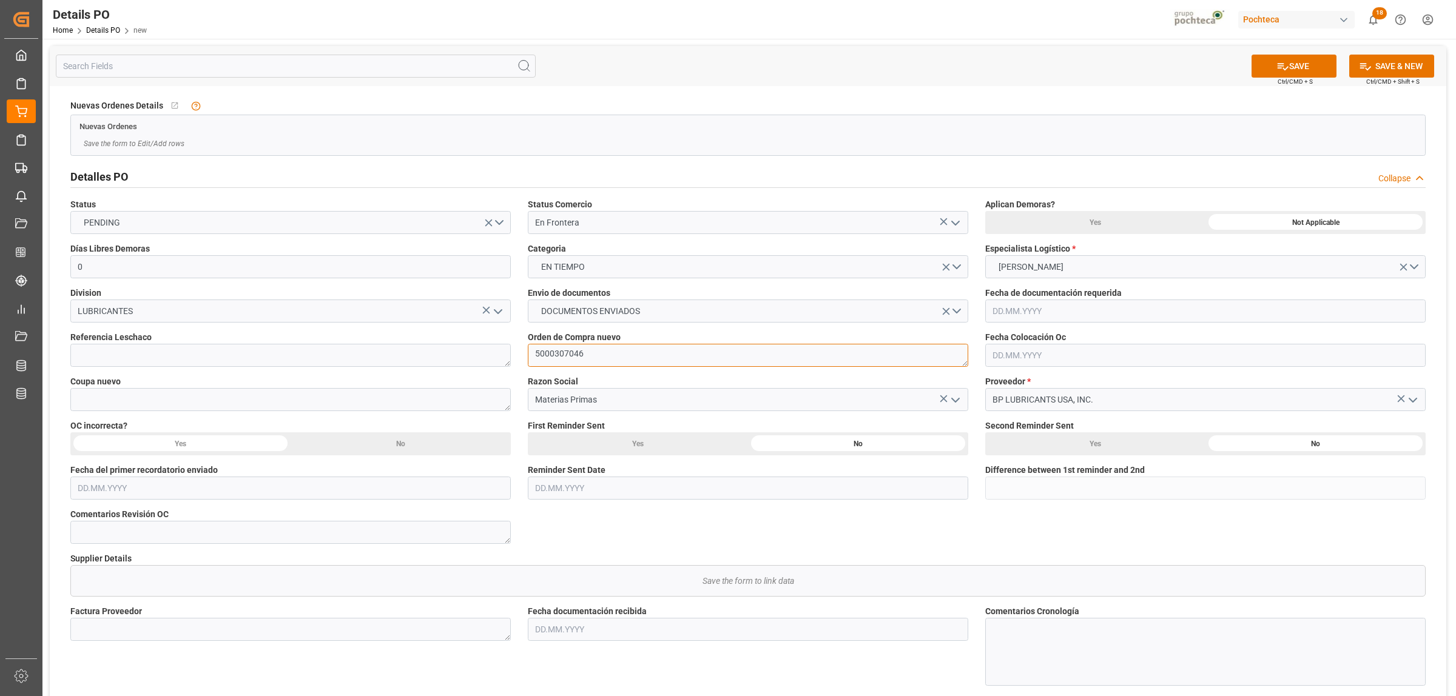
click at [584, 359] on textarea "5000307046" at bounding box center [748, 355] width 440 height 23
click at [567, 354] on textarea "5000307046" at bounding box center [748, 355] width 440 height 23
drag, startPoint x: 572, startPoint y: 355, endPoint x: 532, endPoint y: 354, distance: 40.1
click at [532, 354] on textarea "5000307046" at bounding box center [748, 355] width 440 height 23
click at [208, 405] on textarea at bounding box center [290, 399] width 440 height 23
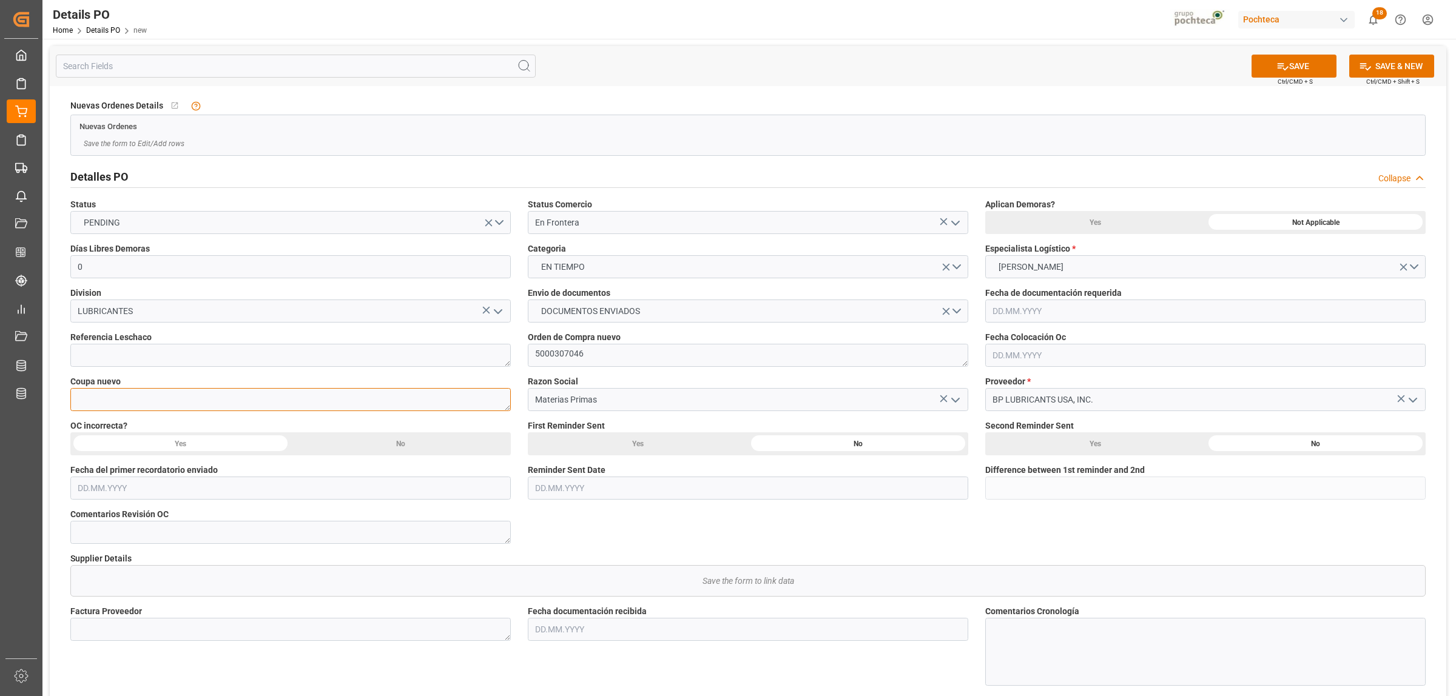
paste textarea "195437"
type textarea "195437"
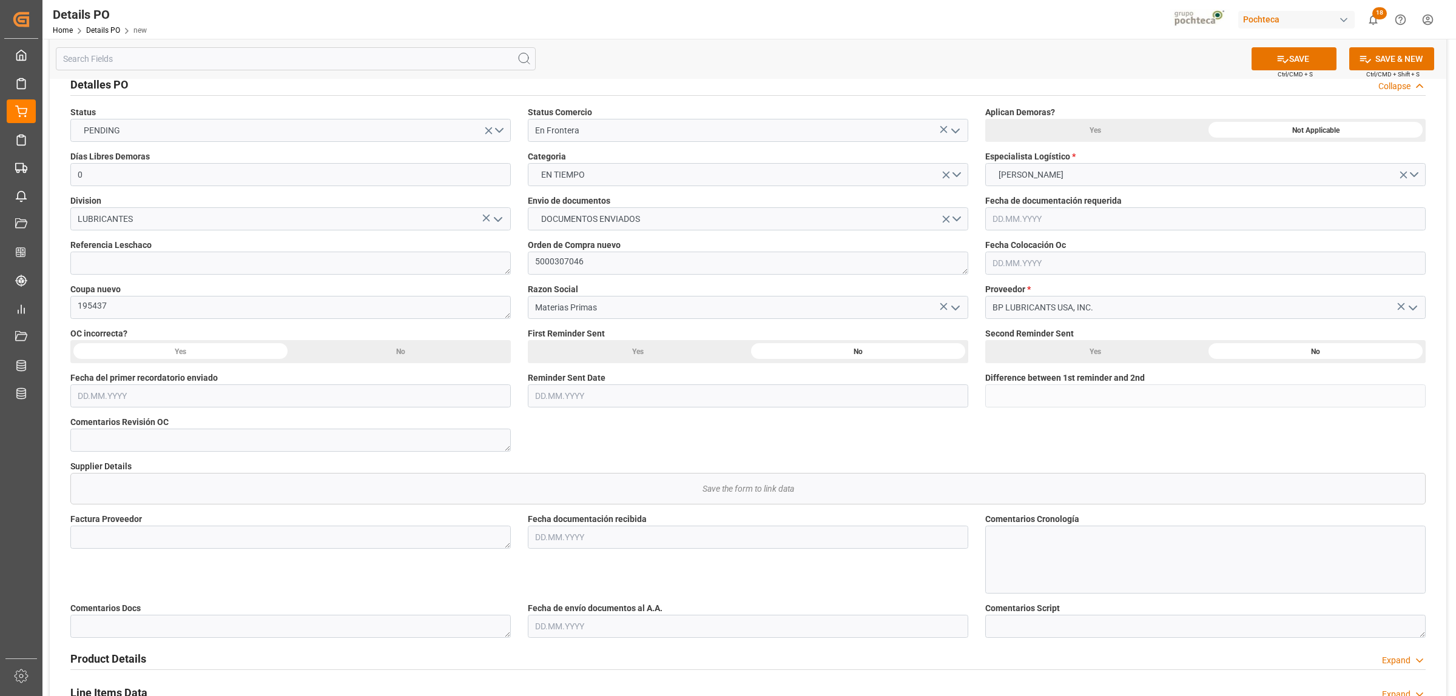
scroll to position [76, 0]
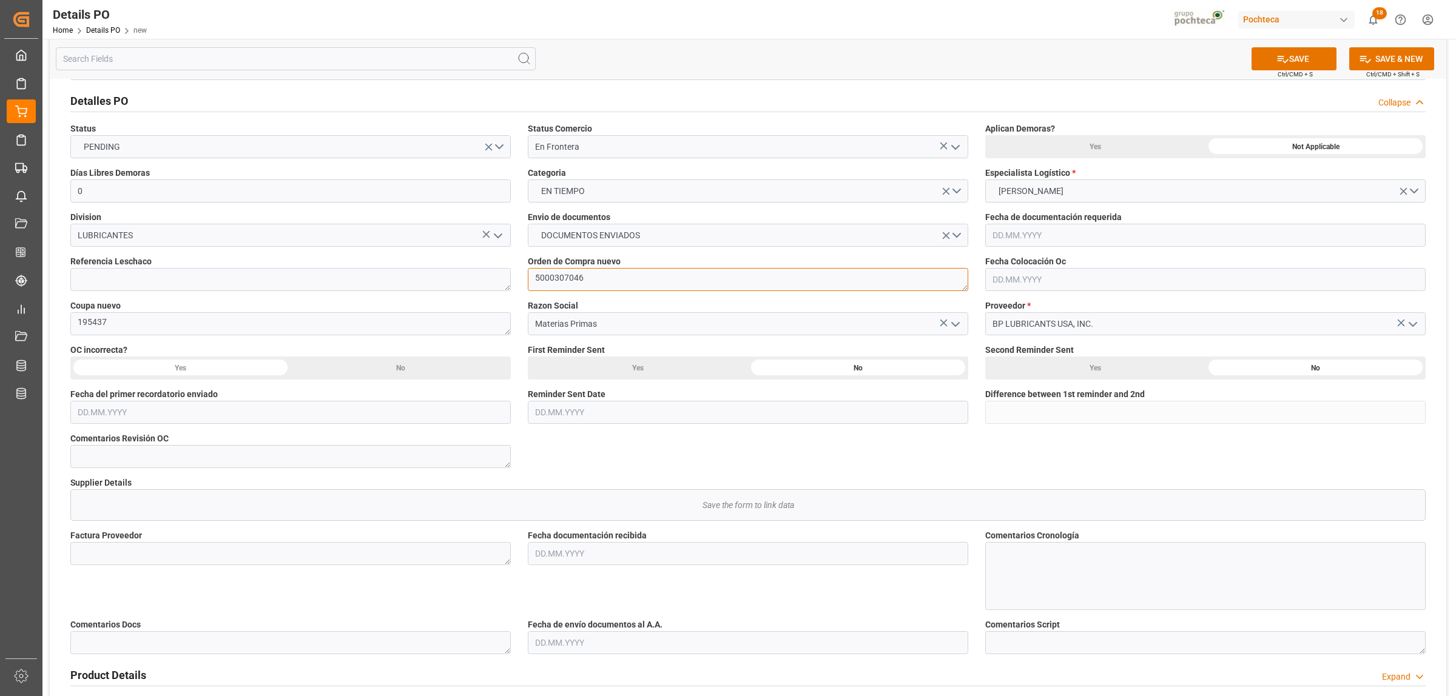
drag, startPoint x: 595, startPoint y: 280, endPoint x: 519, endPoint y: 277, distance: 76.5
click at [519, 277] on div "Orden de Compra nuevo 5000307046" at bounding box center [747, 273] width 457 height 44
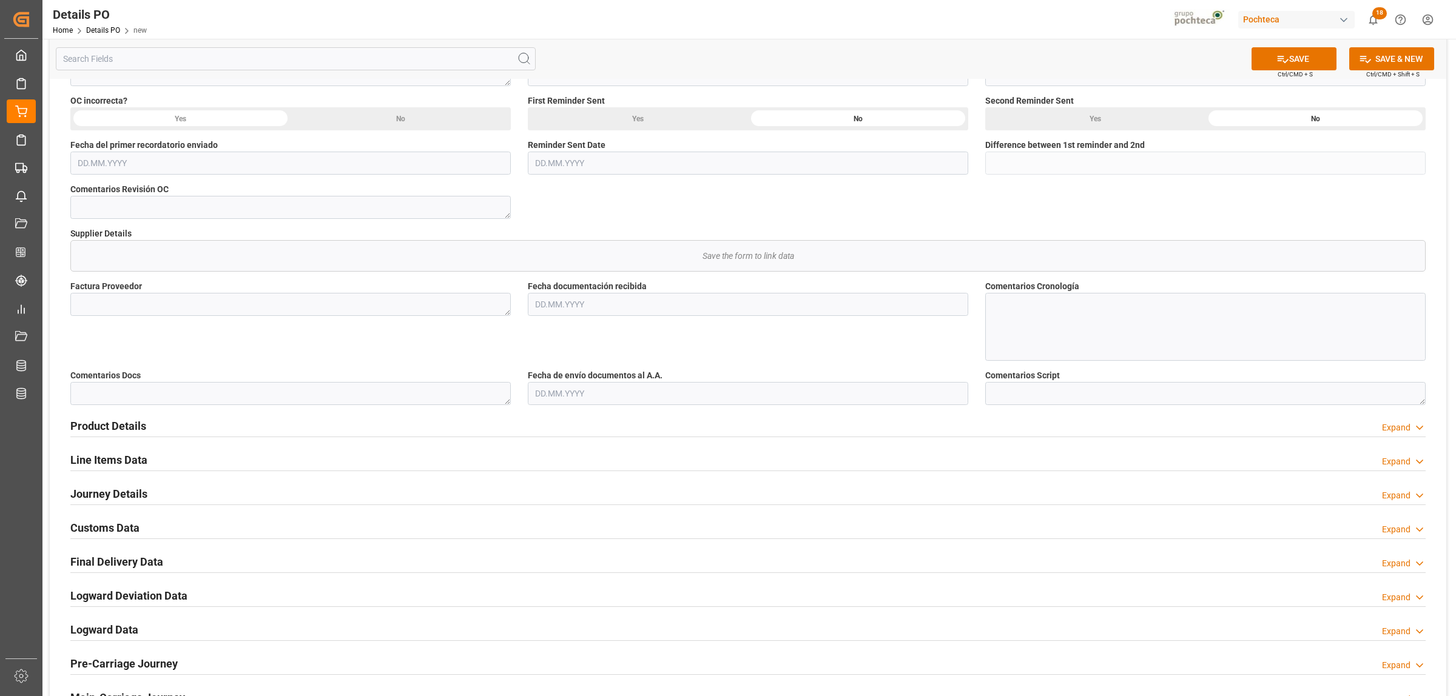
scroll to position [379, 0]
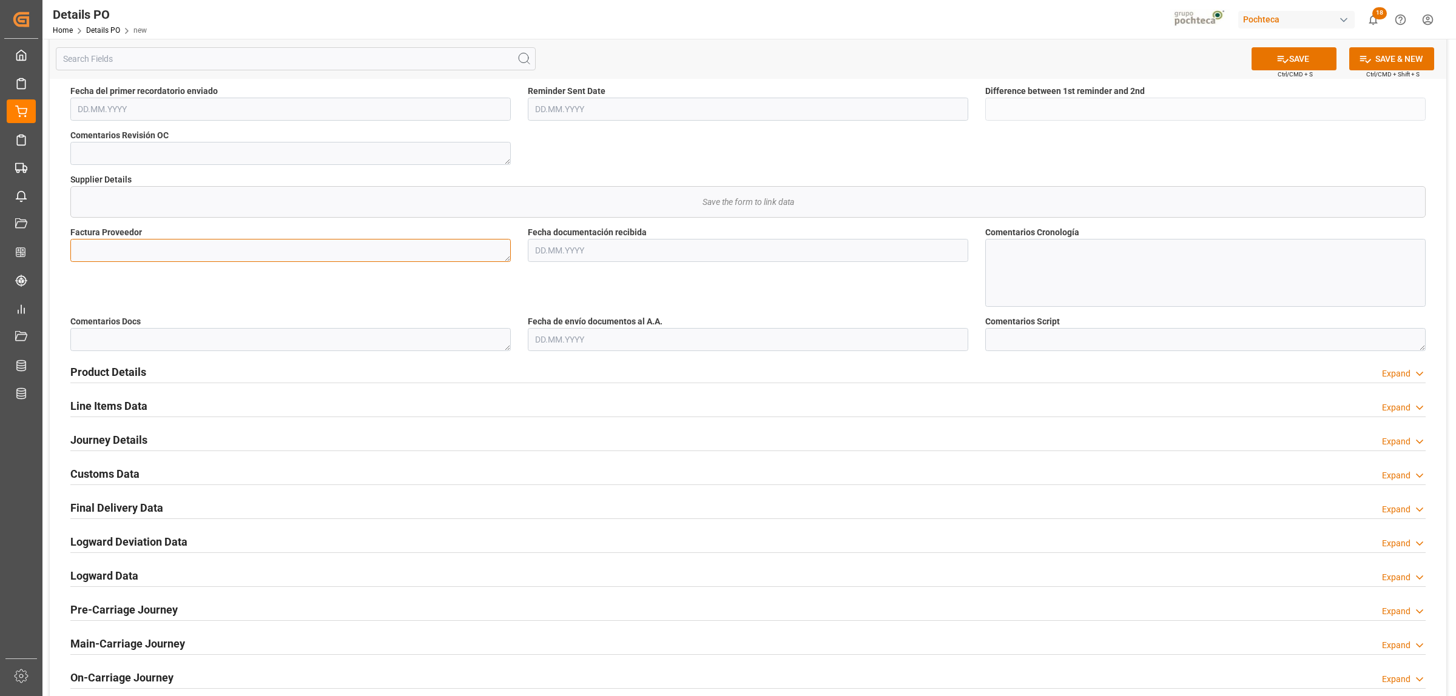
click at [135, 253] on textarea at bounding box center [290, 250] width 440 height 23
paste textarea "GH **I*"
drag, startPoint x: 98, startPoint y: 250, endPoint x: 61, endPoint y: 250, distance: 37.0
click at [61, 250] on div "Nuevas Ordenes Details   No child Object linked Nuevas Ordenes Save the form to…" at bounding box center [748, 207] width 1397 height 1000
type textarea "GH **I*"
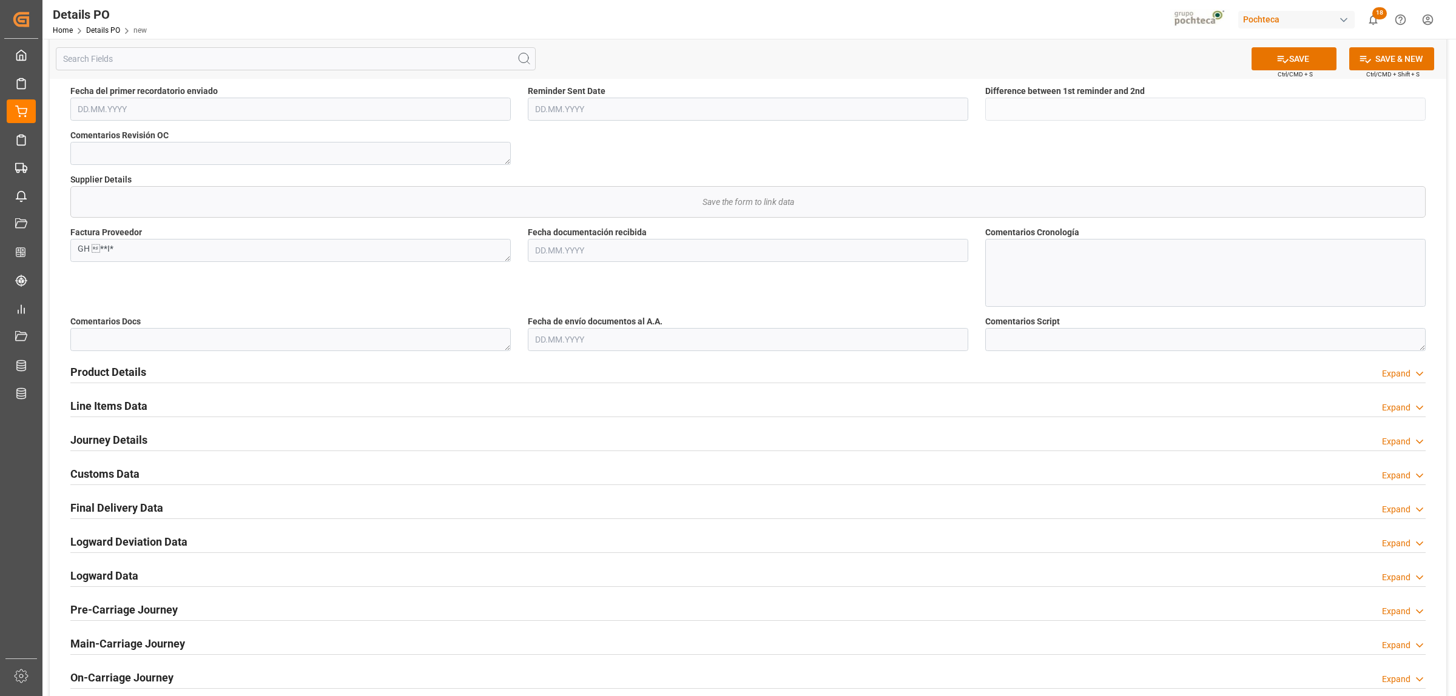
click at [138, 237] on span "Factura Proveedor" at bounding box center [106, 232] width 72 height 13
drag, startPoint x: 126, startPoint y: 254, endPoint x: 64, endPoint y: 254, distance: 61.3
click at [64, 254] on div "Factura Proveedor GH **I*" at bounding box center [290, 266] width 457 height 89
type textarea "9201446400"
click at [585, 254] on input "text" at bounding box center [748, 250] width 440 height 23
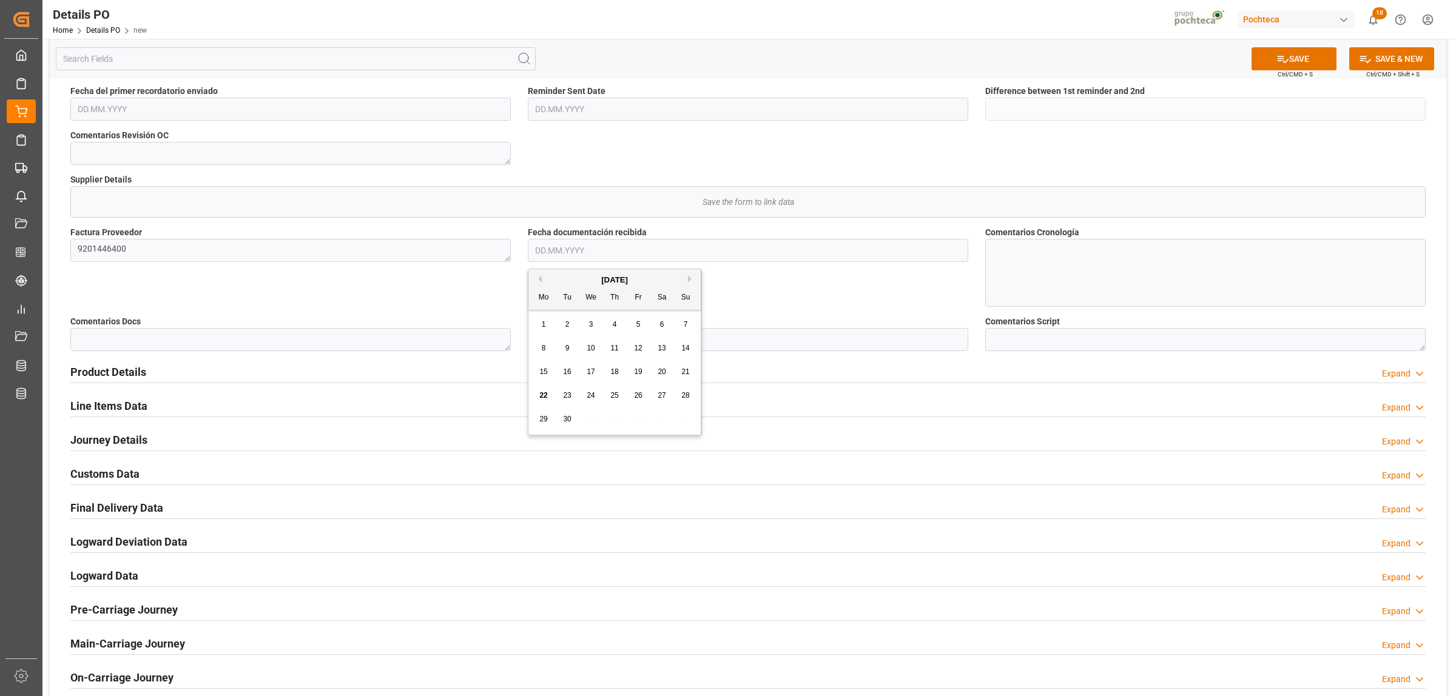
click at [544, 389] on div "22" at bounding box center [543, 396] width 15 height 15
type input "[DATE]"
click at [546, 341] on input "text" at bounding box center [748, 339] width 440 height 23
click at [545, 481] on span "22" at bounding box center [543, 484] width 8 height 8
type input "[DATE]"
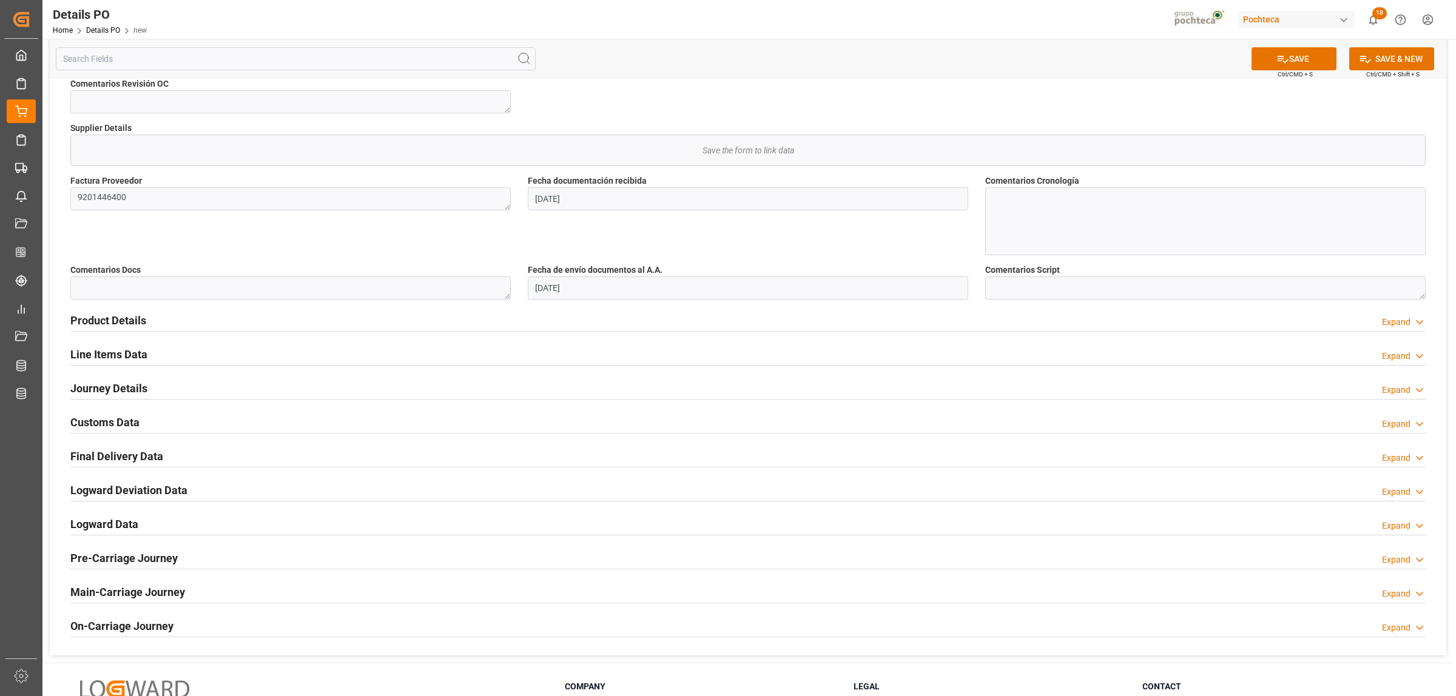
scroll to position [455, 0]
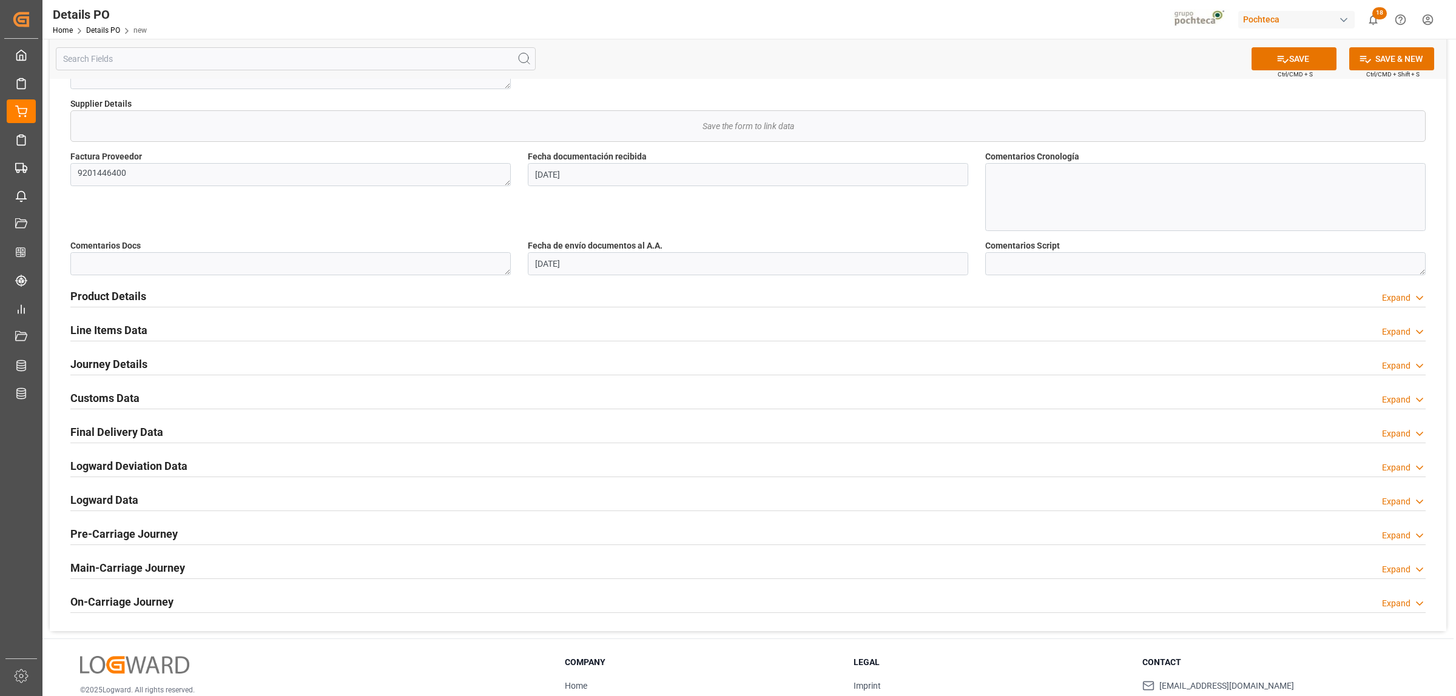
click at [103, 287] on div "Product Details" at bounding box center [108, 295] width 76 height 23
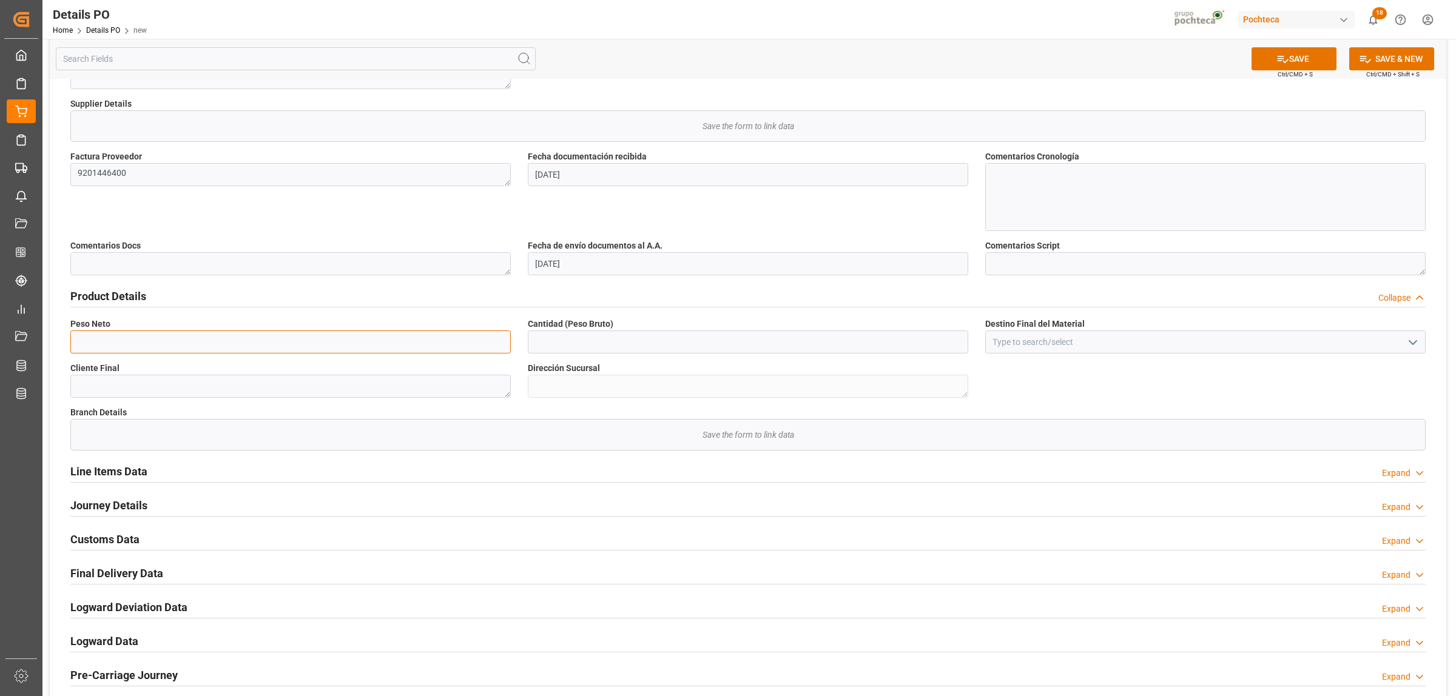
click at [130, 344] on input "text" at bounding box center [290, 342] width 440 height 23
type input "12000"
click at [1038, 341] on input at bounding box center [1205, 342] width 440 height 23
type input "[GEOGRAPHIC_DATA]"
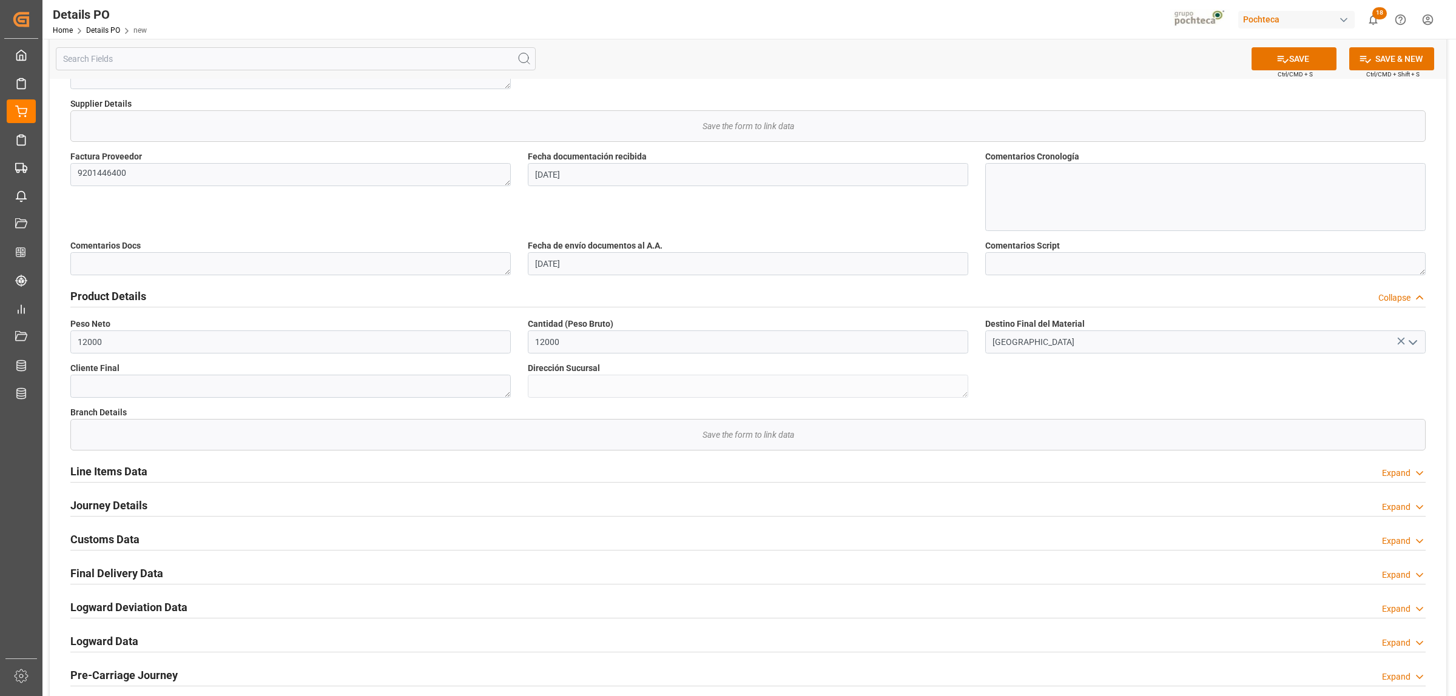
click at [103, 511] on h2 "Journey Details" at bounding box center [108, 505] width 77 height 16
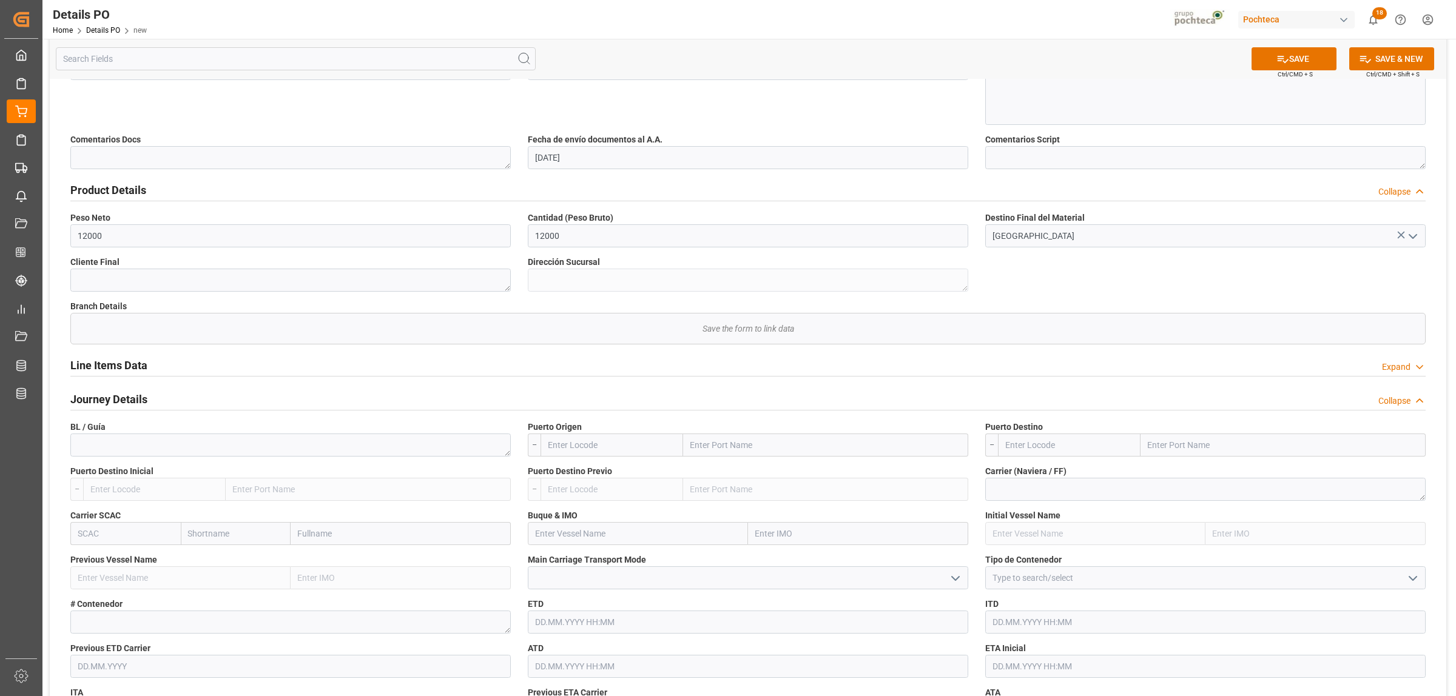
scroll to position [607, 0]
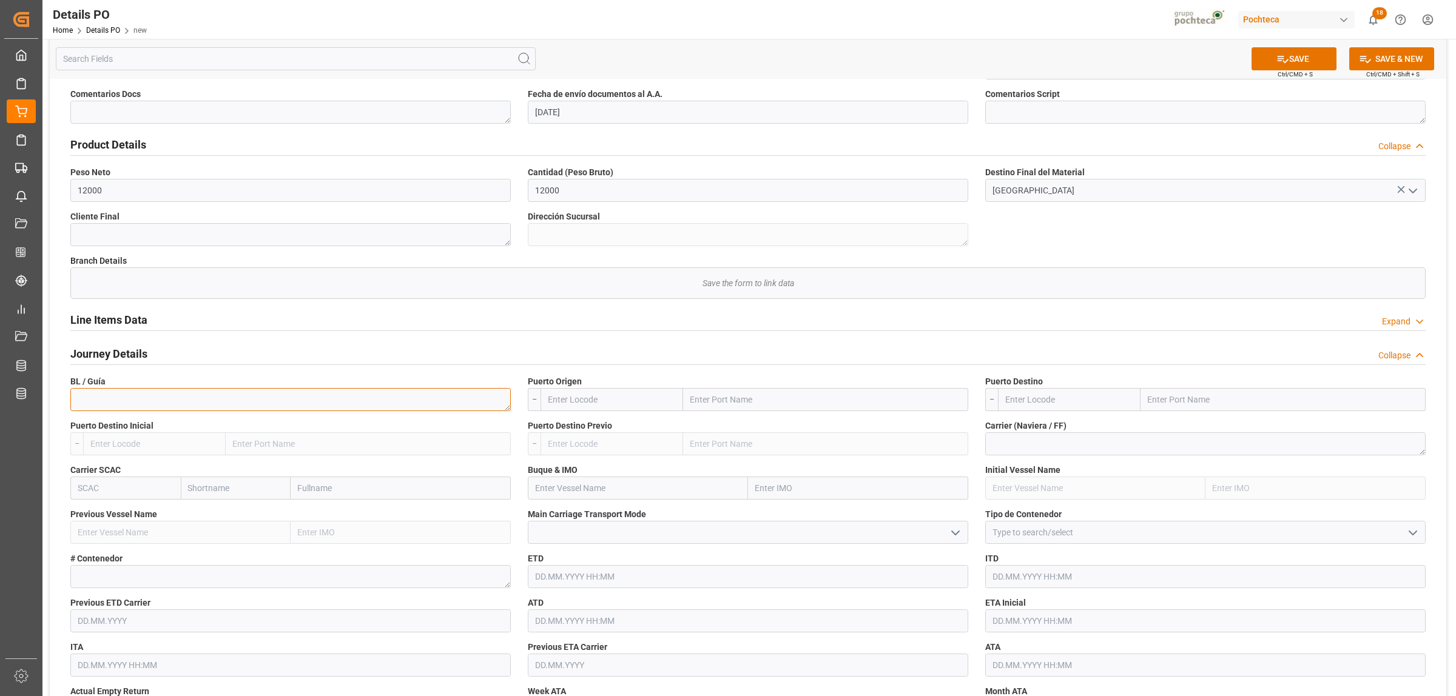
click at [289, 402] on textarea at bounding box center [290, 399] width 440 height 23
paste textarea "07919108051984480"
type textarea "07919108051984480"
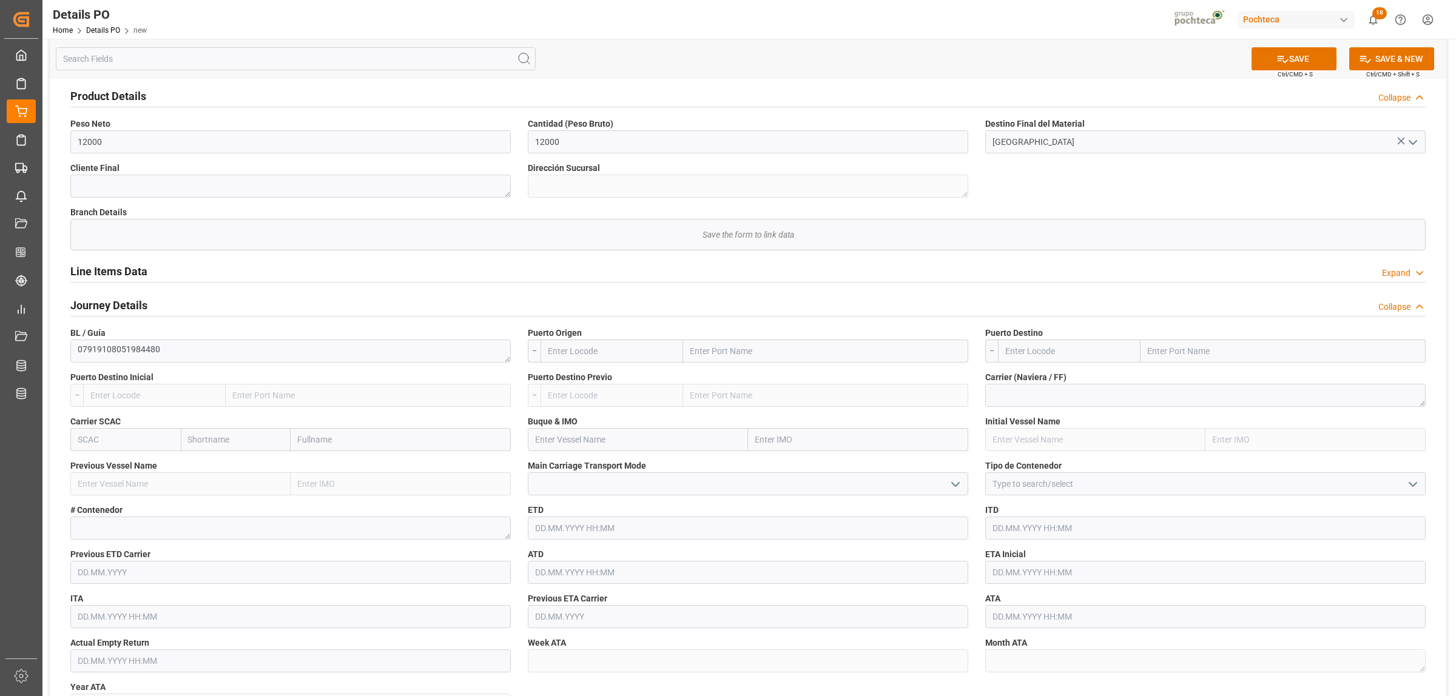
scroll to position [682, 0]
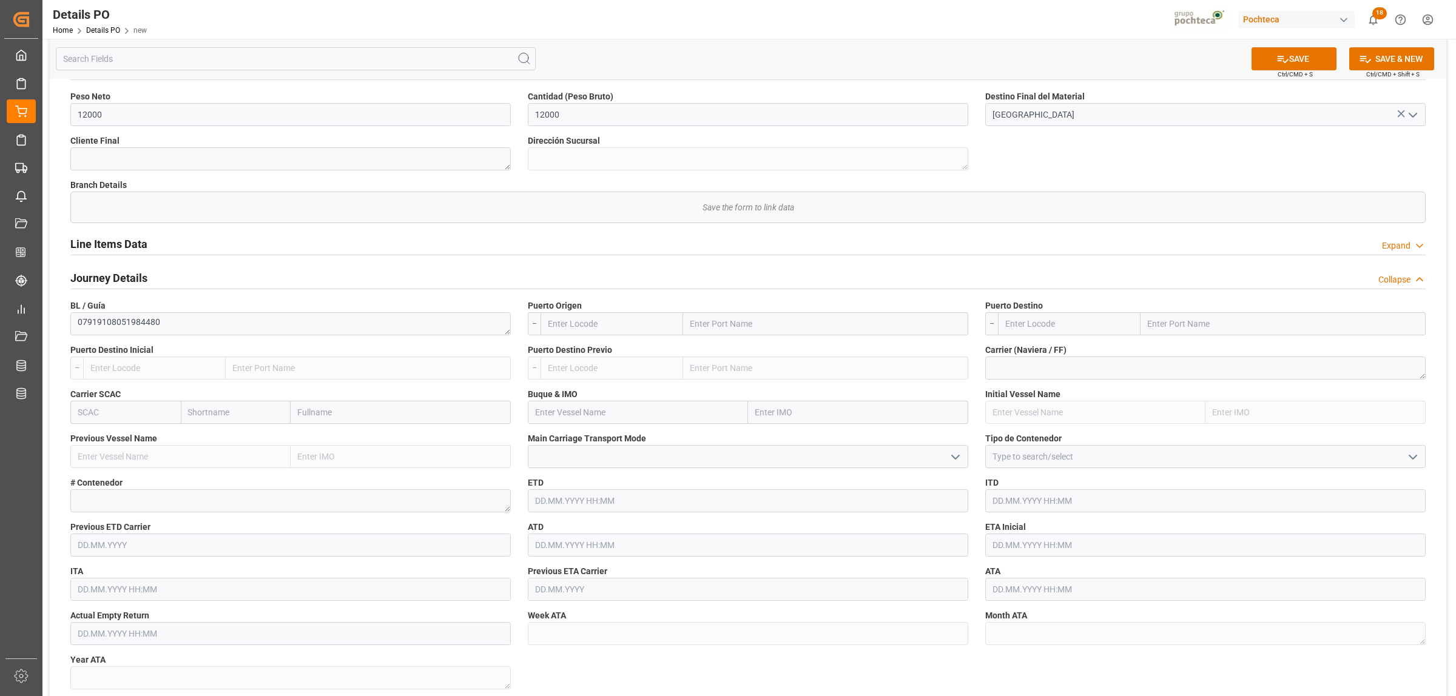
click at [710, 329] on input "text" at bounding box center [825, 323] width 285 height 23
type input "LAREDO"
click at [713, 381] on b "Laredo" at bounding box center [704, 378] width 27 height 10
type input "USLRD"
type input "Laredo"
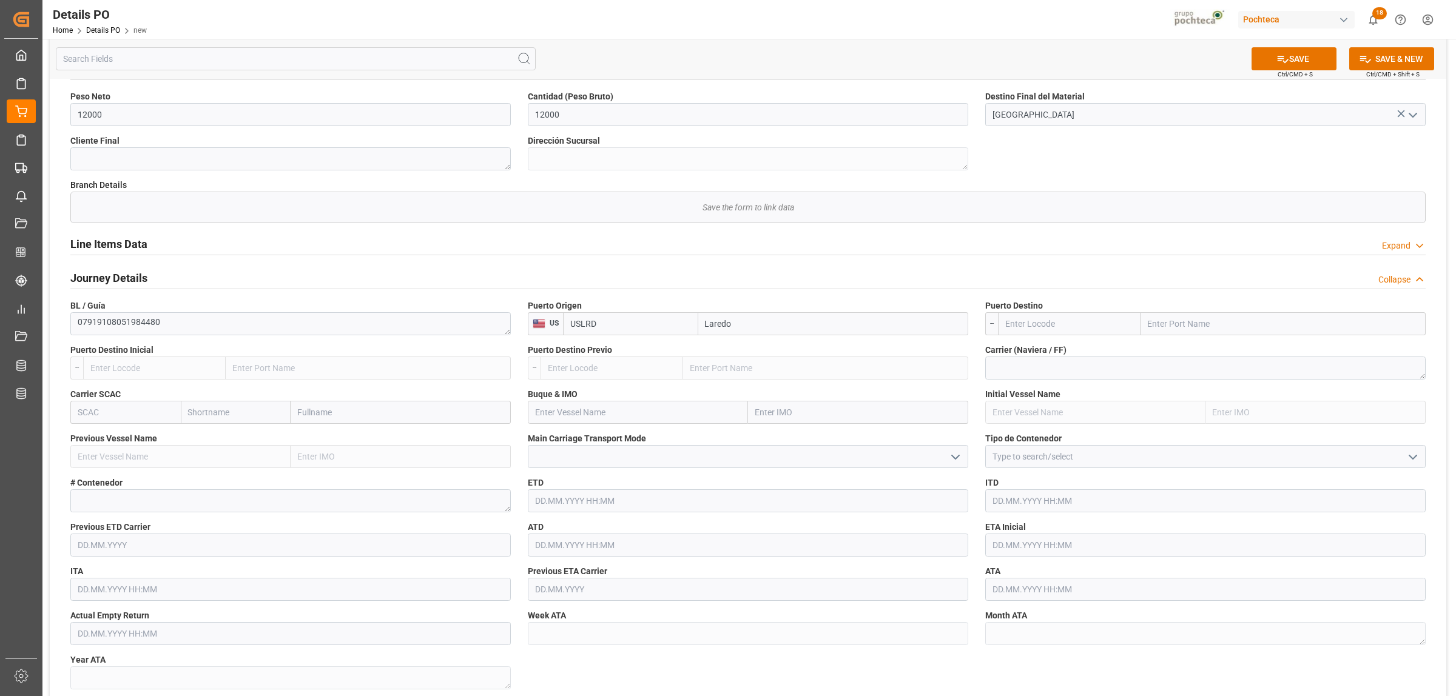
click at [1160, 328] on input "text" at bounding box center [1283, 323] width 285 height 23
type input "NUEVO LAREDO"
click at [1173, 355] on b "Nuevo Laredo" at bounding box center [1175, 351] width 54 height 10
type input "MXNLD"
type input "Nuevo Laredo"
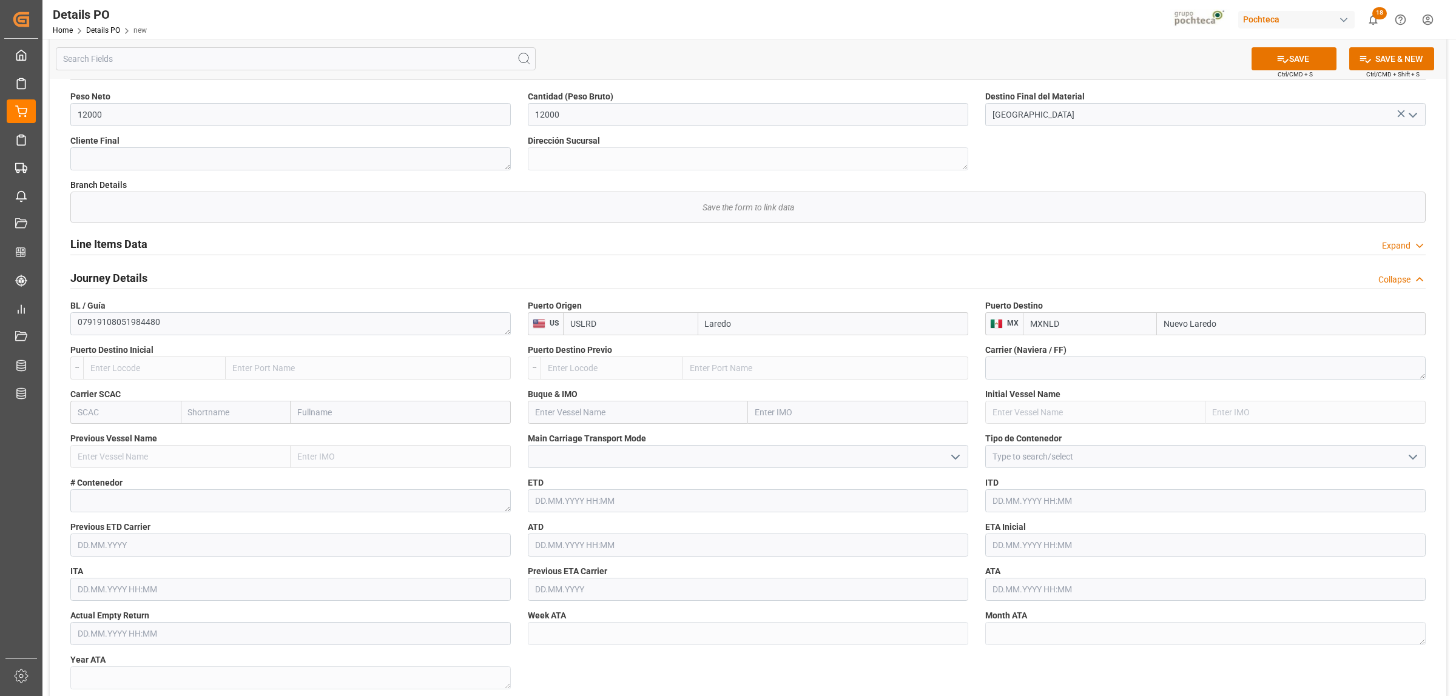
click at [1415, 459] on icon "open menu" at bounding box center [1413, 457] width 15 height 15
click at [1050, 565] on div "FTL" at bounding box center [1205, 565] width 439 height 27
type input "FTL"
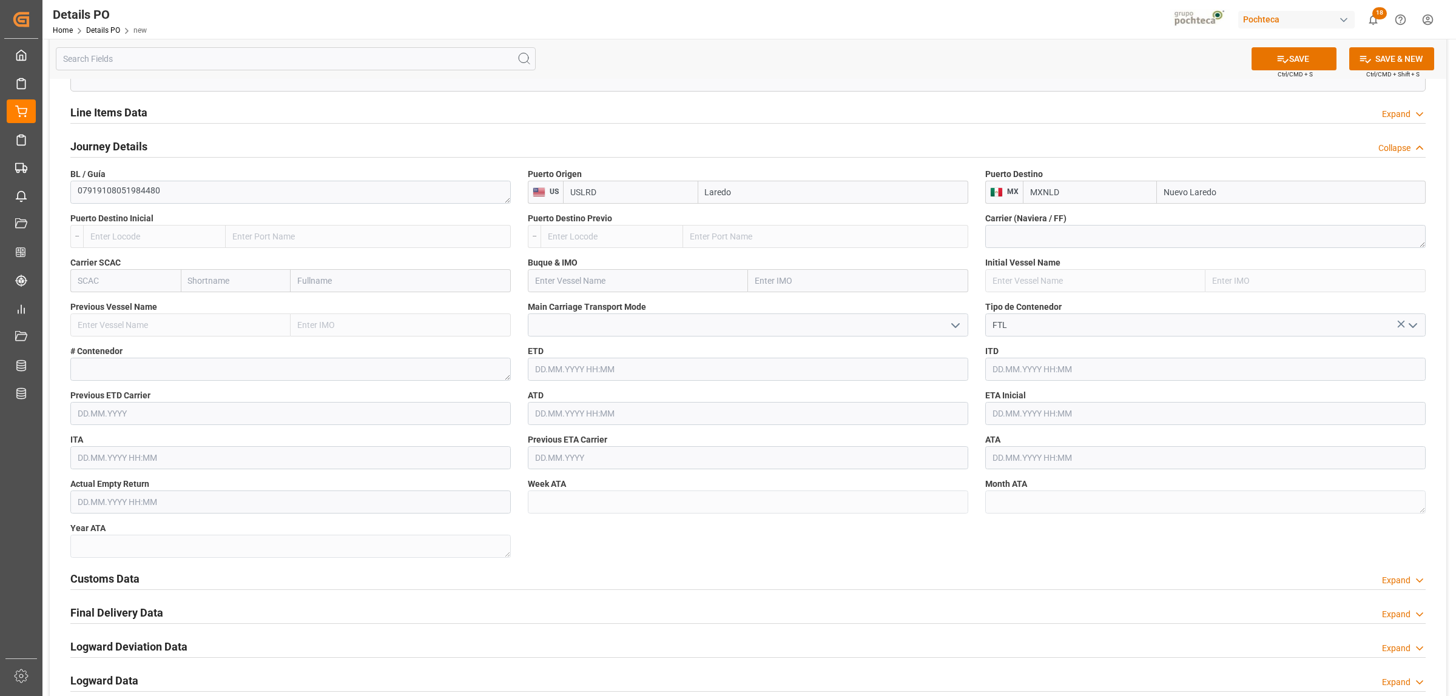
scroll to position [834, 0]
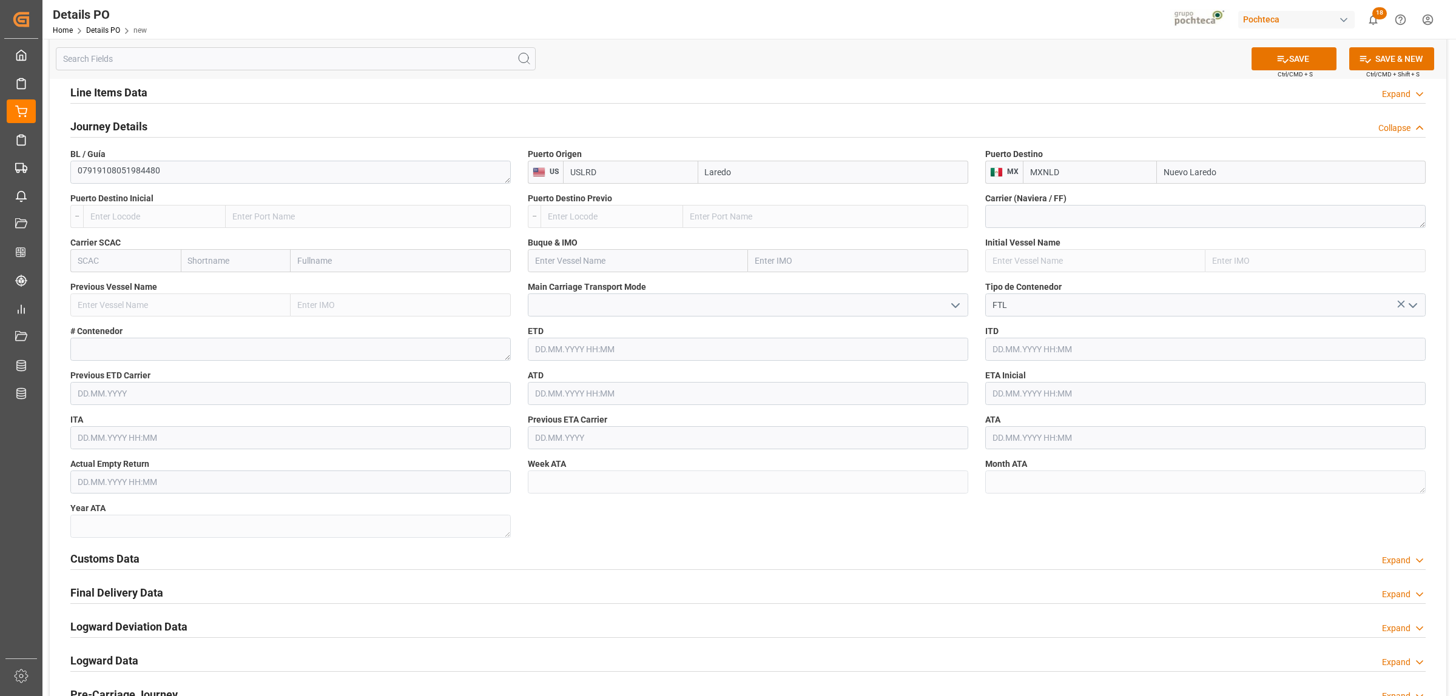
click at [127, 558] on h2 "Customs Data" at bounding box center [104, 559] width 69 height 16
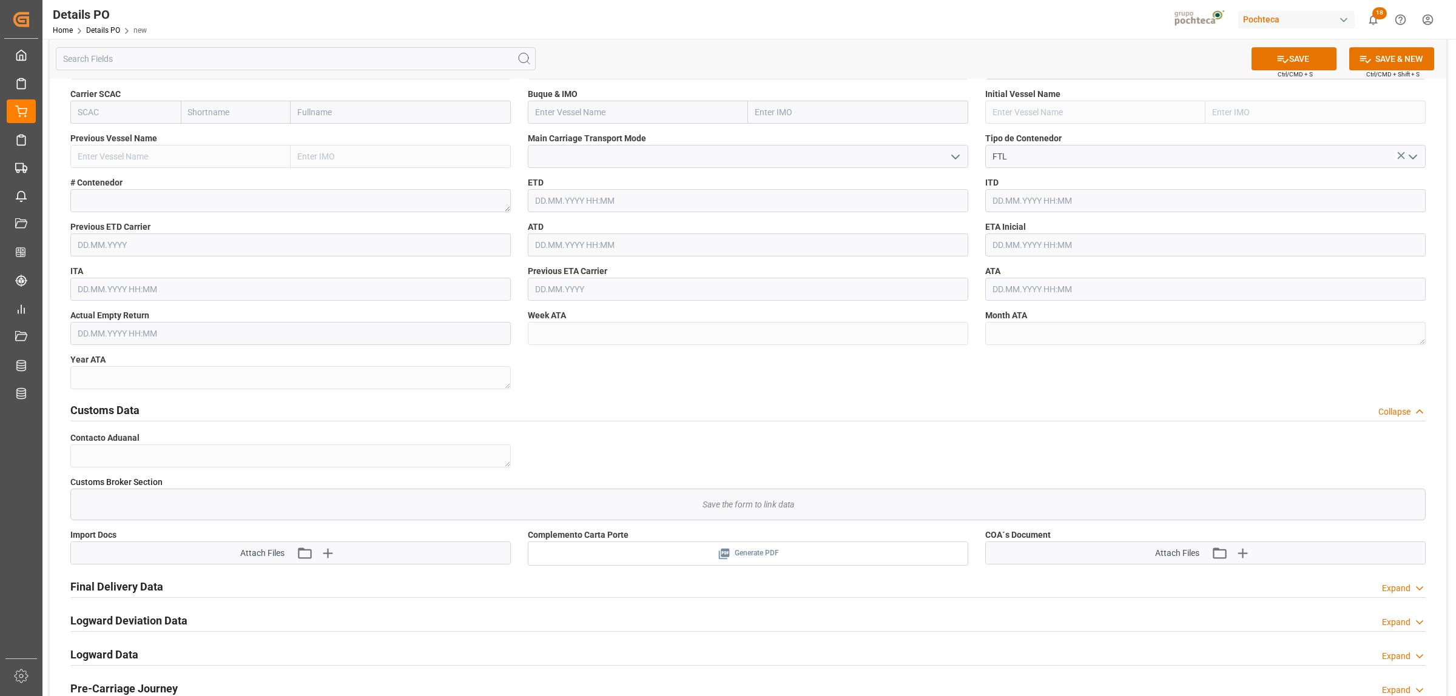
scroll to position [1062, 0]
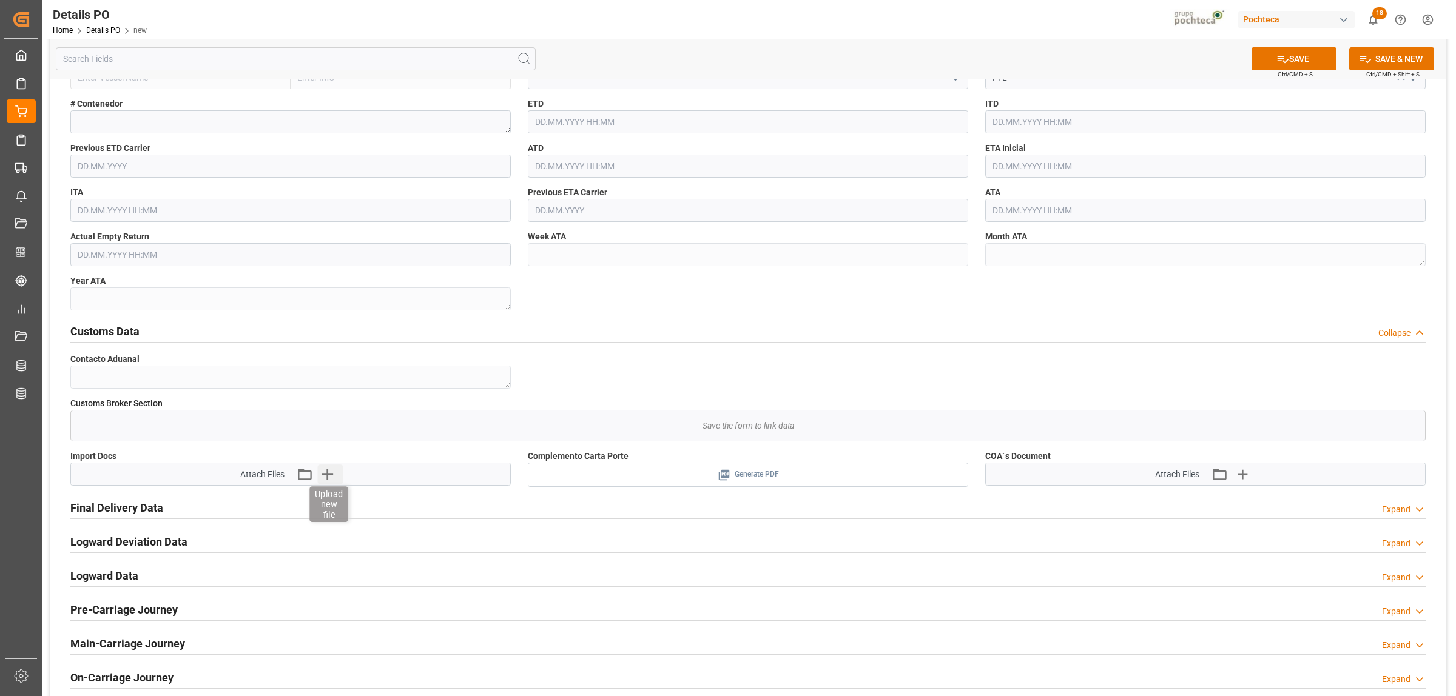
click at [326, 475] on icon "button" at bounding box center [328, 475] width 12 height 12
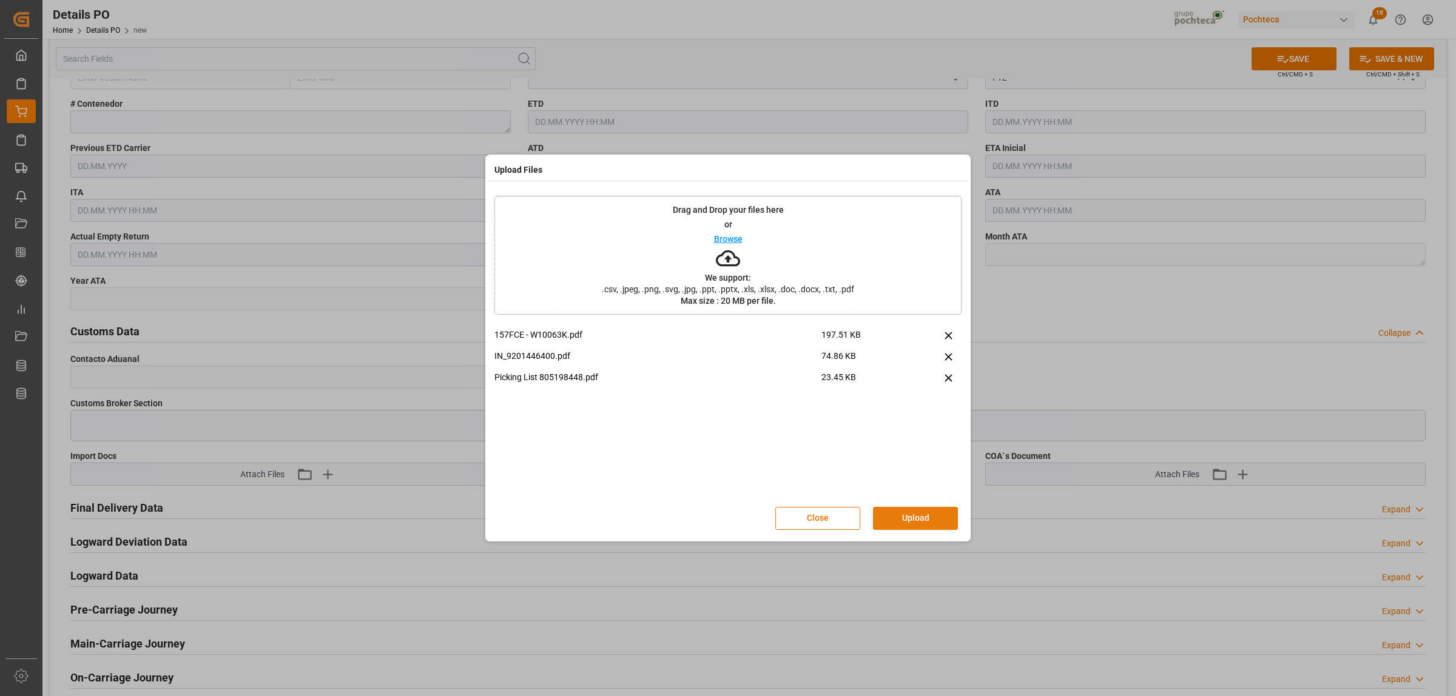
click at [893, 516] on button "Upload" at bounding box center [915, 518] width 85 height 23
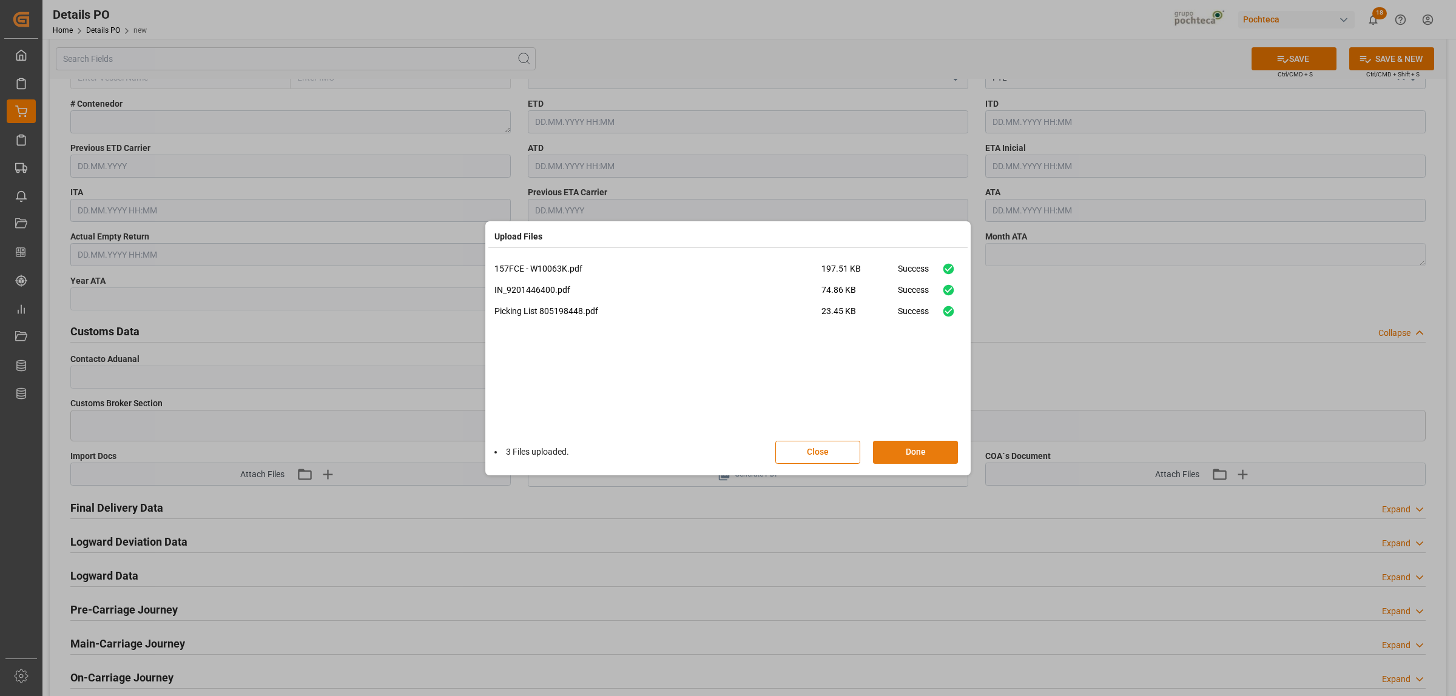
click at [927, 459] on button "Done" at bounding box center [915, 452] width 85 height 23
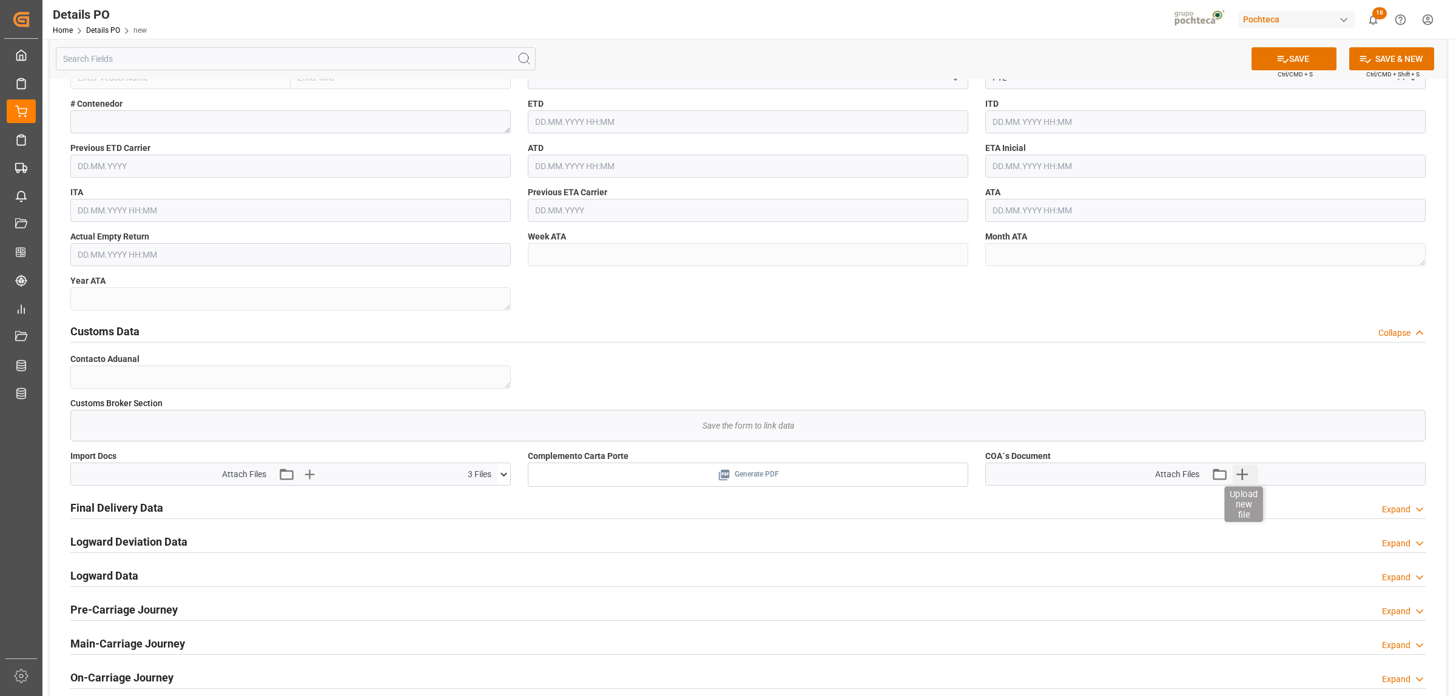
click at [1238, 476] on icon "button" at bounding box center [1242, 475] width 12 height 12
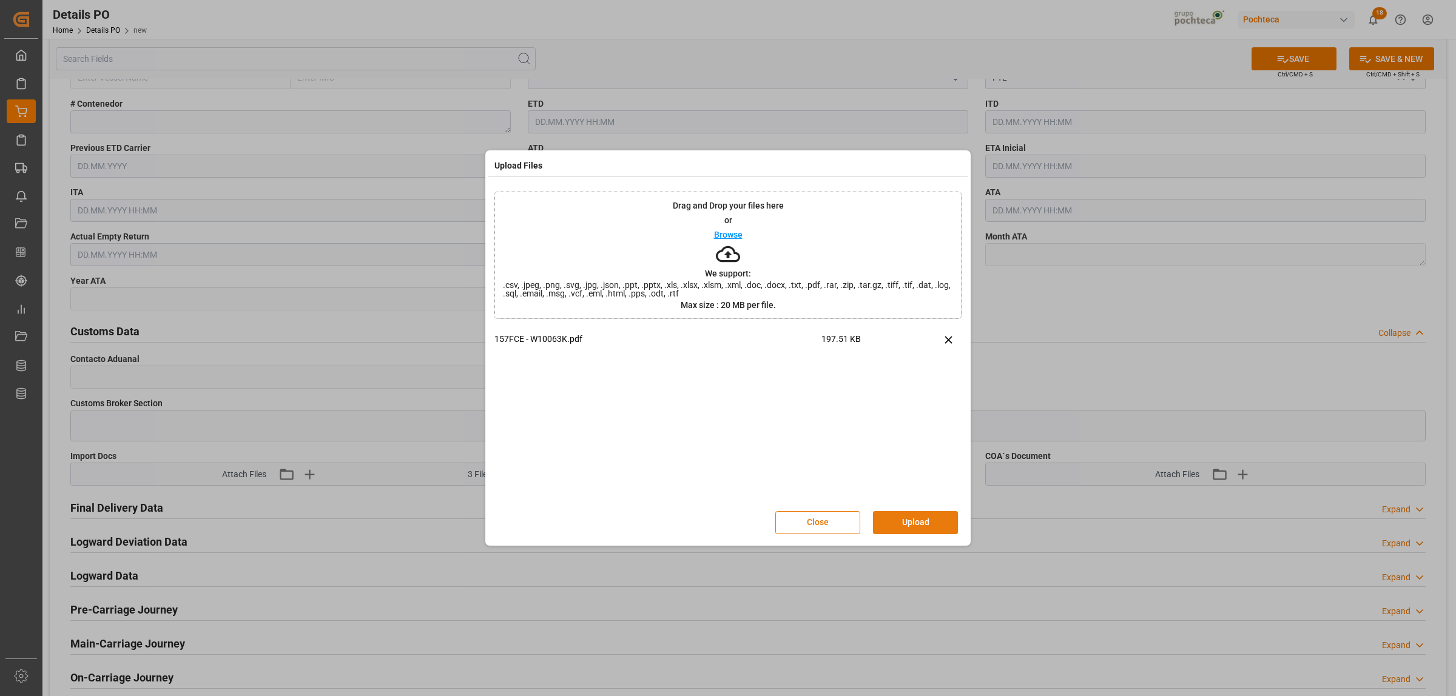
click at [895, 523] on button "Upload" at bounding box center [915, 522] width 85 height 23
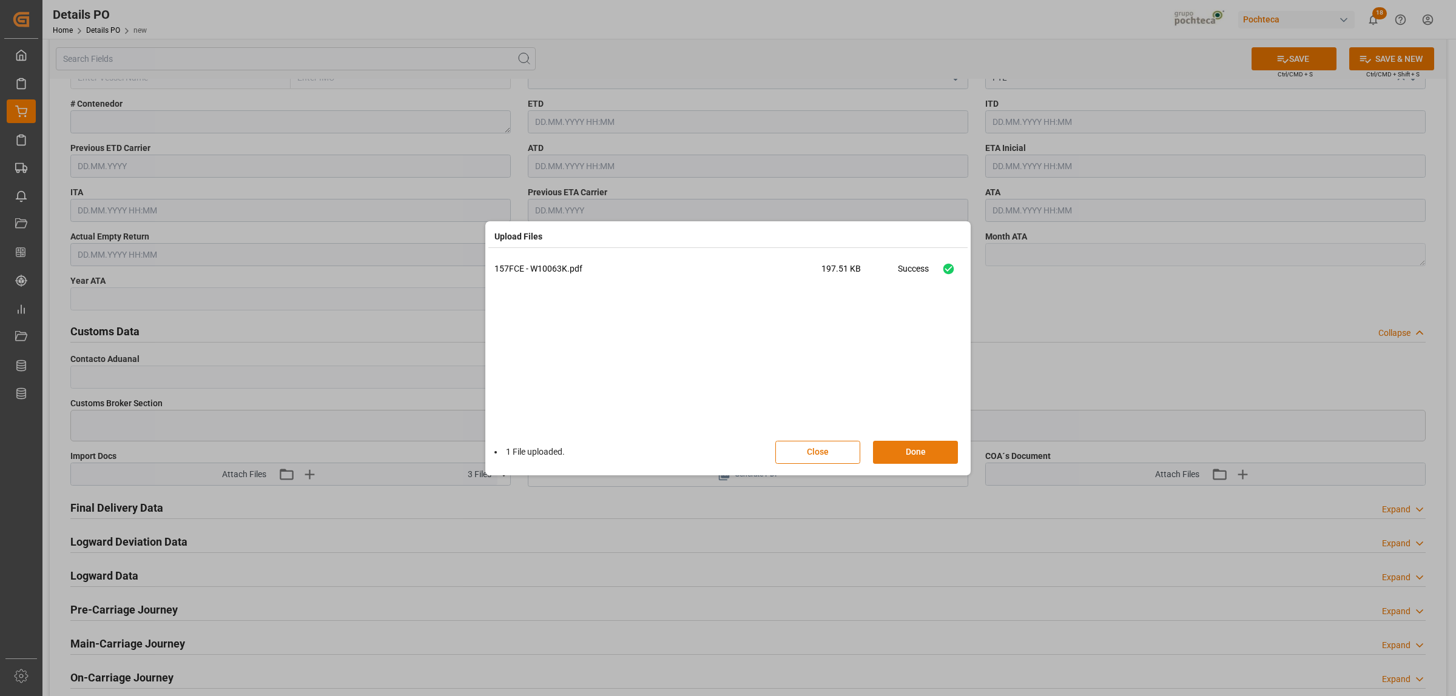
click at [895, 456] on button "Done" at bounding box center [915, 452] width 85 height 23
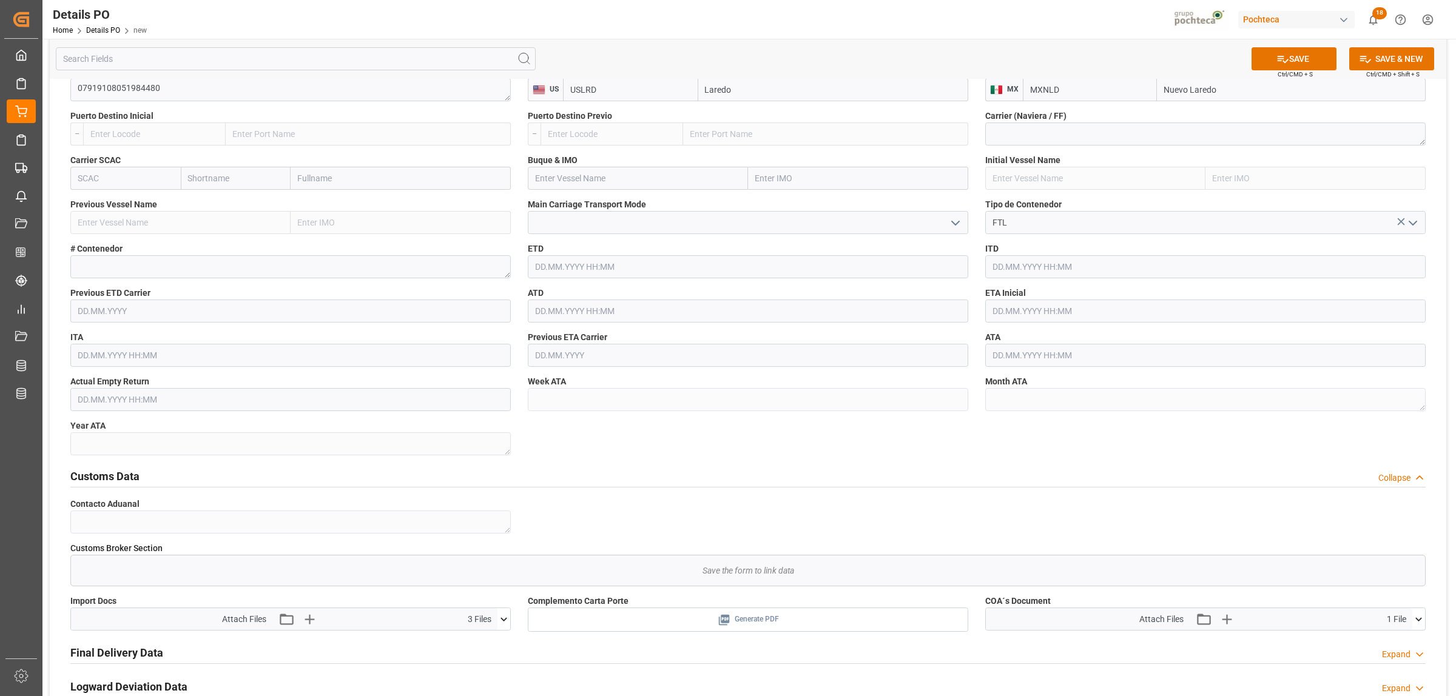
scroll to position [841, 0]
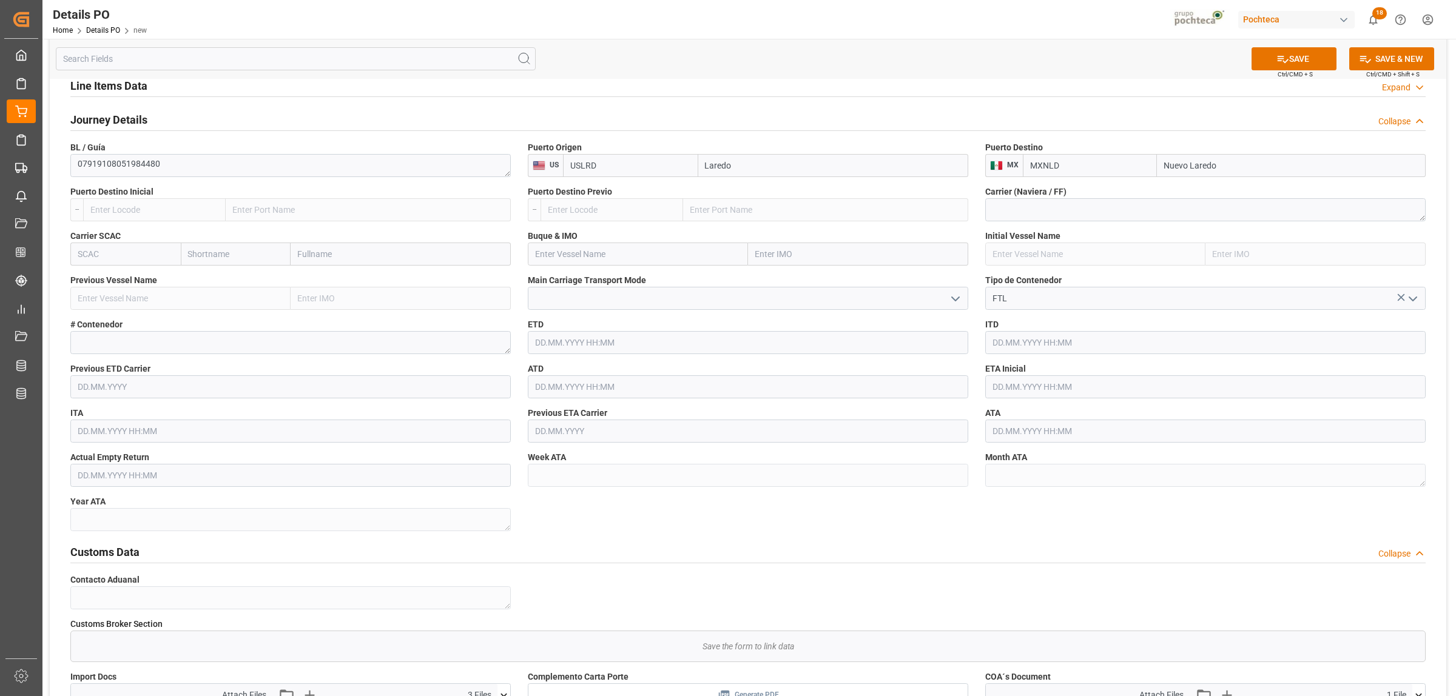
click at [997, 384] on input "text" at bounding box center [1205, 387] width 440 height 23
click at [1092, 517] on div "15 16 17 18 19 20 21" at bounding box center [1072, 509] width 166 height 24
click at [1091, 511] on span "19" at bounding box center [1095, 509] width 8 height 8
type input "[DATE] 00:00"
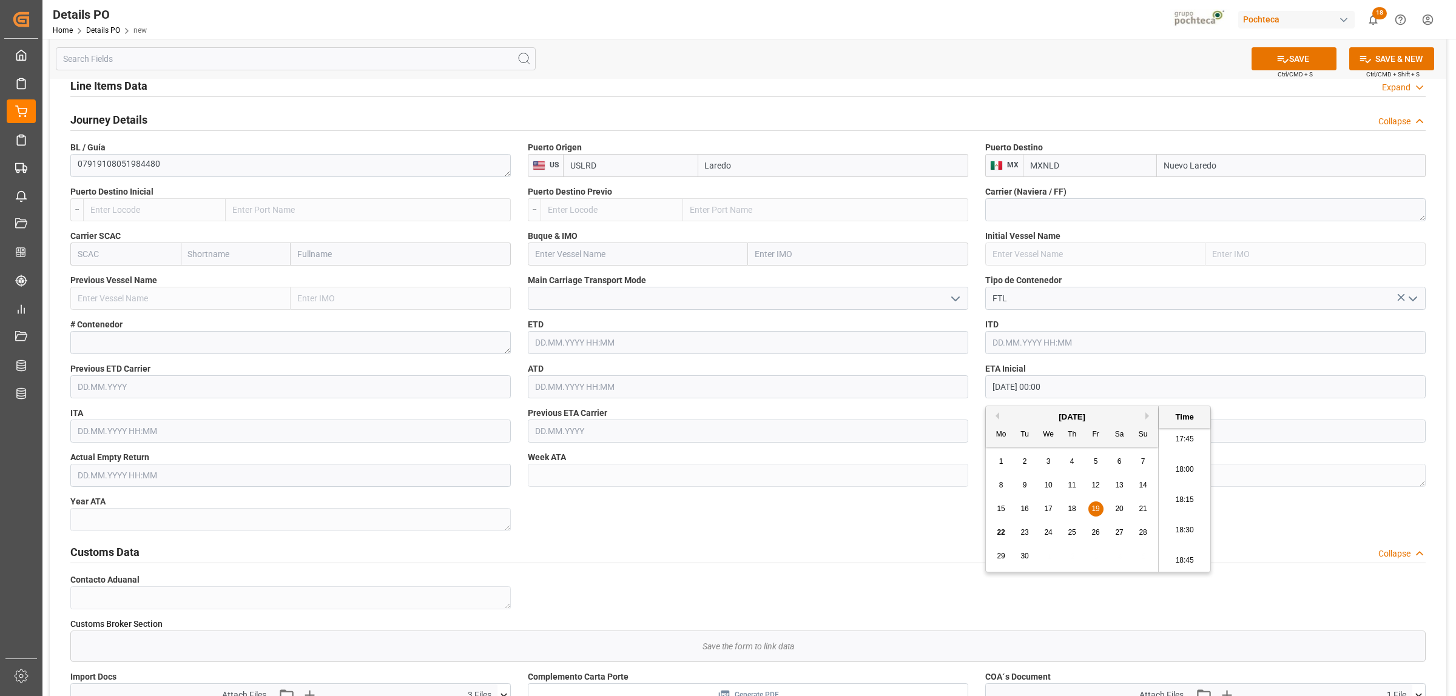
drag, startPoint x: 920, startPoint y: 514, endPoint x: 915, endPoint y: 528, distance: 15.5
click at [918, 514] on div "Nuevas Ordenes Details   No child Object linked Nuevas Ordenes Save the form to…" at bounding box center [748, 86] width 1397 height 1683
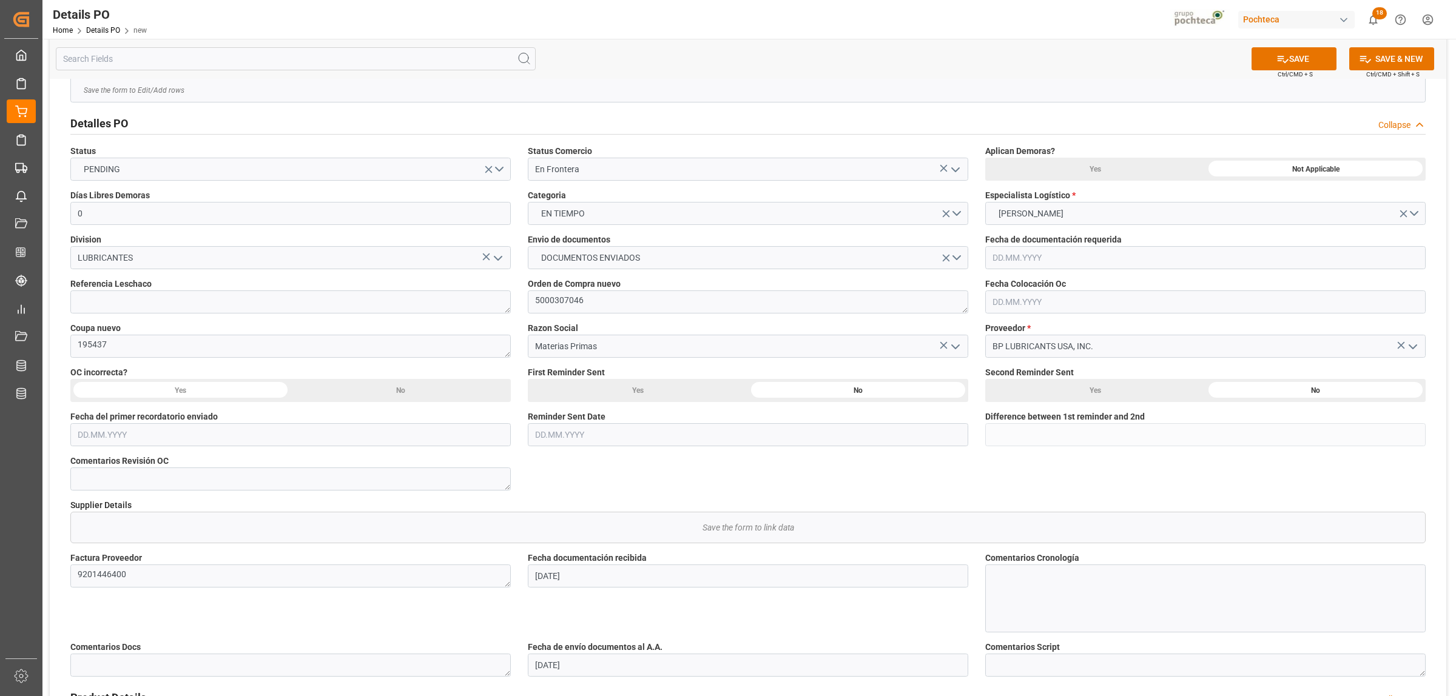
scroll to position [7, 0]
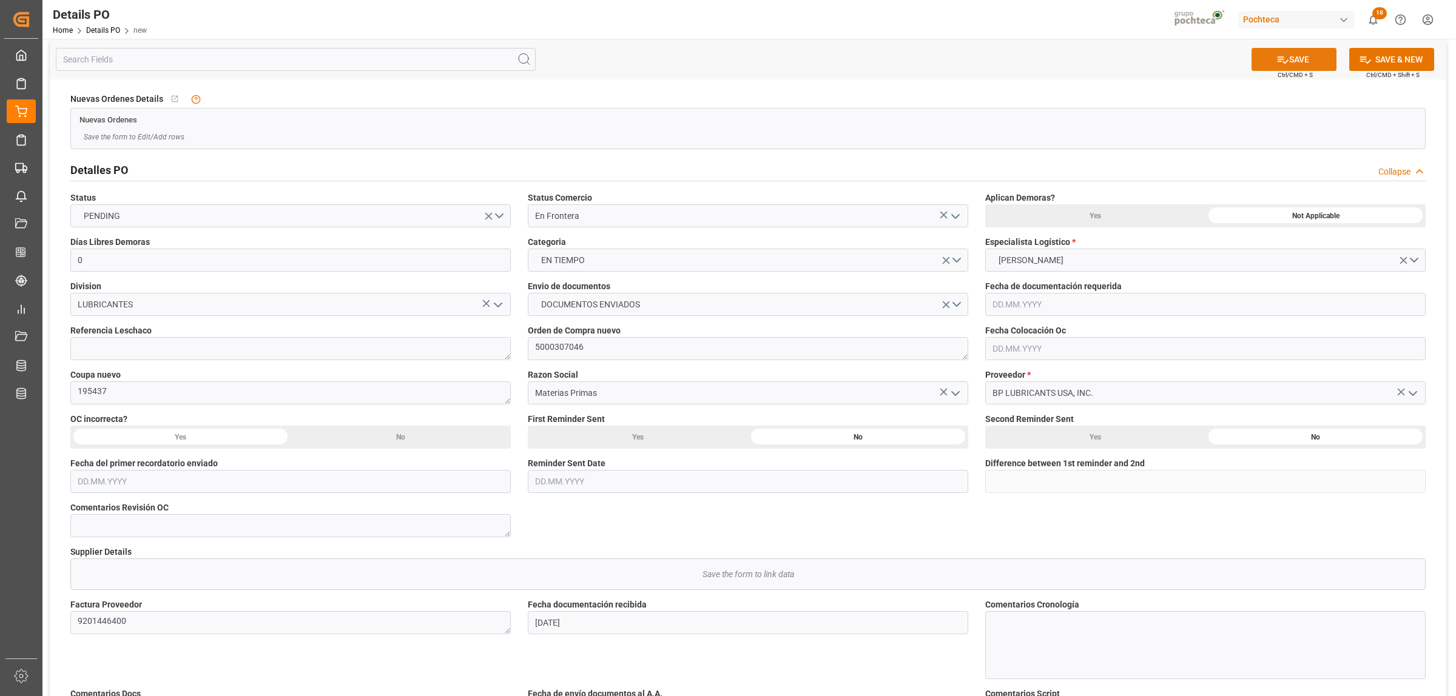
click at [1313, 55] on button "SAVE" at bounding box center [1294, 59] width 85 height 23
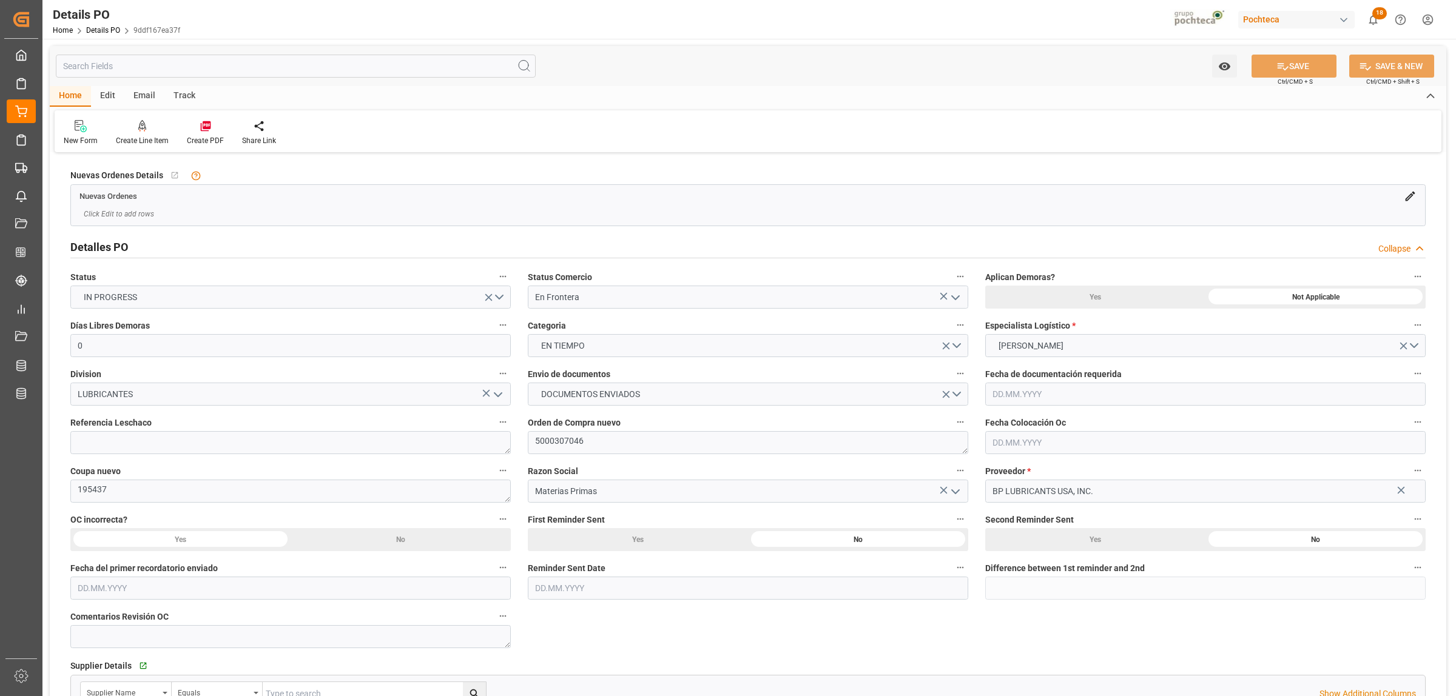
type input "0"
type input "[DATE]"
drag, startPoint x: 552, startPoint y: 443, endPoint x: 528, endPoint y: 441, distance: 24.3
click at [528, 441] on textarea "5000307046" at bounding box center [748, 442] width 440 height 23
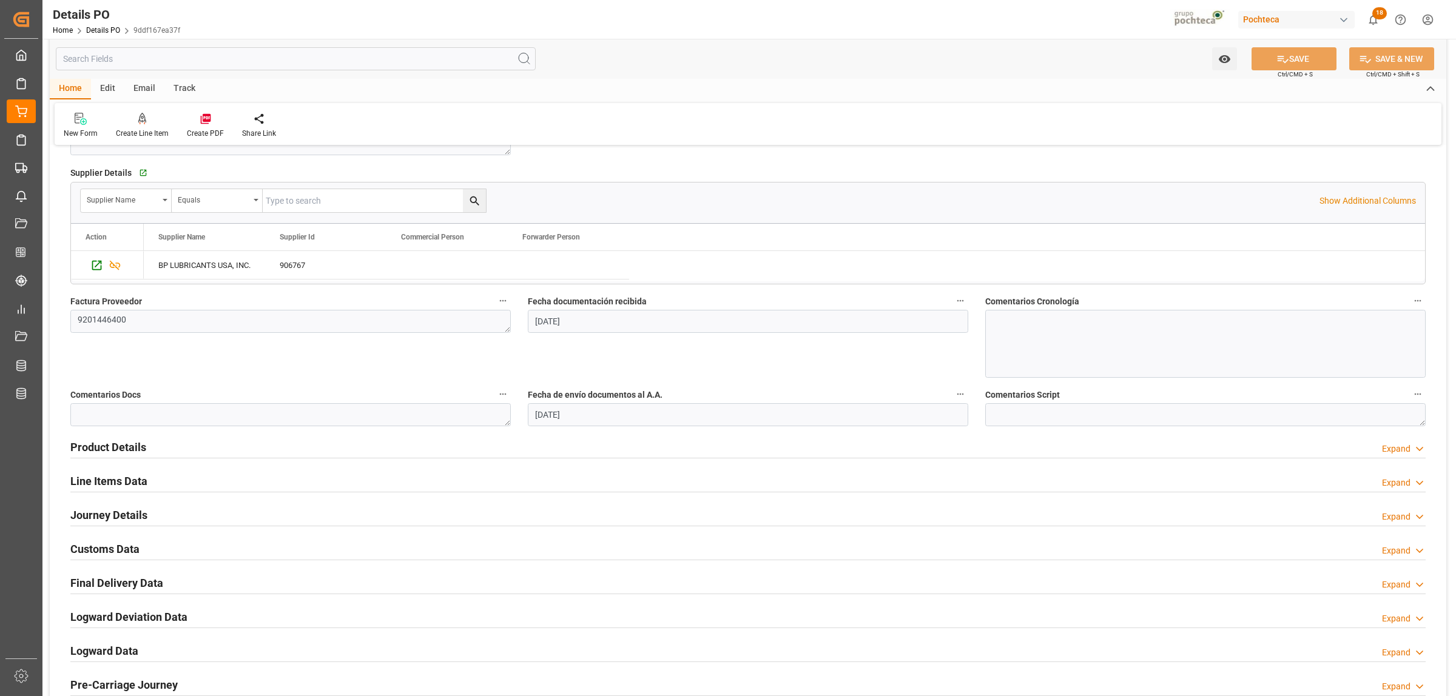
scroll to position [607, 0]
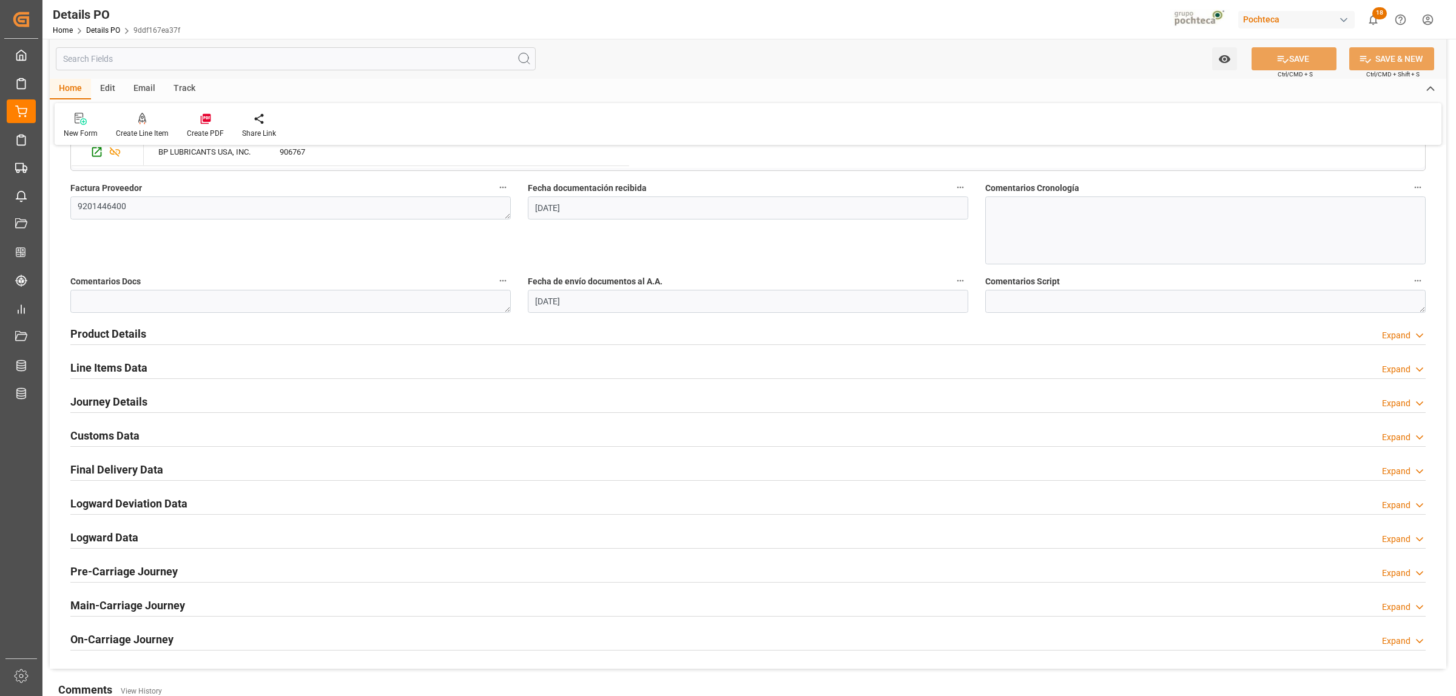
click at [107, 370] on h2 "Line Items Data" at bounding box center [108, 368] width 77 height 16
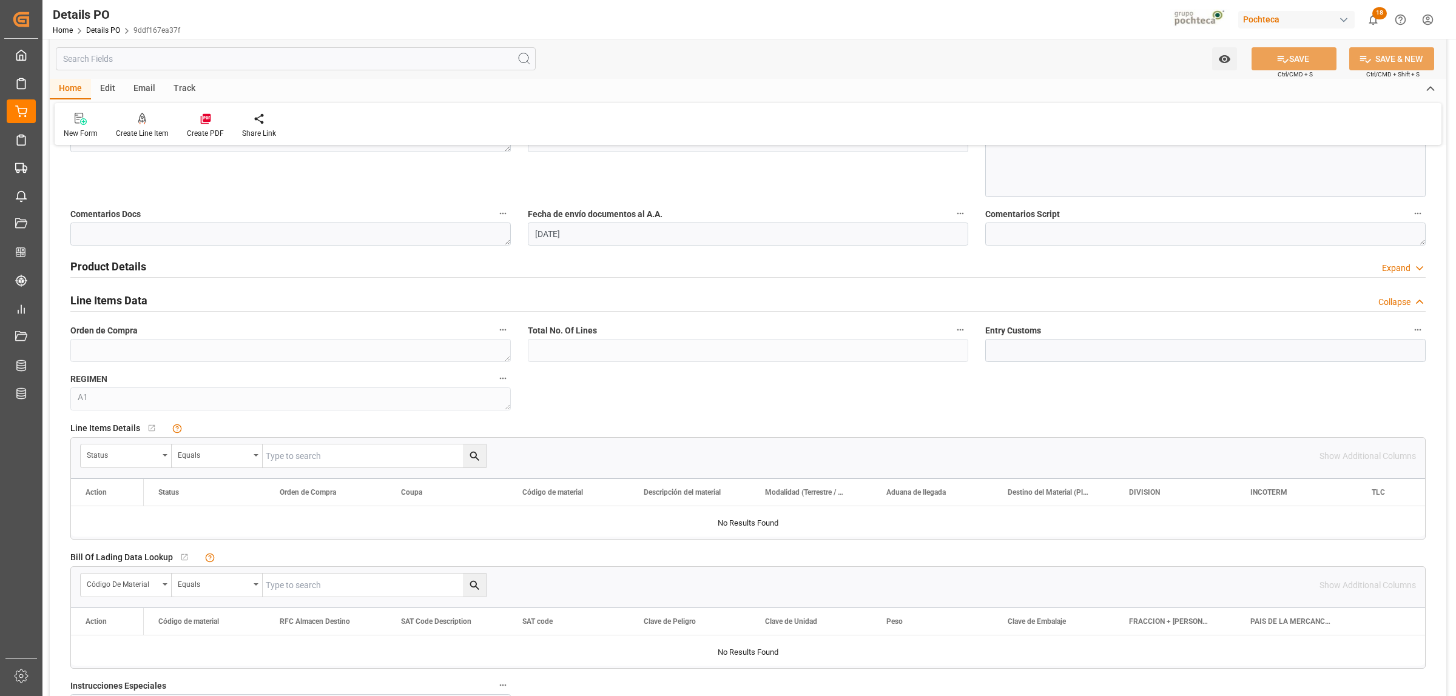
scroll to position [910, 0]
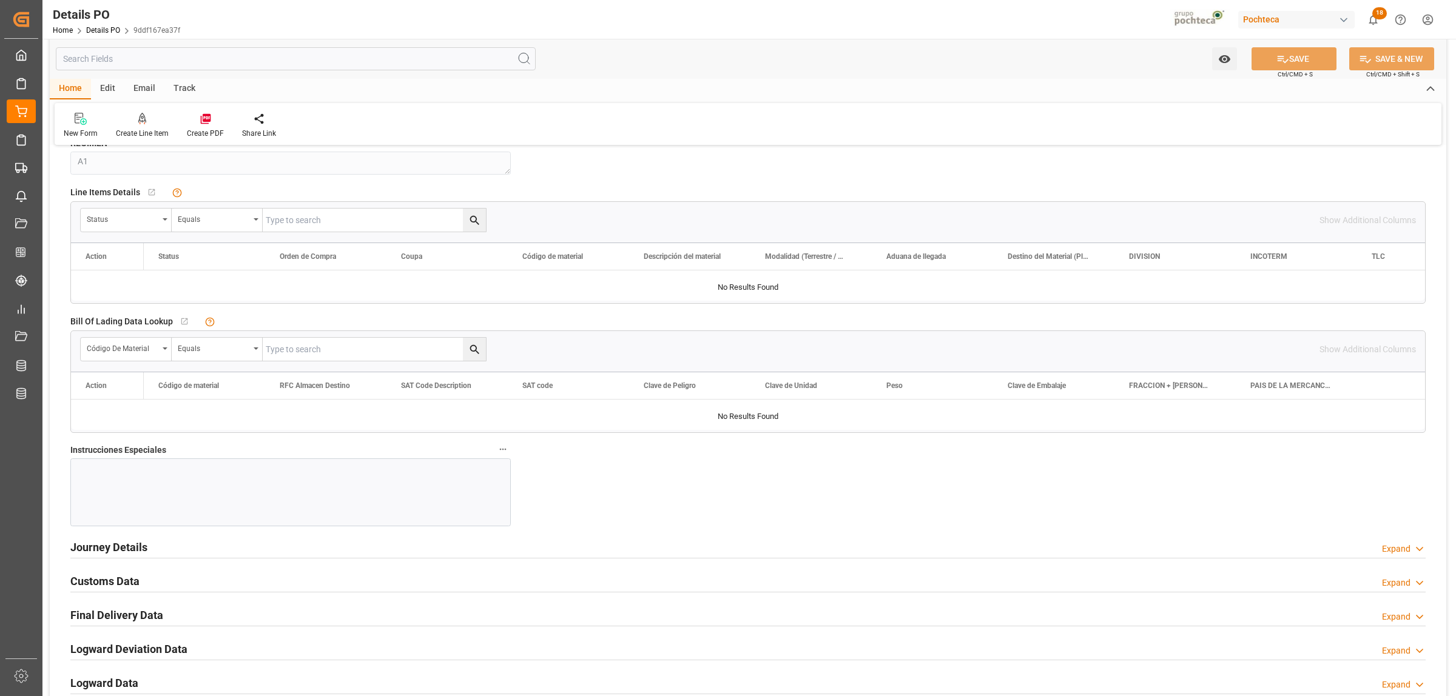
click at [185, 500] on div at bounding box center [290, 493] width 440 height 68
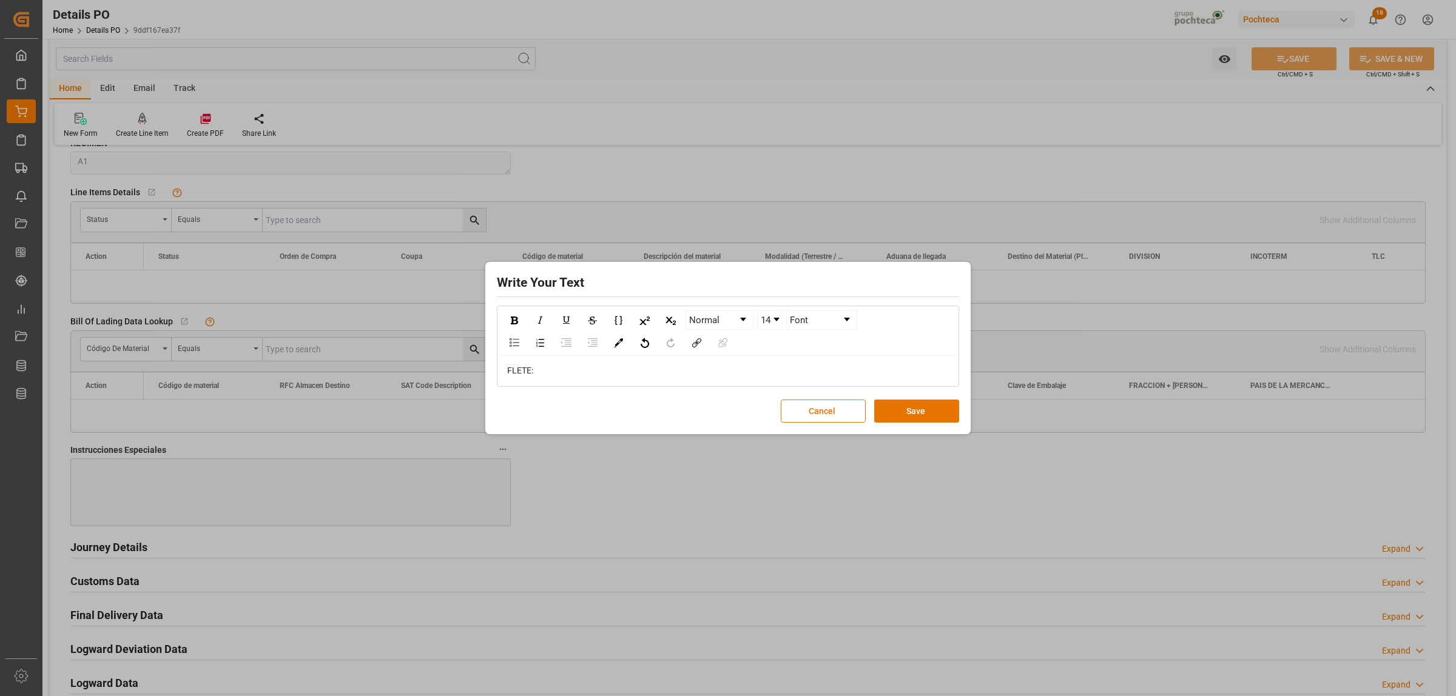
click at [547, 375] on div "FLETE:" at bounding box center [728, 371] width 442 height 13
drag, startPoint x: 596, startPoint y: 377, endPoint x: 490, endPoint y: 360, distance: 107.5
click at [466, 376] on div "Write Your Text Normal 14 Font [PERSON_NAME]: 12,240.00 MXN Cancel Save" at bounding box center [728, 348] width 1456 height 696
click at [514, 320] on img "rdw-inline-control" at bounding box center [514, 321] width 7 height 8
click at [616, 344] on img "rdw-color-picker" at bounding box center [618, 343] width 9 height 9
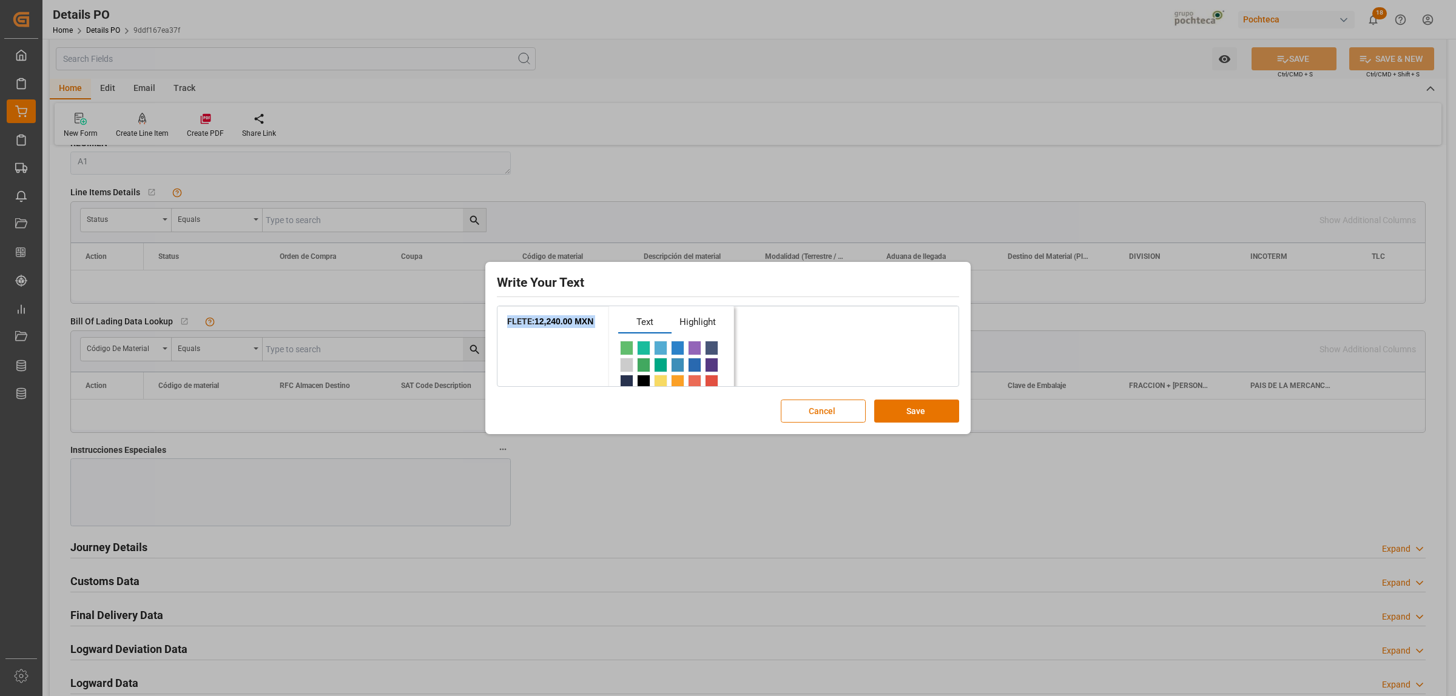
scroll to position [76, 0]
click at [642, 325] on span "rdw-color-picker" at bounding box center [643, 321] width 13 height 15
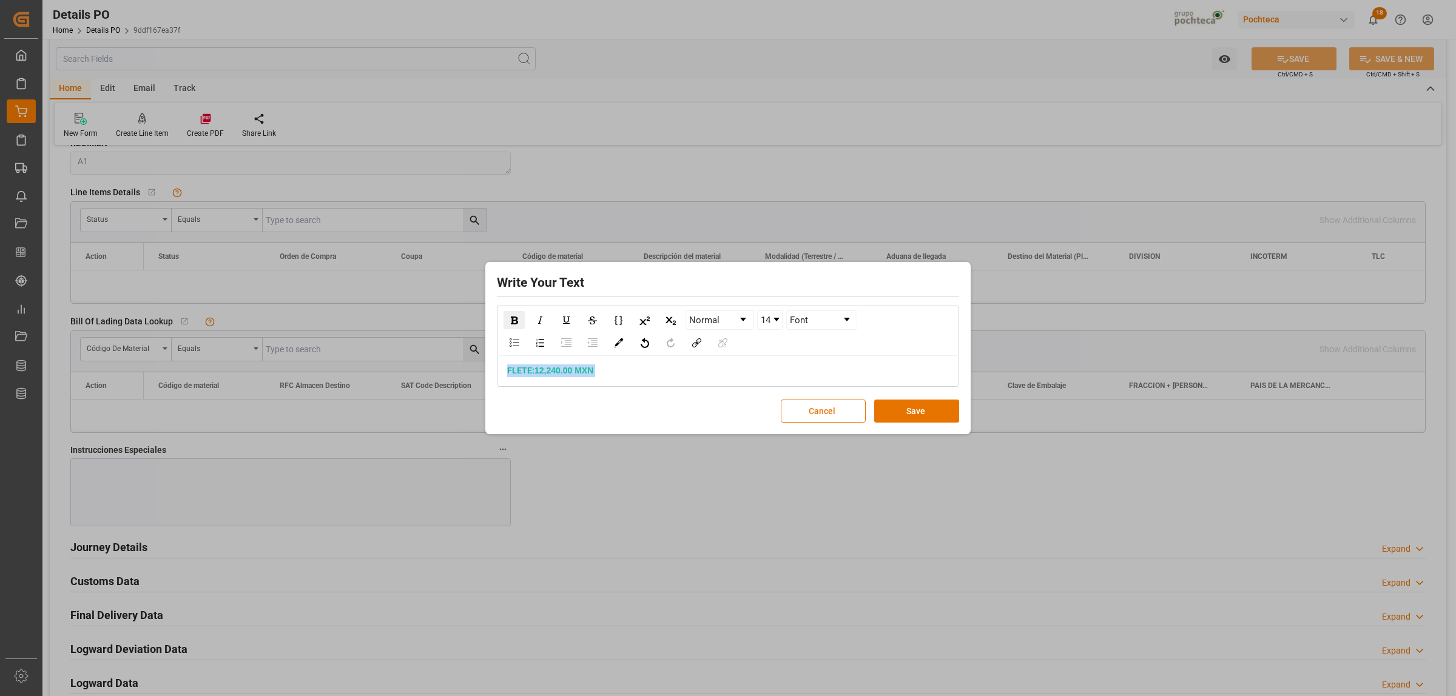
click at [775, 320] on div "rdw-dropdown" at bounding box center [776, 320] width 6 height 4
click at [771, 380] on li "24" at bounding box center [770, 383] width 24 height 15
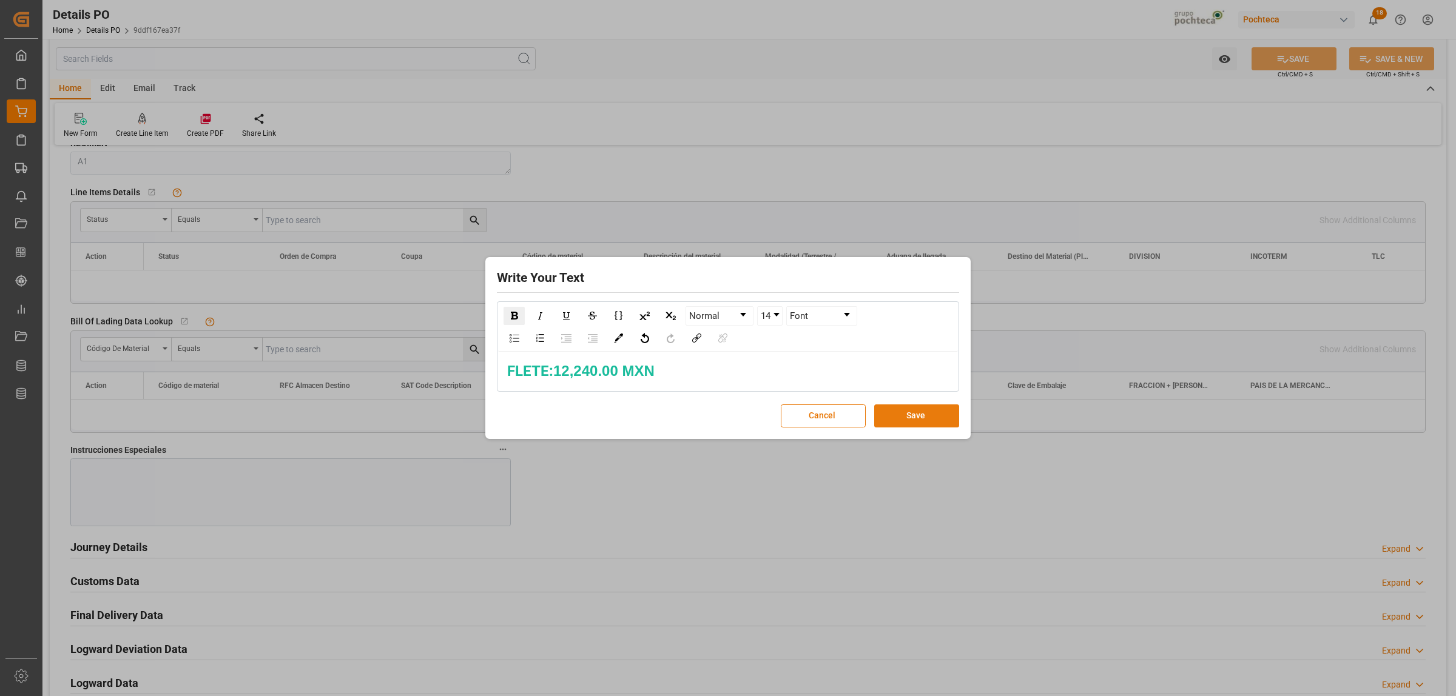
click at [925, 411] on button "Save" at bounding box center [916, 416] width 85 height 23
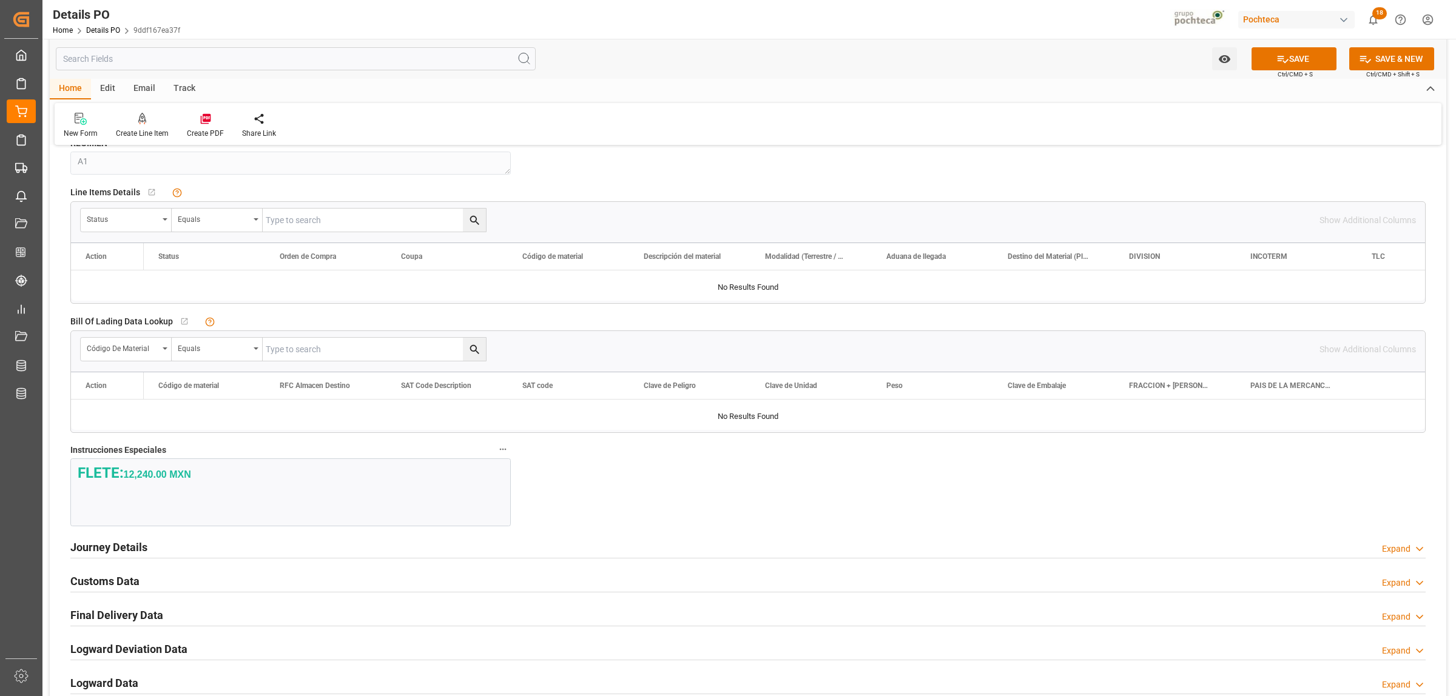
click at [135, 471] on strong "12,240.00 MXN" at bounding box center [157, 475] width 67 height 10
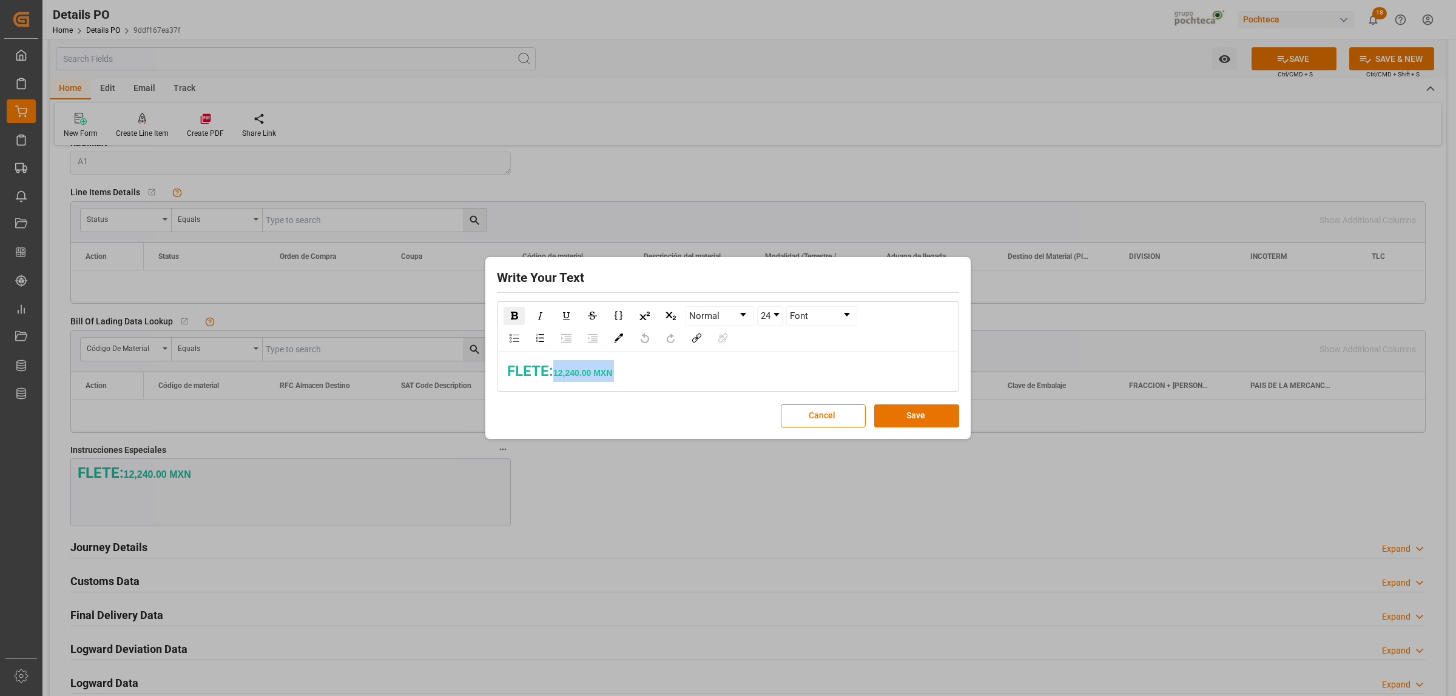
drag, startPoint x: 558, startPoint y: 371, endPoint x: 619, endPoint y: 373, distance: 61.3
click at [619, 373] on div "[PERSON_NAME]: 12,240.00 MXN" at bounding box center [728, 371] width 442 height 22
click at [913, 417] on button "Save" at bounding box center [916, 416] width 85 height 23
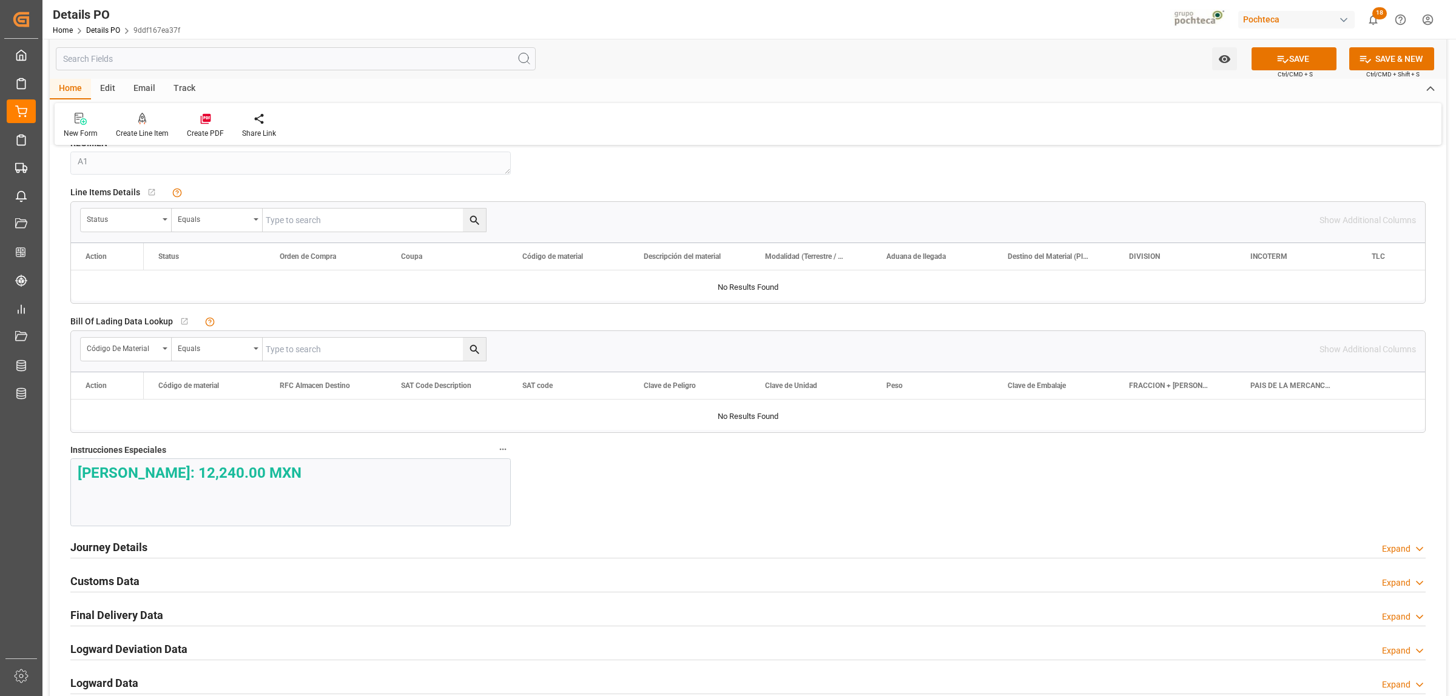
scroll to position [1062, 0]
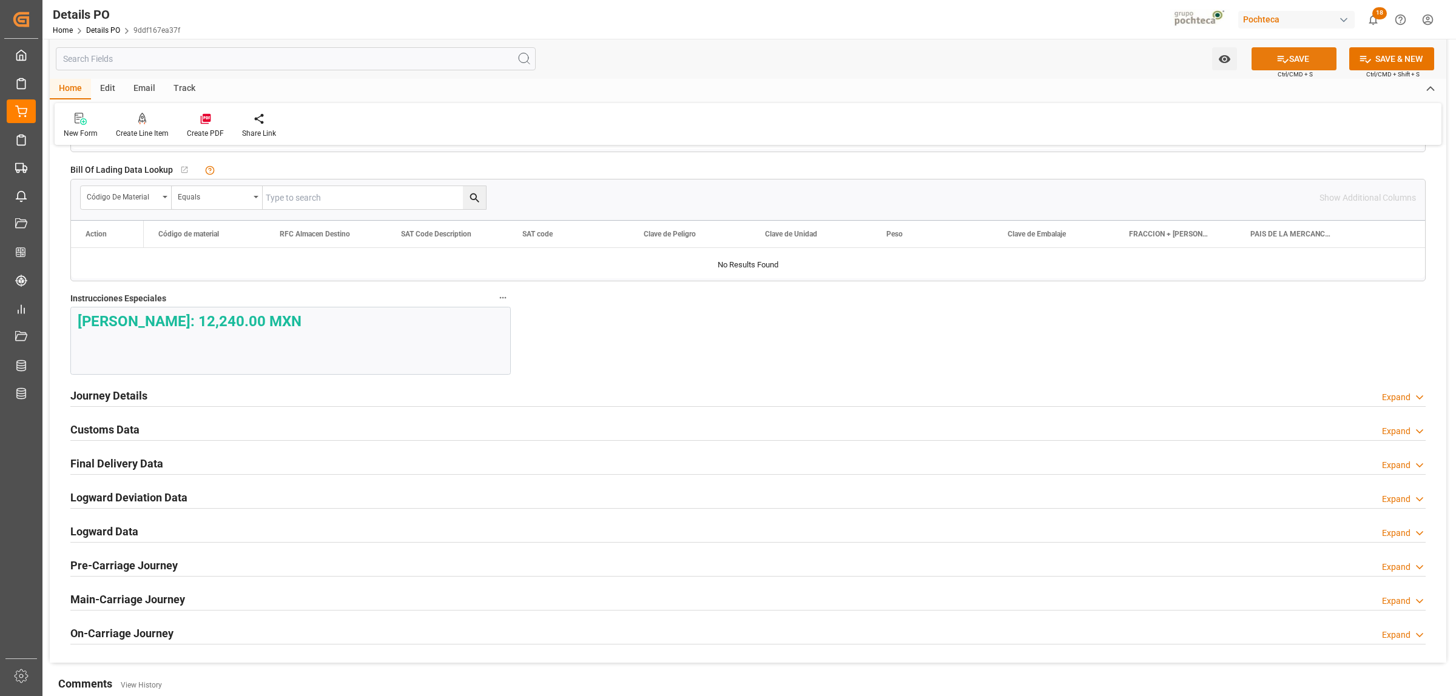
click at [1321, 66] on button "SAVE" at bounding box center [1294, 58] width 85 height 23
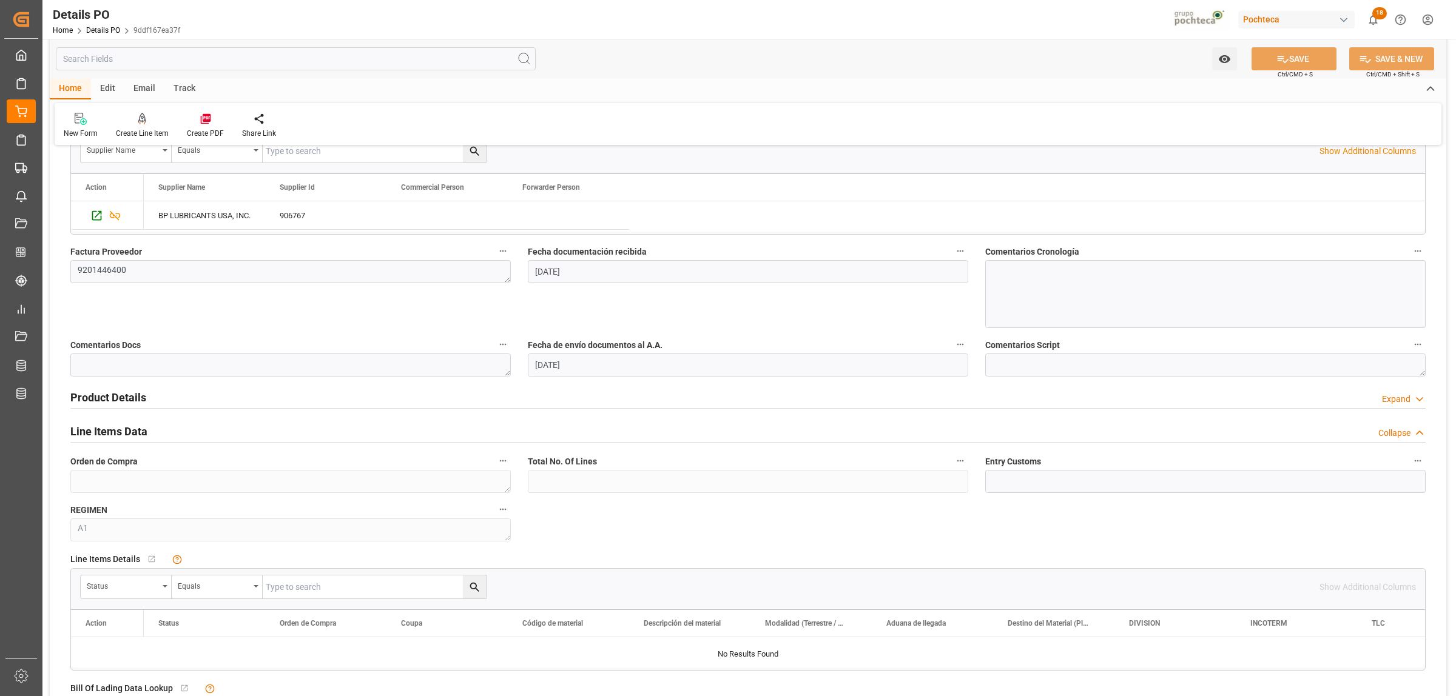
scroll to position [531, 0]
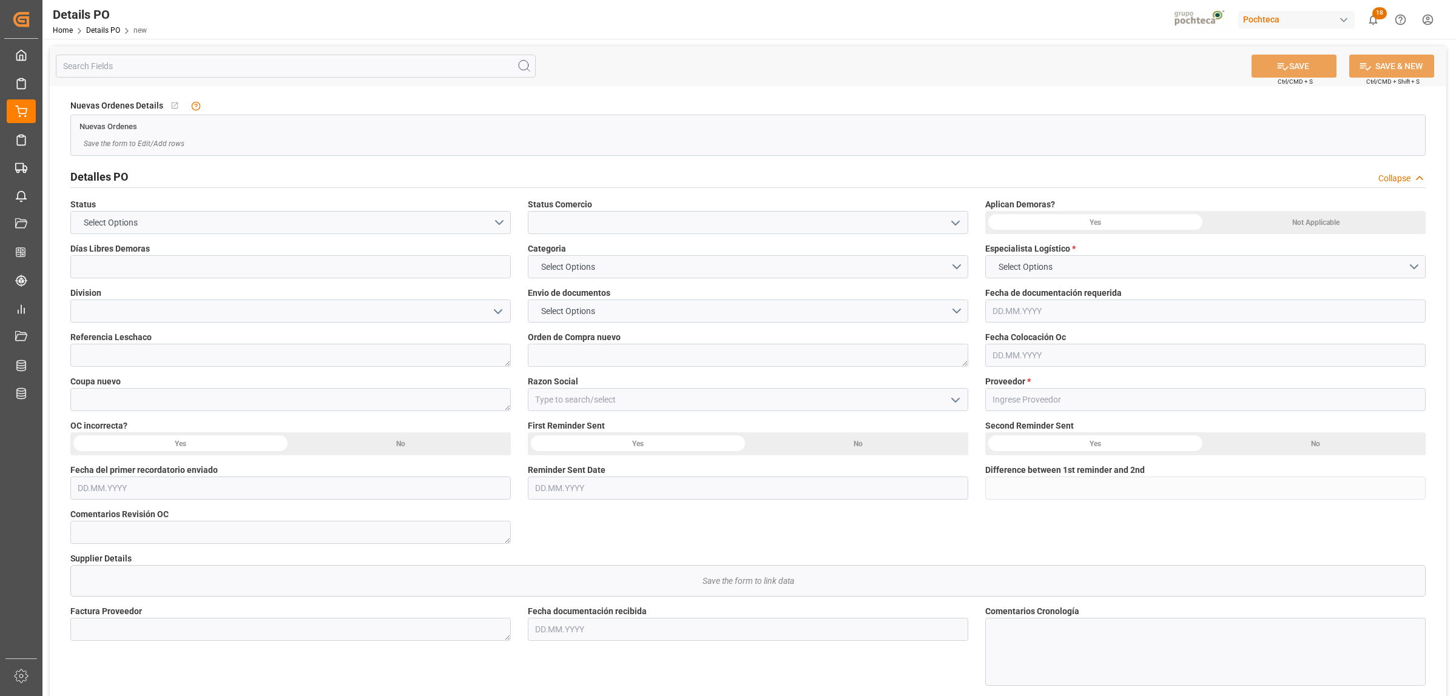
type input "0"
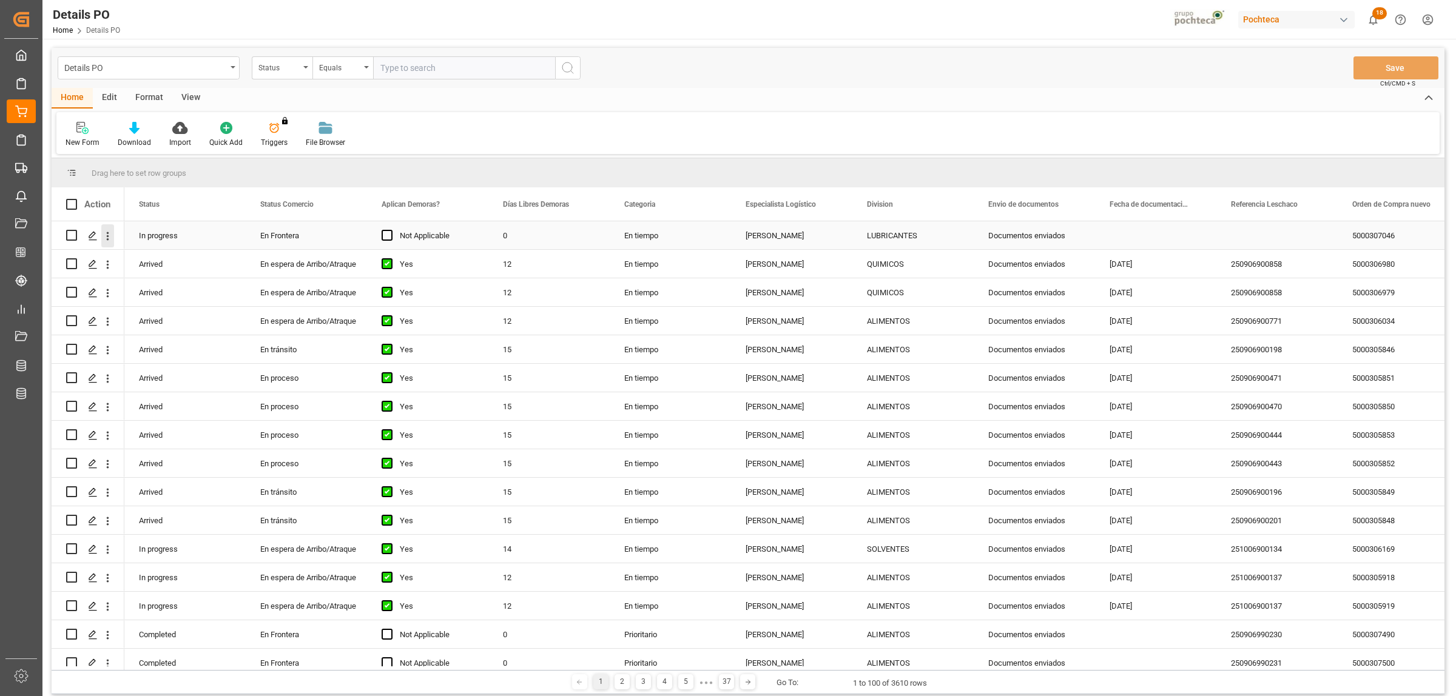
click at [107, 237] on icon "open menu" at bounding box center [108, 236] width 2 height 8
click at [175, 383] on span "Create and Link Child Object" at bounding box center [187, 385] width 110 height 13
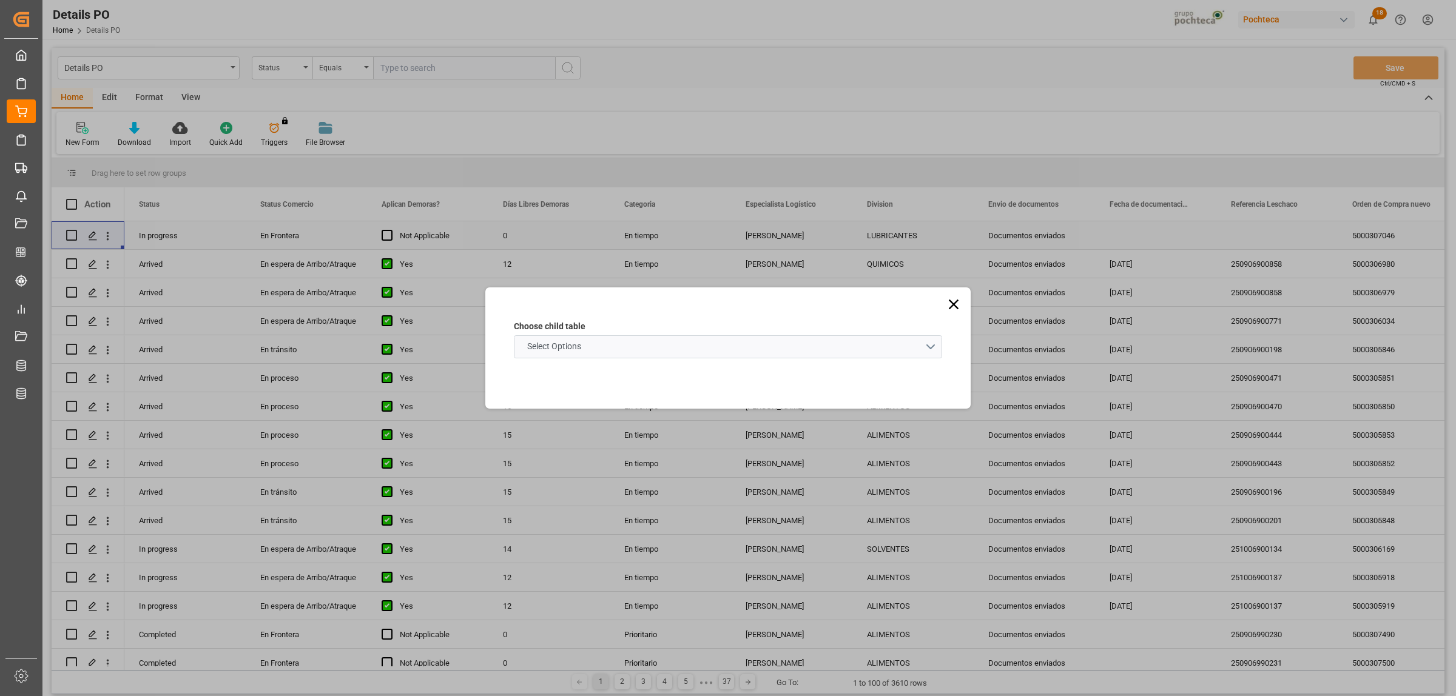
click at [936, 346] on schema "Select Options" at bounding box center [728, 346] width 428 height 23
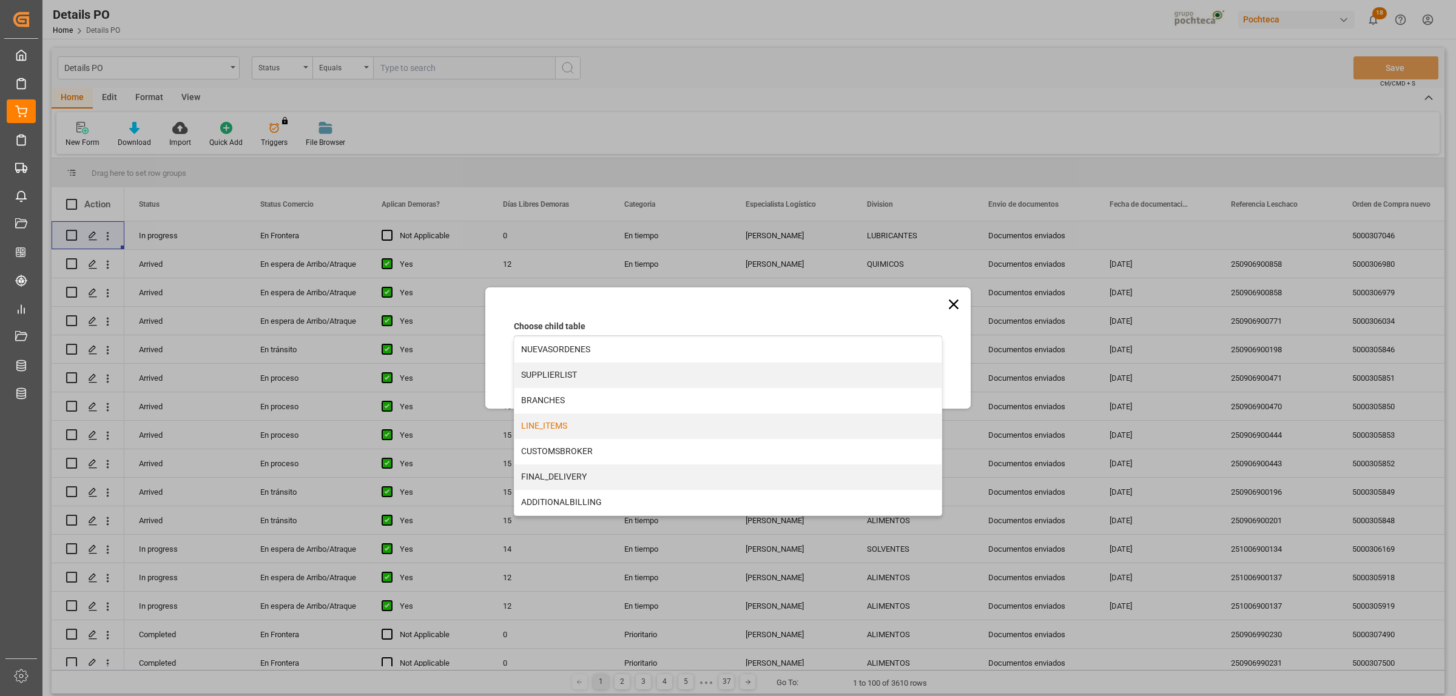
click at [562, 422] on div "LINE_ITEMS" at bounding box center [727, 426] width 427 height 25
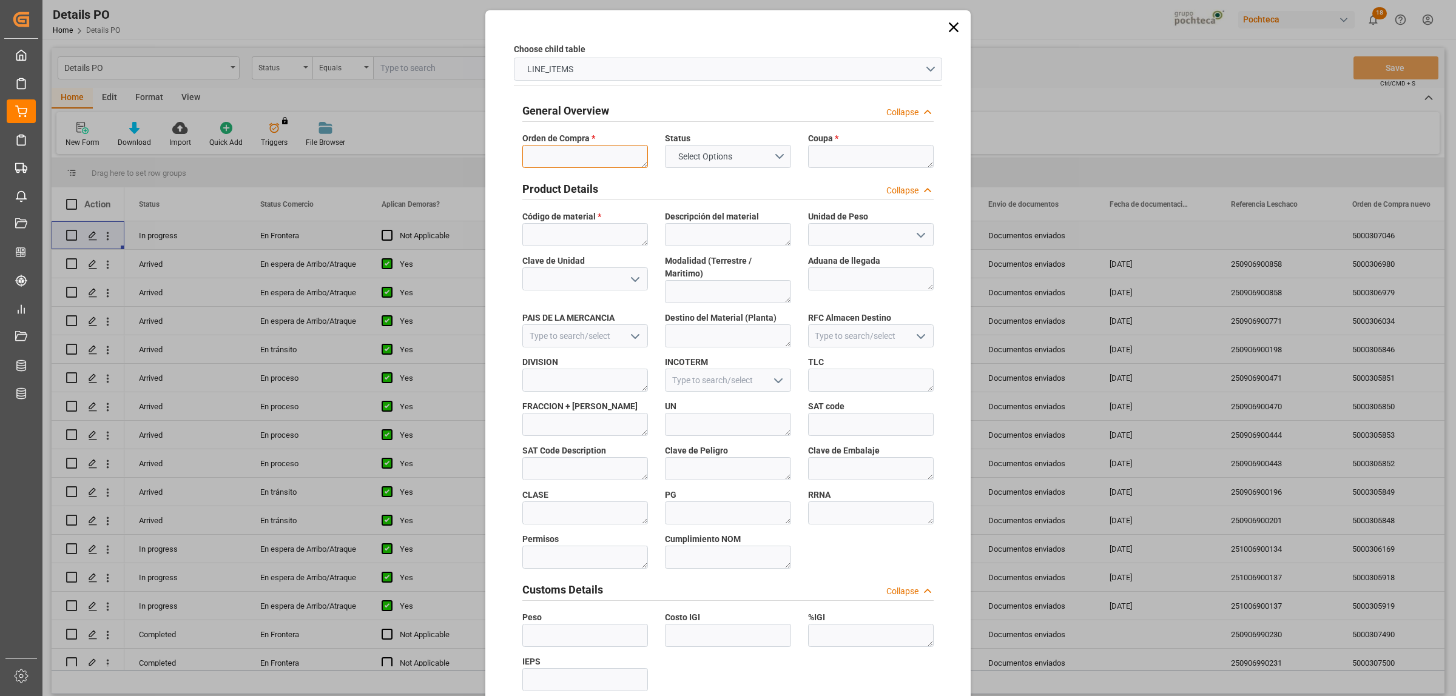
click at [591, 158] on textarea at bounding box center [585, 156] width 126 height 23
paste textarea "5000307046"
type textarea "5000307046"
click at [578, 158] on textarea "5000307046" at bounding box center [585, 156] width 126 height 23
click at [860, 163] on textarea at bounding box center [871, 156] width 126 height 23
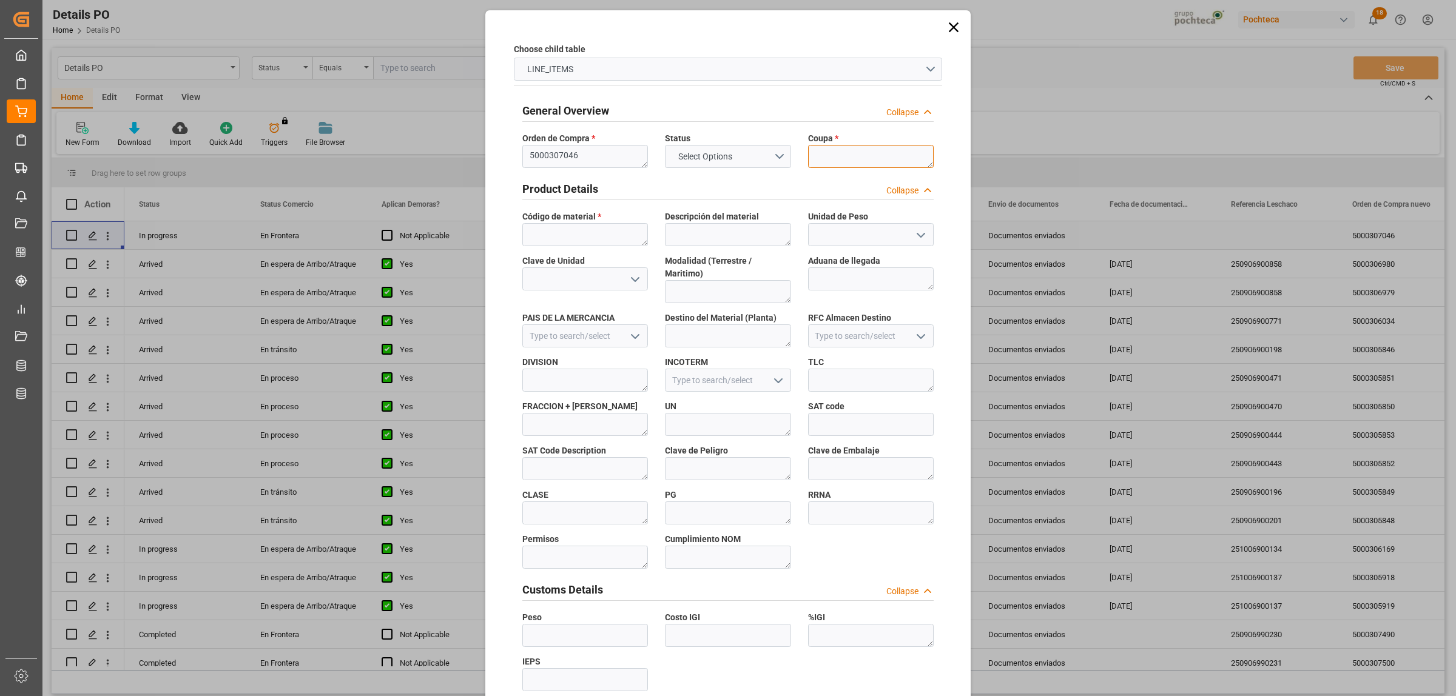
paste textarea "195437"
type textarea "195437"
click at [585, 159] on textarea "5000307046" at bounding box center [585, 156] width 126 height 23
drag, startPoint x: 579, startPoint y: 158, endPoint x: 527, endPoint y: 158, distance: 52.8
click at [527, 158] on textarea "5000307046" at bounding box center [585, 156] width 126 height 23
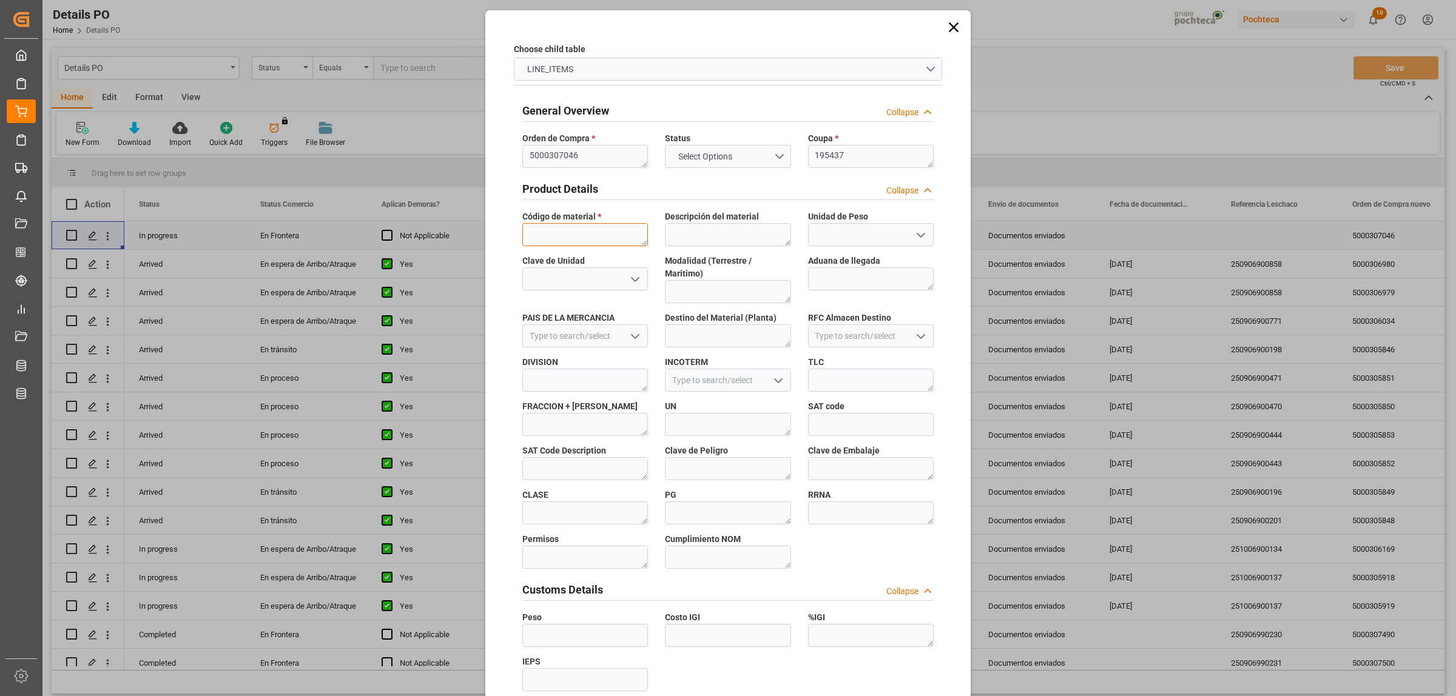
click at [590, 232] on textarea at bounding box center [585, 234] width 126 height 23
paste textarea "34794"
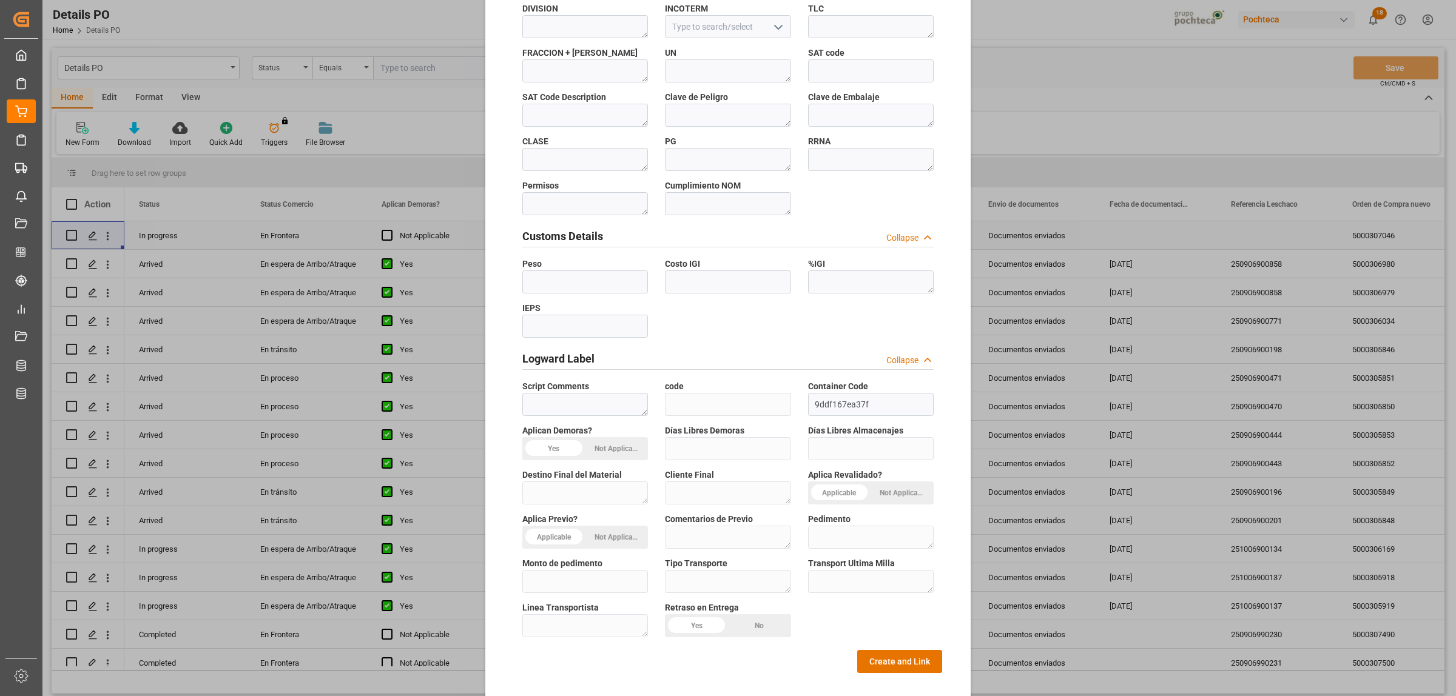
scroll to position [356, 0]
type textarea "34794"
click at [875, 648] on button "Create and Link" at bounding box center [899, 659] width 85 height 23
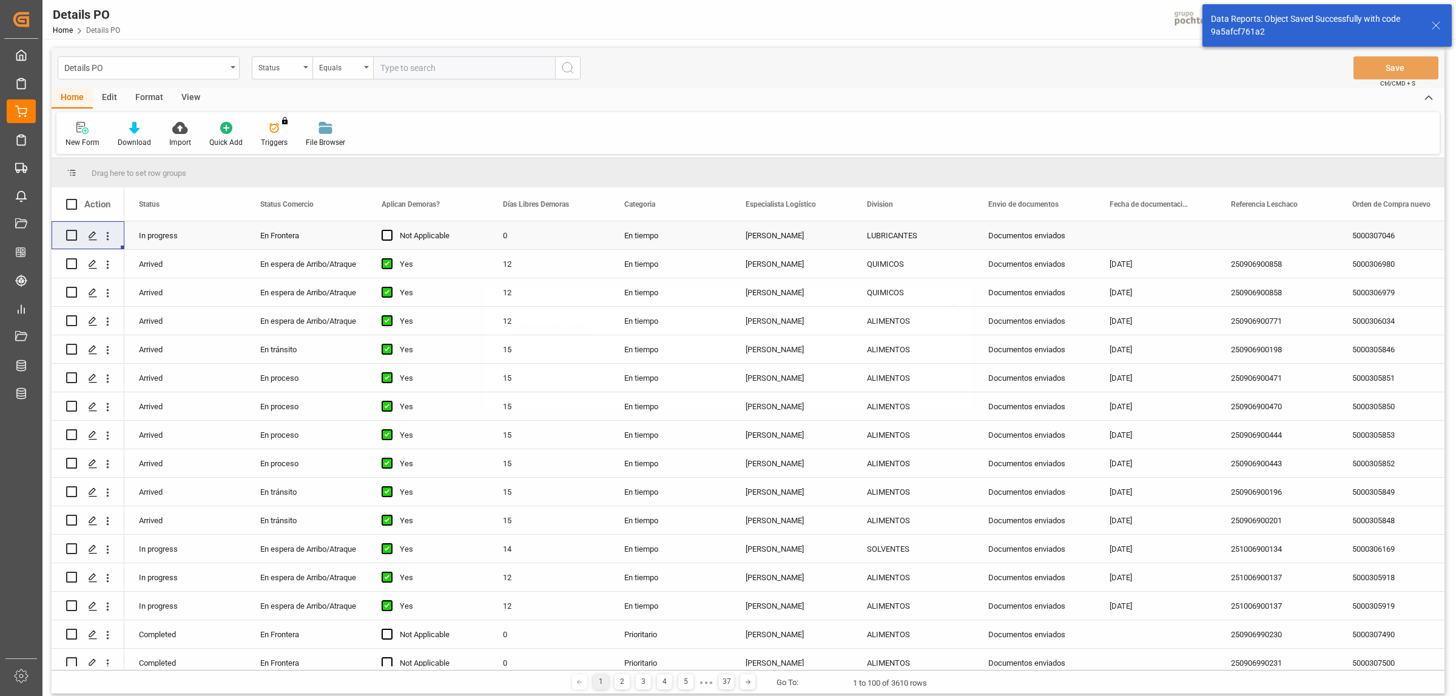
scroll to position [0, 0]
click at [95, 235] on icon "Press SPACE to select this row." at bounding box center [93, 236] width 10 height 10
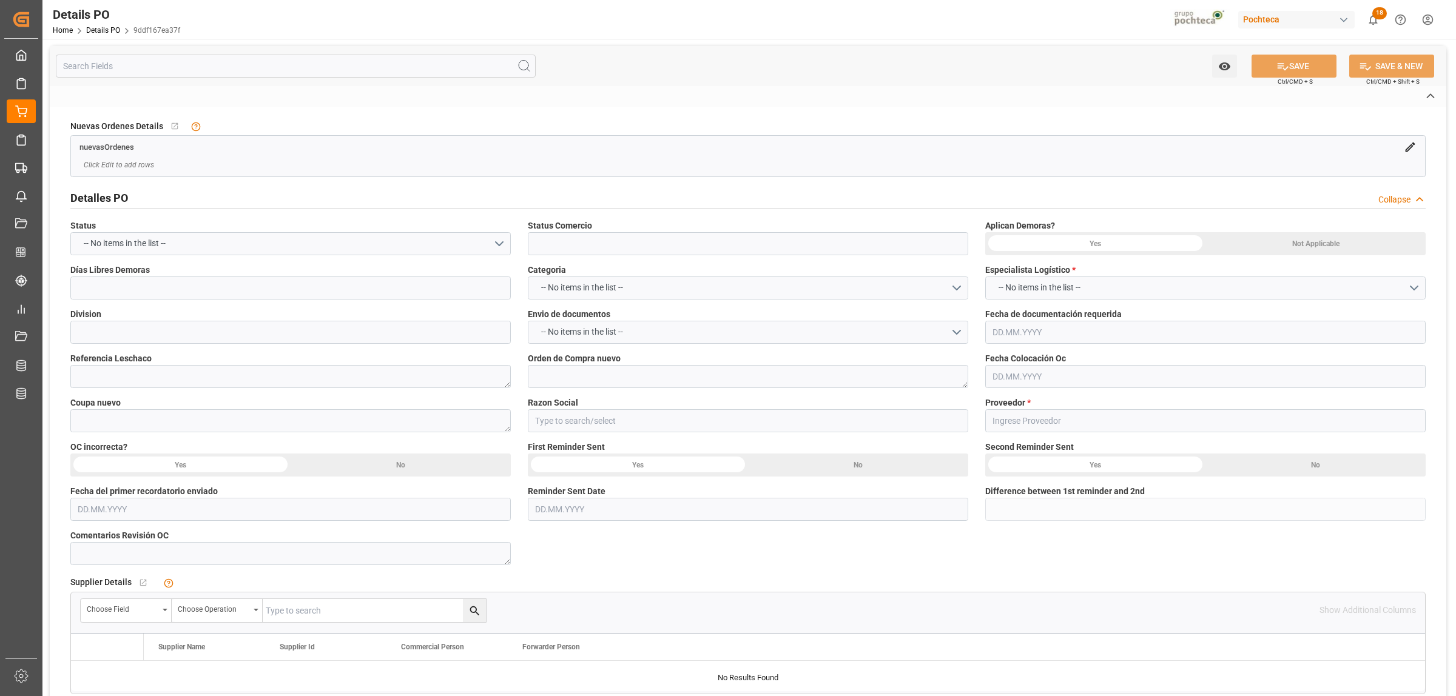
type input "En Frontera"
type input "LUBRICANTES"
type textarea "5000307046"
type textarea "195437"
type input "Materias Primas"
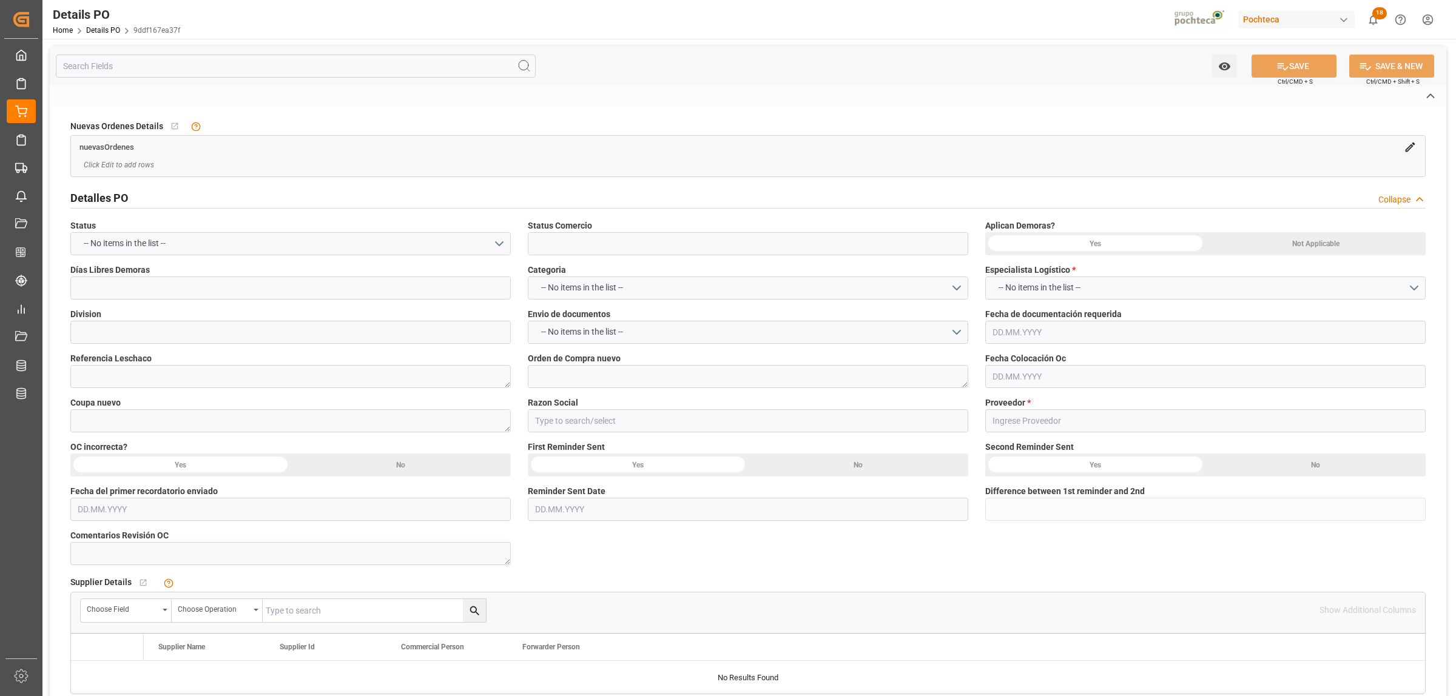
type input "BP LUBRICANTS USA, INC."
type textarea "9201446400"
type textarea "5000307046"
type textarea "A1"
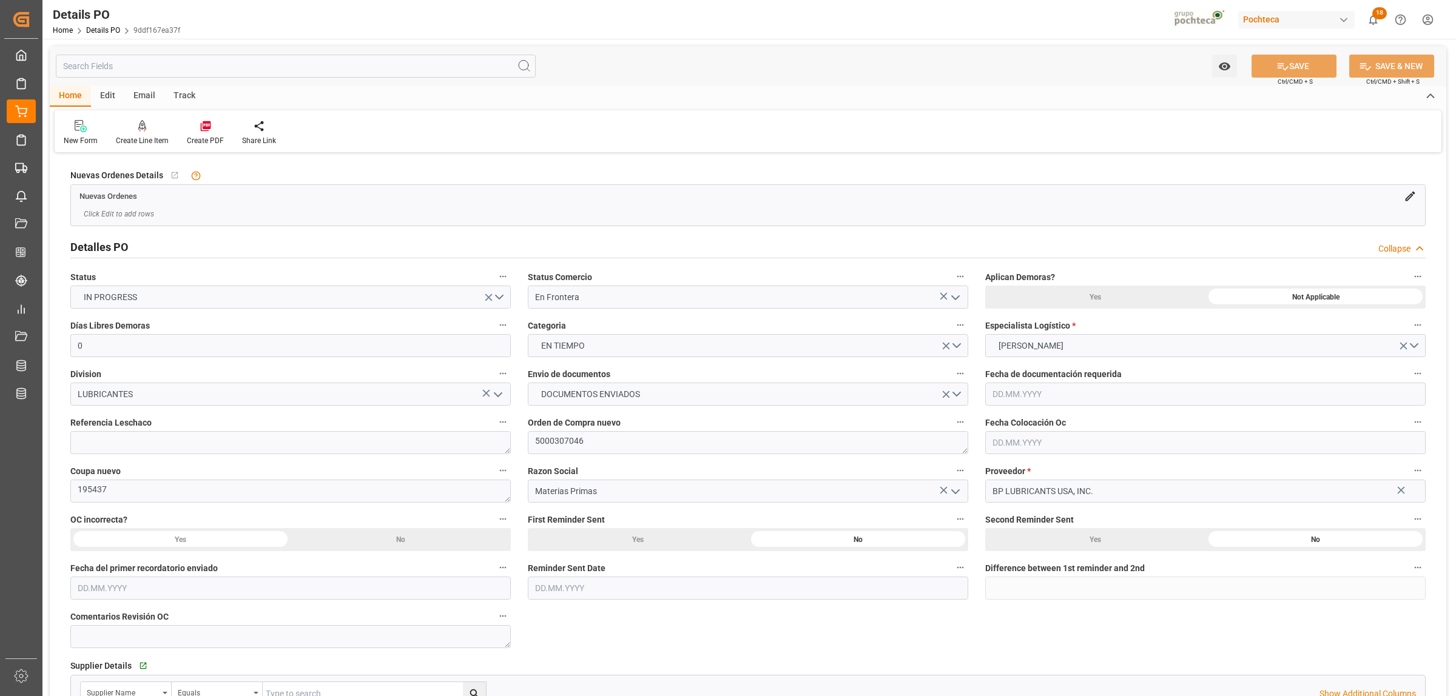
type input "0"
type input "1"
type input "[DATE]"
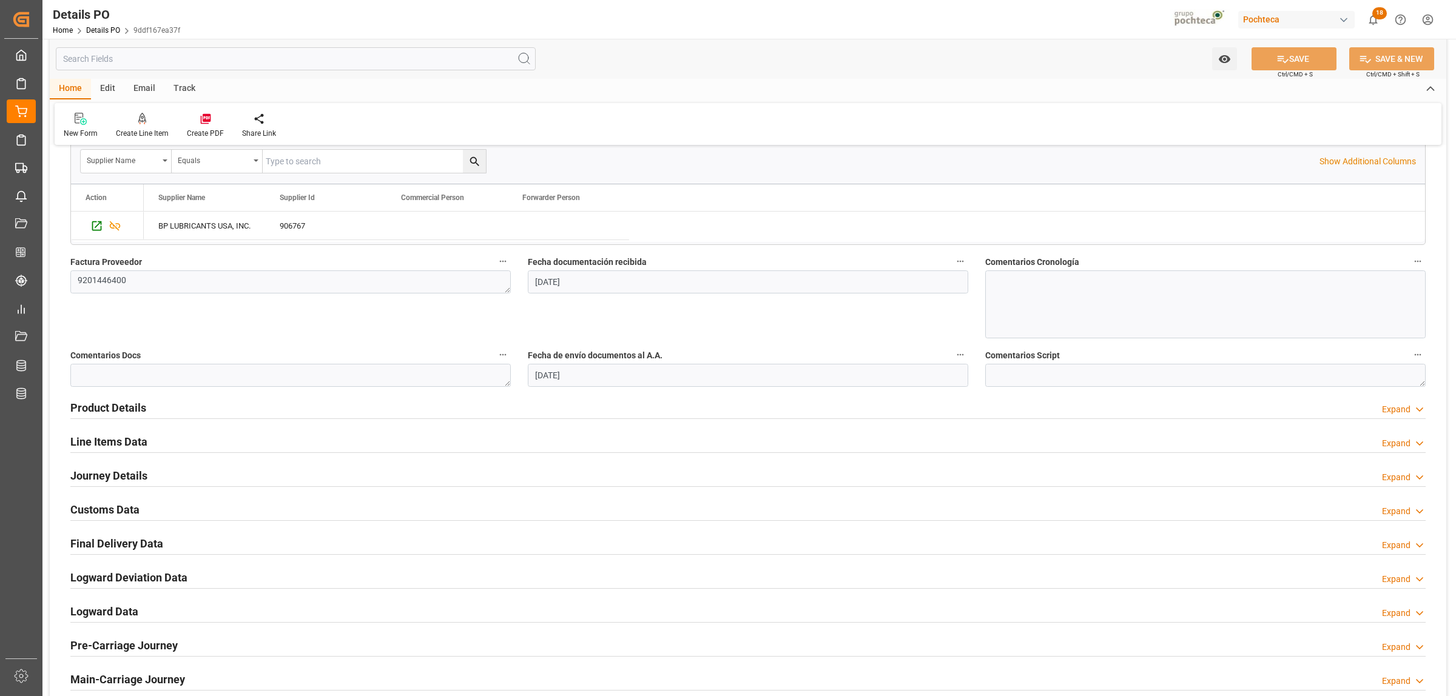
scroll to position [607, 0]
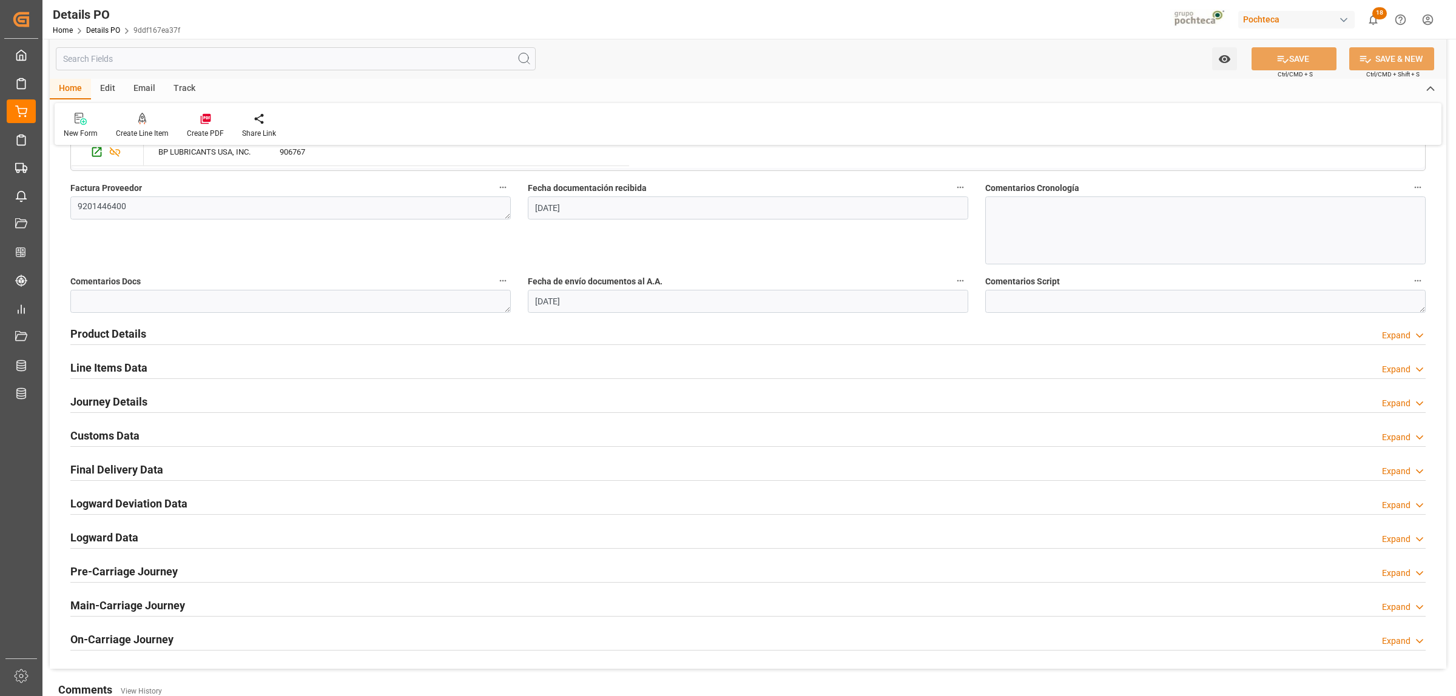
click at [127, 373] on h2 "Line Items Data" at bounding box center [108, 368] width 77 height 16
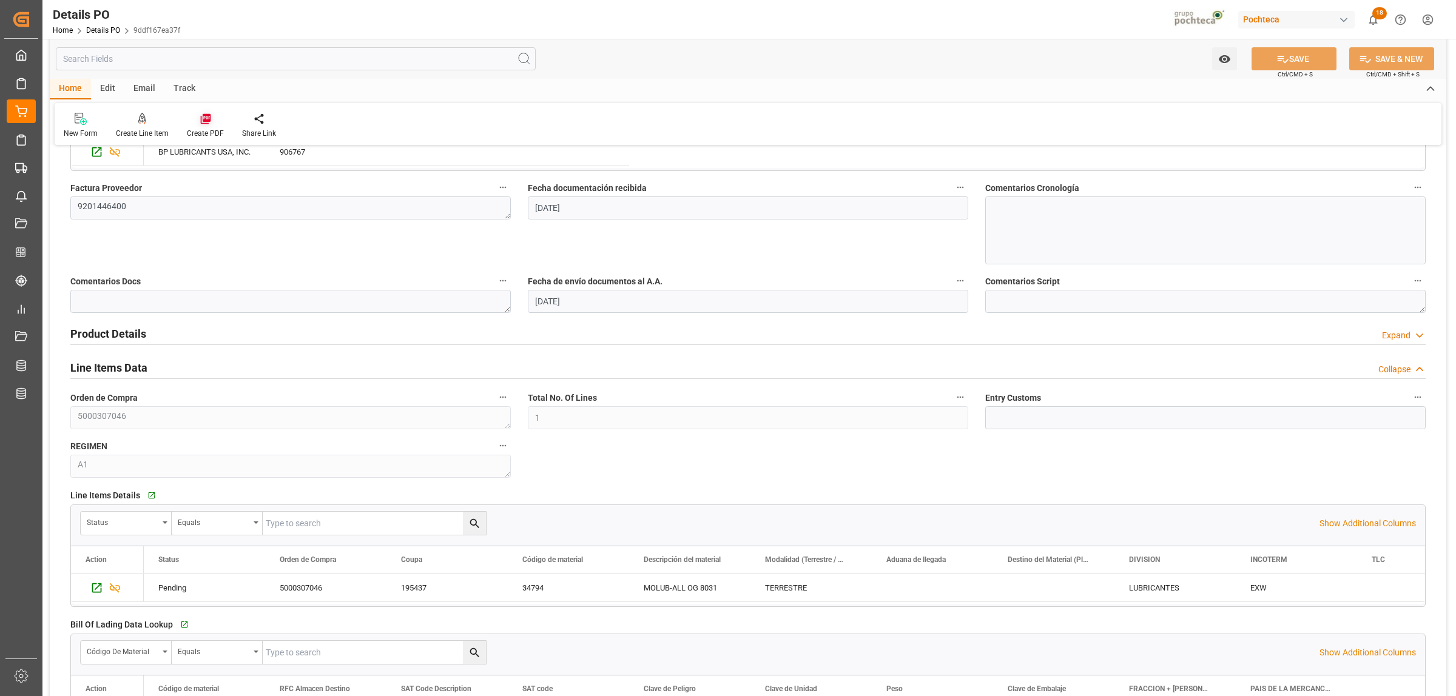
click at [204, 116] on icon at bounding box center [206, 119] width 12 height 12
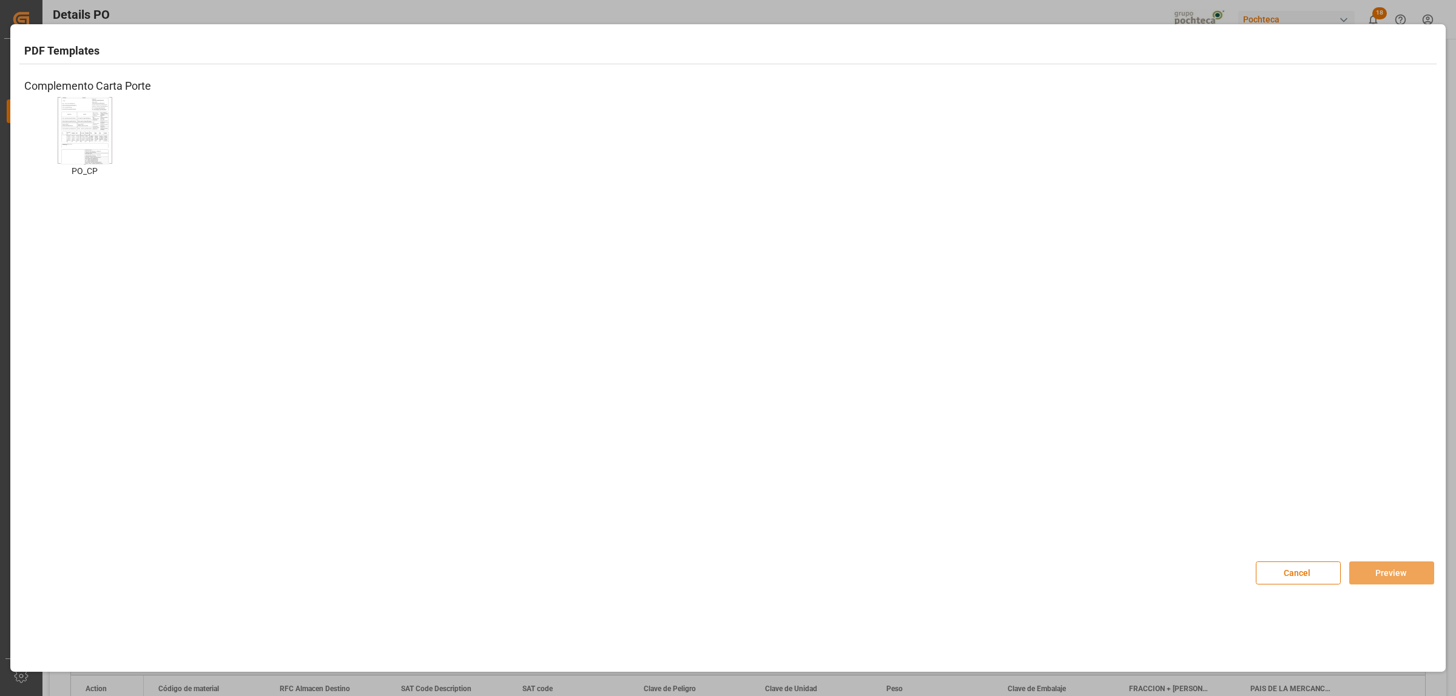
click at [93, 126] on img at bounding box center [85, 130] width 49 height 69
click at [1394, 571] on button "Preview" at bounding box center [1391, 573] width 85 height 23
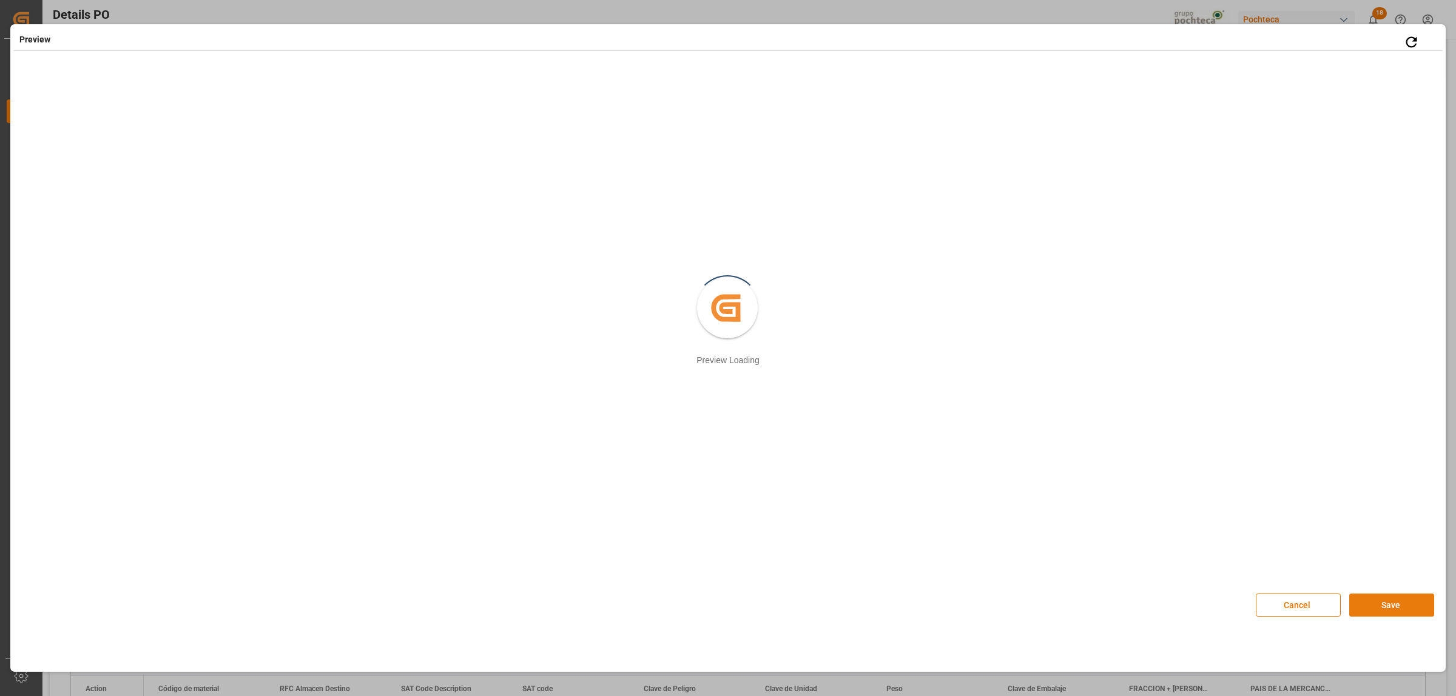
click at [1405, 607] on button "Save" at bounding box center [1391, 605] width 85 height 23
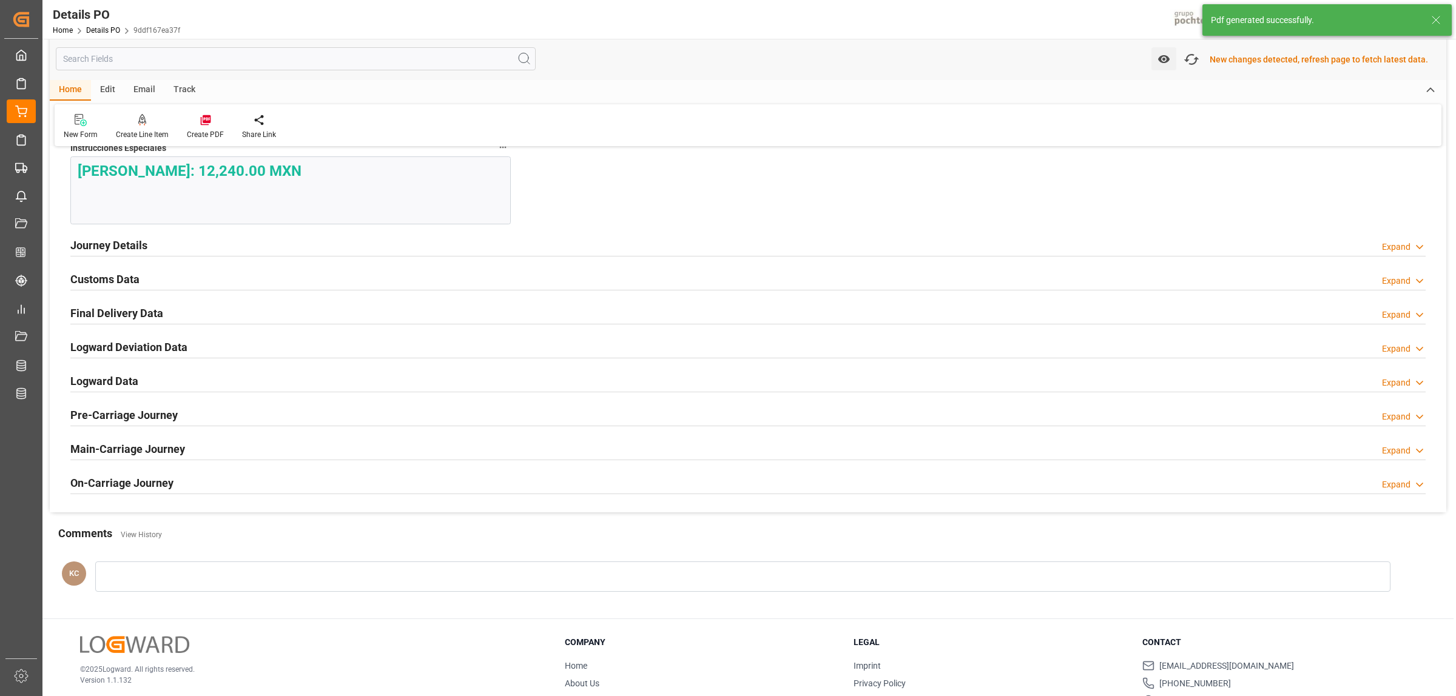
scroll to position [1215, 0]
click at [91, 285] on h2 "Customs Data" at bounding box center [104, 278] width 69 height 16
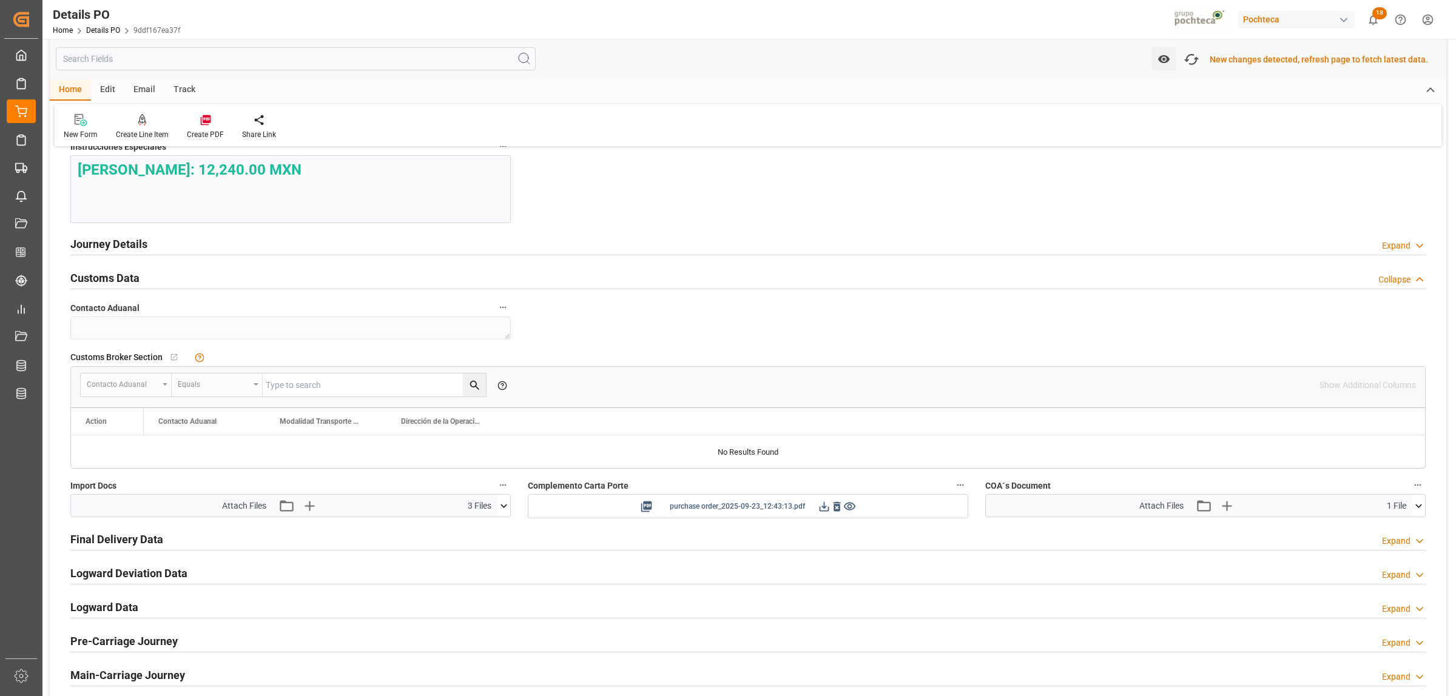
click at [823, 511] on icon at bounding box center [824, 506] width 13 height 13
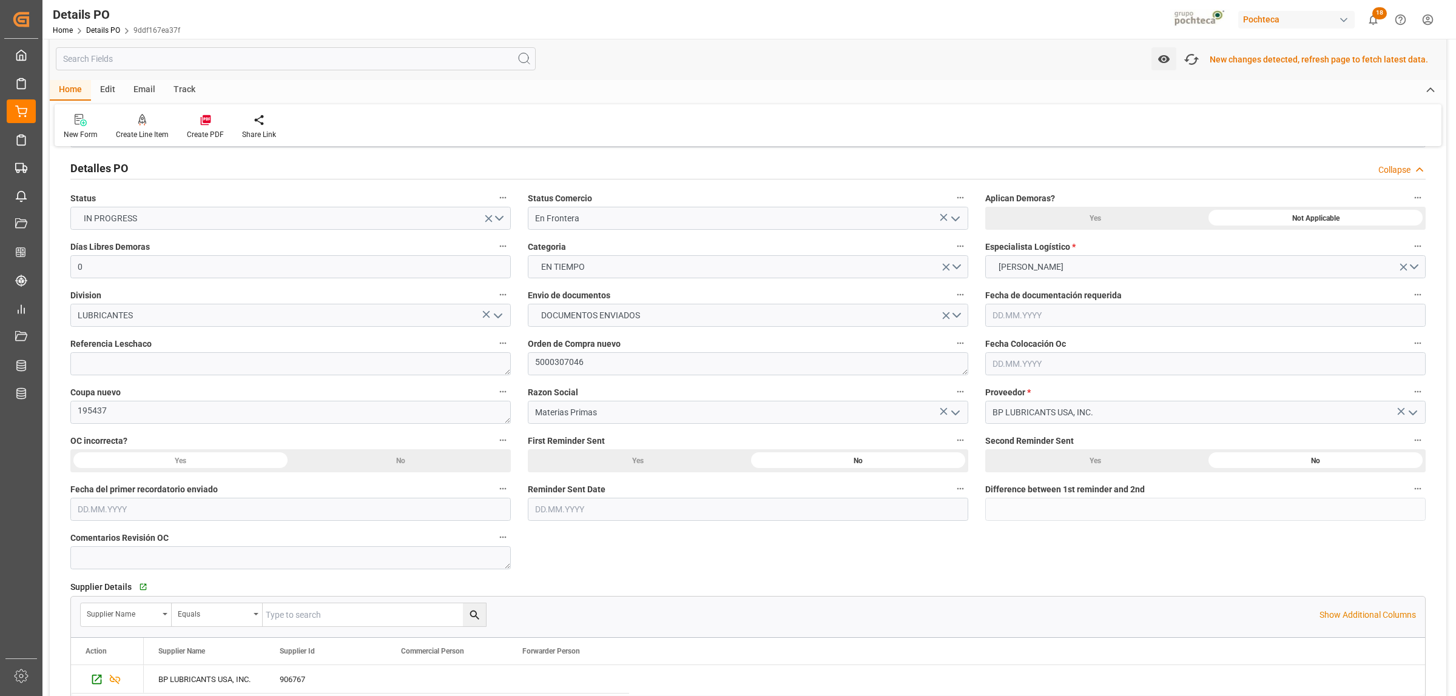
scroll to position [0, 0]
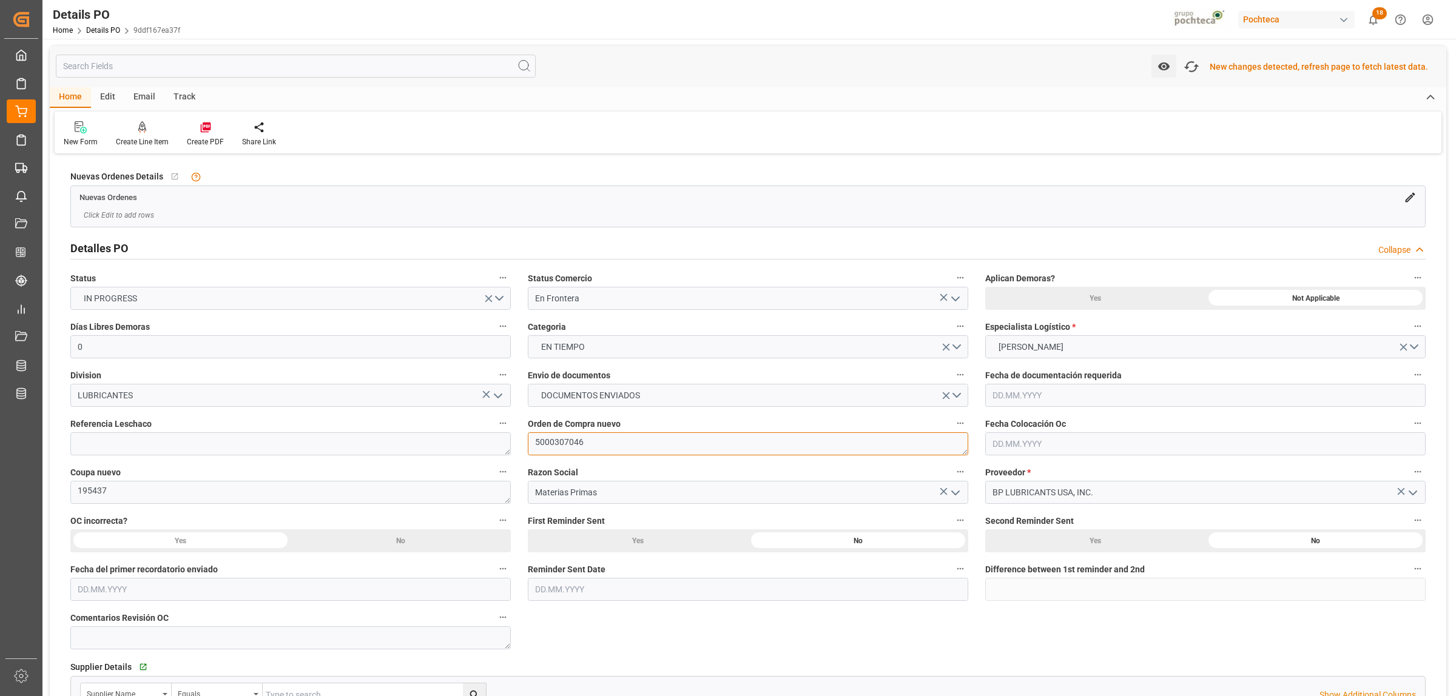
drag, startPoint x: 587, startPoint y: 448, endPoint x: 535, endPoint y: 449, distance: 52.2
click at [535, 449] on textarea "5000307046" at bounding box center [748, 444] width 440 height 23
drag, startPoint x: 137, startPoint y: 490, endPoint x: 122, endPoint y: 499, distance: 17.7
click at [135, 491] on textarea "195437" at bounding box center [290, 492] width 440 height 23
drag, startPoint x: 113, startPoint y: 495, endPoint x: 76, endPoint y: 493, distance: 37.1
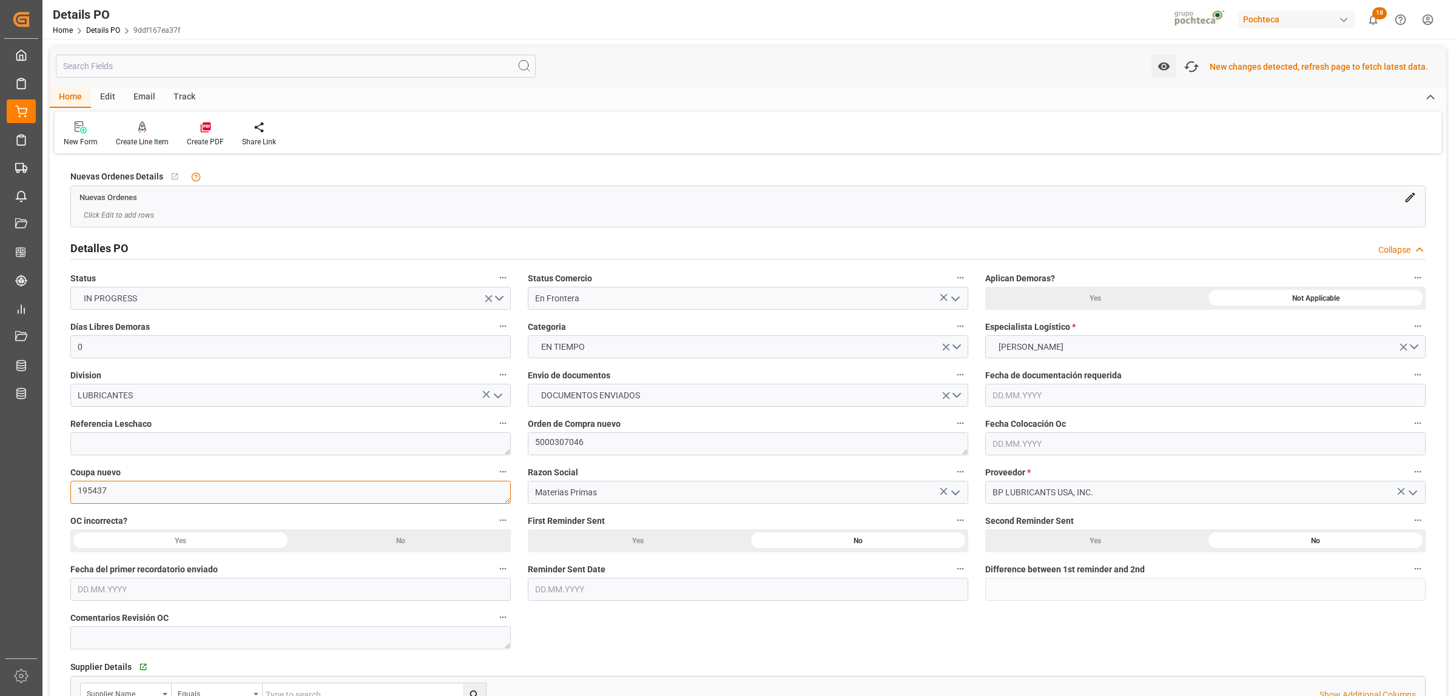
click at [76, 493] on textarea "195437" at bounding box center [290, 492] width 440 height 23
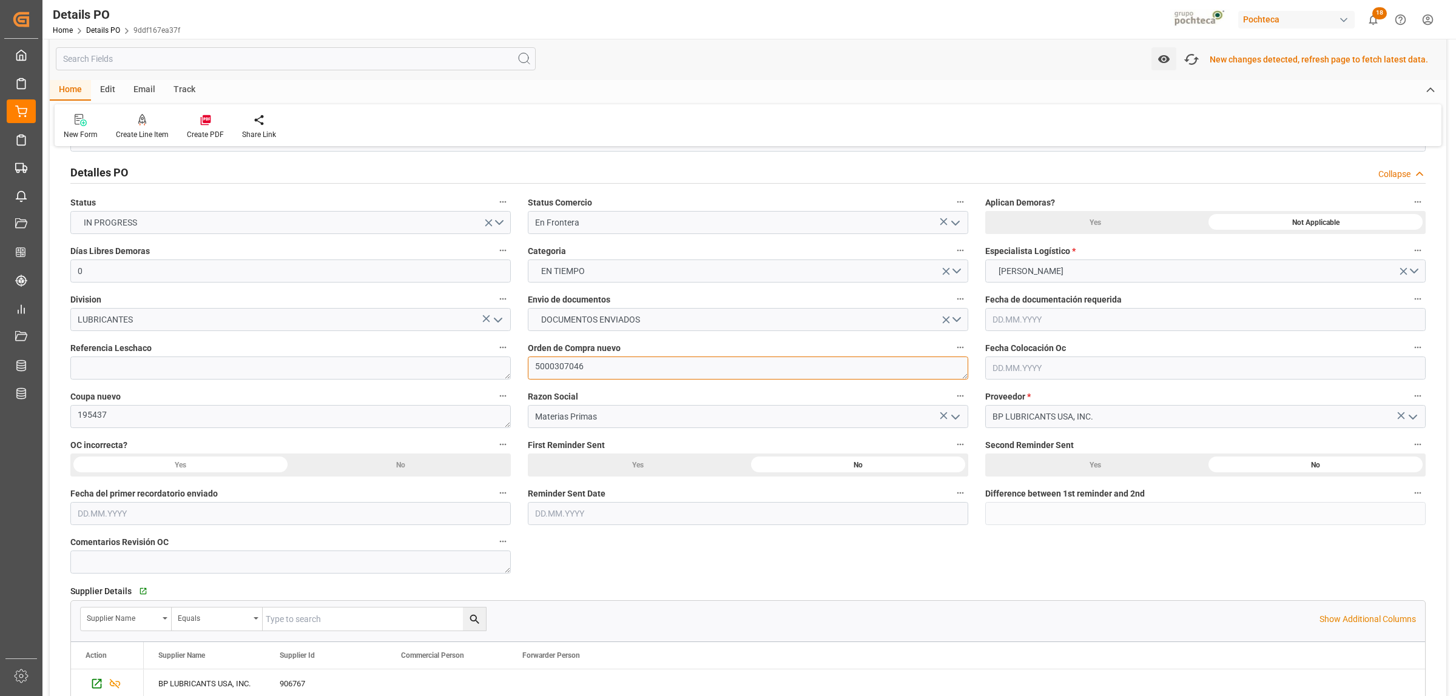
drag, startPoint x: 583, startPoint y: 362, endPoint x: 527, endPoint y: 365, distance: 56.5
click at [528, 365] on textarea "5000307046" at bounding box center [748, 368] width 440 height 23
